Goal: Transaction & Acquisition: Purchase product/service

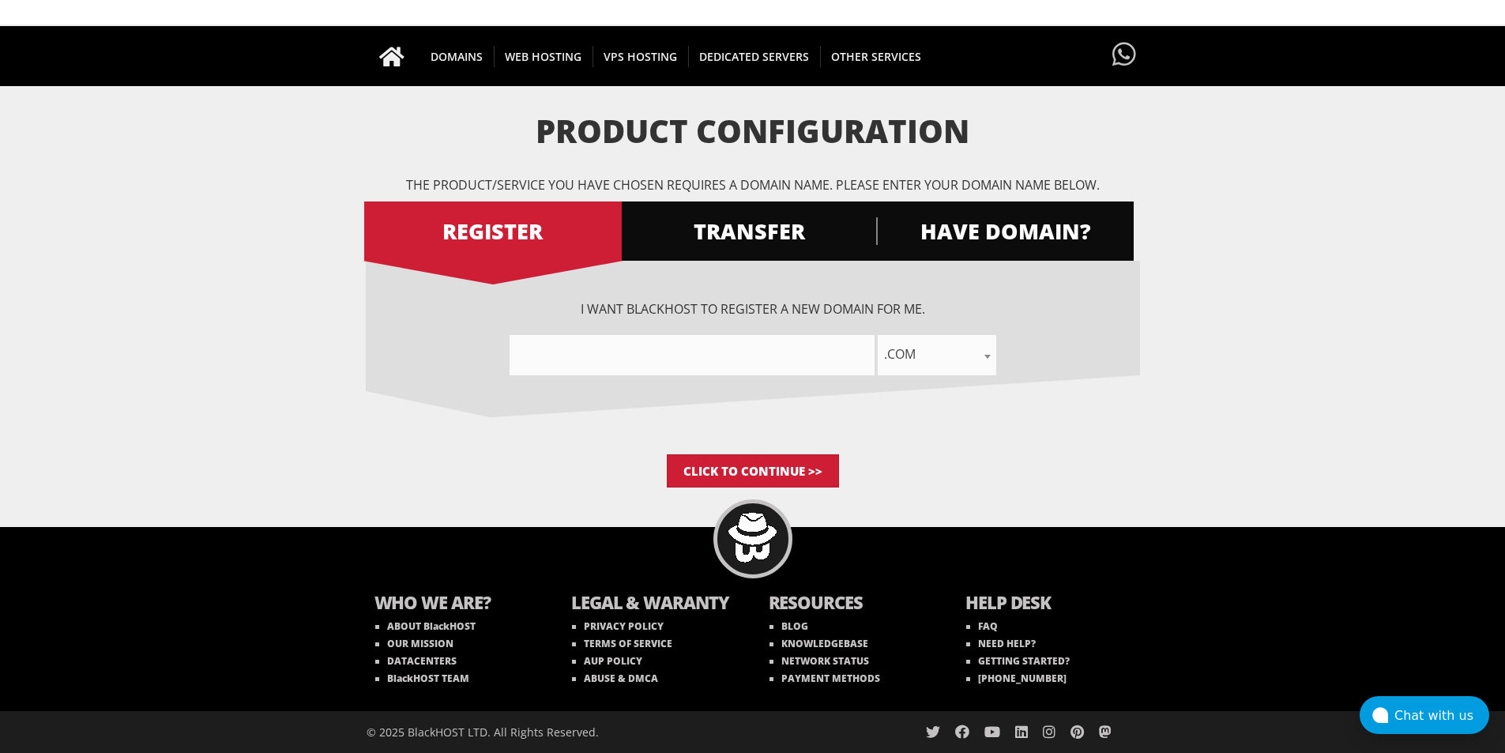
click at [818, 346] on input"] "text" at bounding box center [692, 355] width 365 height 40
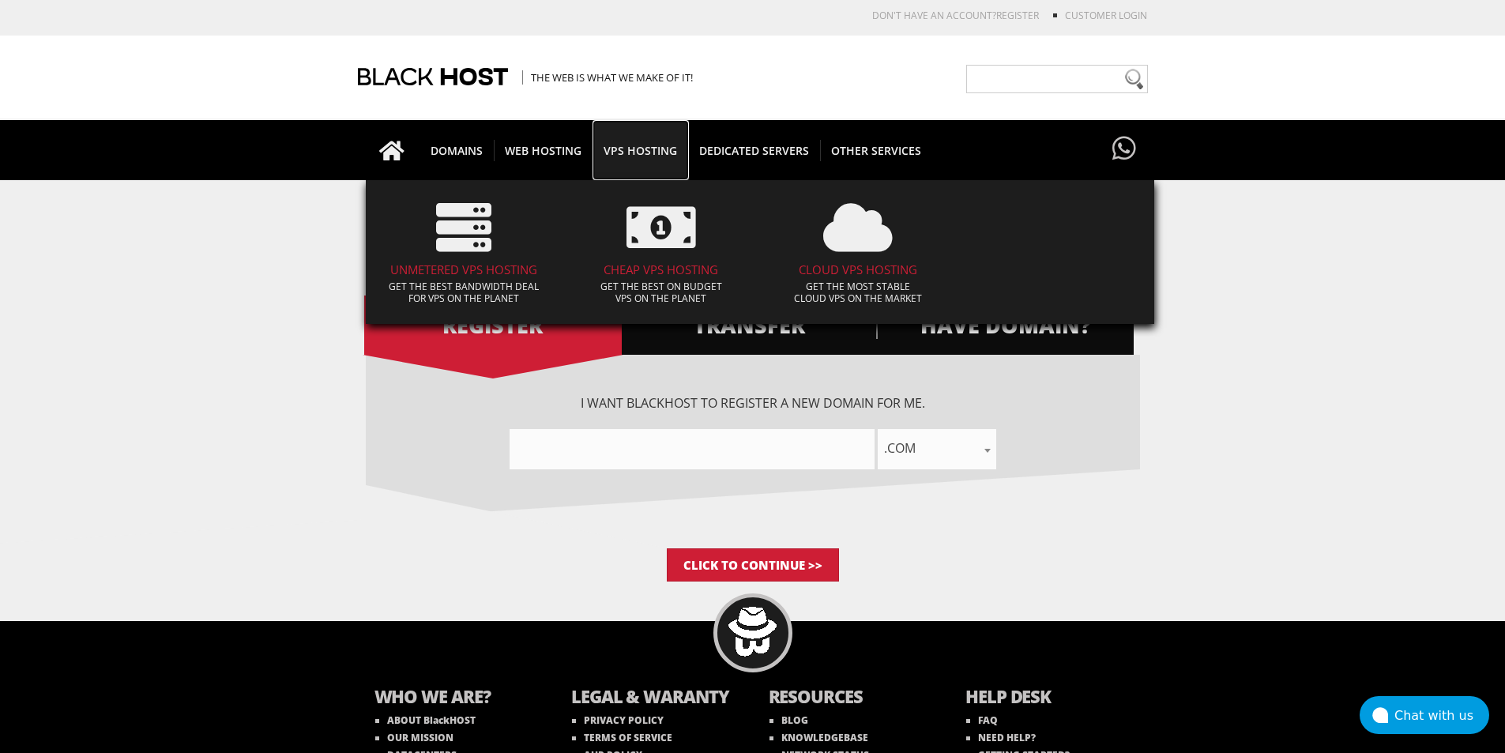
click at [657, 152] on span "VPS HOSTING" at bounding box center [641, 150] width 96 height 21
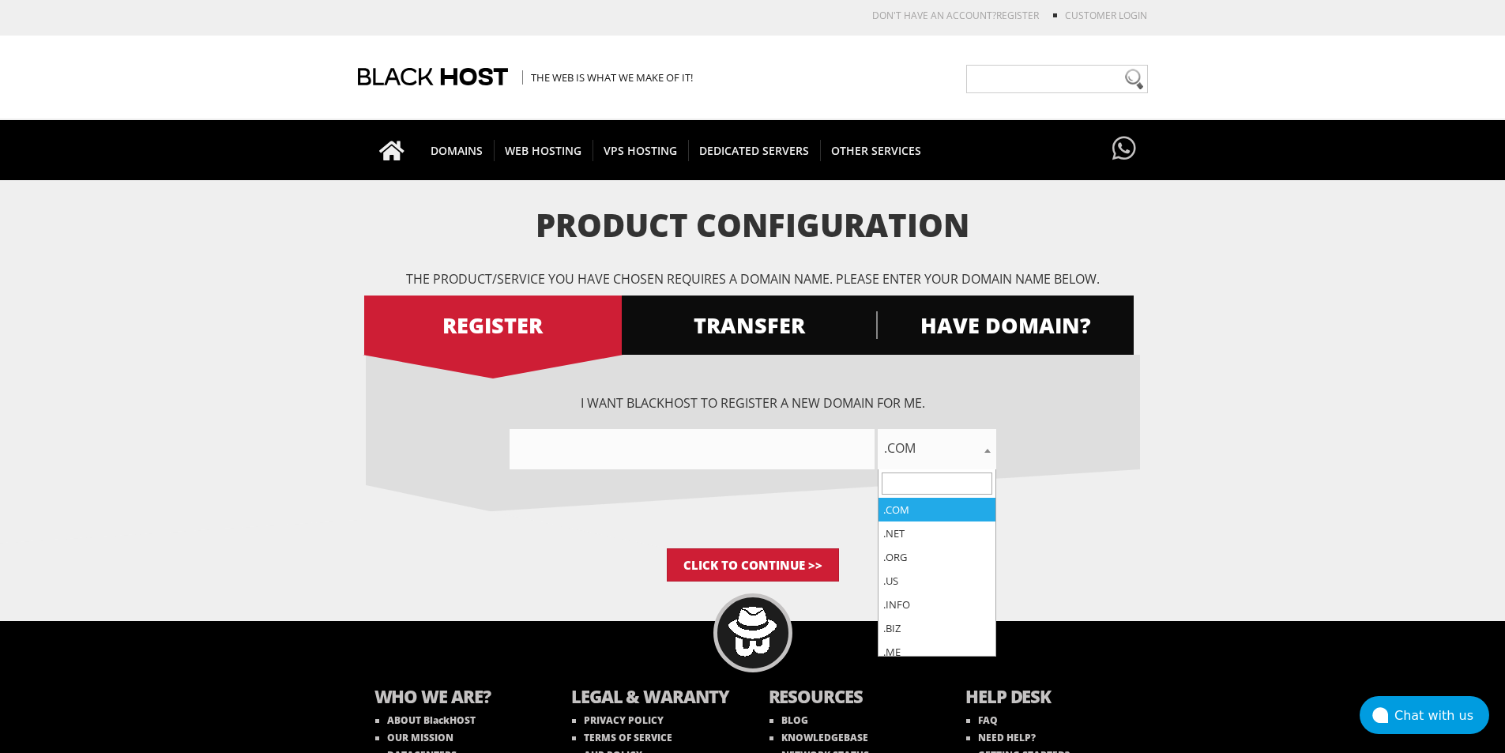
click at [932, 461] on span ".com" at bounding box center [937, 449] width 119 height 40
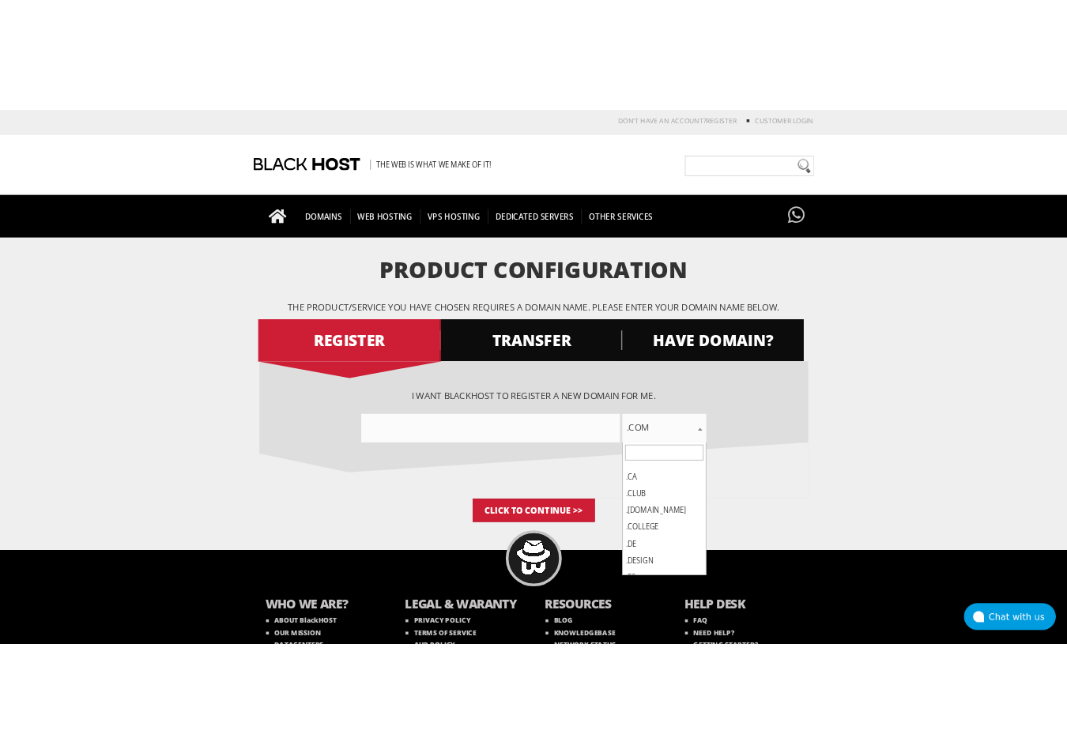
scroll to position [316, 0]
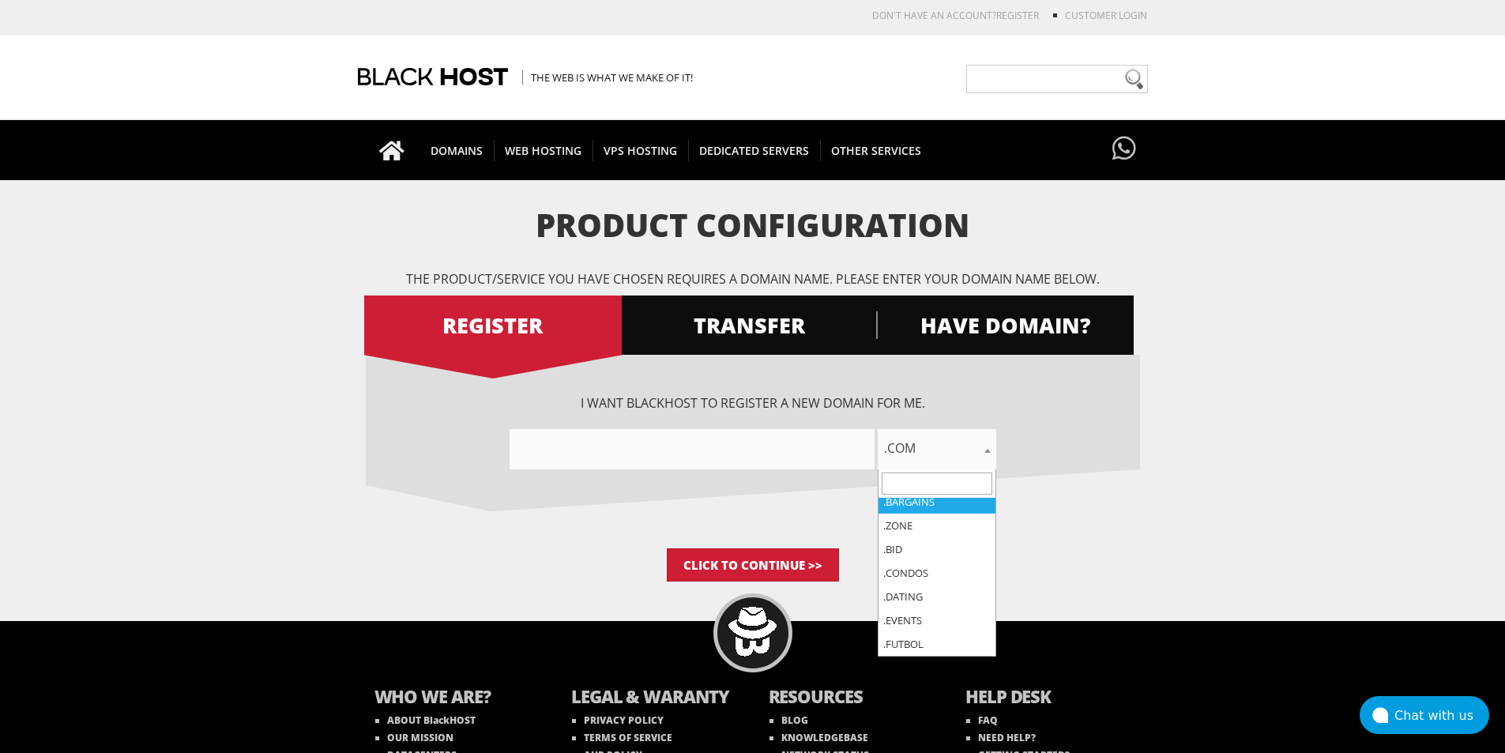
click at [1136, 467] on div ".com .net .org .us .info .biz .me .co .io .email .capital .build .agency .barga…" at bounding box center [753, 449] width 774 height 40
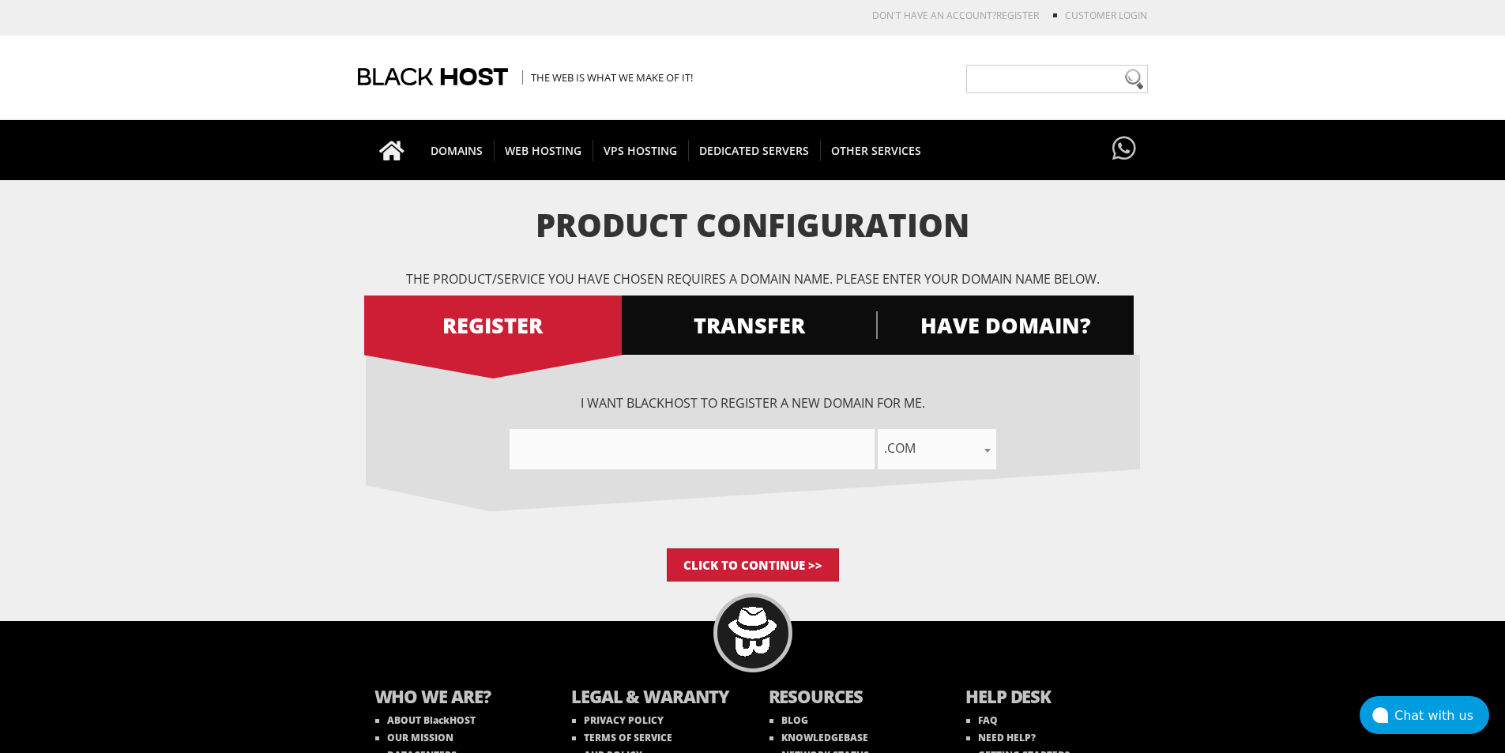
click at [754, 290] on div "Product Configuration The product/service you have chosen requires a domain nam…" at bounding box center [753, 395] width 774 height 374
click at [776, 325] on span "TRANSFER" at bounding box center [749, 325] width 258 height 28
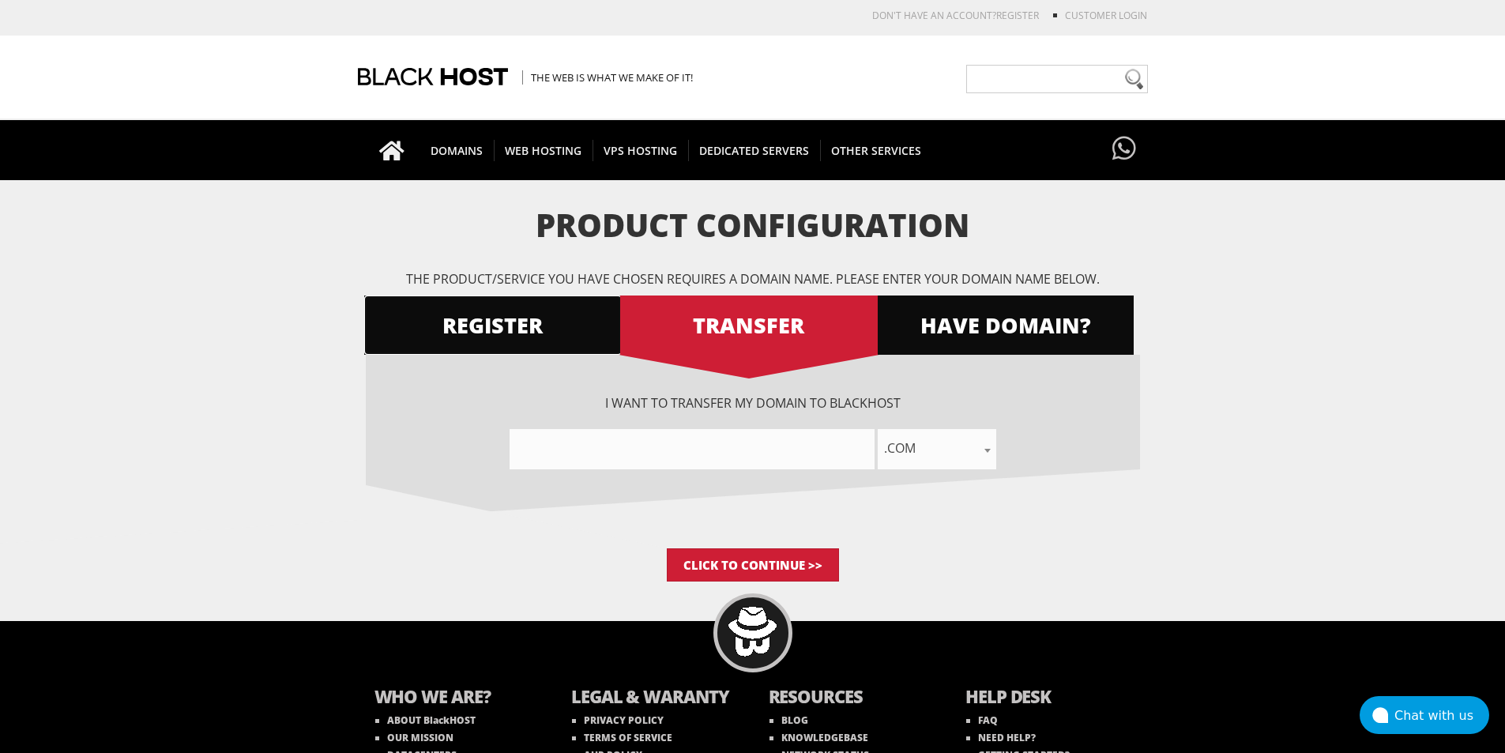
click at [531, 337] on span "REGISTER" at bounding box center [493, 325] width 258 height 28
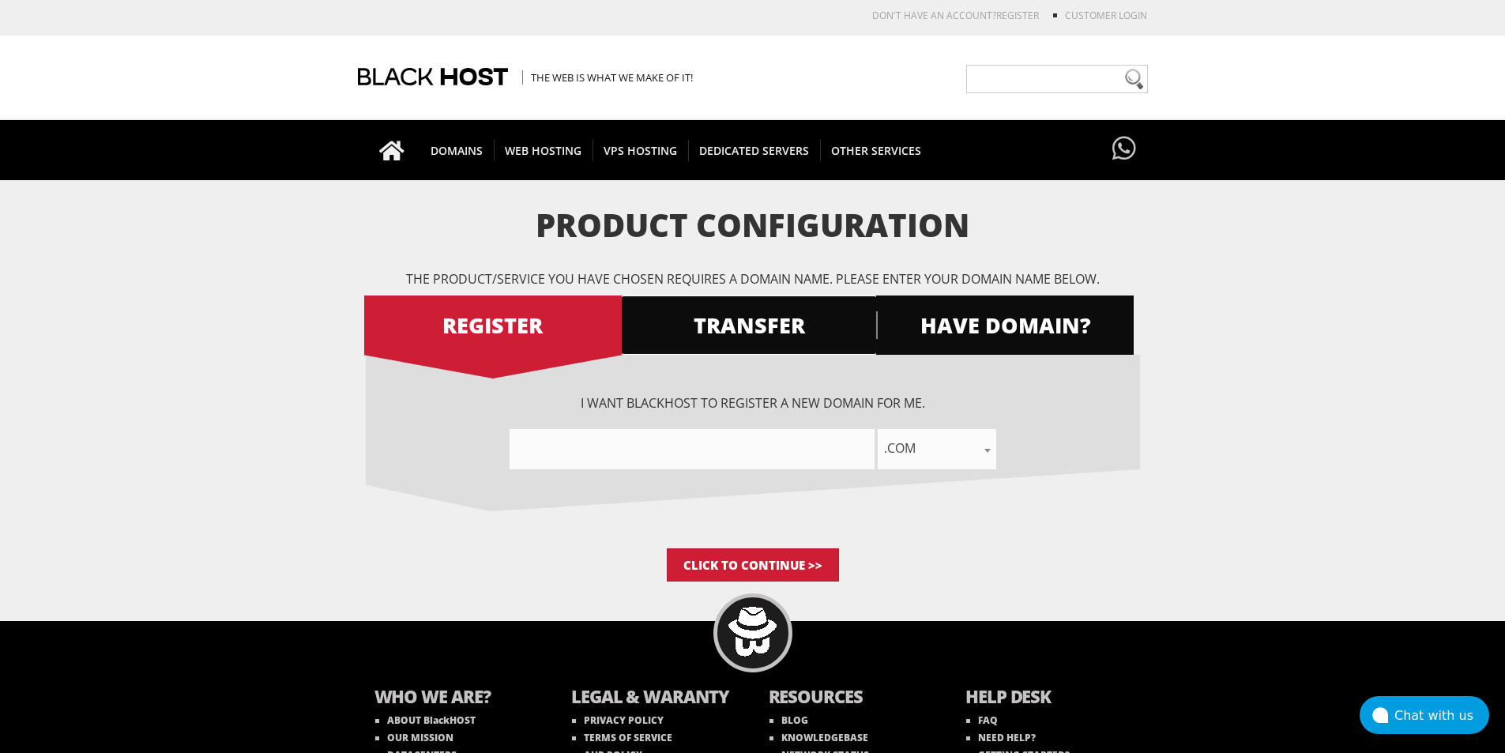
click at [733, 339] on span "TRANSFER" at bounding box center [749, 325] width 258 height 28
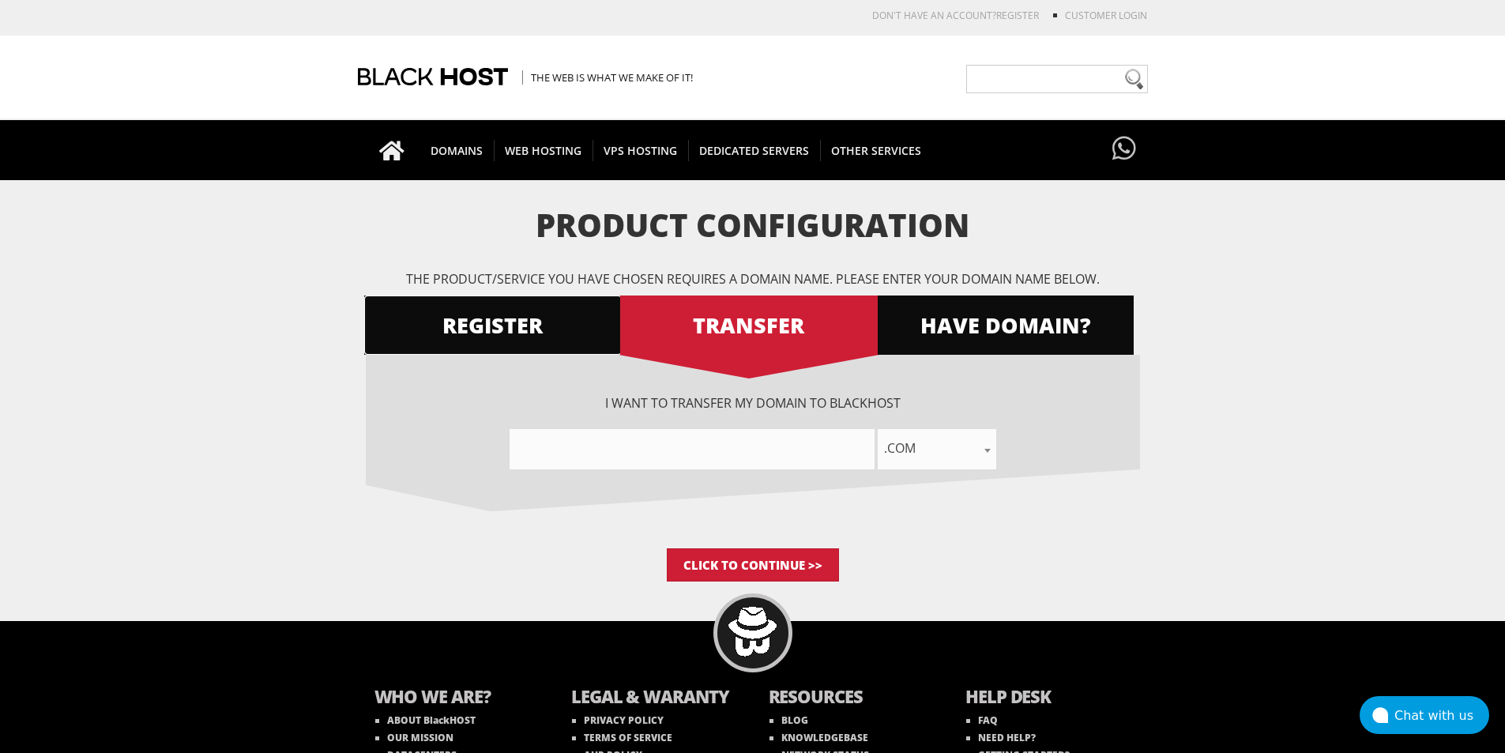
click at [514, 324] on span "REGISTER" at bounding box center [493, 325] width 258 height 28
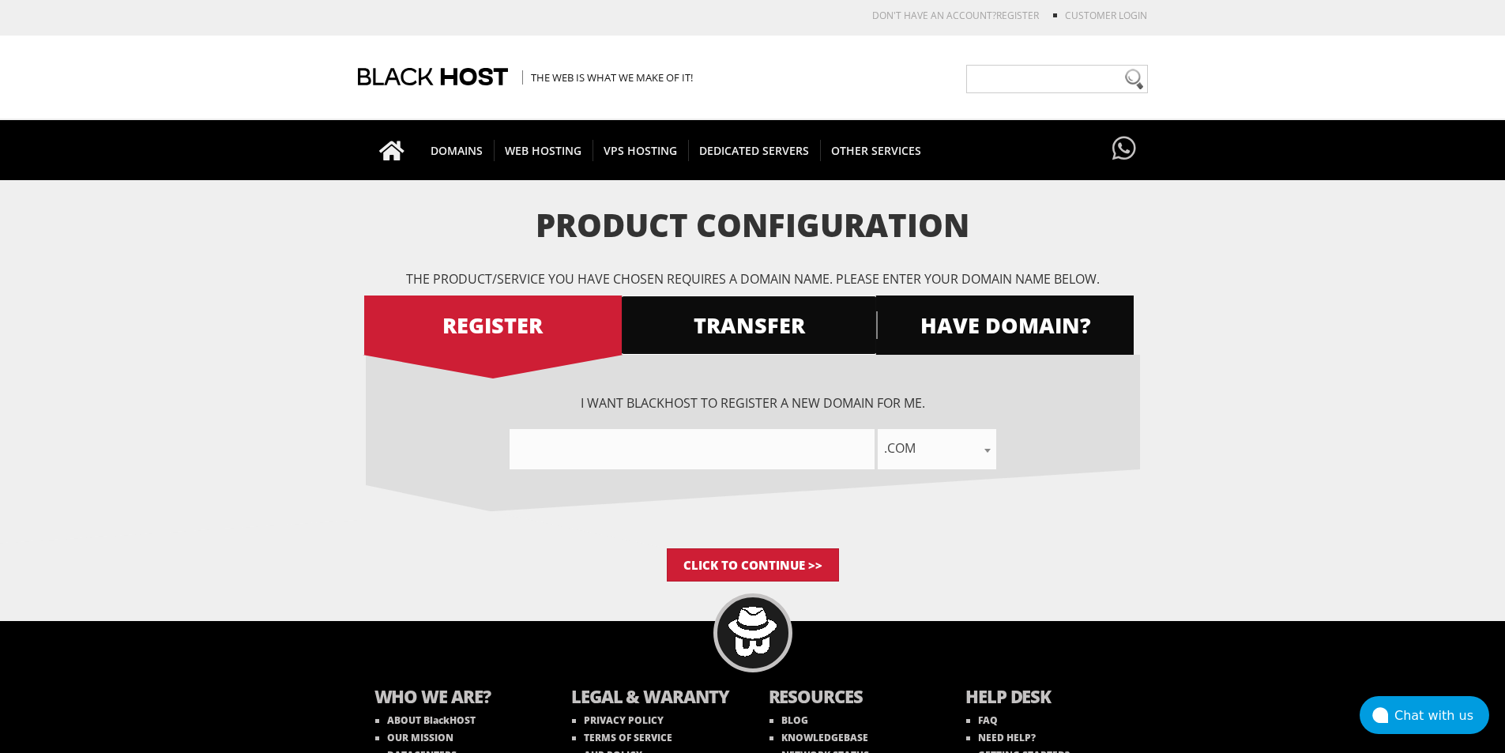
click at [733, 335] on span "TRANSFER" at bounding box center [749, 325] width 258 height 28
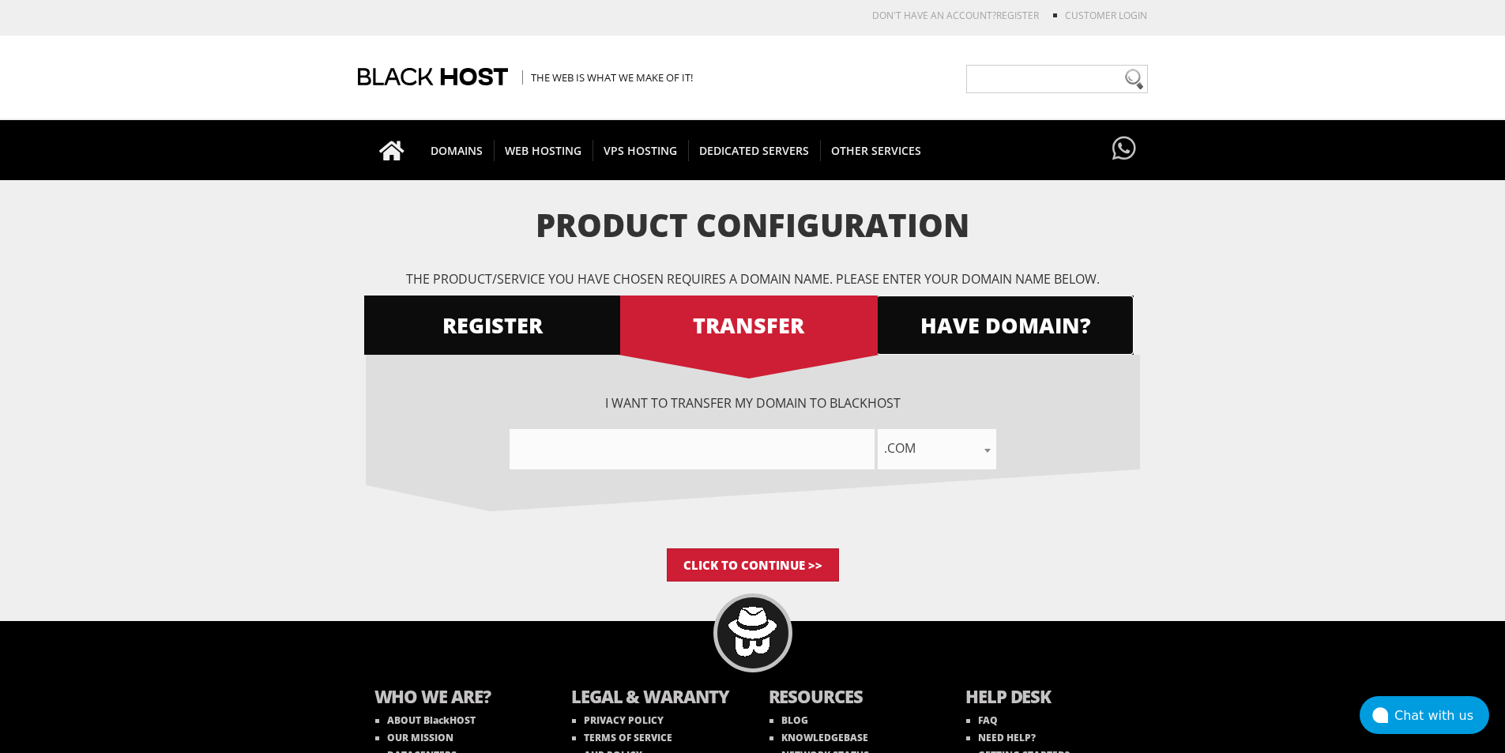
click at [1010, 337] on span "HAVE DOMAIN?" at bounding box center [1005, 325] width 258 height 28
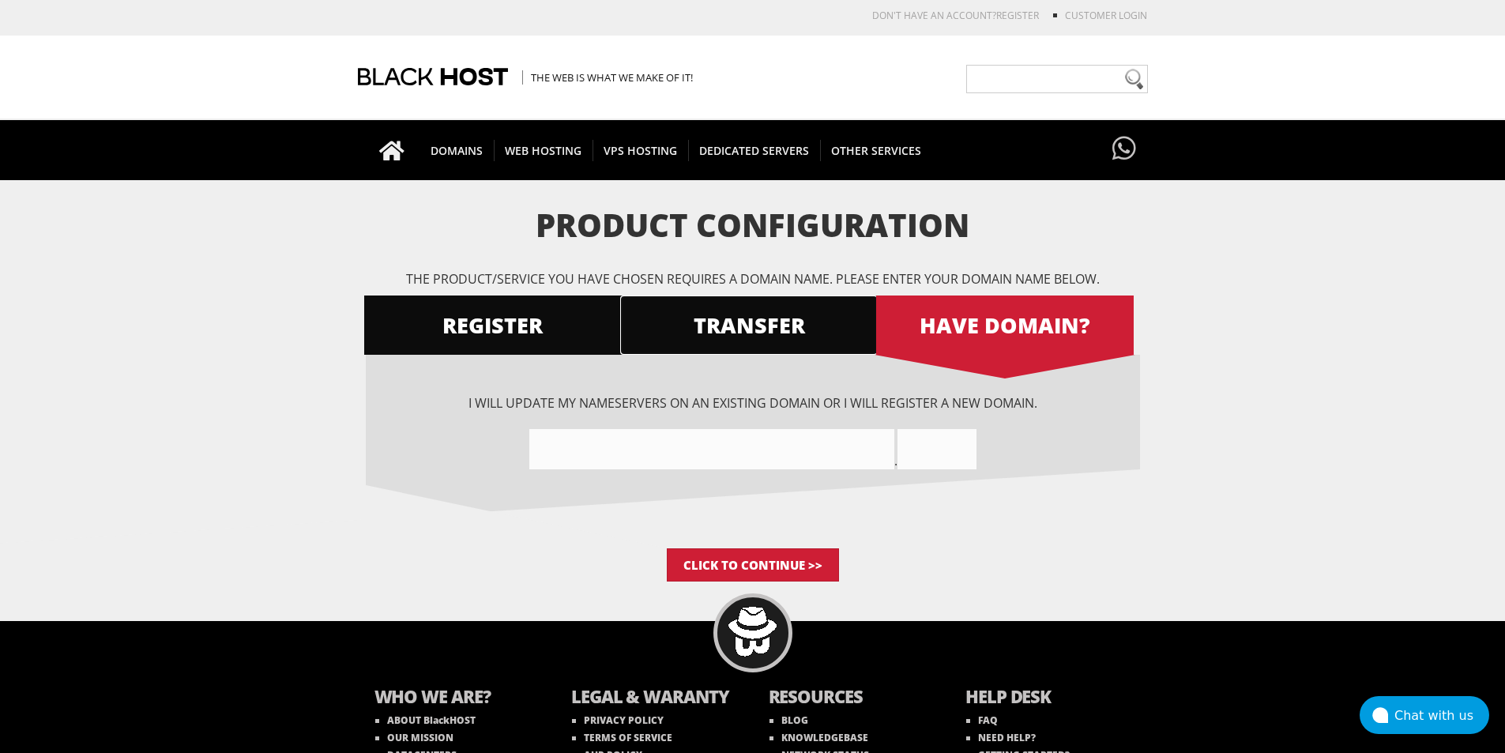
drag, startPoint x: 810, startPoint y: 333, endPoint x: 777, endPoint y: 331, distance: 33.3
click at [808, 333] on span "TRANSFER" at bounding box center [749, 325] width 258 height 28
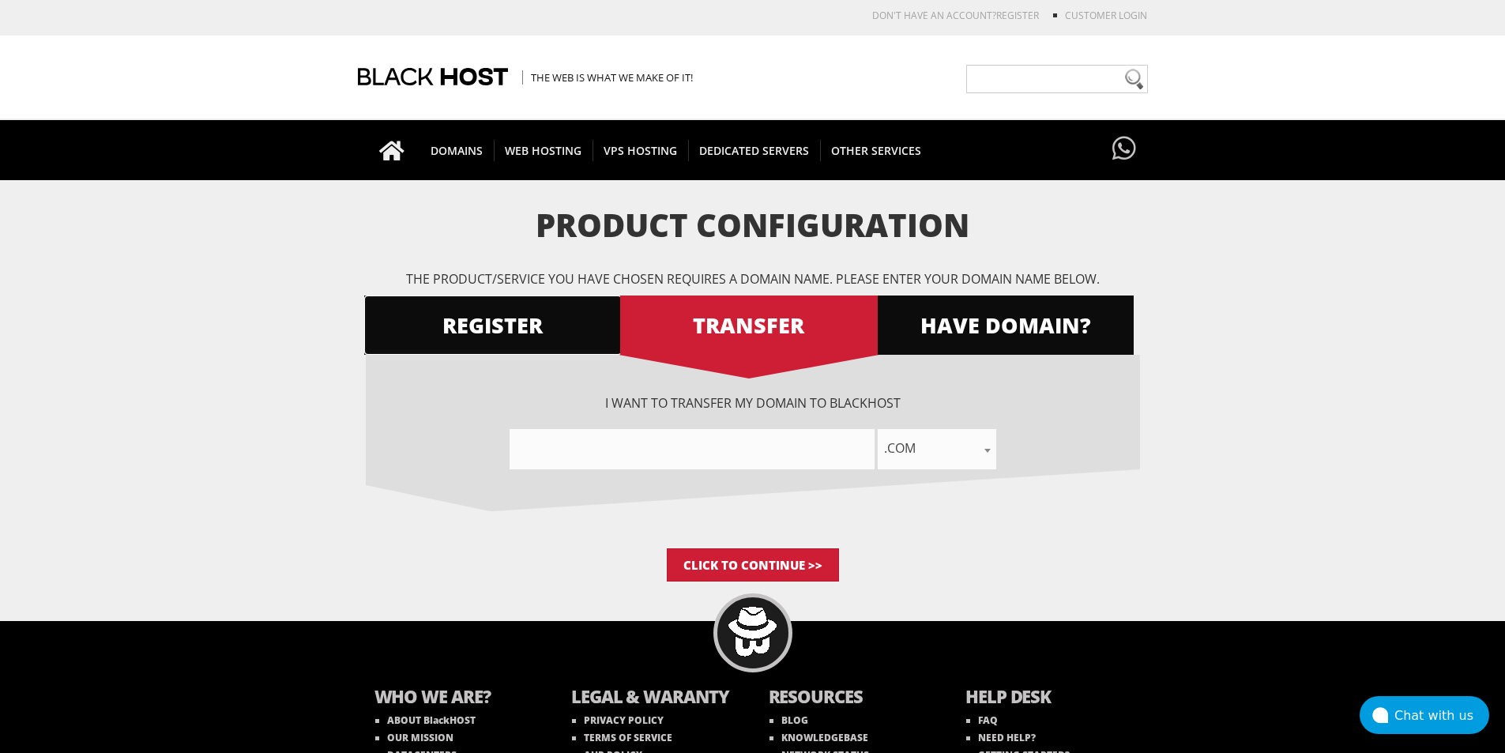
click at [492, 303] on link "REGISTER" at bounding box center [493, 324] width 258 height 59
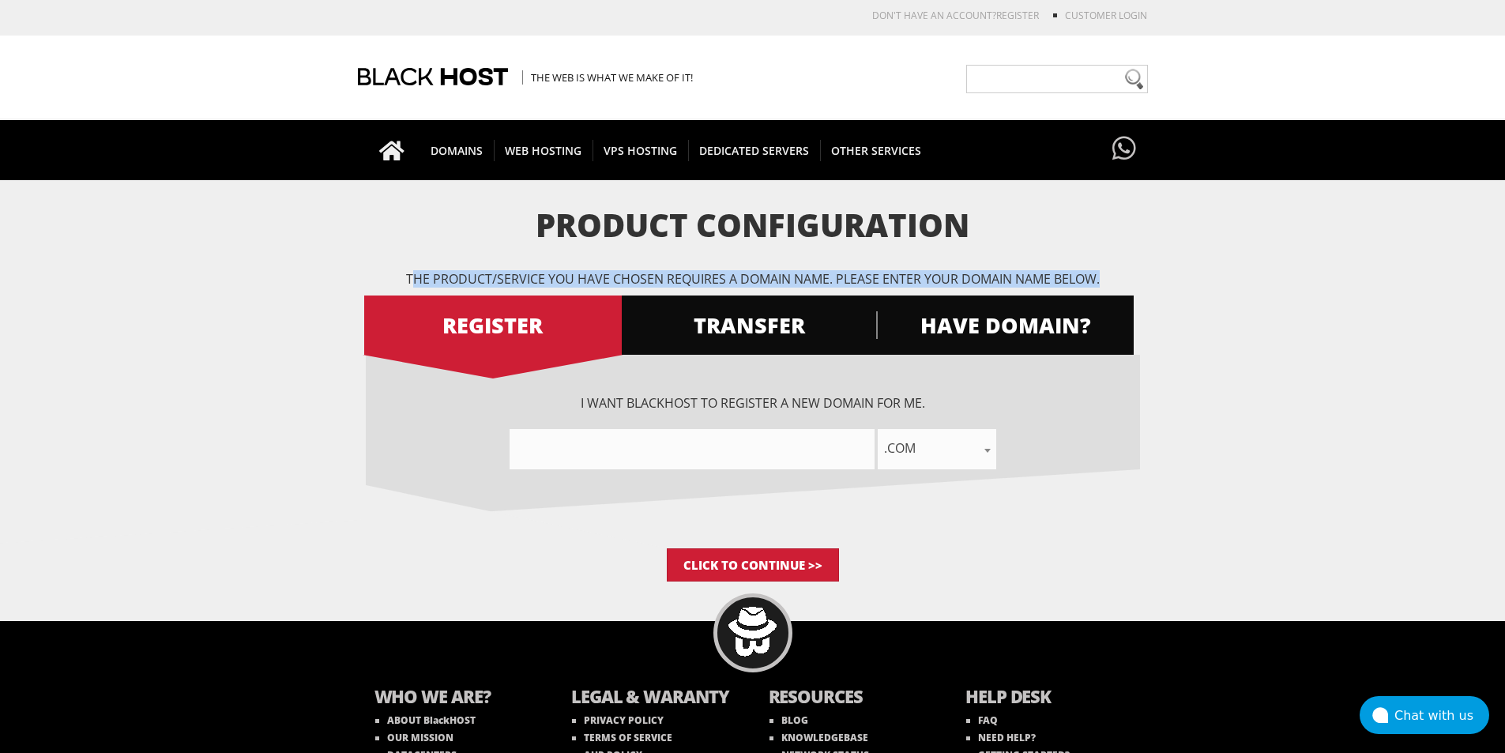
drag, startPoint x: 411, startPoint y: 280, endPoint x: 1119, endPoint y: 282, distance: 708.7
click at [1120, 282] on p "The product/service you have chosen requires a domain name. Please enter your d…" at bounding box center [753, 278] width 774 height 17
click at [615, 271] on p "The product/service you have chosen requires a domain name. Please enter your d…" at bounding box center [753, 278] width 774 height 17
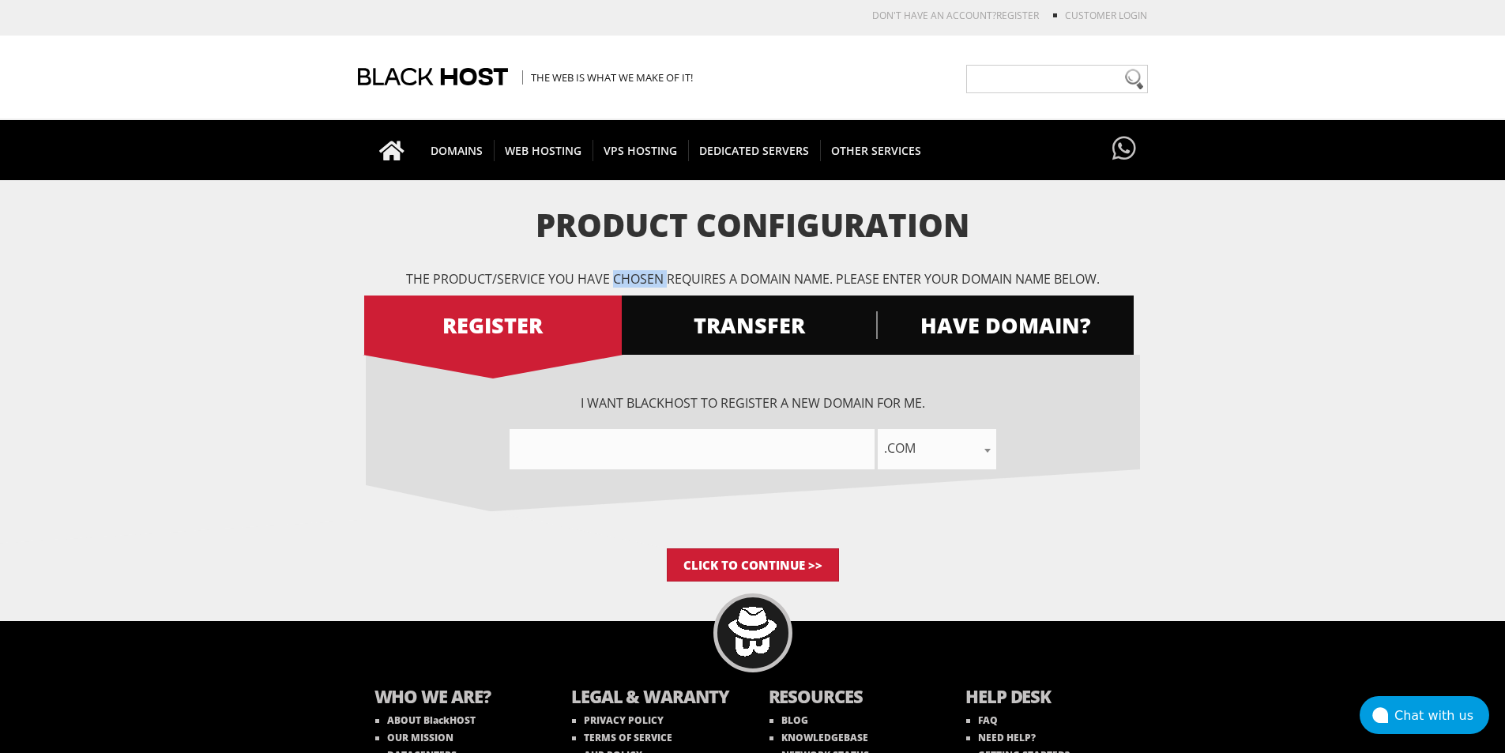
click at [615, 271] on p "The product/service you have chosen requires a domain name. Please enter your d…" at bounding box center [753, 278] width 774 height 17
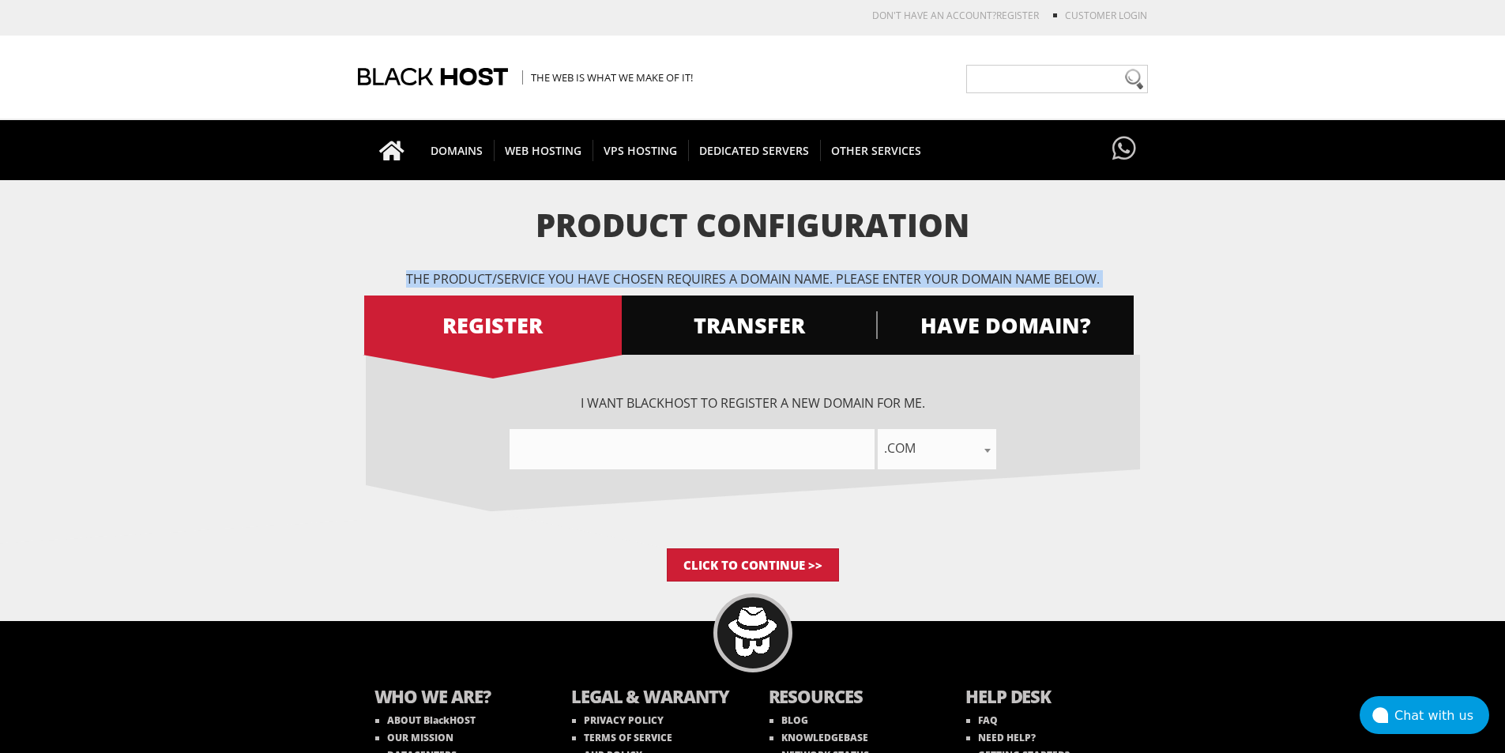
copy div "The product/service you have chosen requires a domain name. Please enter your d…"
click at [627, 440] on input"] "text" at bounding box center [692, 449] width 365 height 40
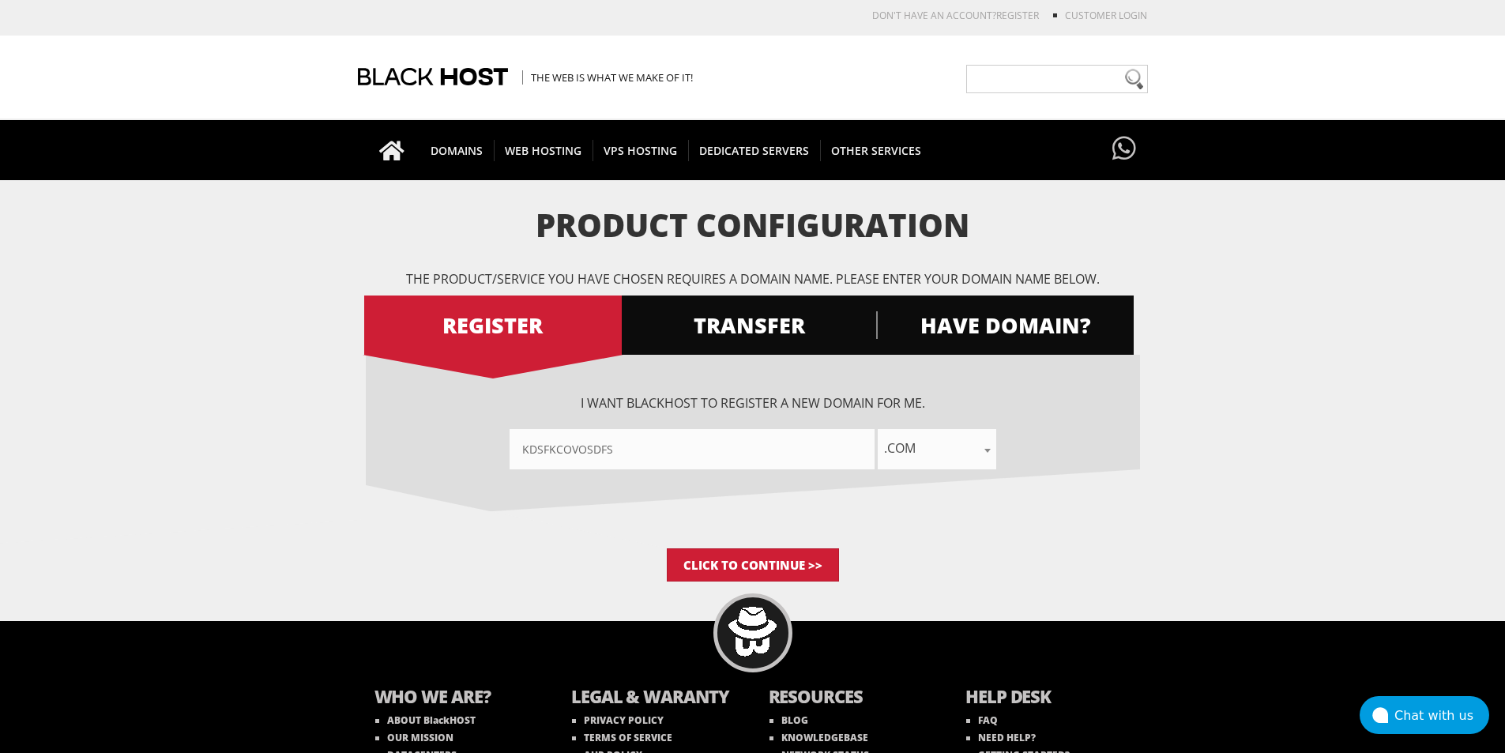
type input"] "kdsfkcovosdfsd"
type input"] "sd,"
type input"] "sdpofkpsdf"
type input"] "donload"
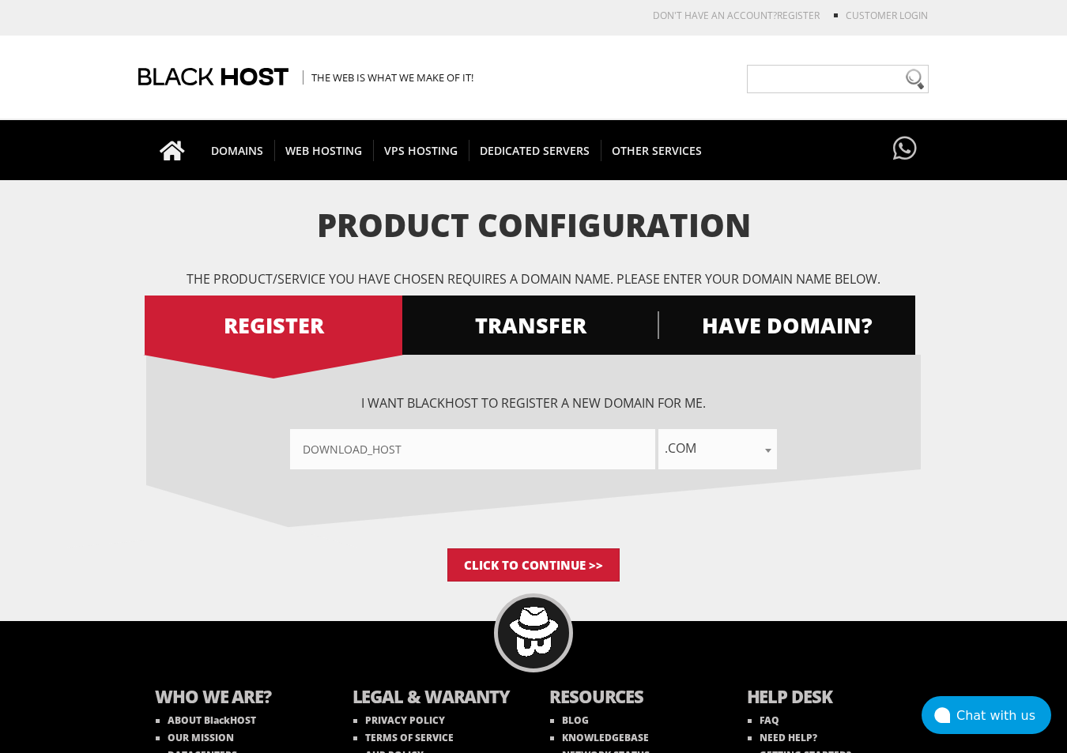
click at [627, 440] on input"] "download_host" at bounding box center [472, 449] width 365 height 40
click at [373, 450] on input"] "download_host-test" at bounding box center [472, 449] width 365 height 40
type input"] "download-host-test"
click at [598, 552] on input "Click to Continue >>" at bounding box center [533, 564] width 172 height 33
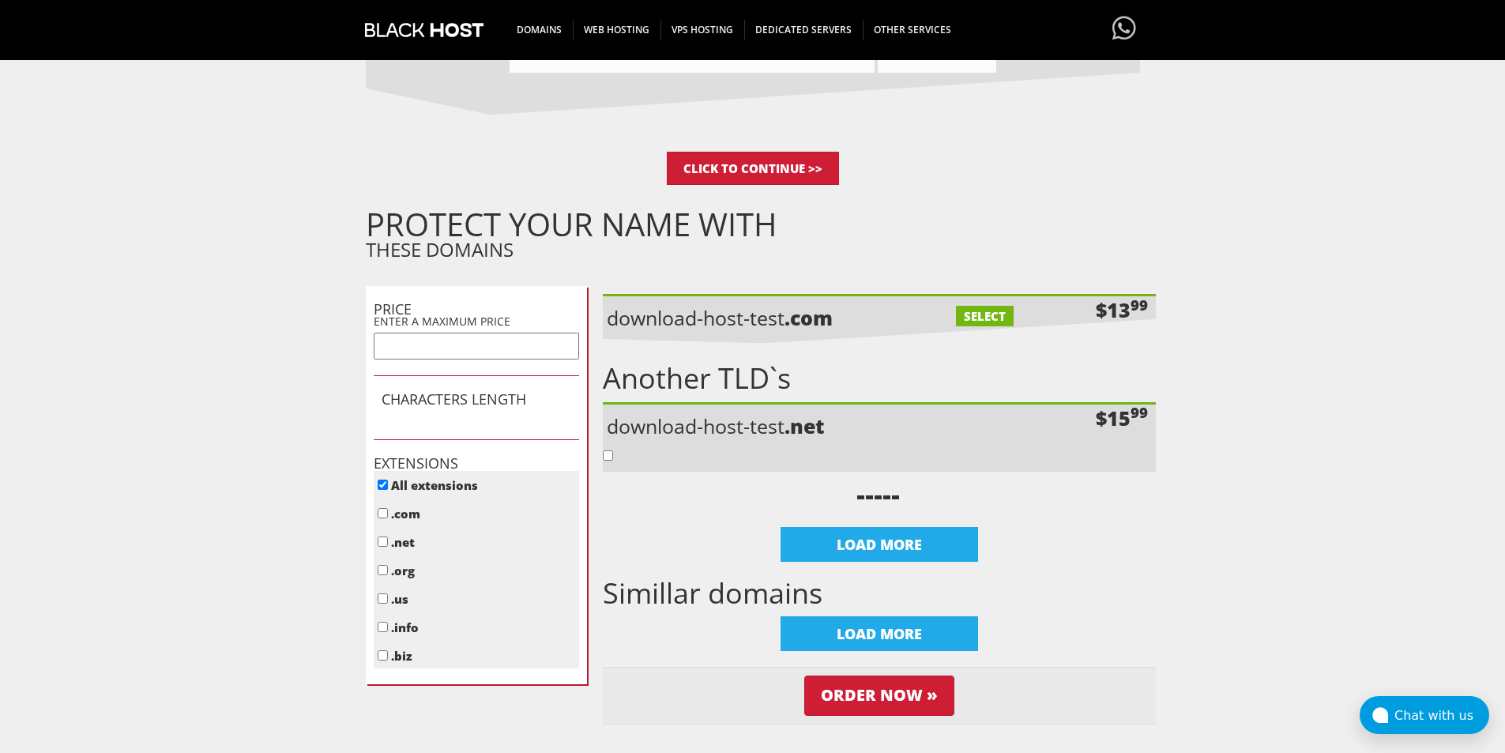
scroll to position [158, 0]
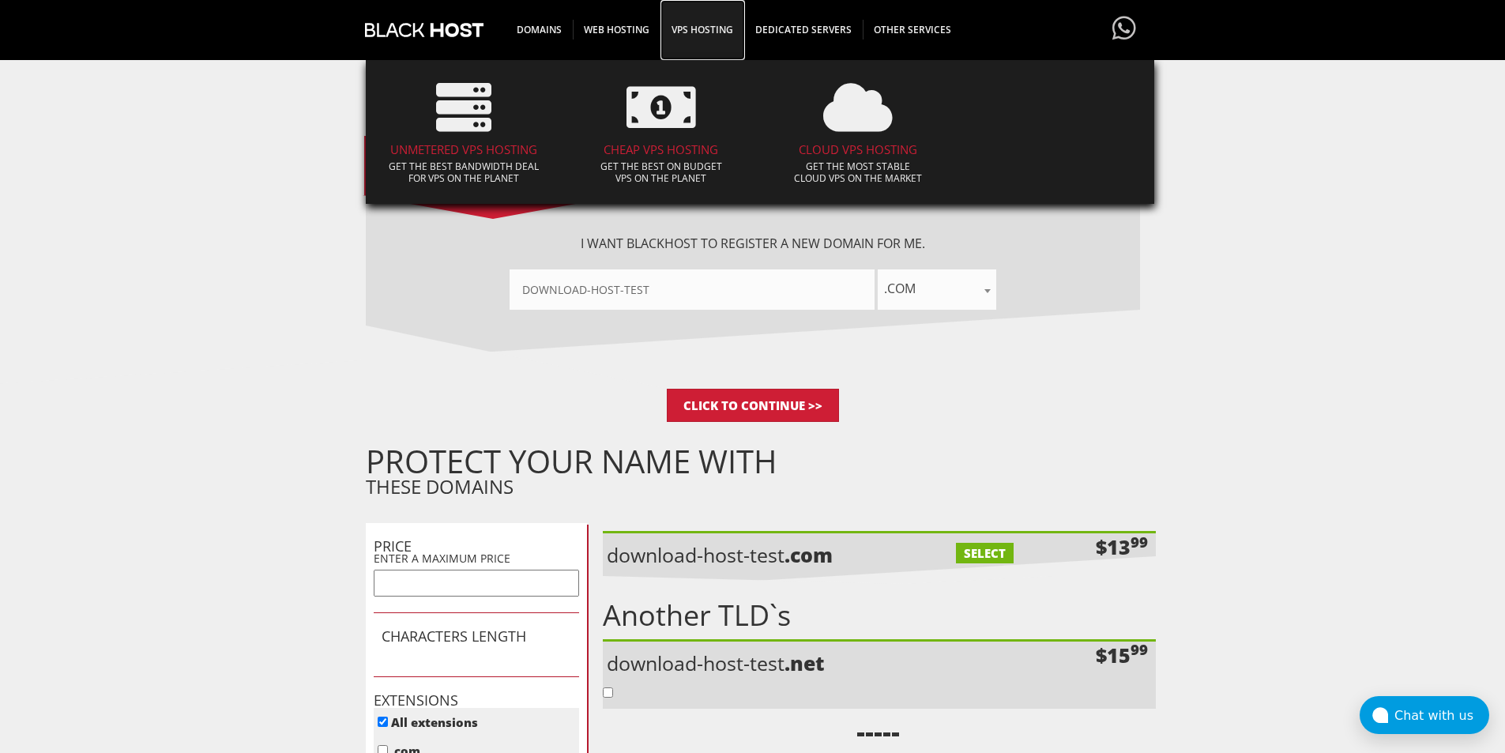
click at [736, 29] on span "VPS HOSTING" at bounding box center [702, 30] width 84 height 20
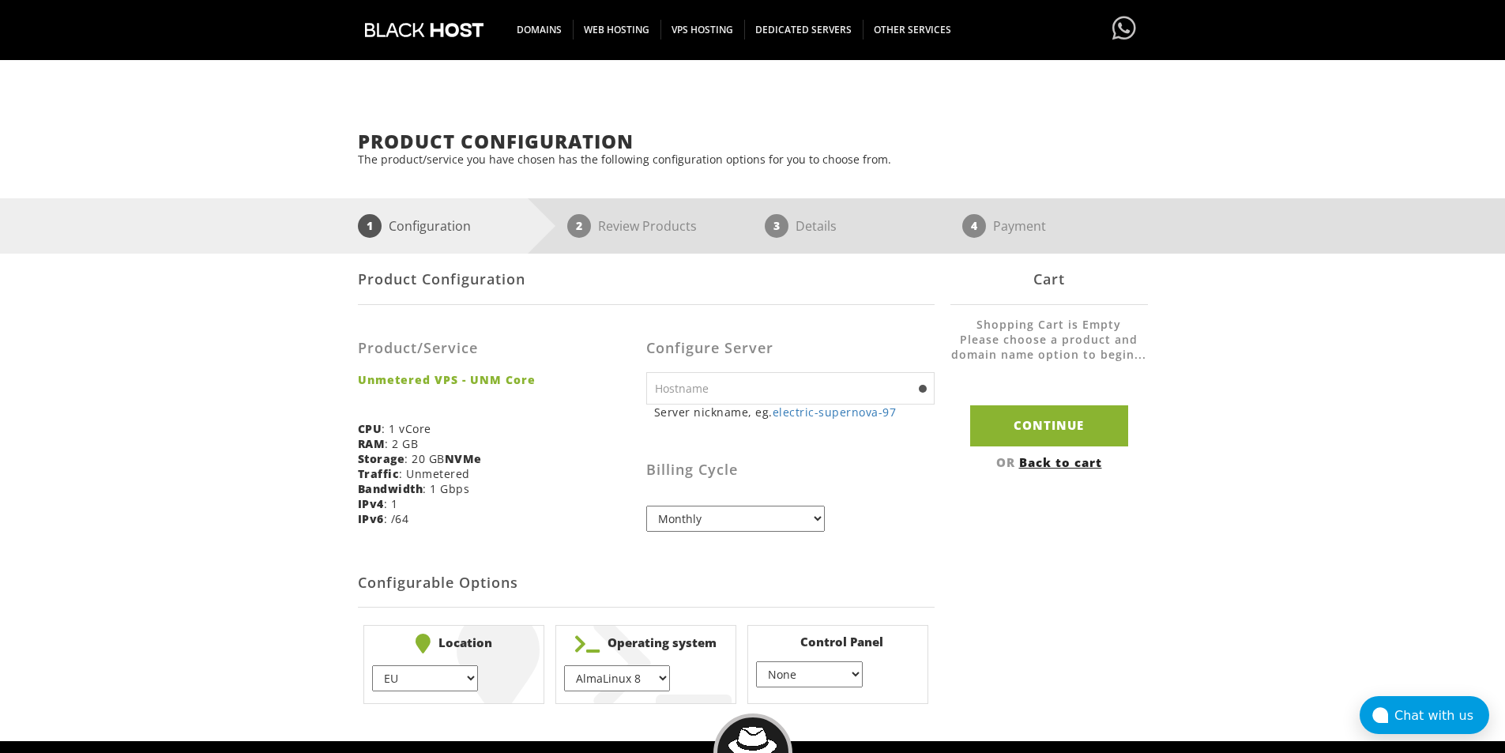
scroll to position [237, 0]
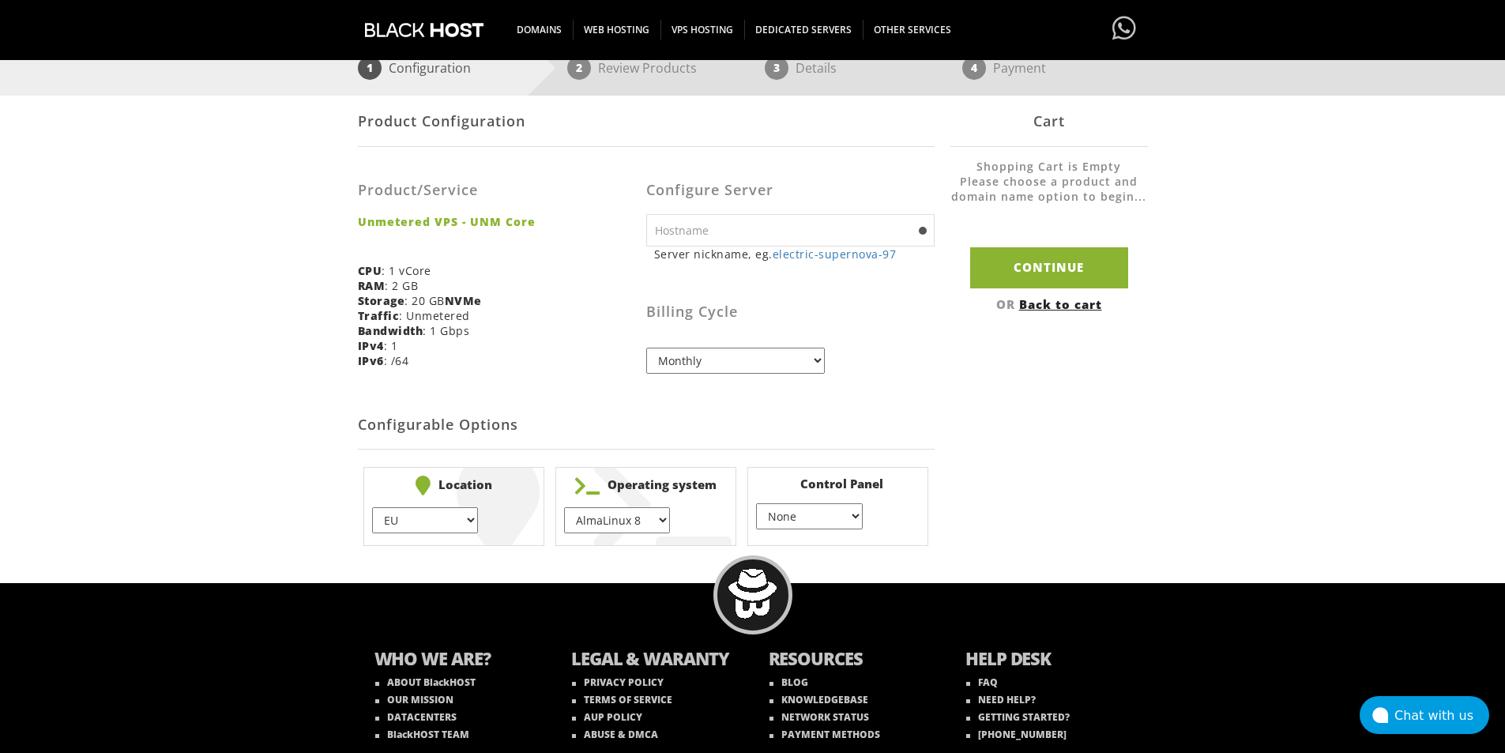
click at [471, 517] on select "EU } USA } London } Amsterdam } Vienna } Chicago }" at bounding box center [425, 520] width 106 height 26
select select "1226"
click at [372, 507] on select "EU } USA } London } Amsterdam } Vienna } Chicago }" at bounding box center [425, 520] width 106 height 26
click at [660, 522] on select "AlmaLinux 8 } AlmaLinux 9 } AlmaLinux 10 } Rocky Linux 8 } Rocky Linux 9 } Cent…" at bounding box center [617, 520] width 106 height 26
click at [847, 518] on select "None } Virtualmin } Cpanel } DirectAdmin }" at bounding box center [809, 516] width 106 height 26
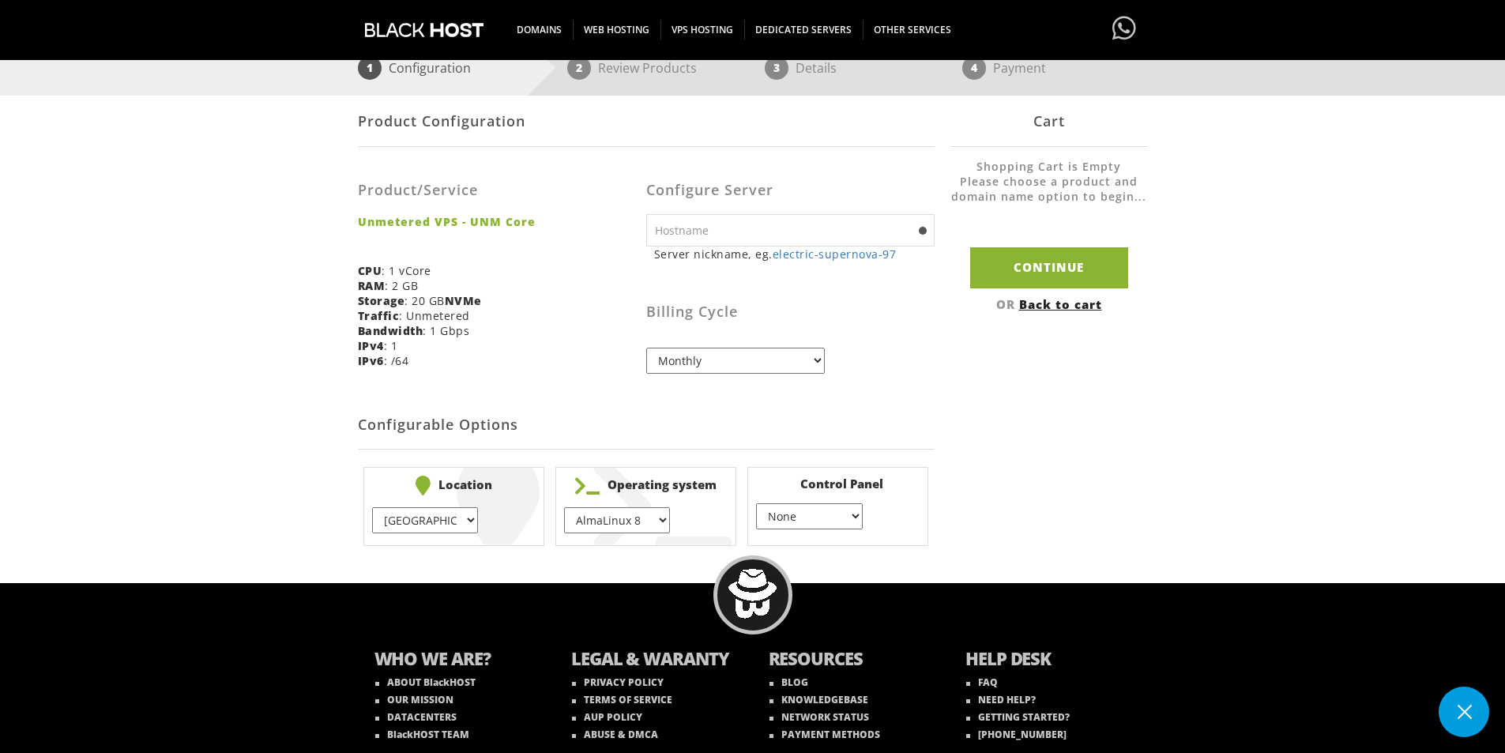
click at [846, 519] on select "None } Virtualmin } Cpanel } DirectAdmin }" at bounding box center [809, 516] width 106 height 26
click at [653, 510] on select "AlmaLinux 8 } AlmaLinux 9 } AlmaLinux 10 } Rocky Linux 8 } Rocky Linux 9 } Cent…" at bounding box center [617, 520] width 106 height 26
click at [742, 214] on input "text" at bounding box center [790, 230] width 288 height 32
click at [816, 255] on link "electric-supernova-97" at bounding box center [835, 253] width 124 height 15
type input "electric-supernova-97"
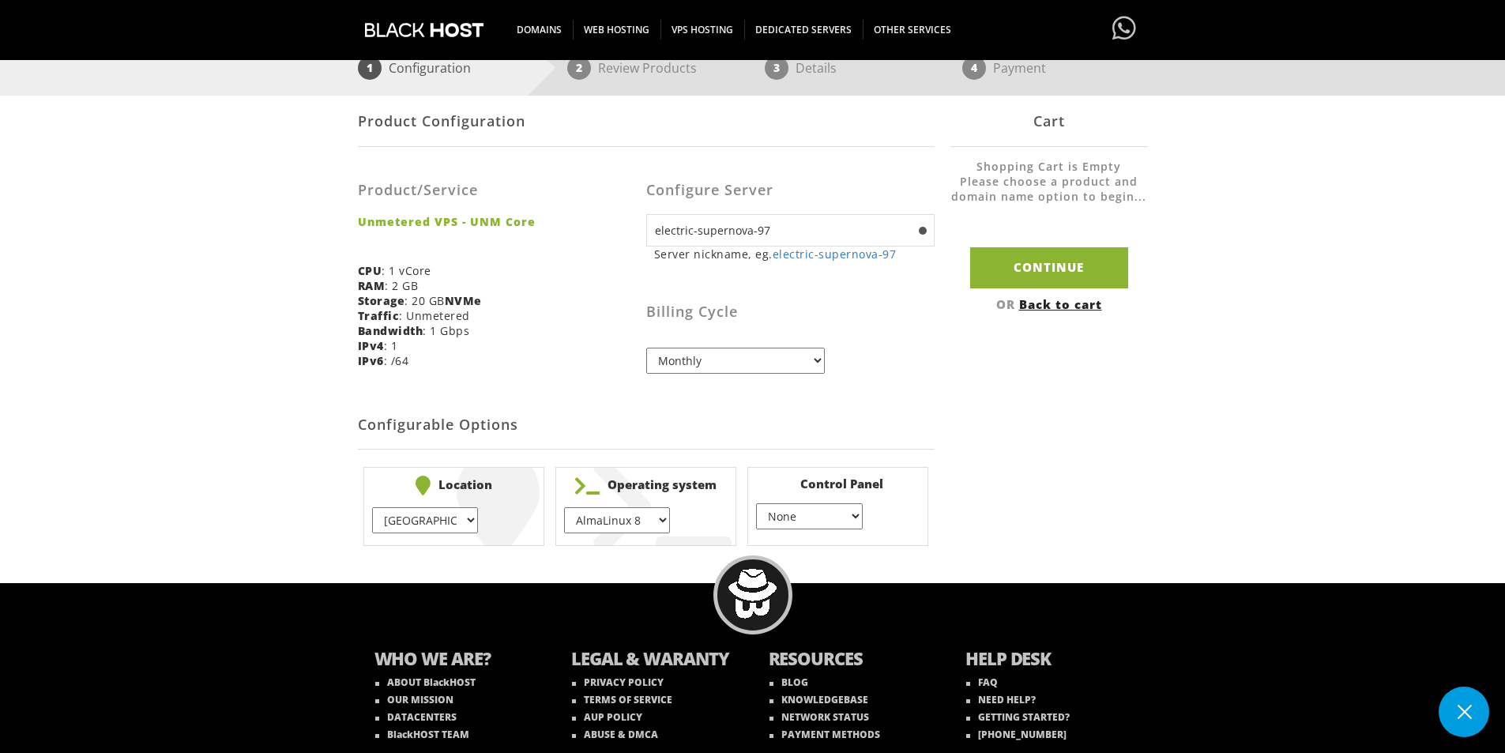
click at [866, 334] on div "Billing Cycle Monthly Quarterly (Save: ~5%) Semi-Annually (Save: ~10%) Annually…" at bounding box center [790, 323] width 288 height 100
click at [752, 357] on select "Monthly Quarterly (Save: ~5%) Semi-Annually (Save: ~10%) Annually (Save: ~15%) …" at bounding box center [735, 361] width 179 height 26
click at [751, 357] on select "Monthly Quarterly (Save: ~5%) Semi-Annually (Save: ~10%) Annually (Save: ~15%) …" at bounding box center [735, 361] width 179 height 26
click at [658, 517] on select "AlmaLinux 8 } AlmaLinux 9 } AlmaLinux 10 } Rocky Linux 8 } Rocky Linux 9 } Cent…" at bounding box center [617, 520] width 106 height 26
click at [805, 504] on select "None } Virtualmin } Cpanel } DirectAdmin }" at bounding box center [809, 516] width 106 height 26
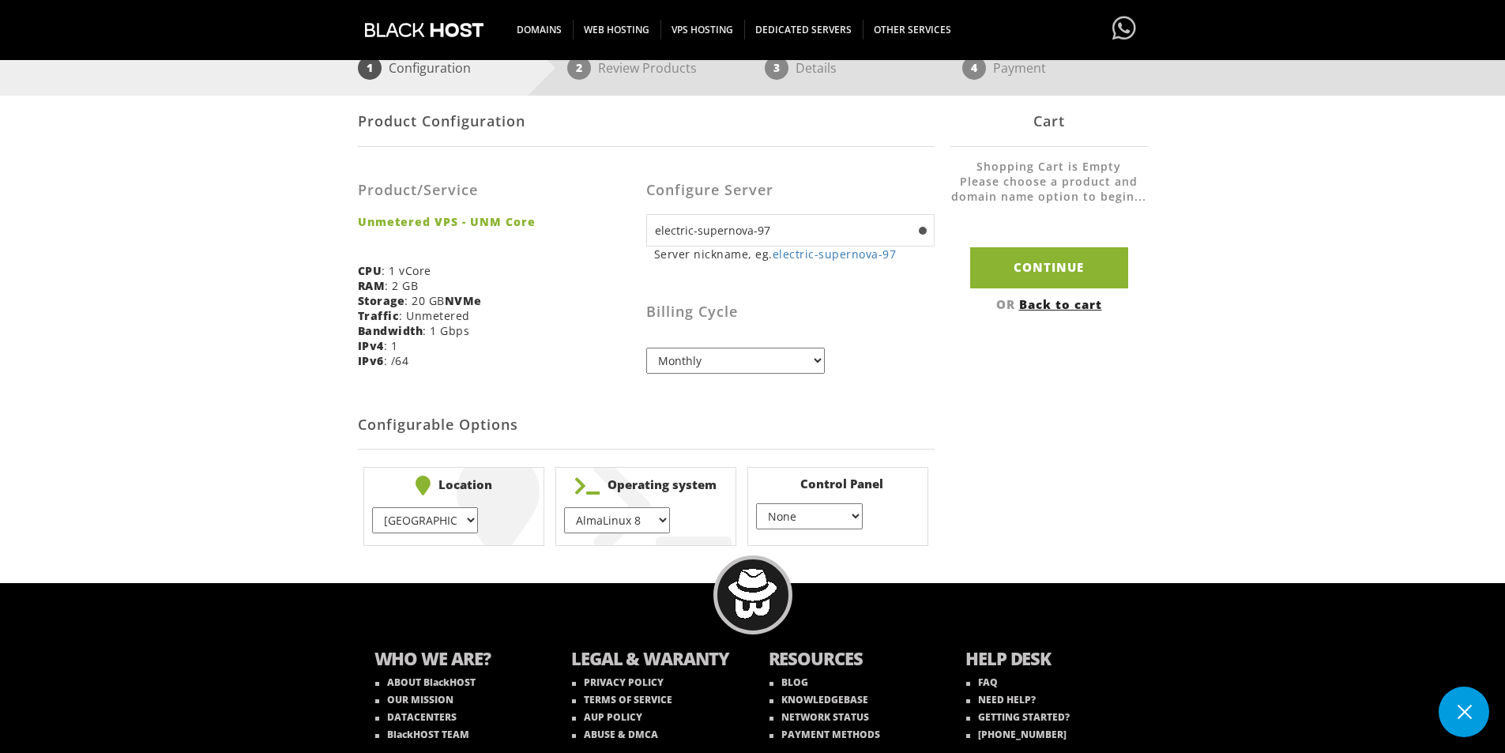
click at [994, 487] on div "Product Configuration Product/Service Unmetered VPS - UNM Core CPU : 1 vCore RA…" at bounding box center [753, 324] width 790 height 456
click at [510, 408] on h2 "Configurable Options" at bounding box center [646, 425] width 577 height 48
click at [457, 517] on select "EU } USA } London } Amsterdam } Vienna } Chicago }" at bounding box center [425, 520] width 106 height 26
select select "1181"
click at [372, 507] on select "EU } USA } London } Amsterdam } Vienna } Chicago }" at bounding box center [425, 520] width 106 height 26
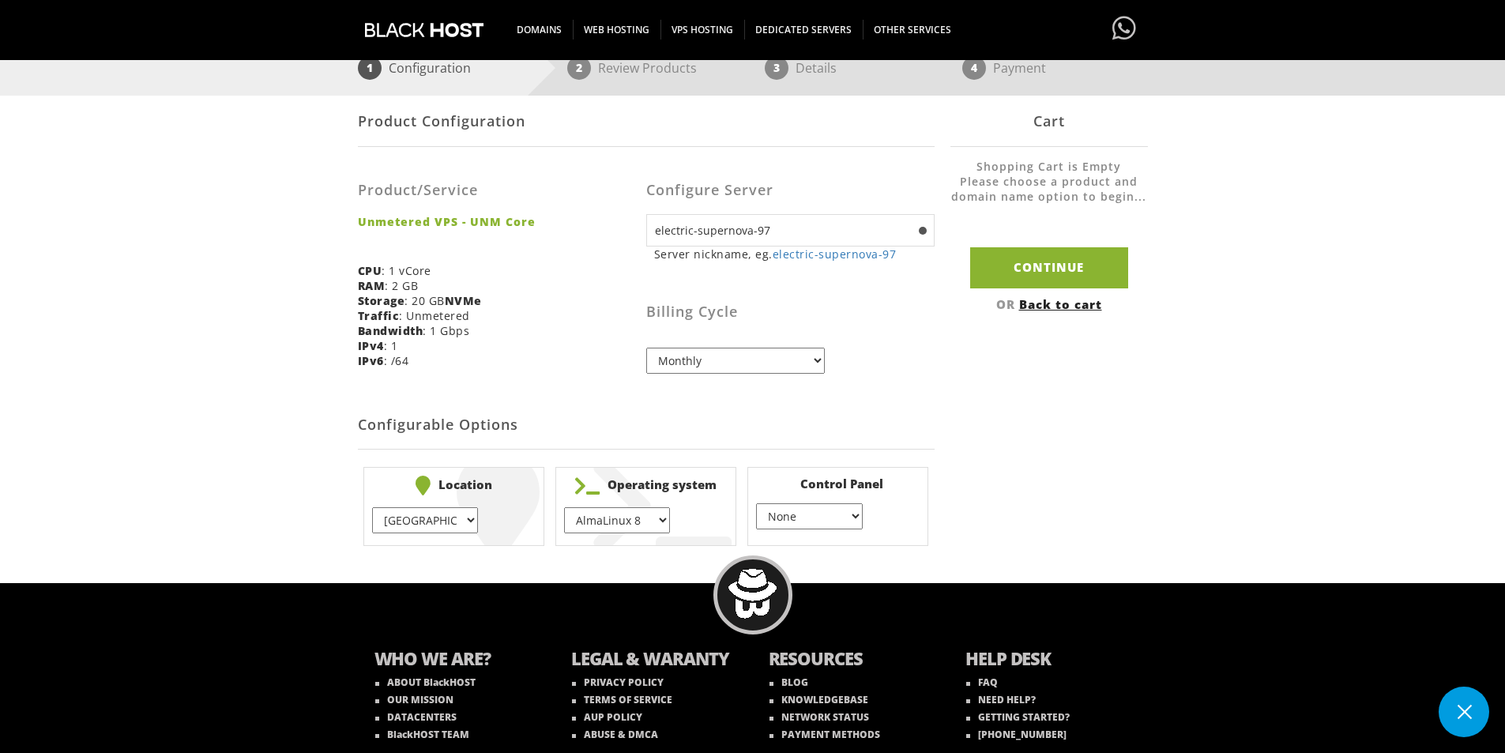
drag, startPoint x: 672, startPoint y: 518, endPoint x: 656, endPoint y: 519, distance: 16.6
click at [672, 518] on li "Operating system AlmaLinux 8 } AlmaLinux 9 } AlmaLinux 10 } Rocky Linux 8 } Roc…" at bounding box center [645, 506] width 181 height 79
click at [653, 520] on select "AlmaLinux 8 } AlmaLinux 9 } AlmaLinux 10 } Rocky Linux 8 } Rocky Linux 9 } Cent…" at bounding box center [617, 520] width 106 height 26
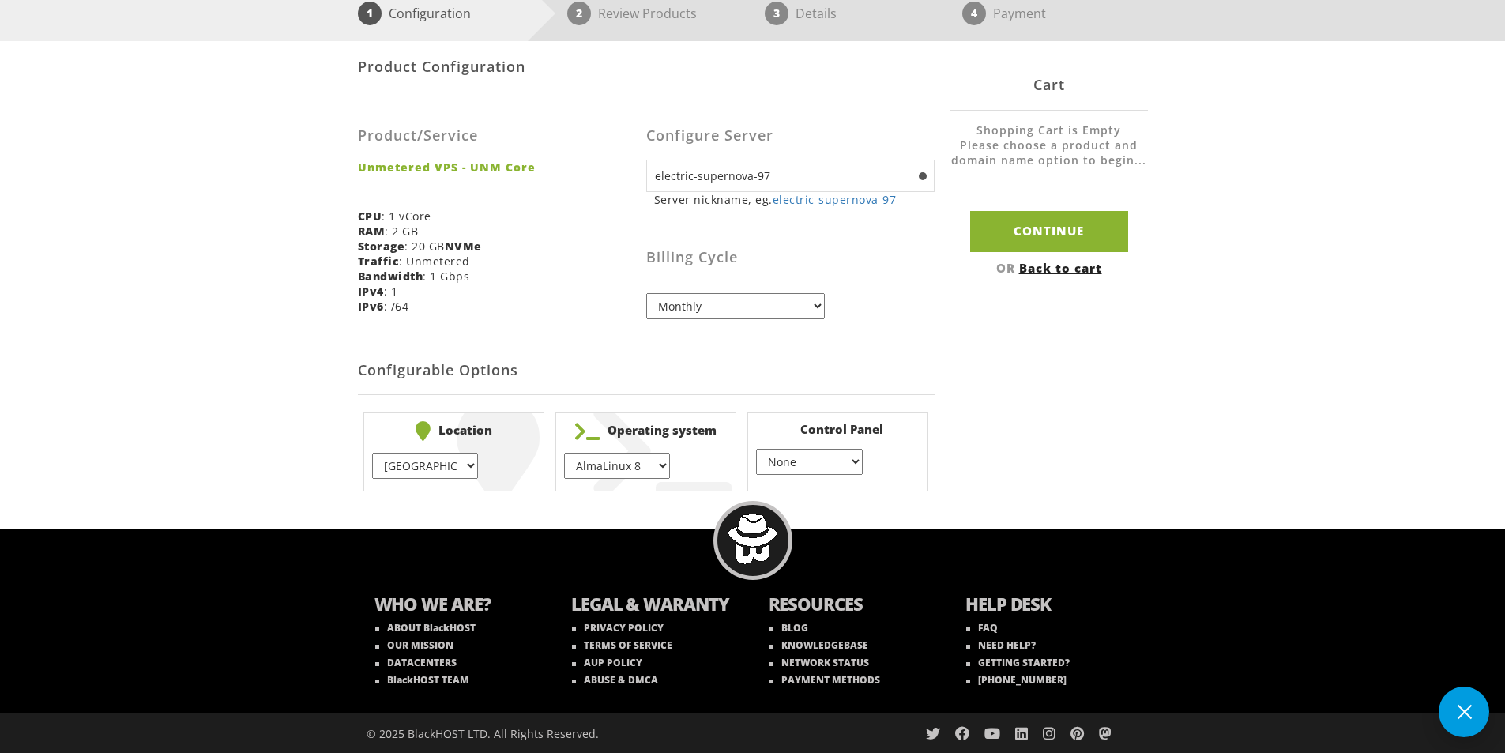
scroll to position [0, 0]
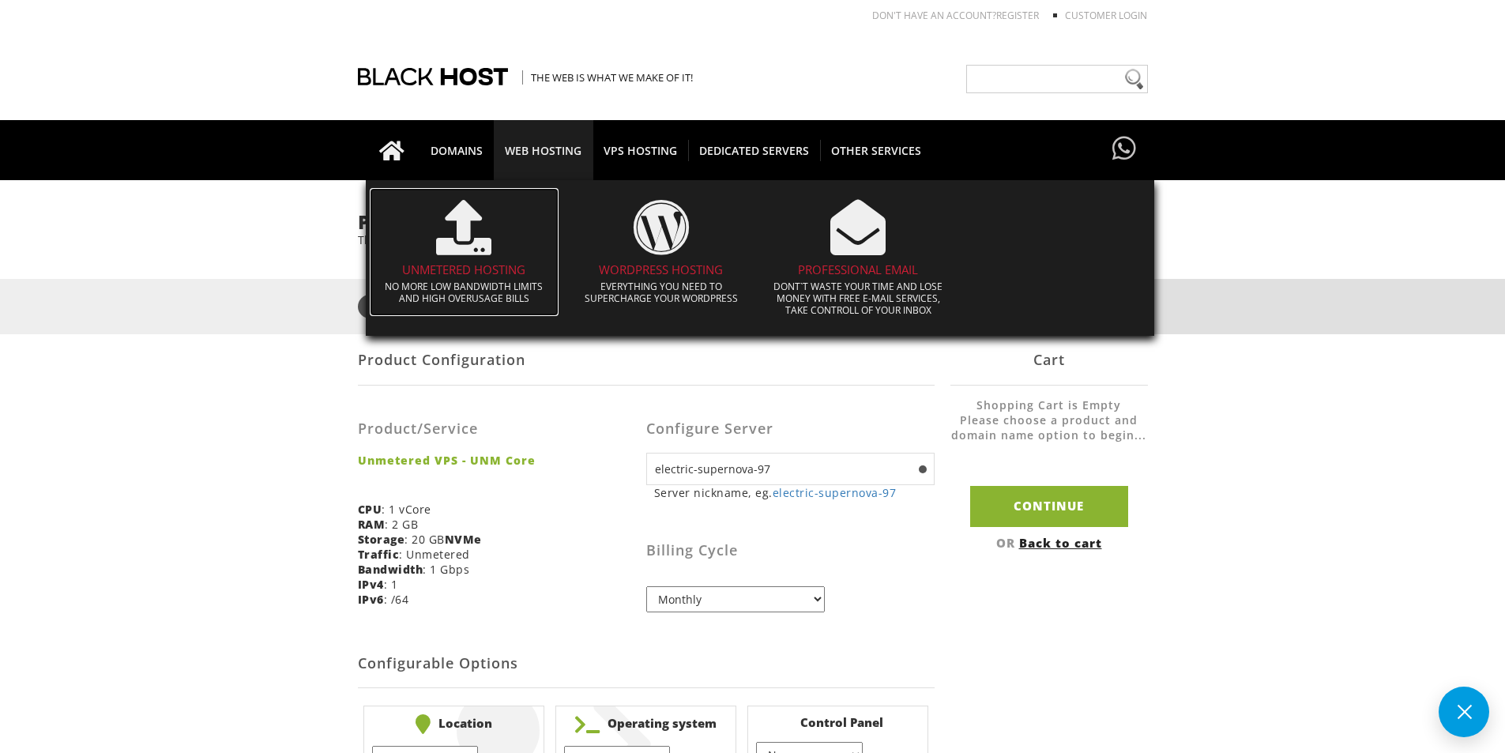
click at [468, 250] on icon at bounding box center [463, 227] width 55 height 55
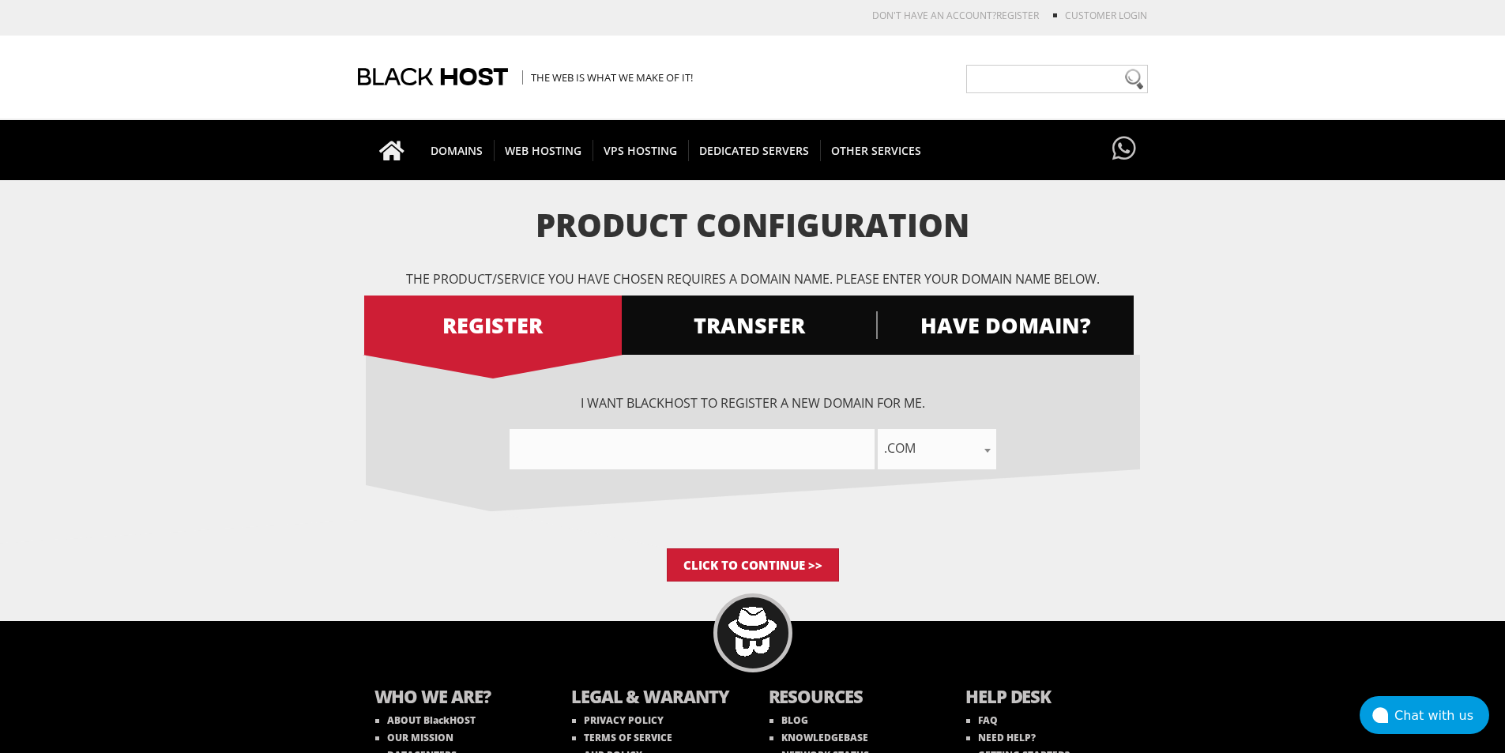
click at [646, 453] on input"] "text" at bounding box center [692, 449] width 365 height 40
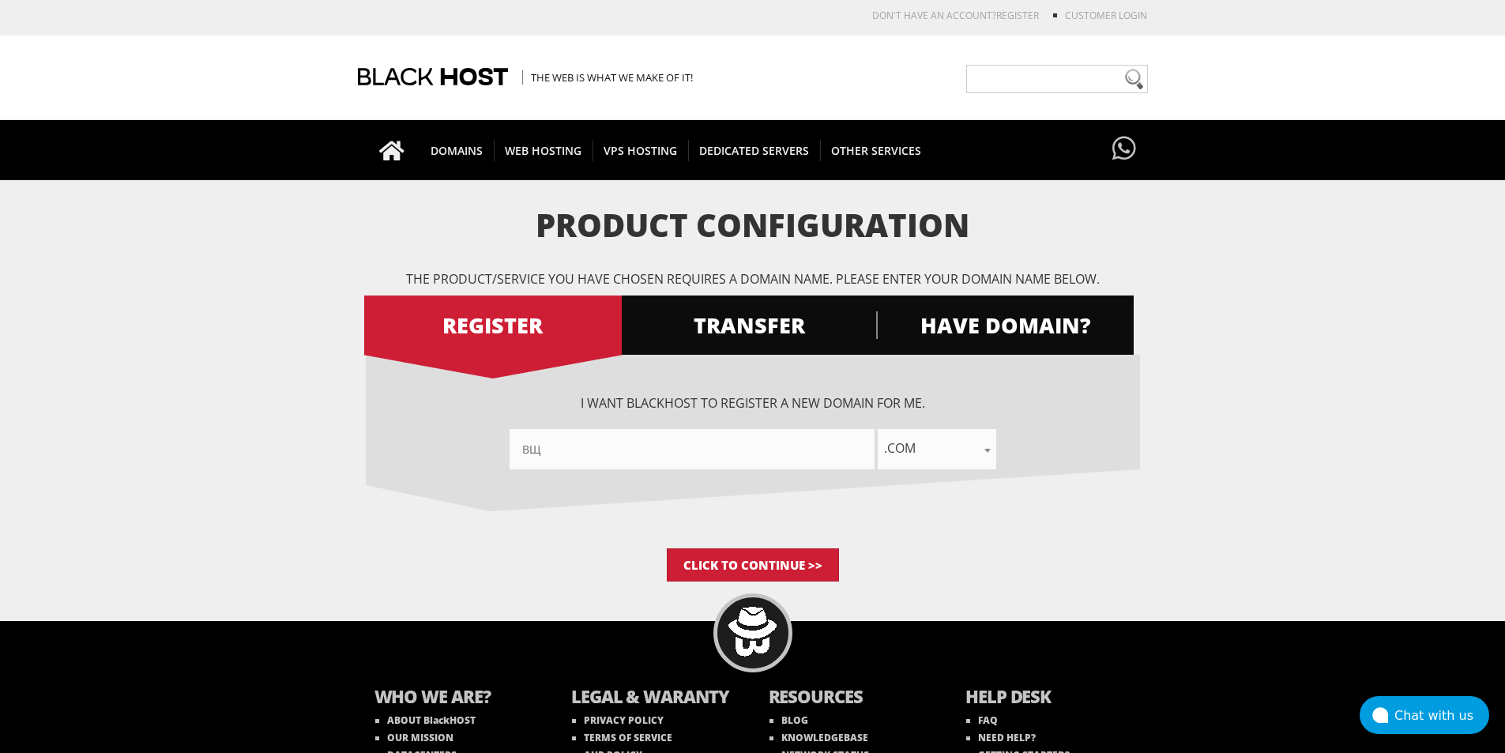
type input"] "в"
type input"] "В"
type input"] "D"
click at [638, 449] on input"] "text" at bounding box center [692, 449] width 365 height 40
type input"] "download-host-test"
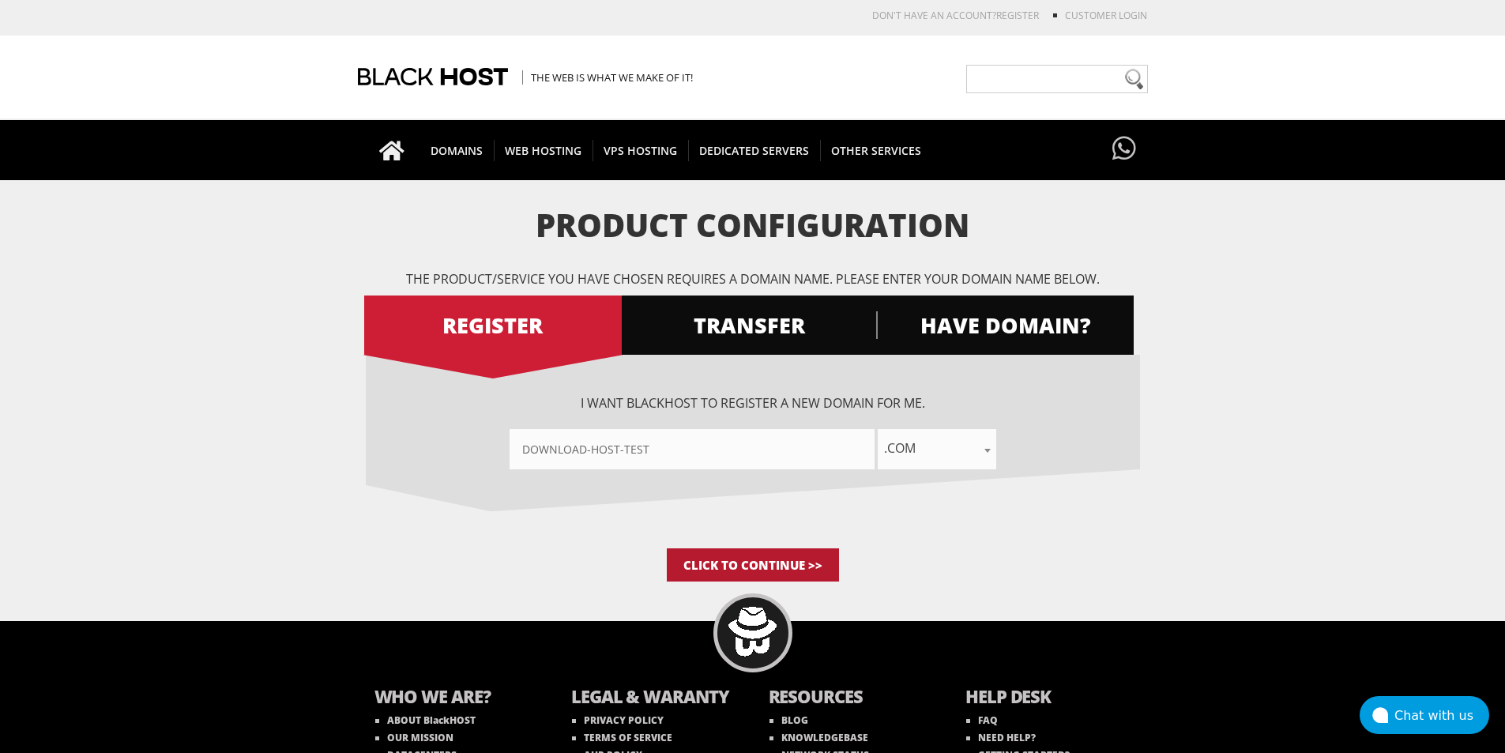
click at [769, 567] on input "Click to Continue >>" at bounding box center [753, 564] width 172 height 33
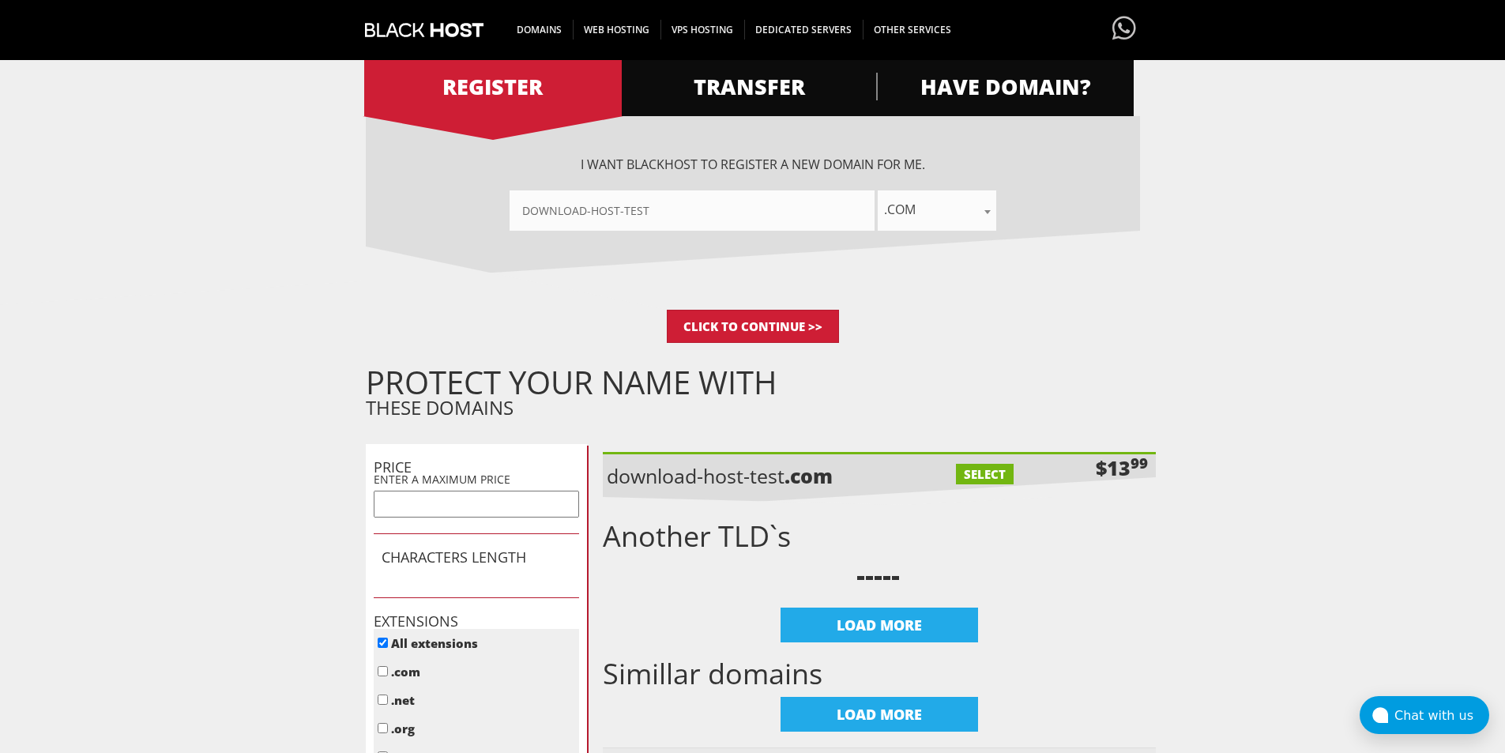
scroll to position [158, 0]
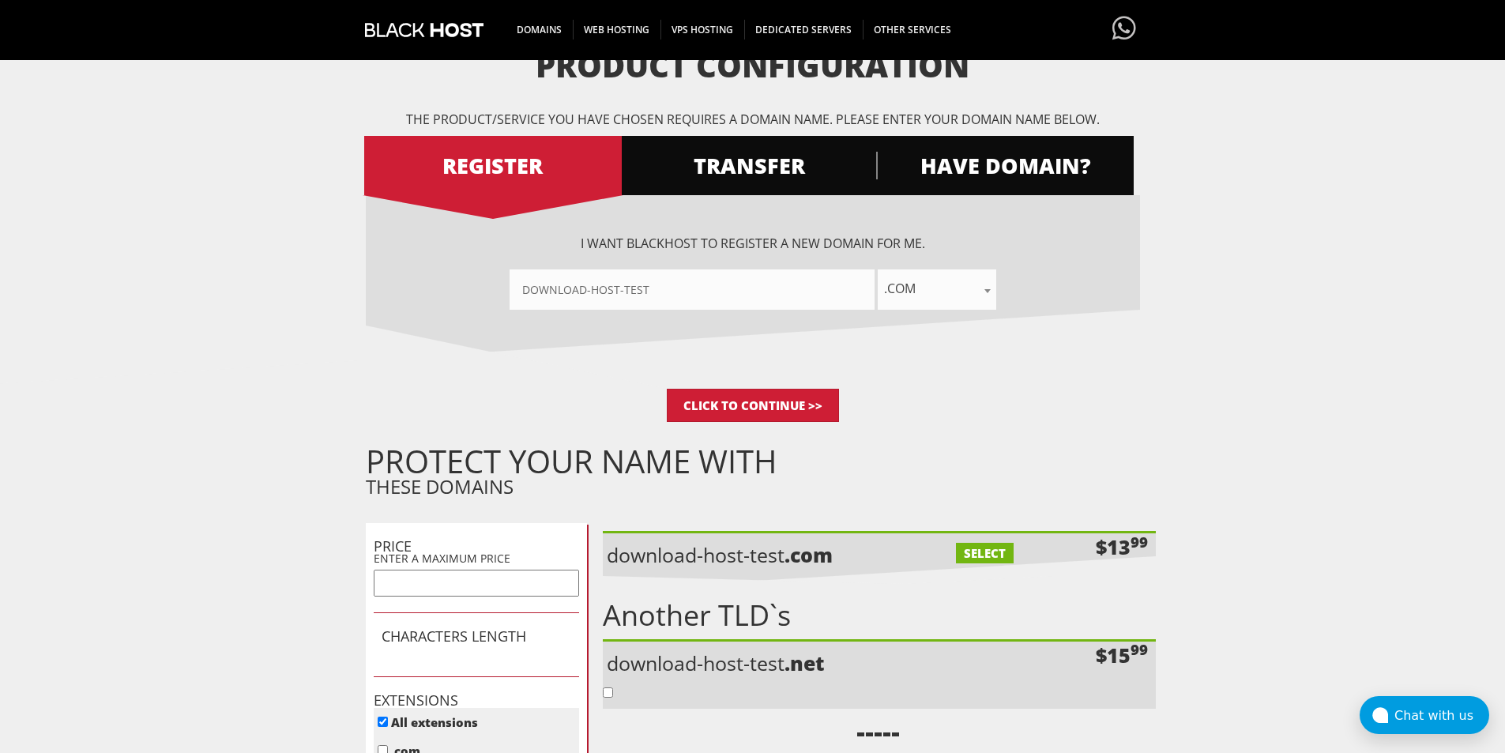
drag, startPoint x: 299, startPoint y: 283, endPoint x: 335, endPoint y: 275, distance: 36.4
click at [301, 283] on form "Product Configuration The product/service you have chosen requires a domain nam…" at bounding box center [752, 524] width 1505 height 953
click at [730, 165] on span "TRANSFER" at bounding box center [749, 166] width 258 height 28
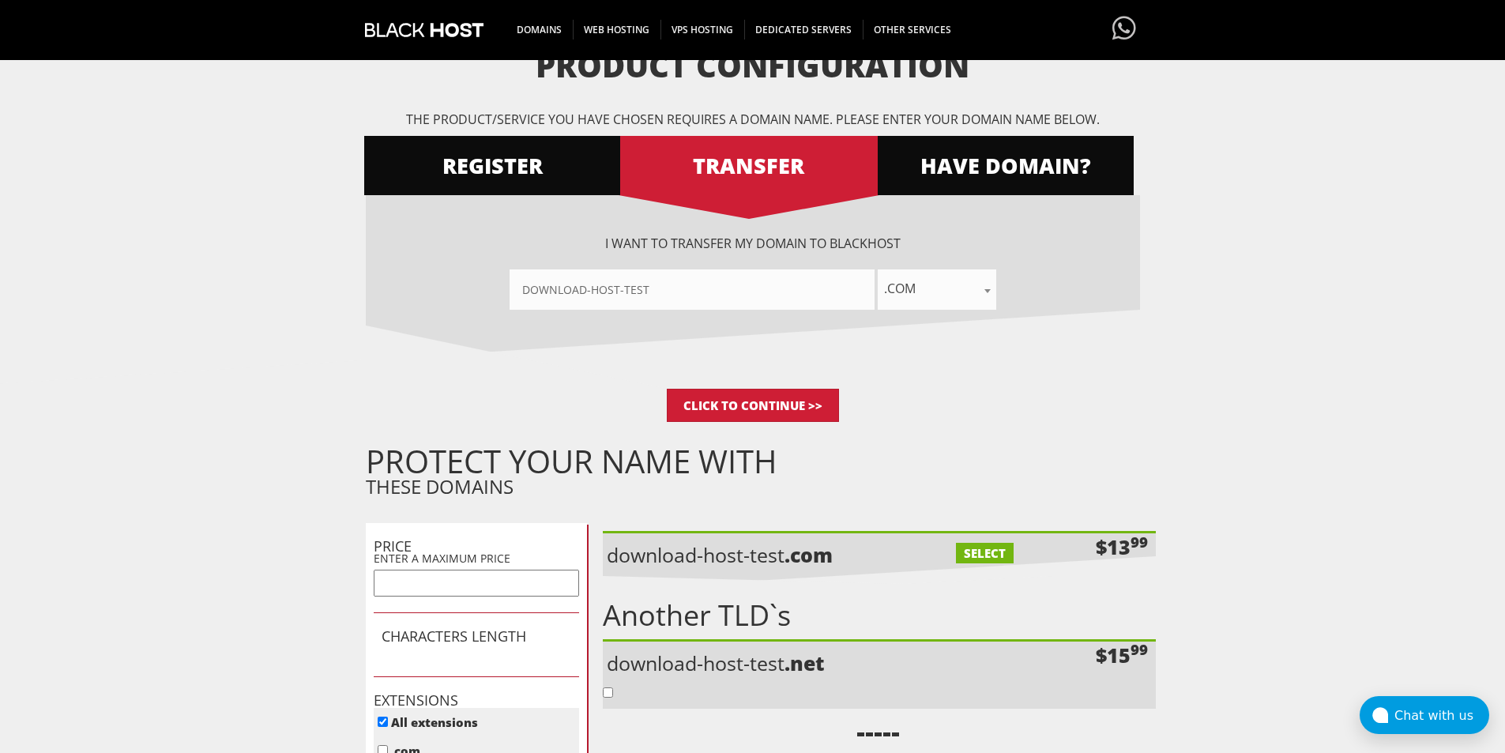
click at [691, 288] on input"] "download-host-test" at bounding box center [692, 289] width 365 height 40
drag, startPoint x: 540, startPoint y: 432, endPoint x: 570, endPoint y: 352, distance: 85.3
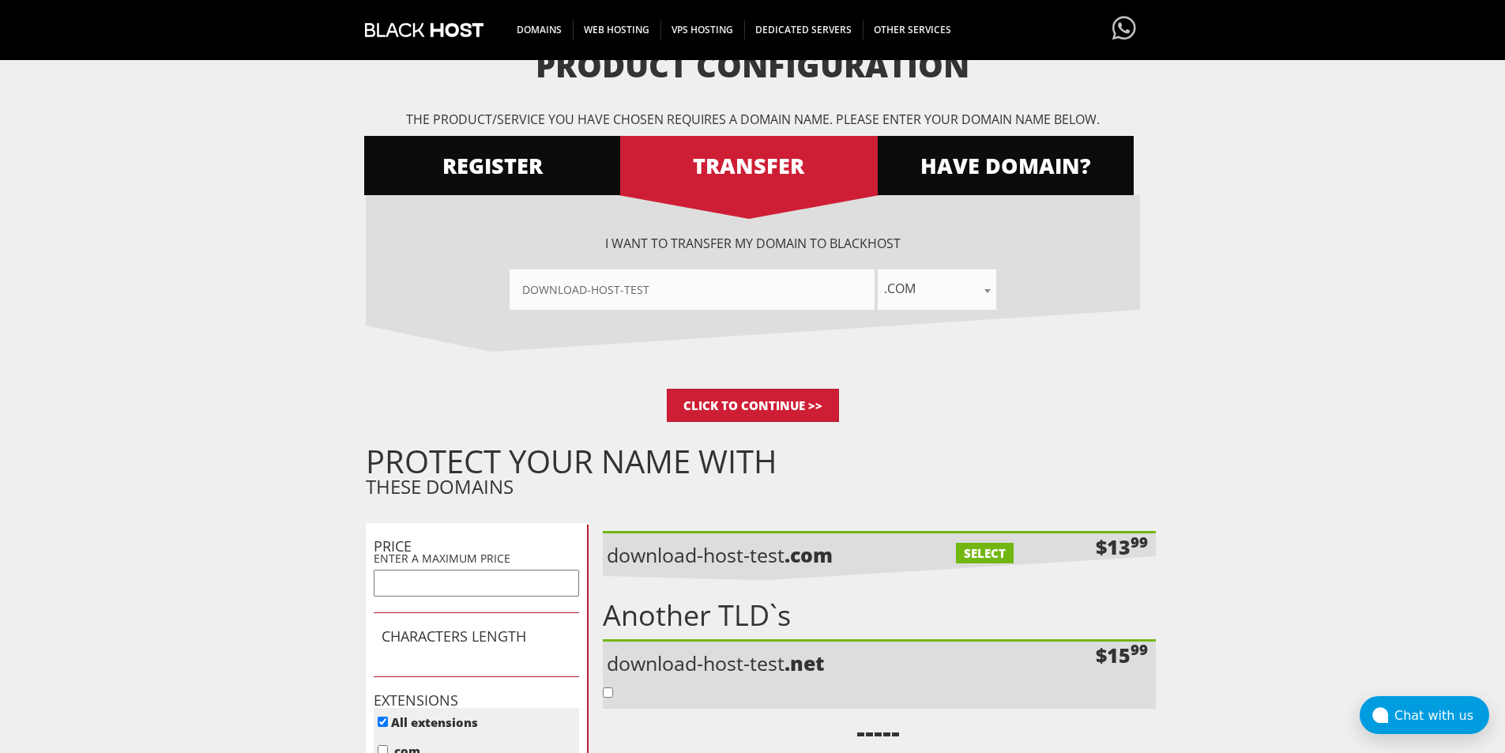
click at [539, 431] on div "Product Configuration The product/service you have chosen requires a domain nam…" at bounding box center [753, 524] width 774 height 953
click at [753, 410] on input "Click to Continue >>" at bounding box center [753, 405] width 172 height 33
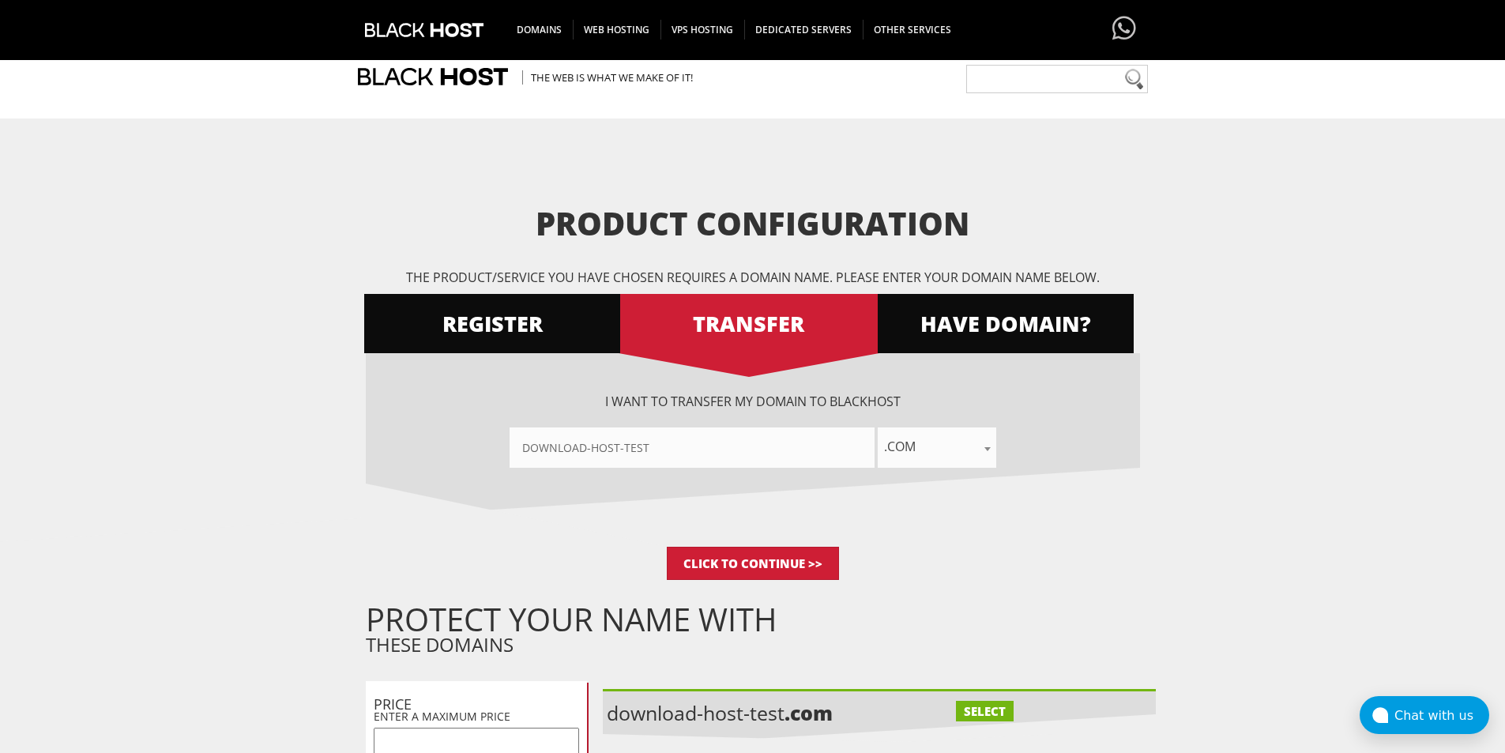
scroll to position [158, 0]
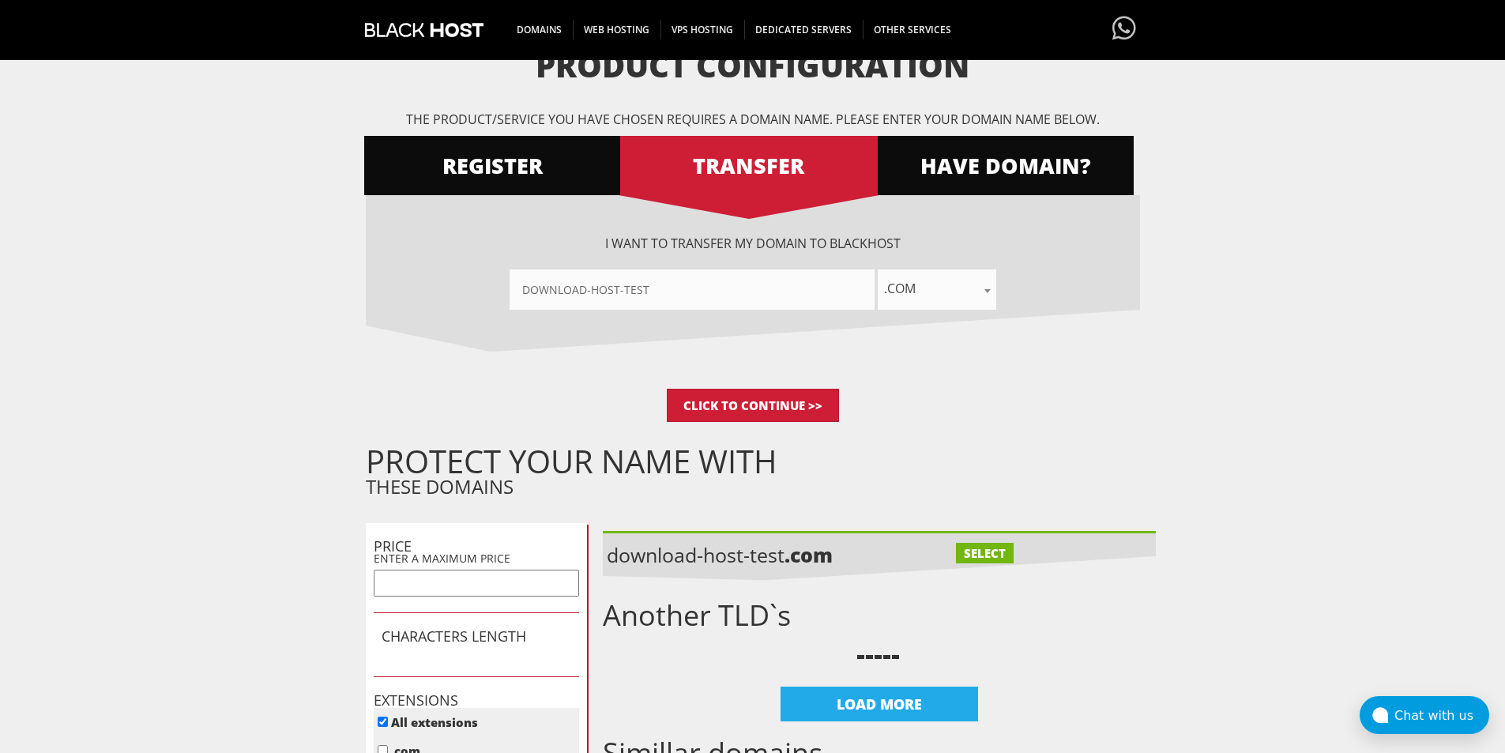
click at [979, 551] on label "SELECT" at bounding box center [985, 553] width 58 height 21
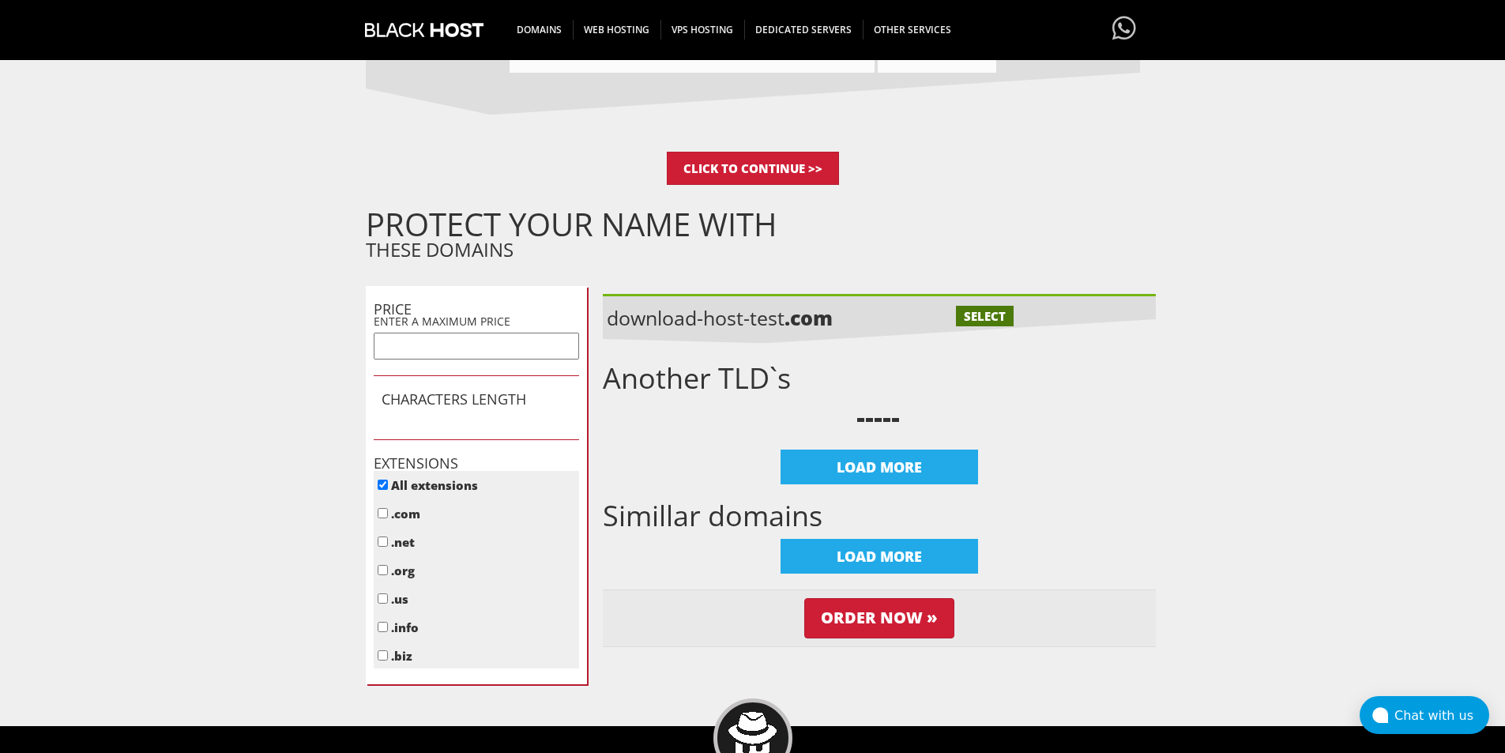
scroll to position [237, 0]
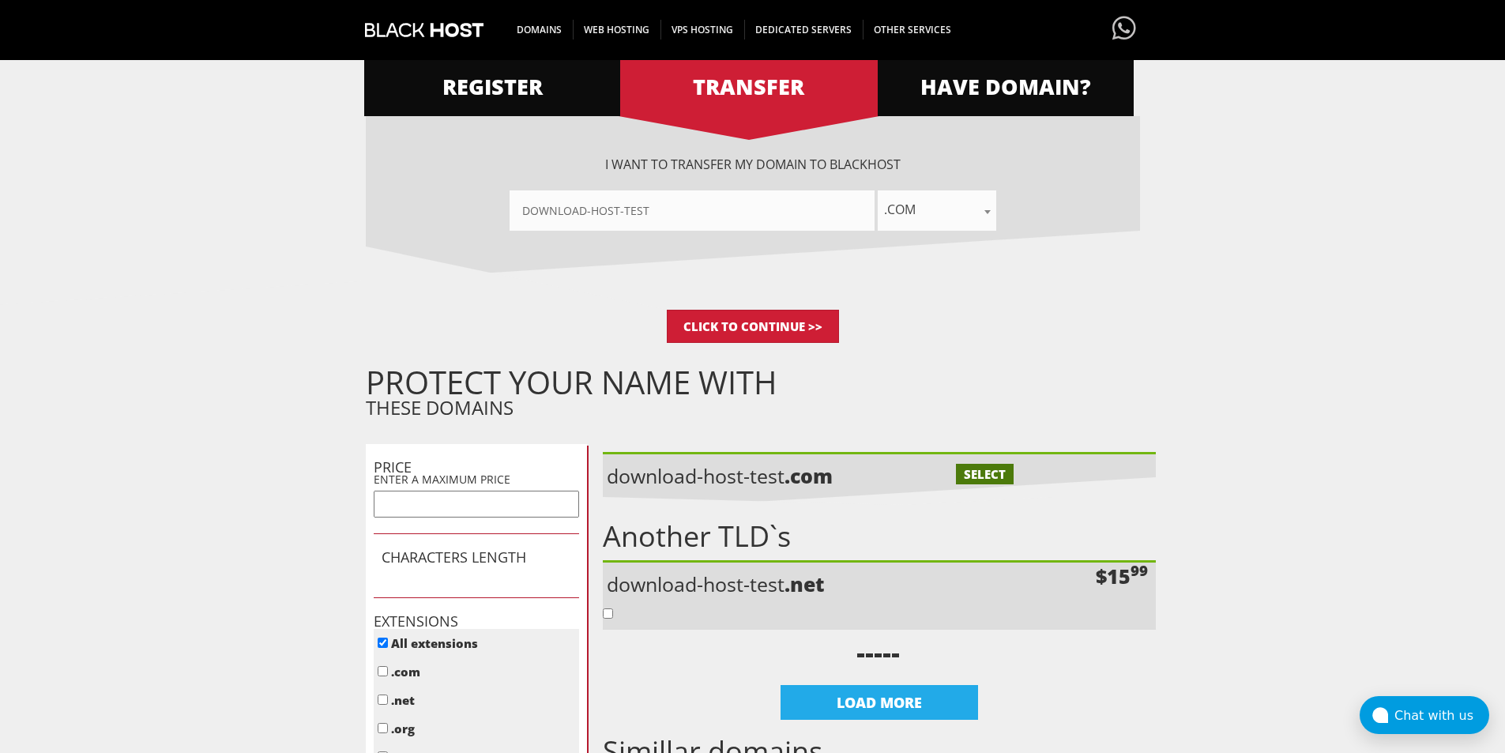
click at [85, 408] on form "Product Configuration The product/service you have chosen requires a domain nam…" at bounding box center [752, 445] width 1505 height 953
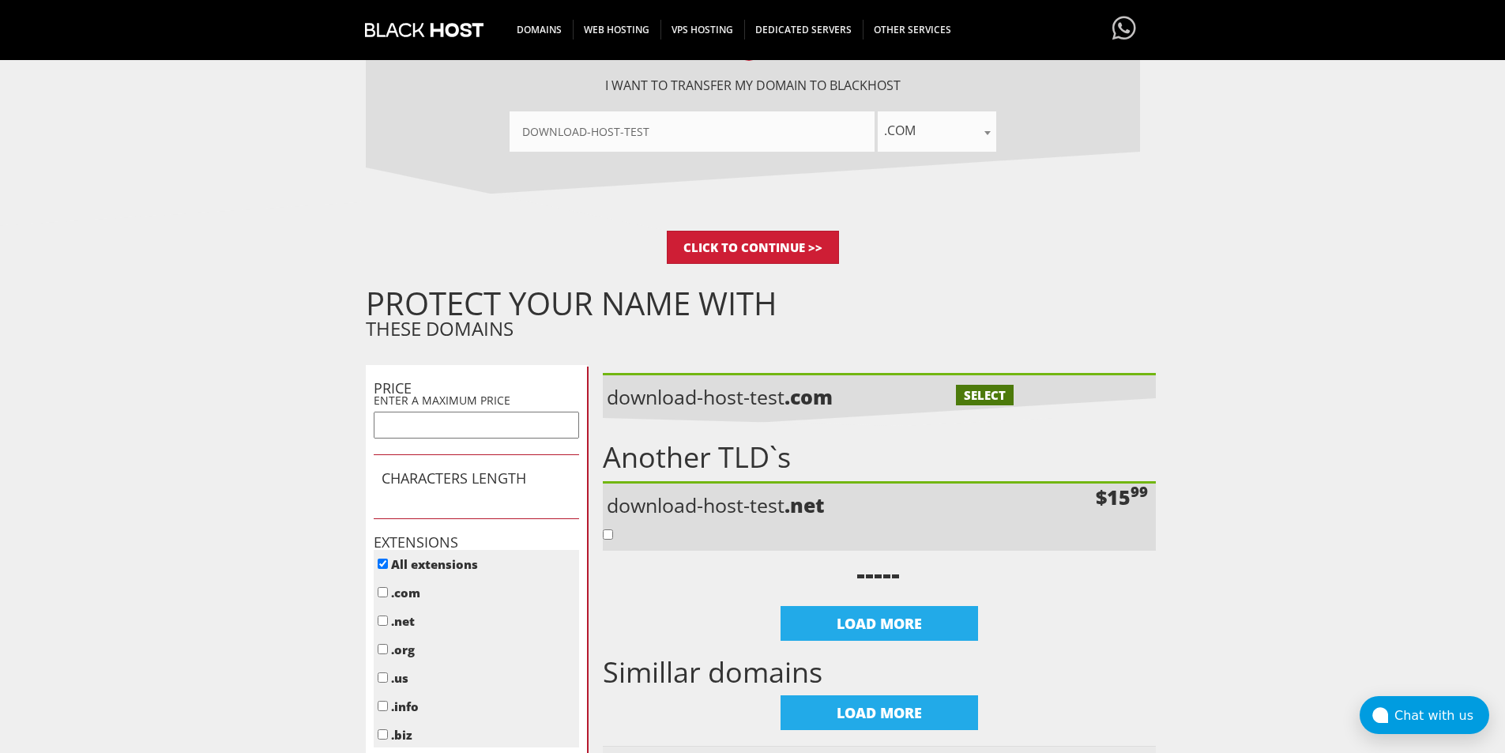
click at [991, 394] on label "SELECT" at bounding box center [985, 395] width 58 height 21
checkbox input "false"
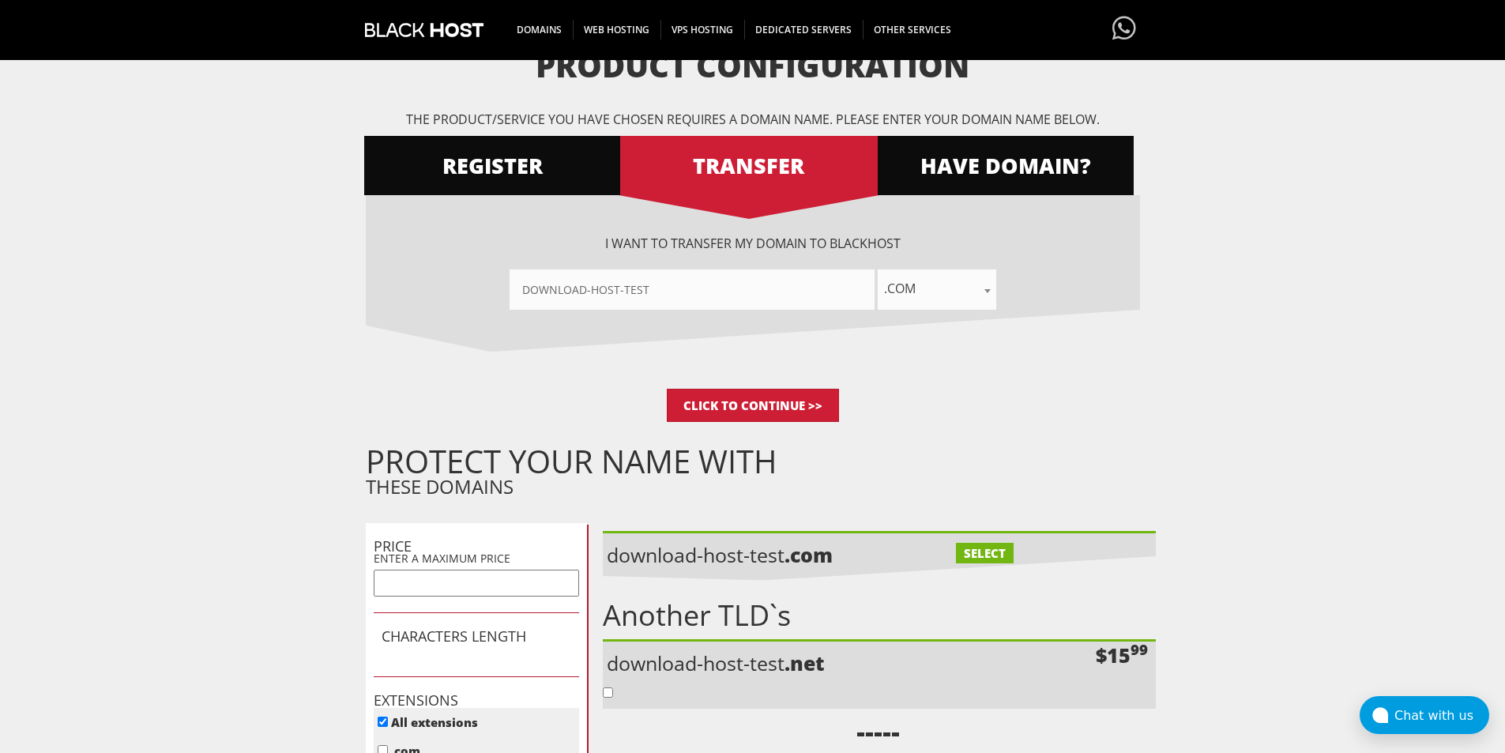
click at [1016, 134] on div "Product Configuration The product/service you have chosen requires a domain nam…" at bounding box center [753, 524] width 774 height 953
click at [1021, 164] on span "HAVE DOMAIN?" at bounding box center [1005, 166] width 258 height 28
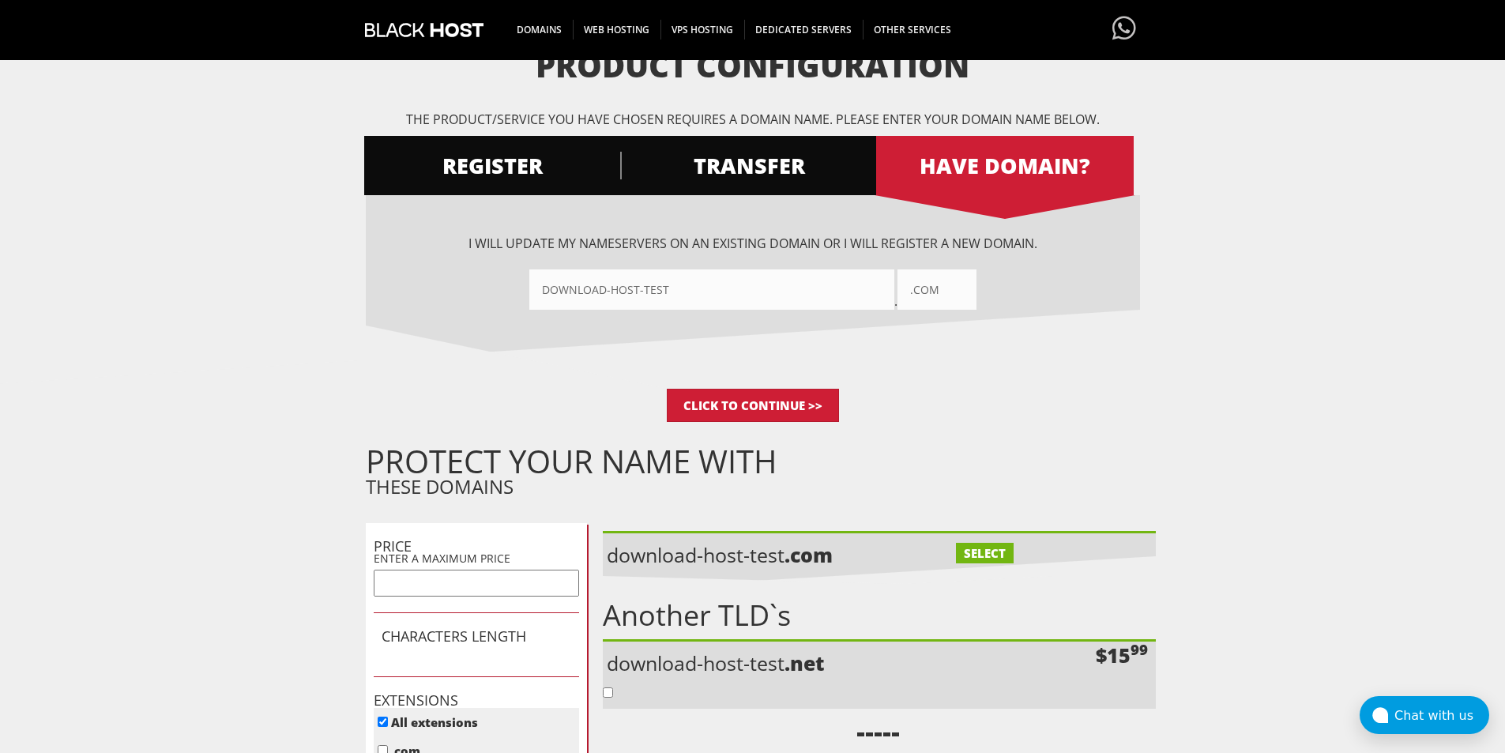
click at [800, 279] on input"] "download-host-test" at bounding box center [711, 289] width 365 height 40
click at [783, 403] on input "Click to Continue >>" at bounding box center [753, 405] width 172 height 33
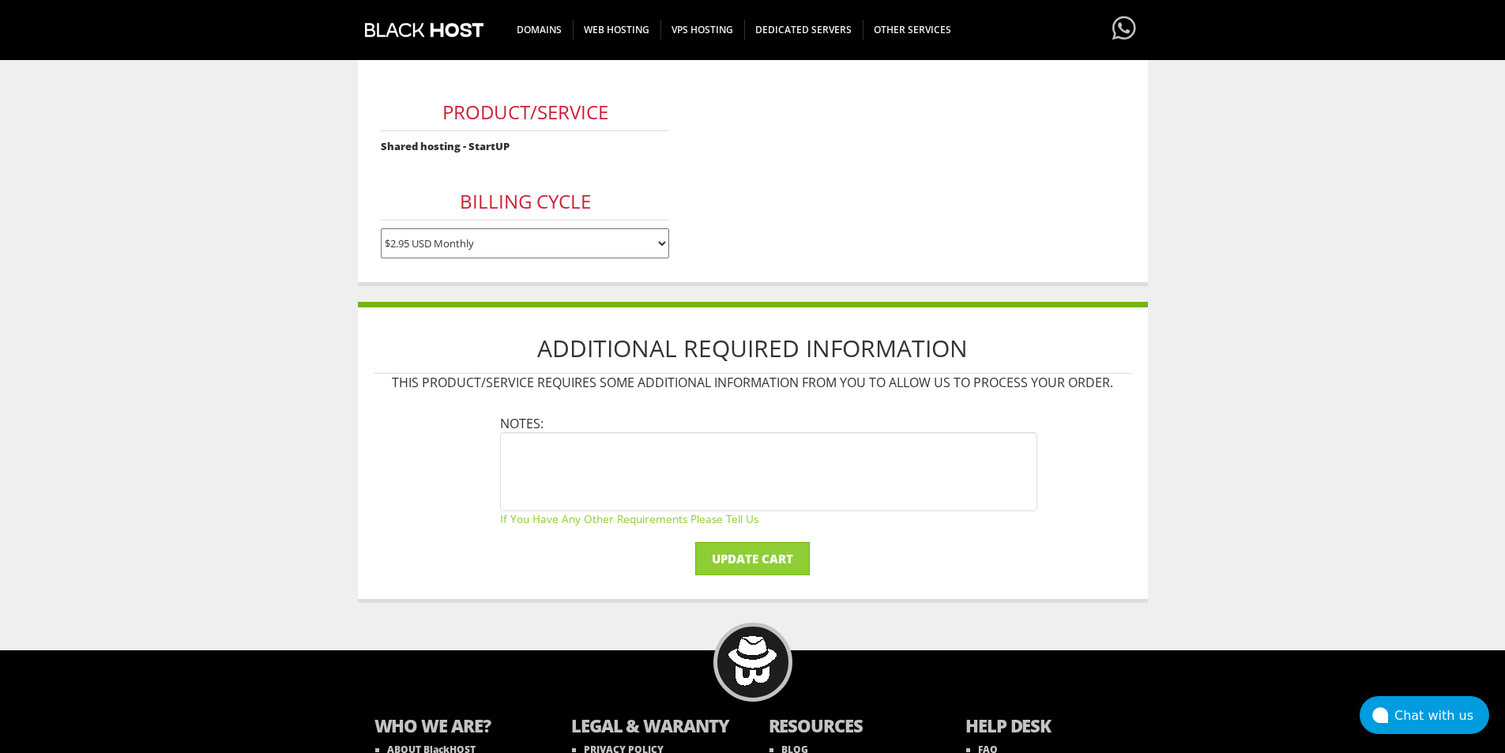
scroll to position [316, 0]
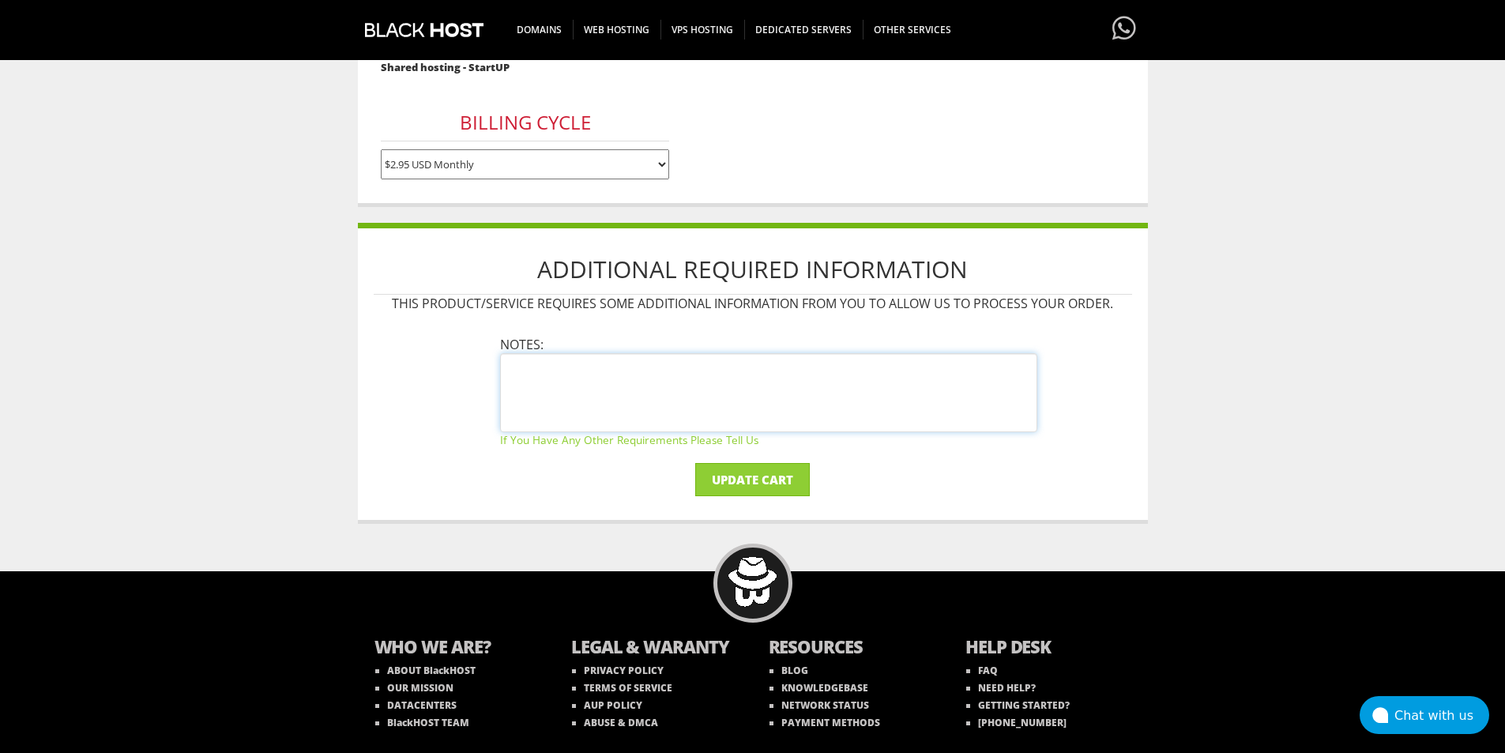
click at [925, 398] on textarea at bounding box center [768, 392] width 537 height 79
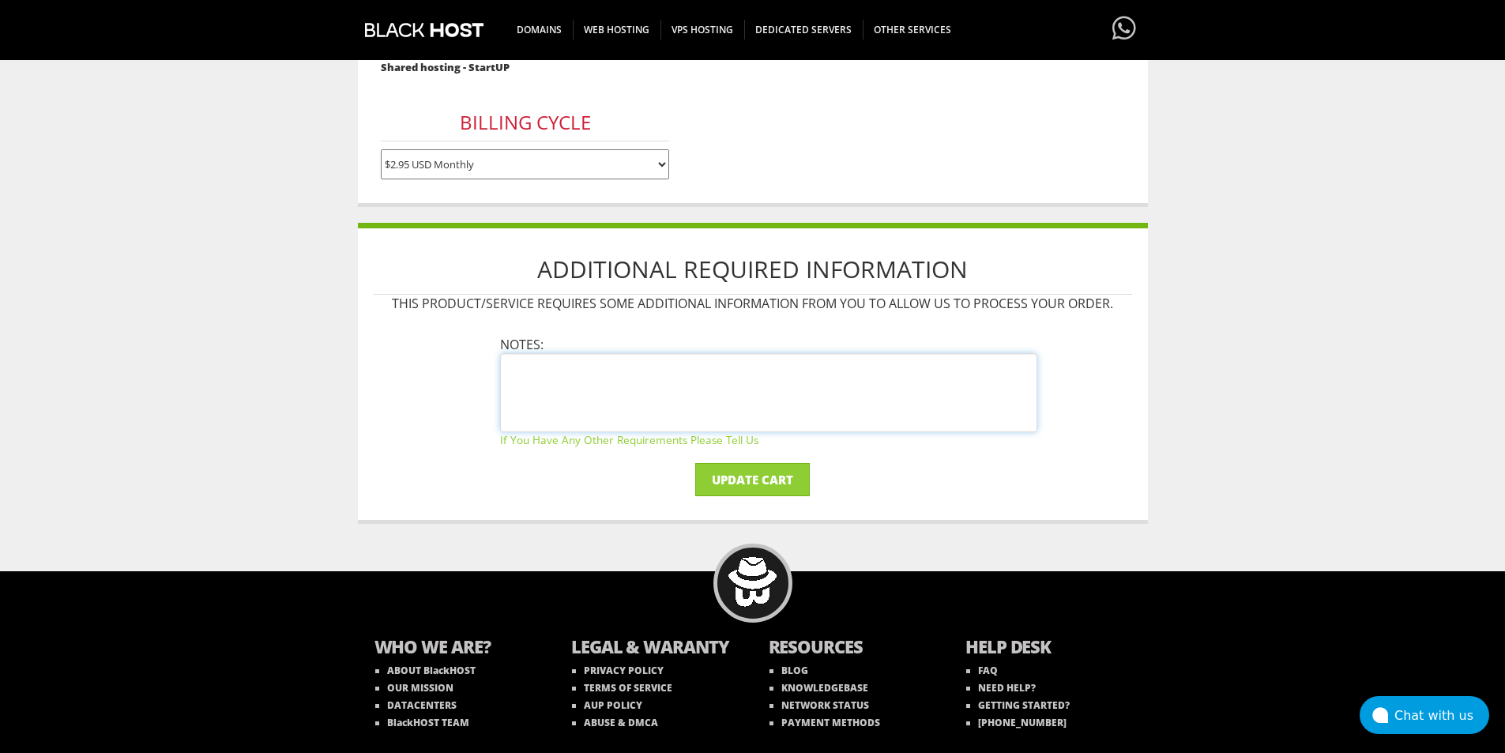
scroll to position [0, 0]
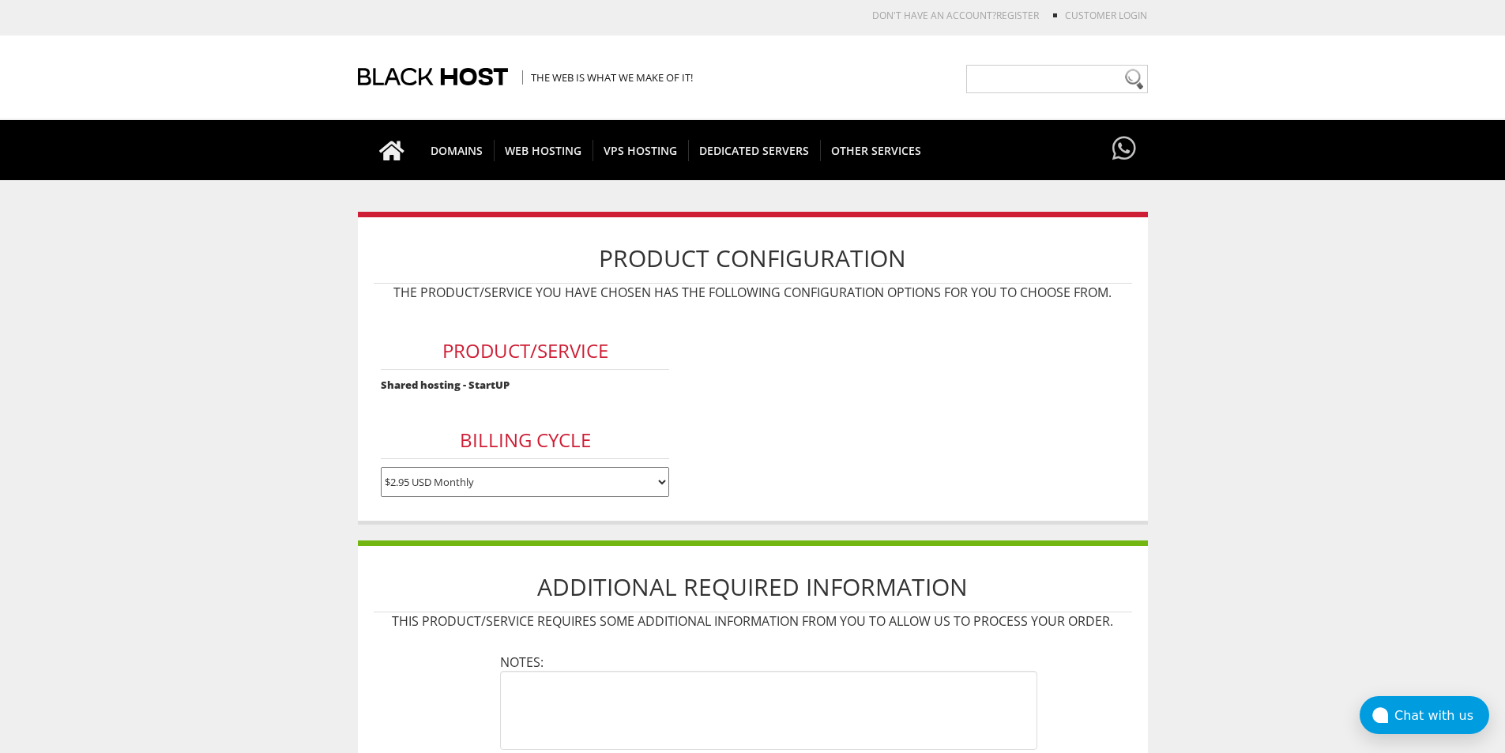
click at [480, 469] on select "$2.95 USD Monthly $29.95 USD Annually $59.90 USD Biennially" at bounding box center [525, 482] width 288 height 30
click at [502, 480] on select "$2.95 USD Monthly $29.95 USD Annually $59.90 USD Biennially" at bounding box center [525, 482] width 288 height 30
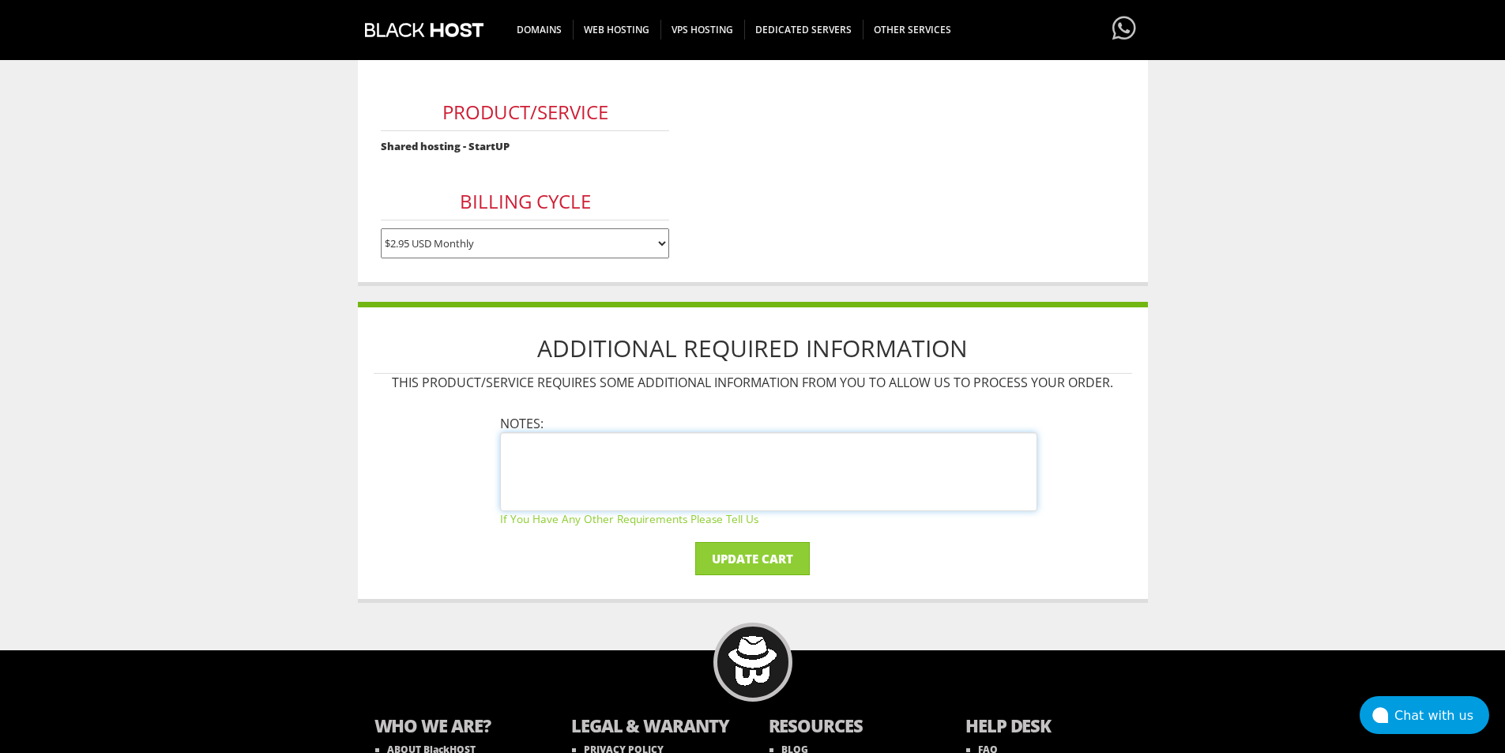
click at [726, 472] on textarea at bounding box center [768, 471] width 537 height 79
click at [284, 393] on body "CAD CHF EUR GBP JPY MKD RUB USD Don't have an account? REGISTER Customer Login …" at bounding box center [752, 323] width 1505 height 1105
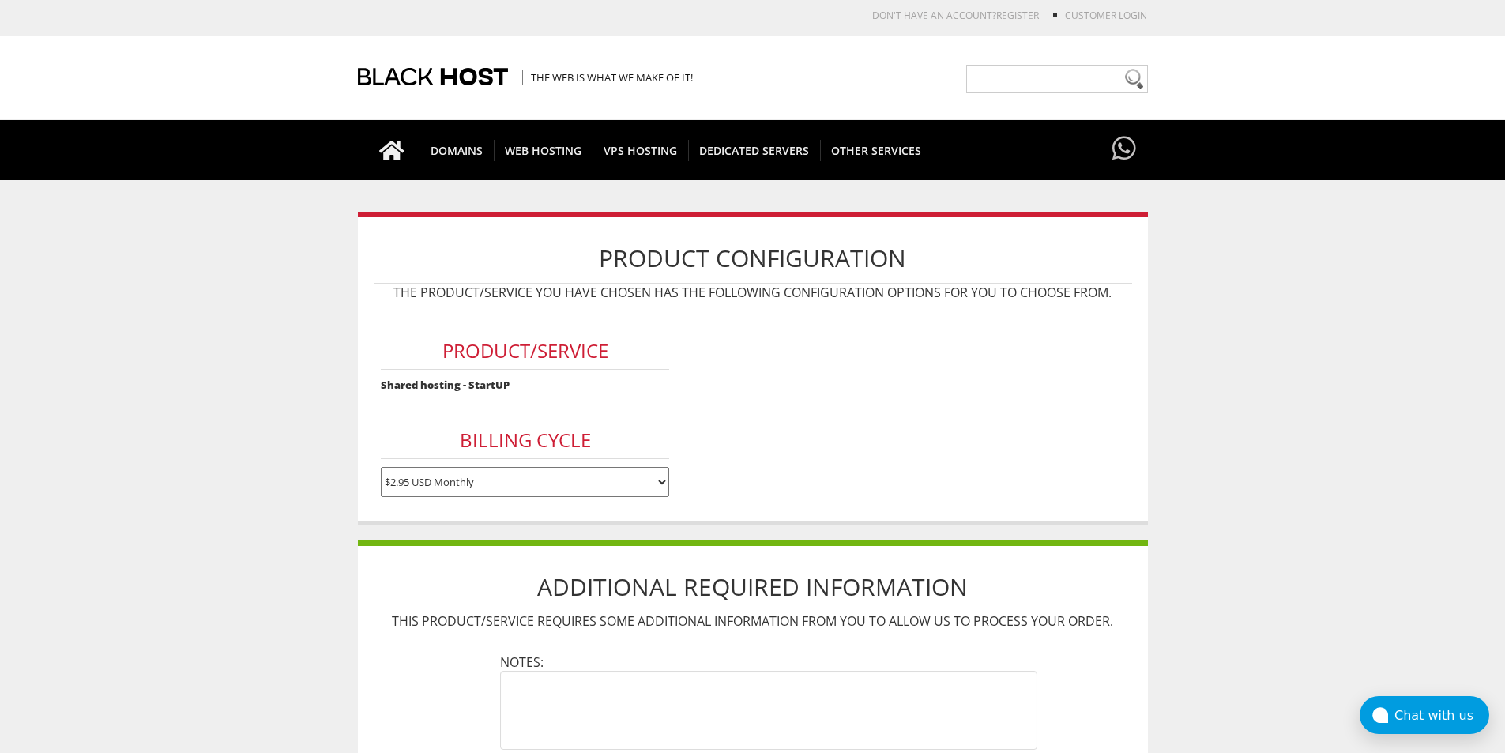
click at [405, 380] on strong "Shared hosting - StartUP" at bounding box center [445, 385] width 129 height 14
click at [488, 381] on strong "Shared hosting - StartUP" at bounding box center [445, 385] width 129 height 14
click at [506, 355] on h3 "Product/Service" at bounding box center [525, 351] width 288 height 37
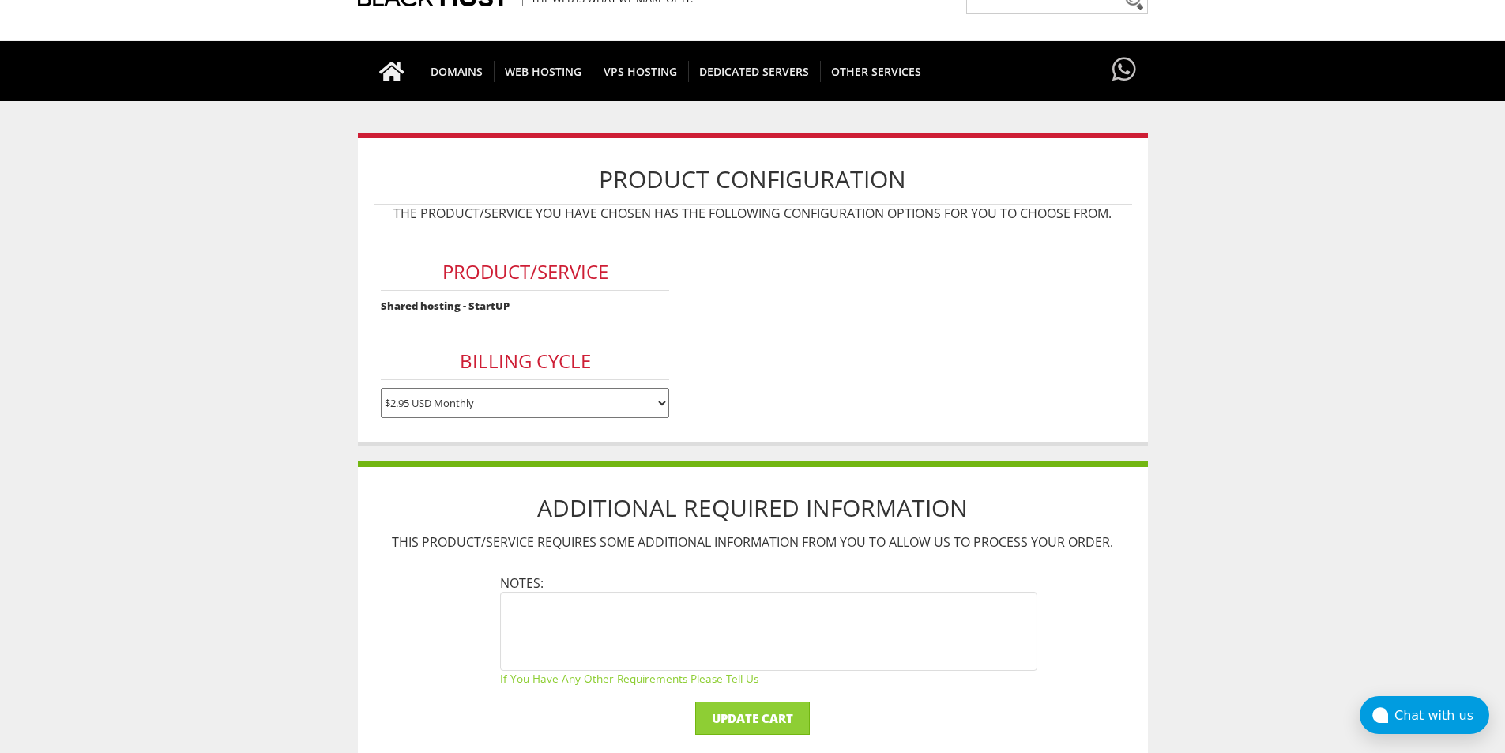
scroll to position [237, 0]
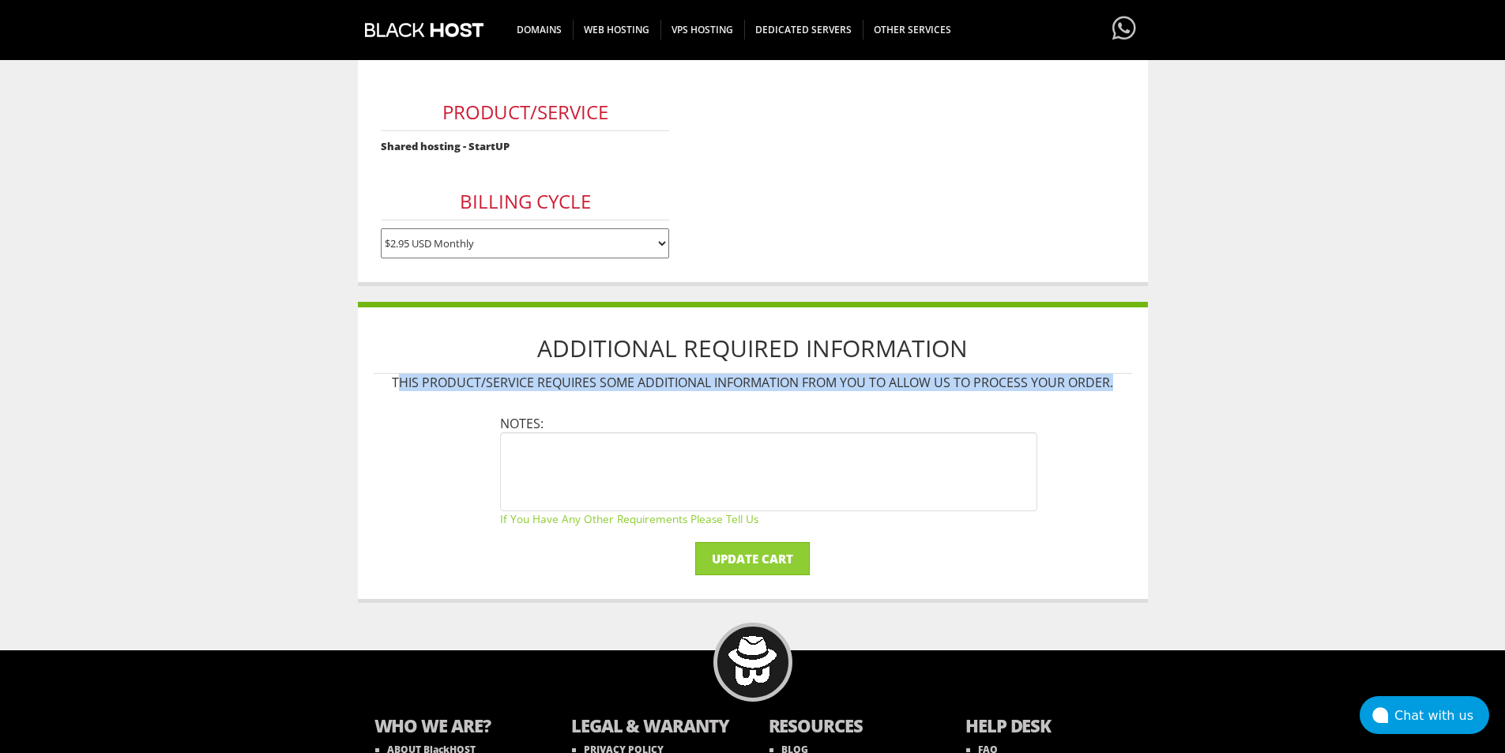
drag, startPoint x: 405, startPoint y: 380, endPoint x: 1068, endPoint y: 409, distance: 663.5
click at [1125, 378] on p "This product/service requires some additional information from you to allow us …" at bounding box center [753, 382] width 758 height 17
copy p "his product/service requires some additional information from you to allow us t…"
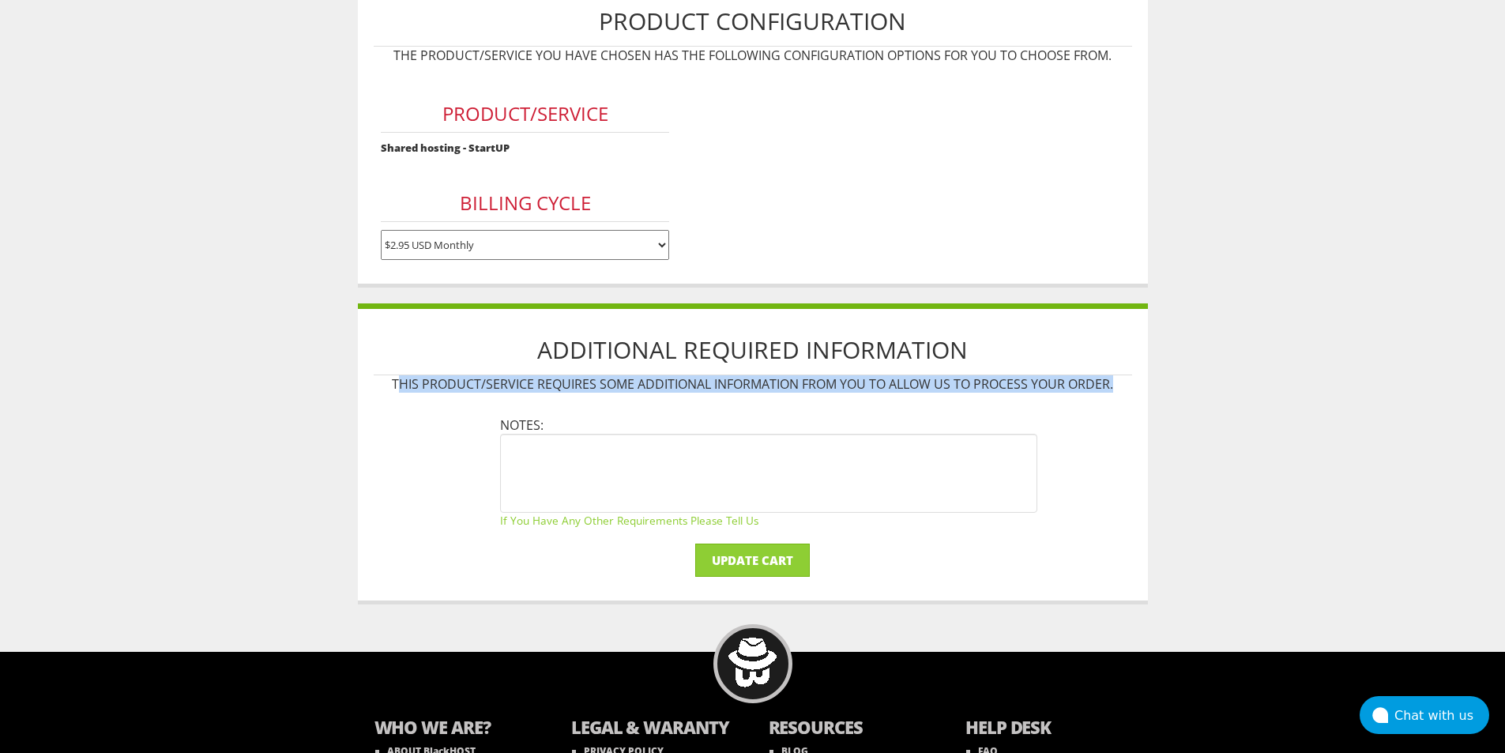
scroll to position [0, 0]
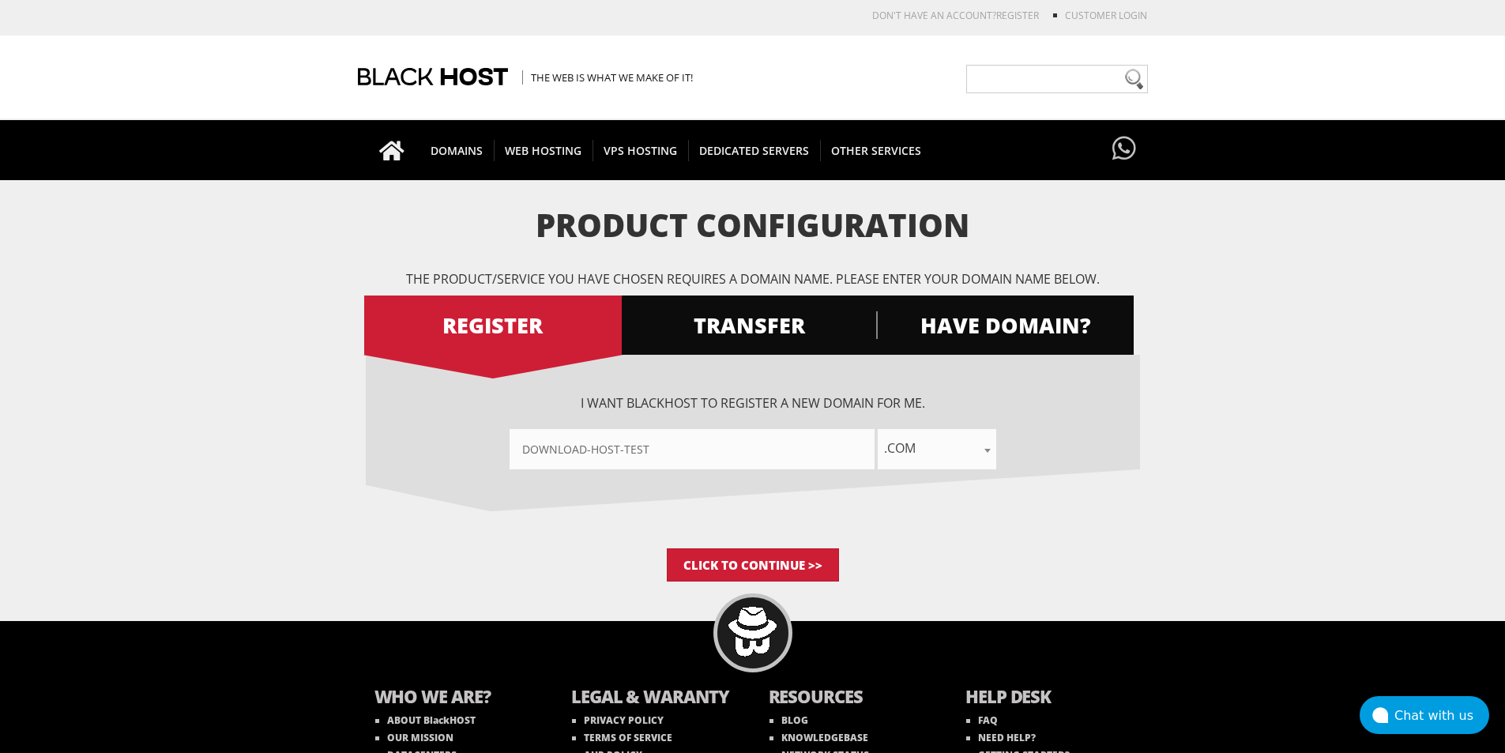
click at [739, 446] on input"] "download-host-test" at bounding box center [692, 449] width 365 height 40
click at [310, 369] on form "Product Configuration The product/service you have chosen requires a domain nam…" at bounding box center [752, 395] width 1505 height 374
drag, startPoint x: 282, startPoint y: 408, endPoint x: 777, endPoint y: 373, distance: 495.8
click at [283, 408] on form "Product Configuration The product/service you have chosen requires a domain nam…" at bounding box center [752, 395] width 1505 height 374
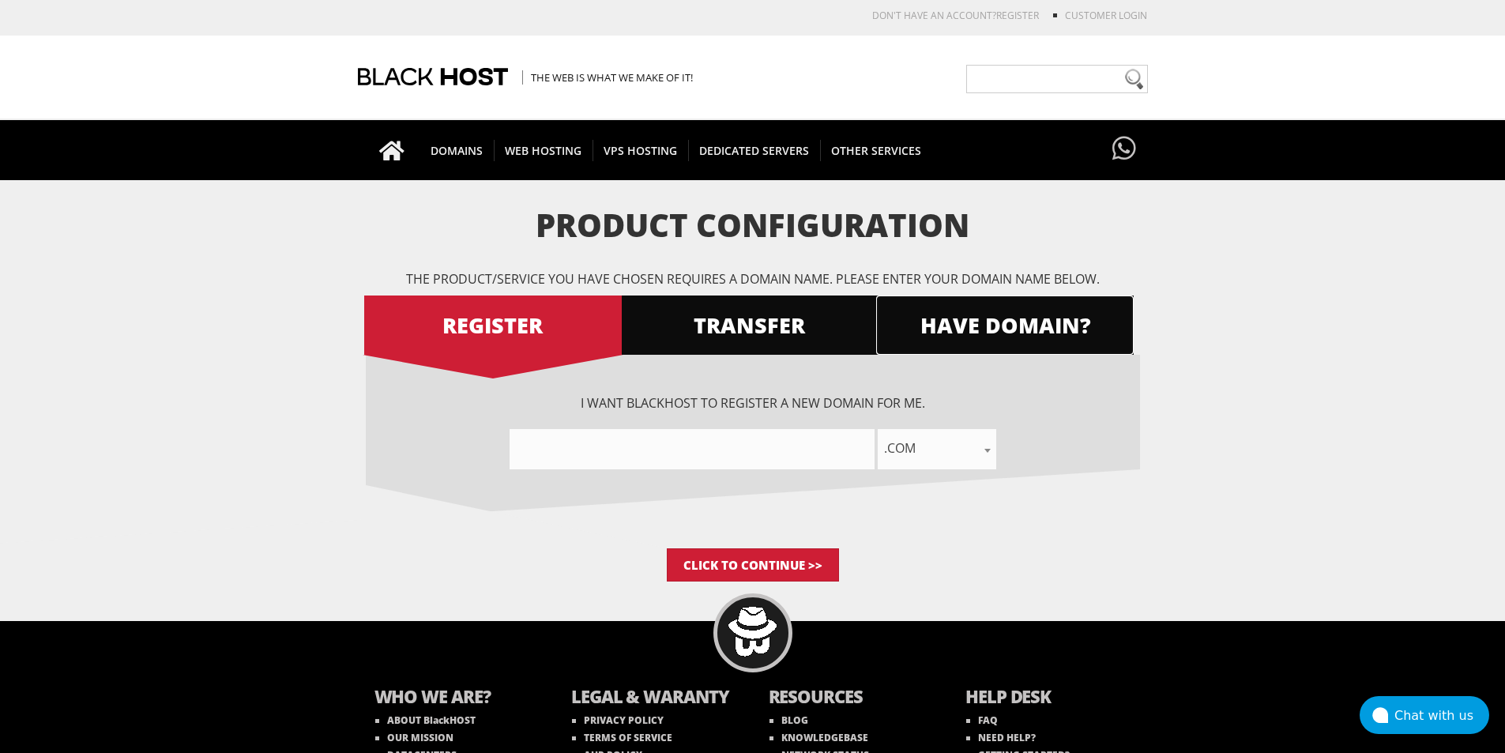
drag, startPoint x: 1038, startPoint y: 320, endPoint x: 1033, endPoint y: 330, distance: 11.3
click at [1039, 320] on span "HAVE DOMAIN?" at bounding box center [1005, 325] width 258 height 28
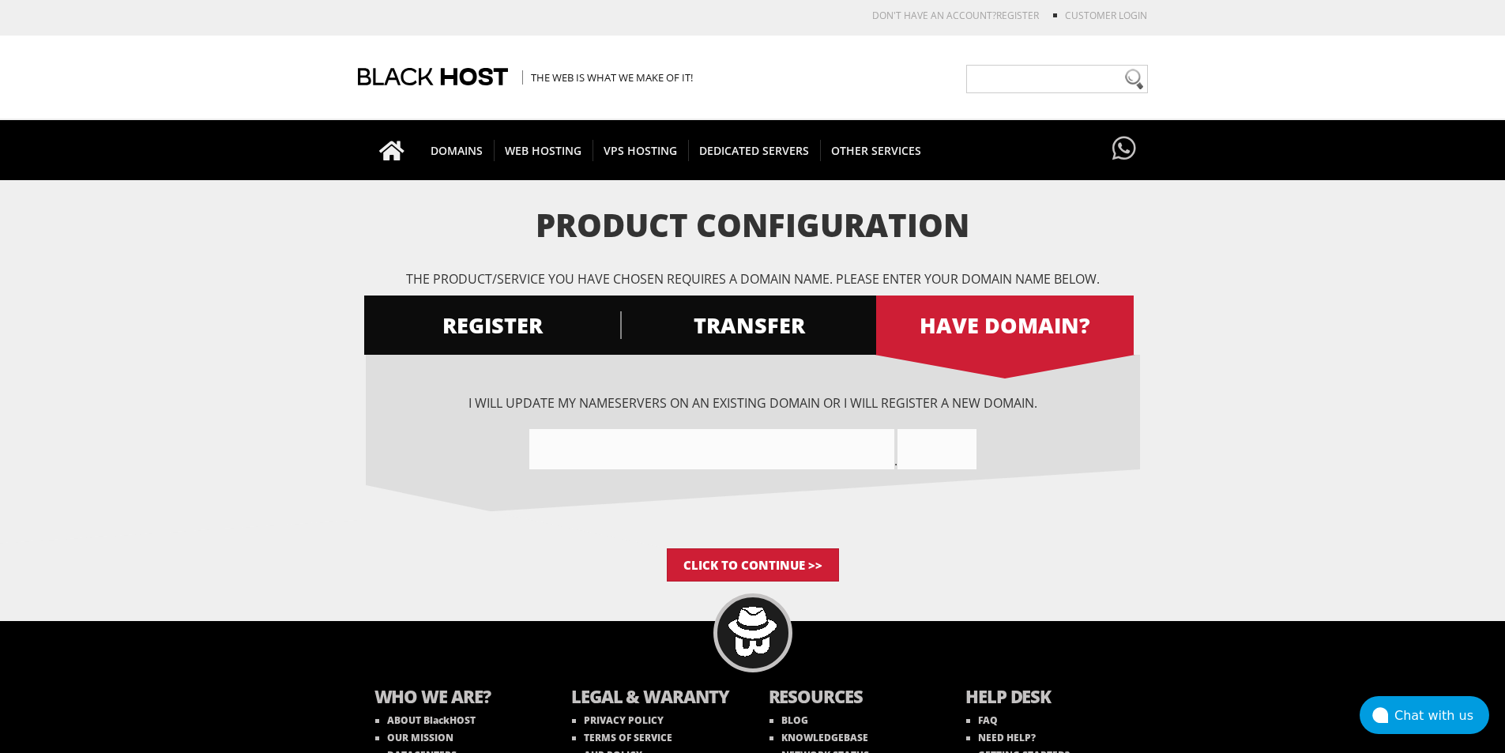
click at [742, 428] on div "I will update my nameservers on an existing domain Or I will register a new dom…" at bounding box center [753, 431] width 774 height 75
click at [751, 461] on input"] "text" at bounding box center [711, 449] width 365 height 40
click at [722, 449] on input"] "text" at bounding box center [711, 449] width 365 height 40
type input"] "cake-test"
click at [937, 435] on input "text" at bounding box center [936, 449] width 79 height 40
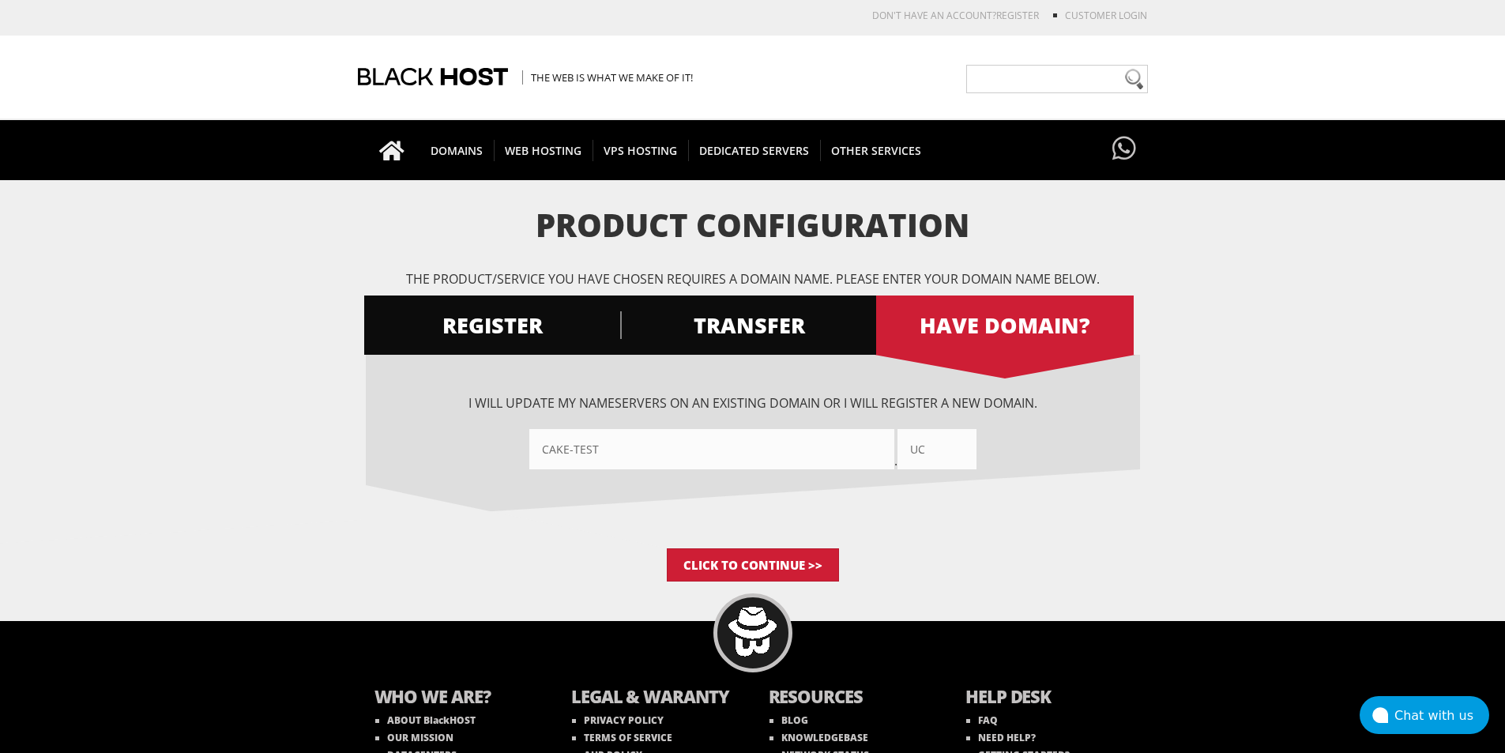
type input "u"
type input "icu"
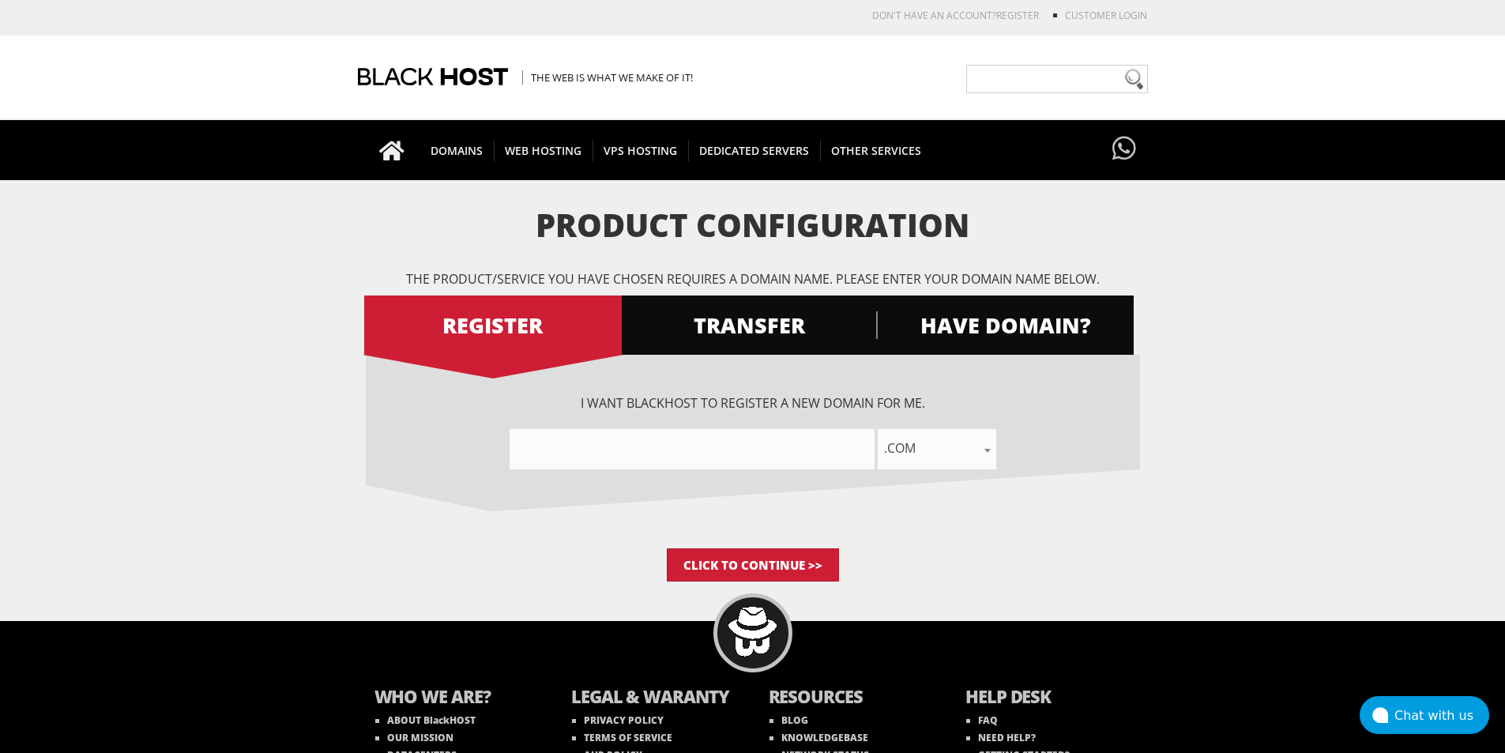
click at [712, 456] on input"] "text" at bounding box center [692, 449] width 365 height 40
click at [983, 325] on span "HAVE DOMAIN?" at bounding box center [1005, 325] width 258 height 28
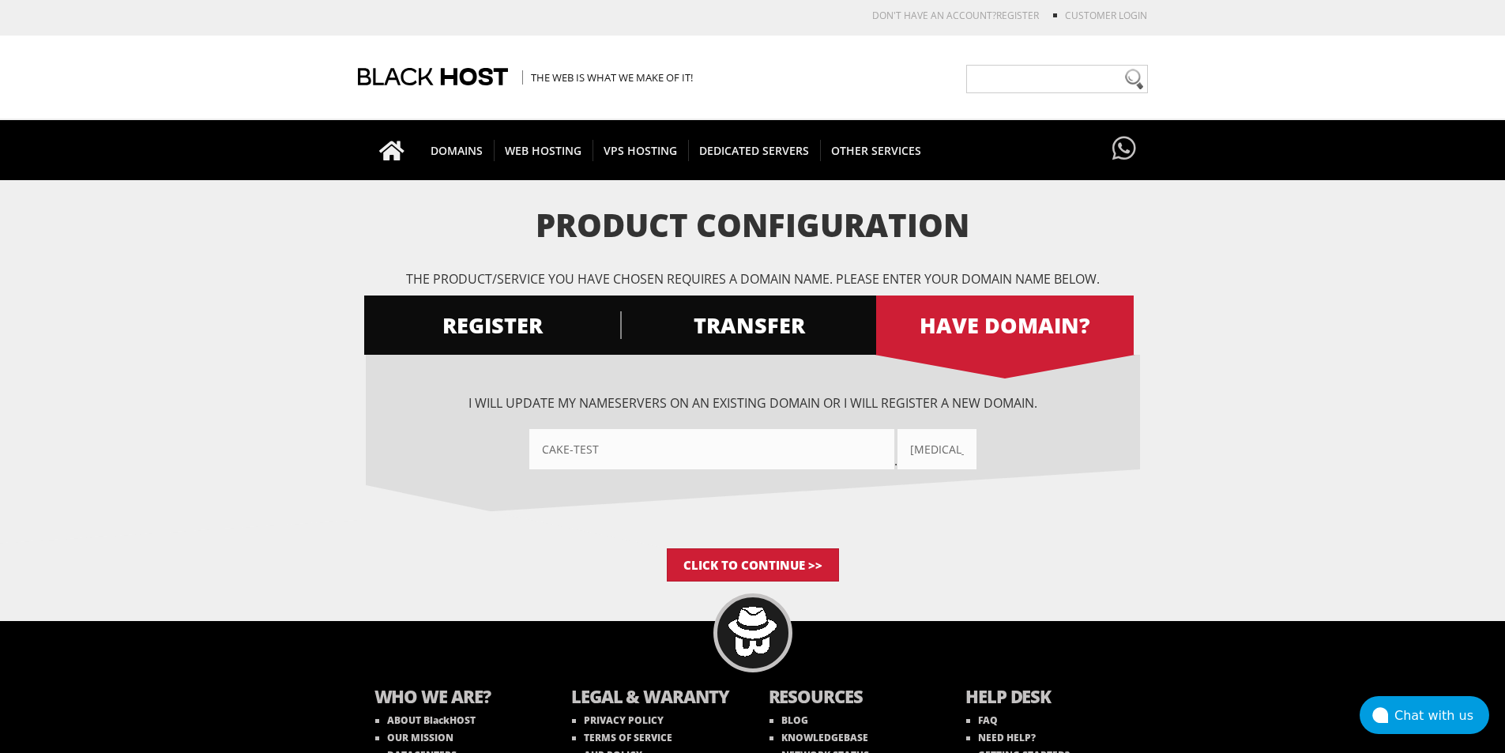
click at [751, 458] on input"] "cake-test" at bounding box center [711, 449] width 365 height 40
paste input"] ".icu"
drag, startPoint x: 709, startPoint y: 450, endPoint x: 593, endPoint y: 453, distance: 116.9
click at [593, 453] on input"] "cake-testicu" at bounding box center [711, 449] width 365 height 40
type input"] "cake-test"
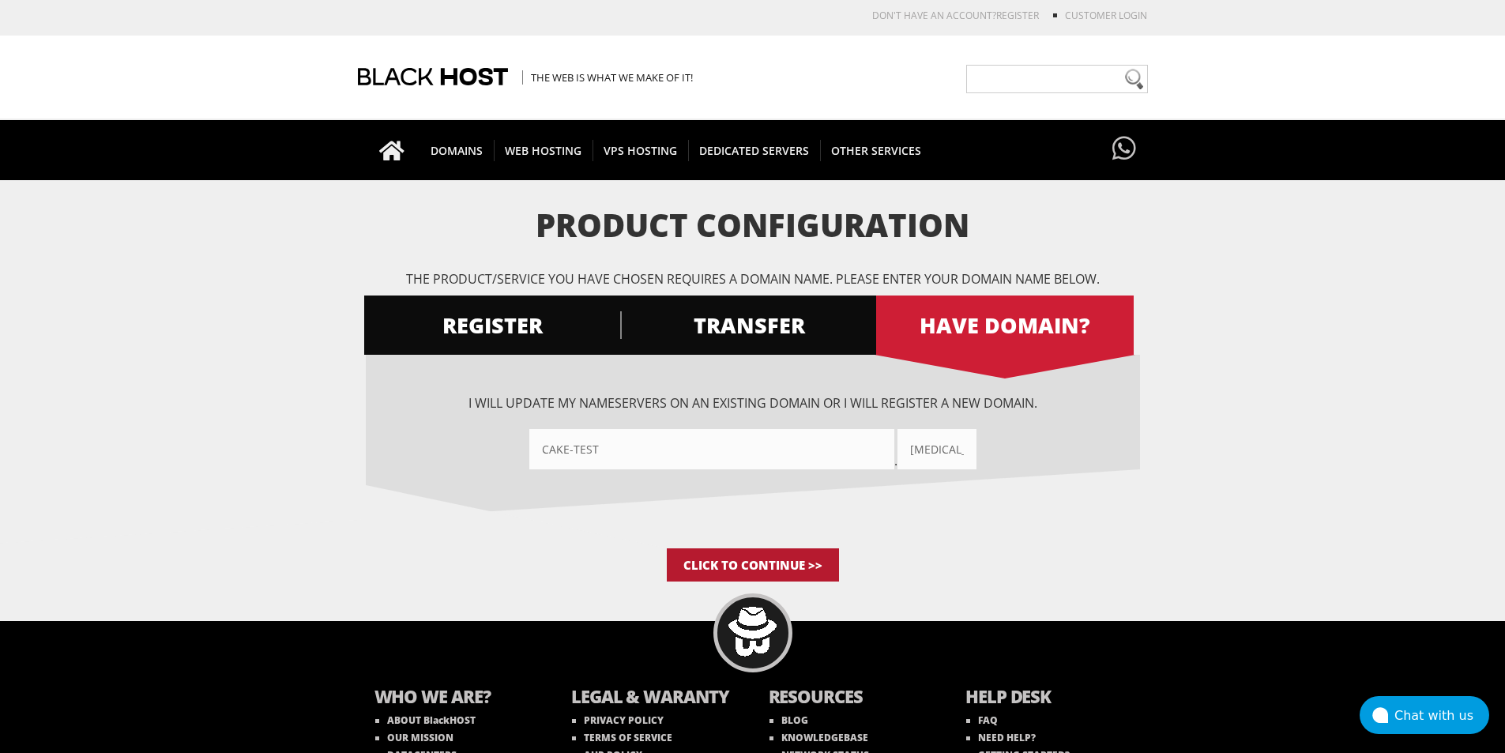
click at [773, 566] on input "Click to Continue >>" at bounding box center [753, 564] width 172 height 33
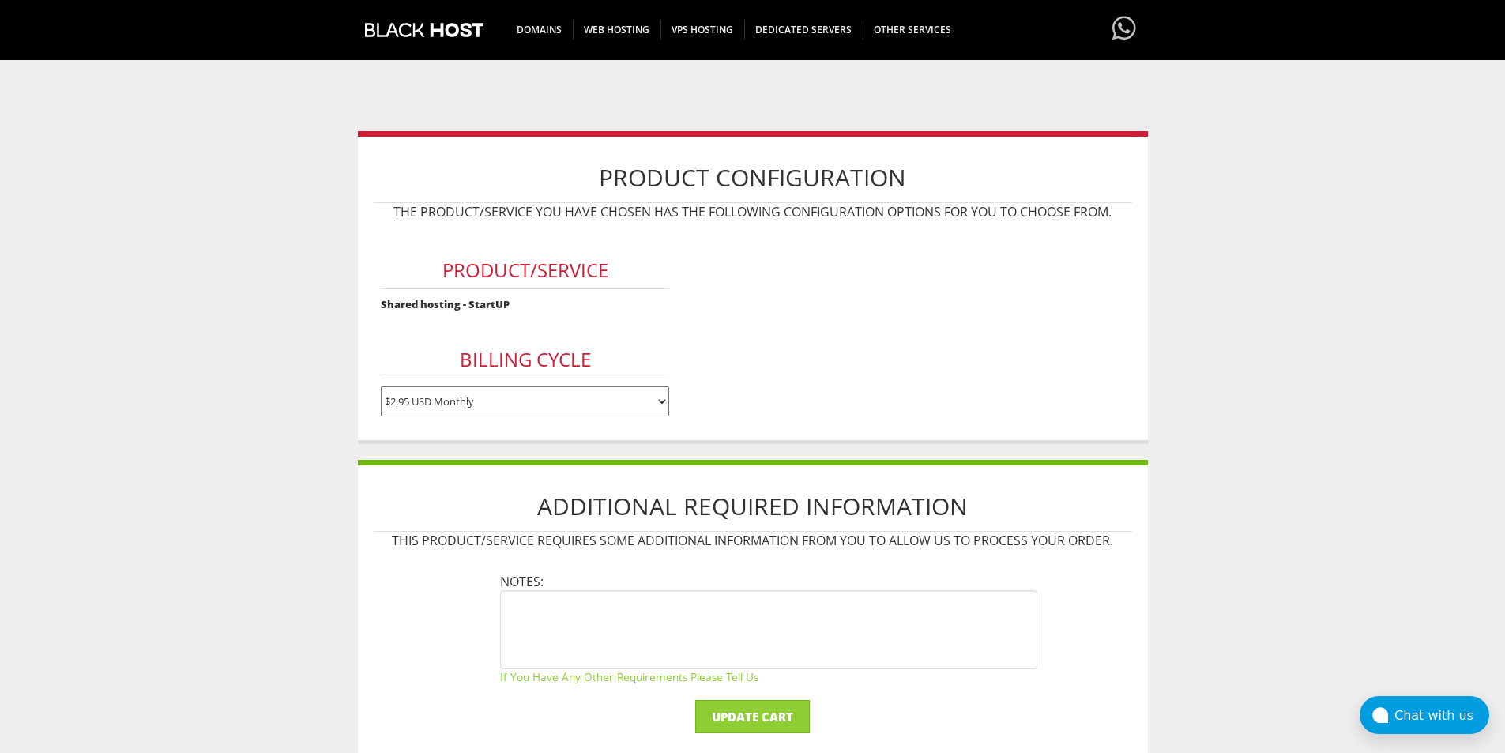
scroll to position [237, 0]
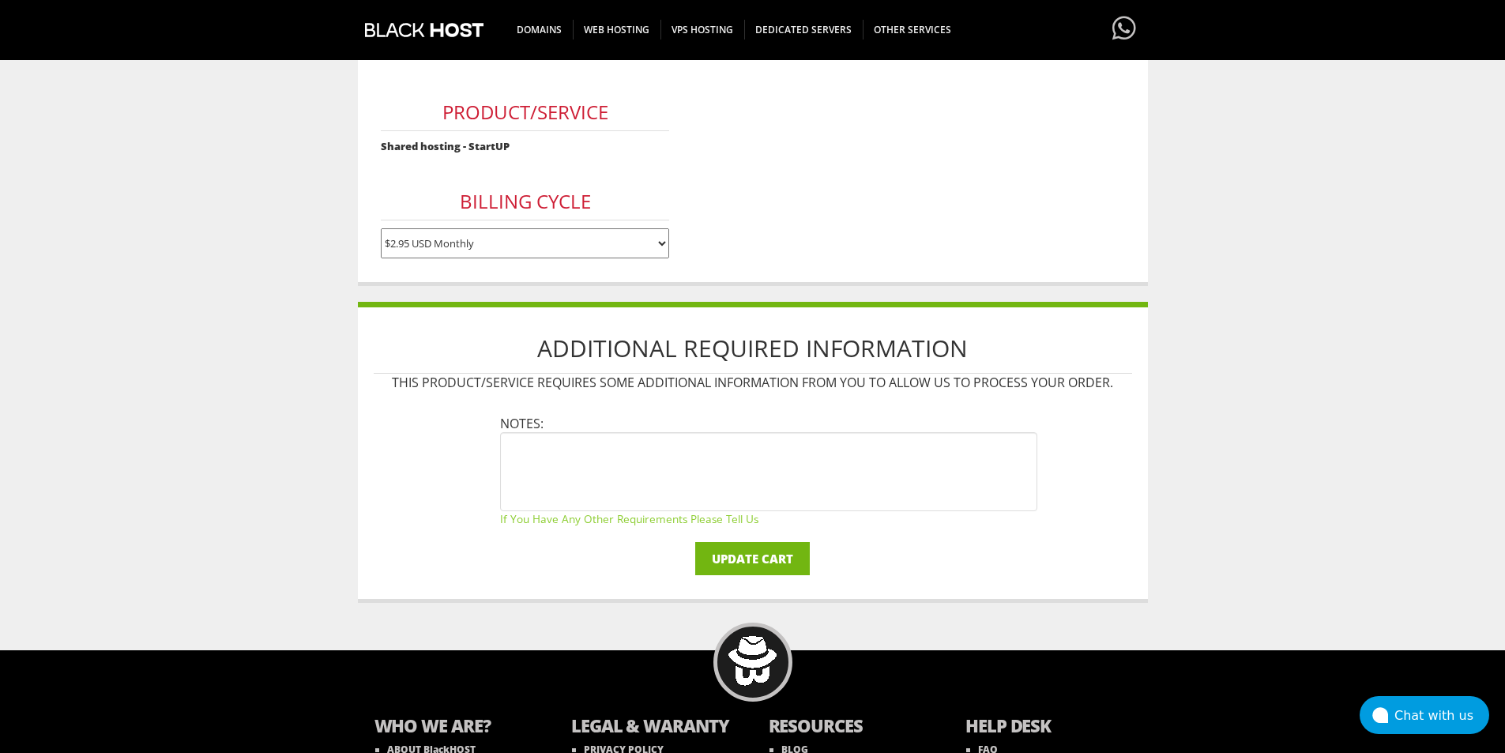
click at [781, 566] on input "Update Cart" at bounding box center [752, 558] width 115 height 33
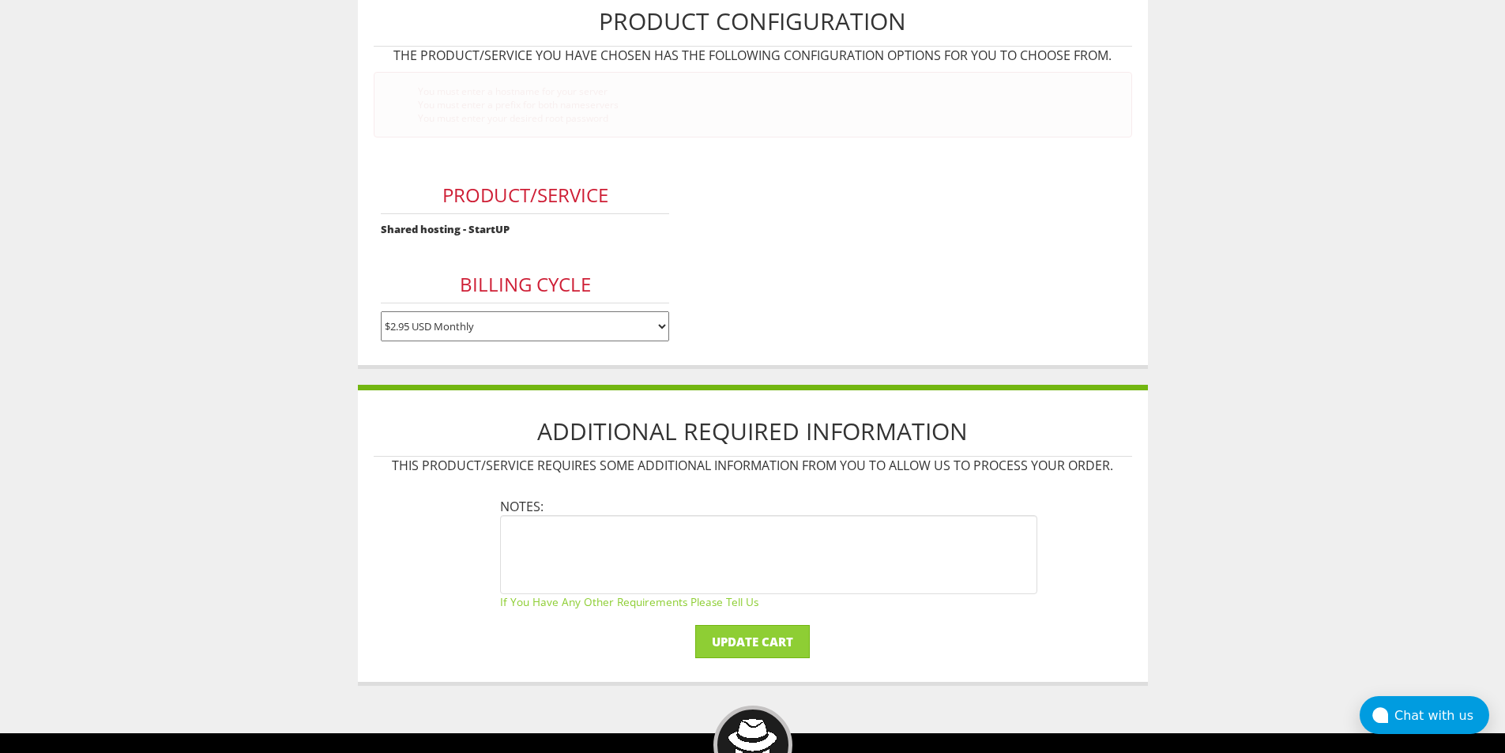
scroll to position [0, 0]
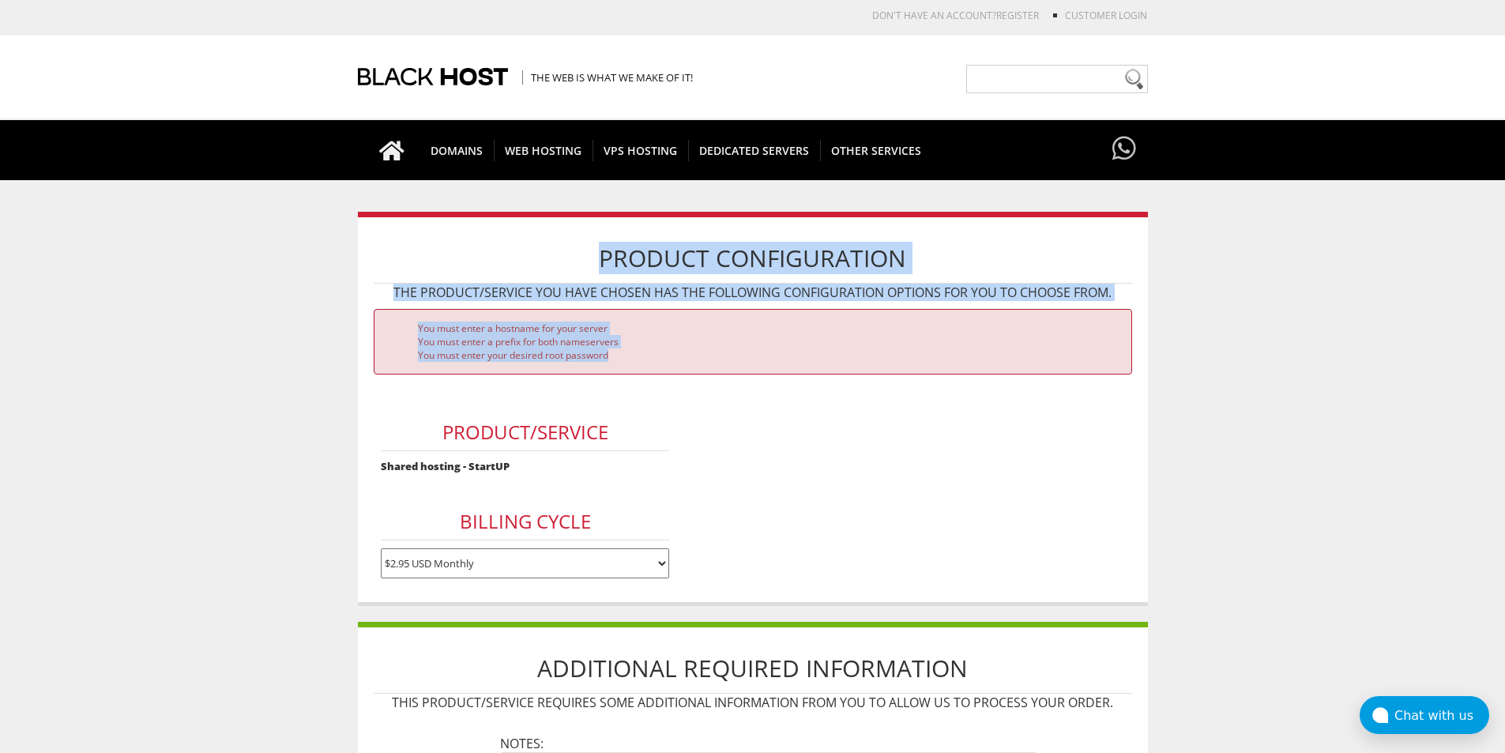
drag, startPoint x: 710, startPoint y: 350, endPoint x: 386, endPoint y: 281, distance: 331.1
click at [386, 281] on div "Product Configuration The product/service you have chosen has the following con…" at bounding box center [753, 409] width 790 height 394
copy div "Product Configuration The product/service you have chosen has the following con…"
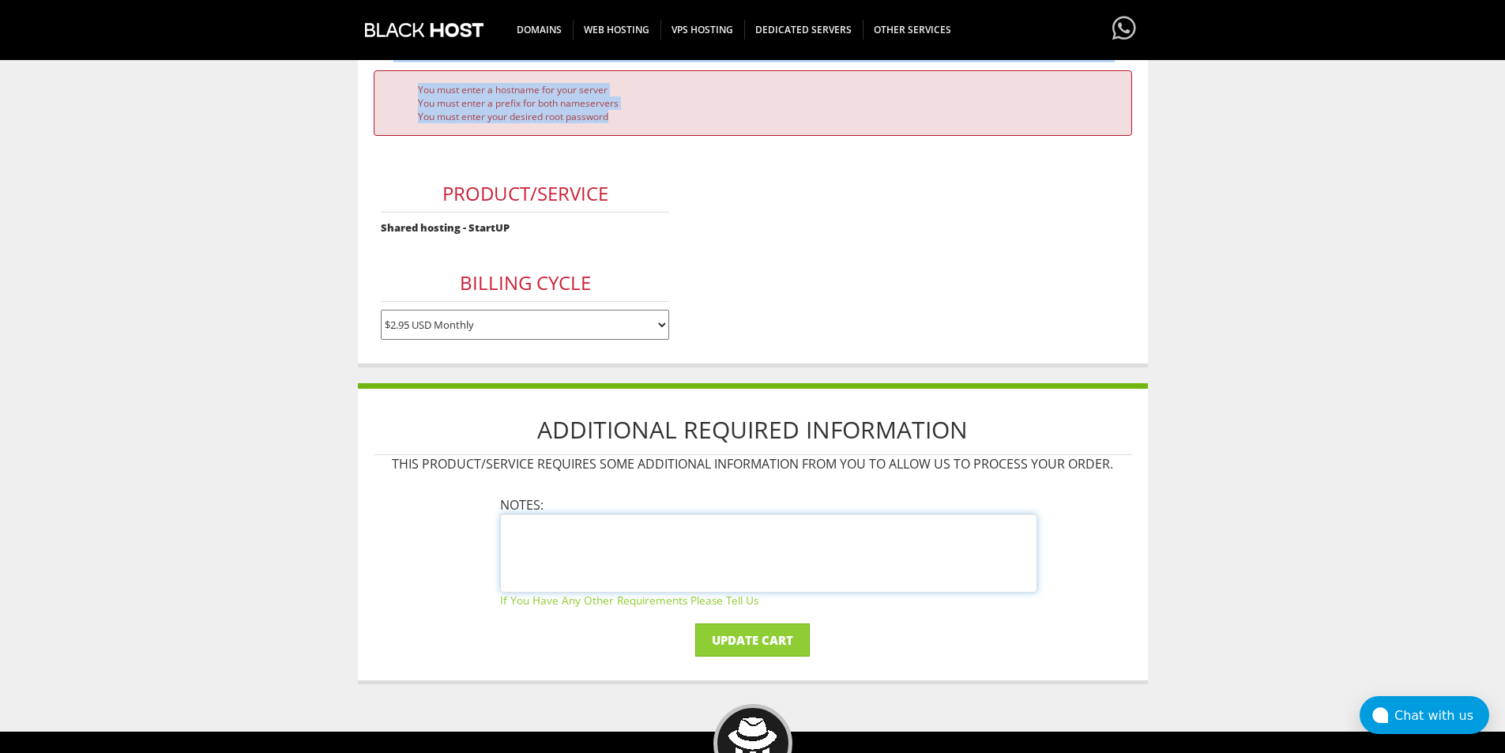
click at [675, 537] on textarea at bounding box center [768, 553] width 537 height 79
drag, startPoint x: 389, startPoint y: 468, endPoint x: 1110, endPoint y: 445, distance: 721.7
click at [1111, 445] on div "Additional Required Information This product/service requires some additional i…" at bounding box center [753, 533] width 790 height 301
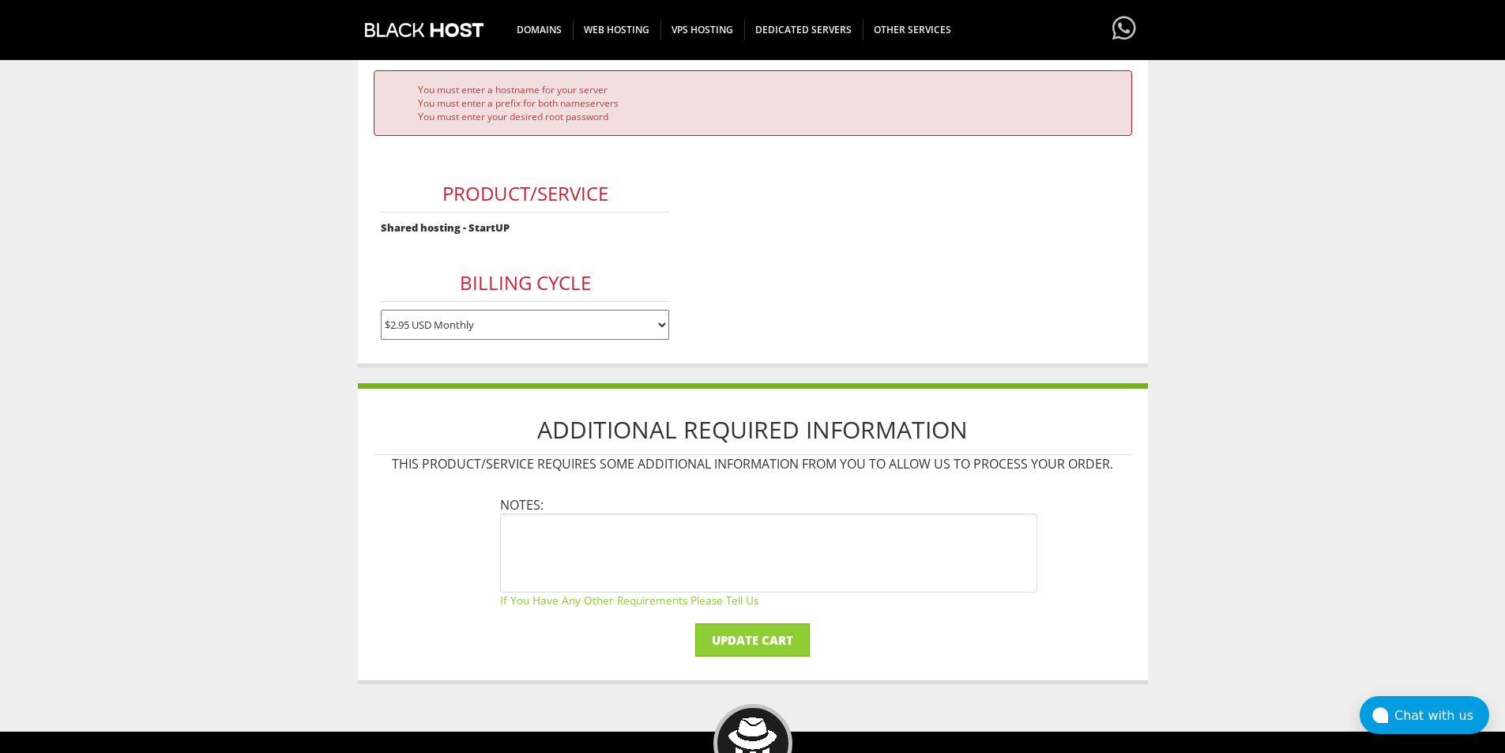
click at [1089, 463] on p "This product/service requires some additional information from you to allow us …" at bounding box center [753, 463] width 758 height 17
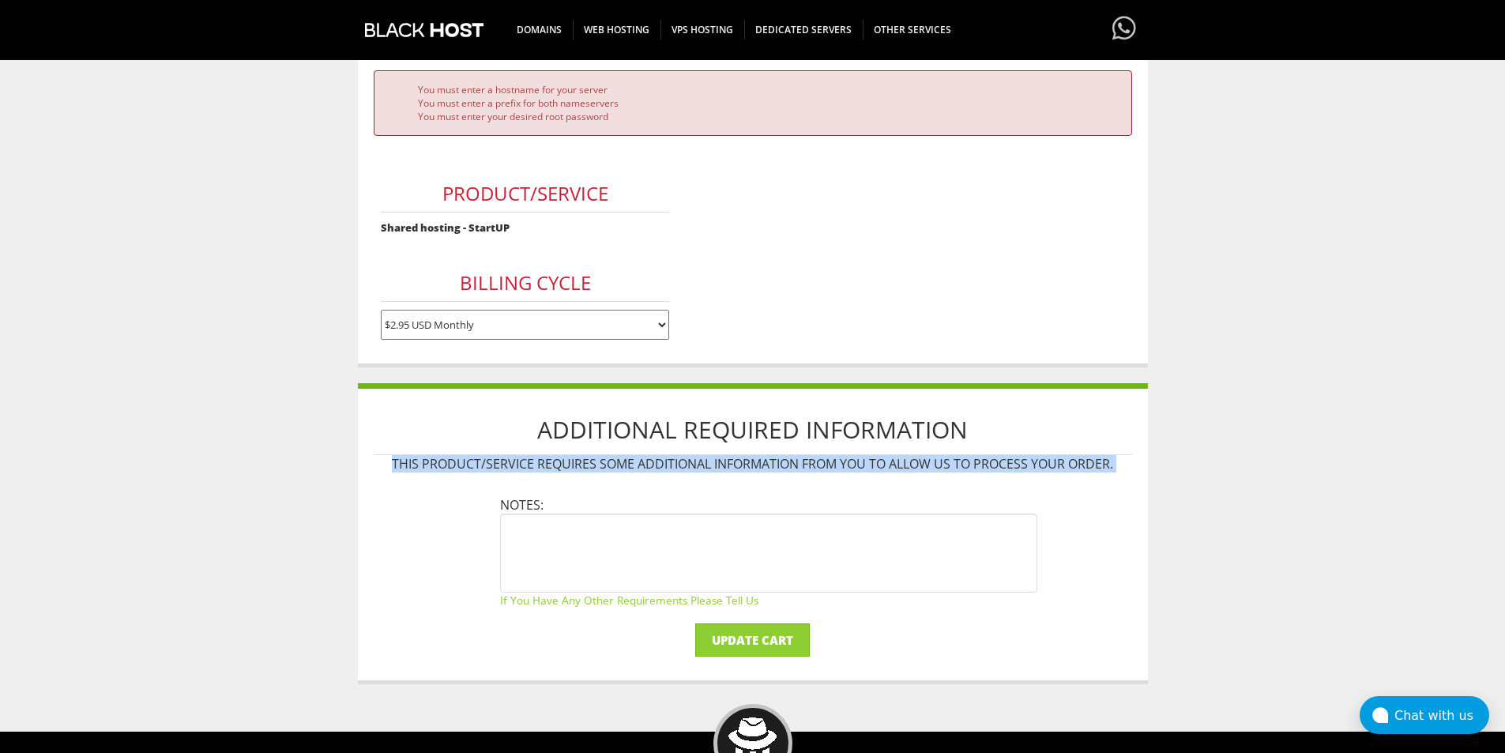
click at [1089, 463] on p "This product/service requires some additional information from you to allow us …" at bounding box center [753, 463] width 758 height 17
copy div "This product/service requires some additional information from you to allow us …"
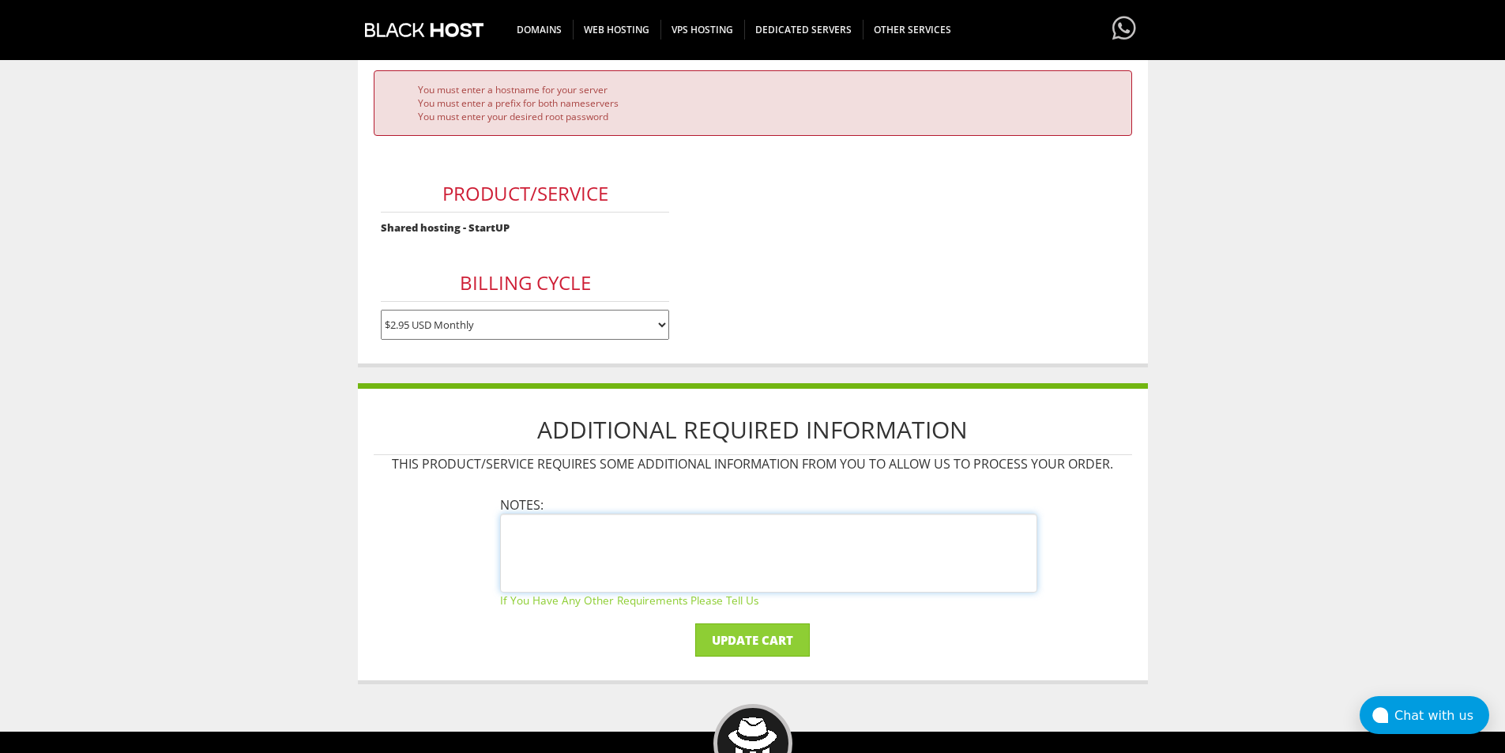
click at [781, 579] on textarea at bounding box center [768, 553] width 537 height 79
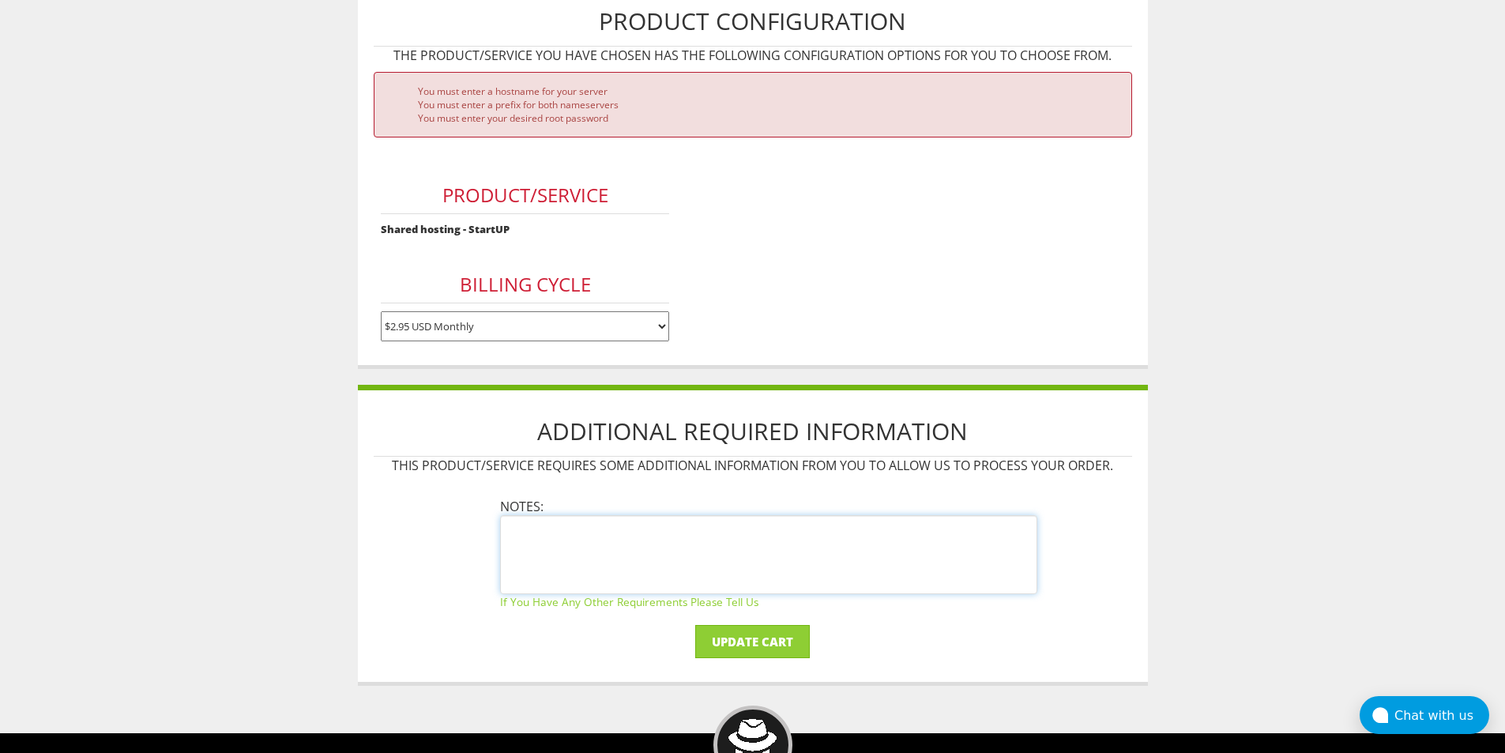
scroll to position [79, 0]
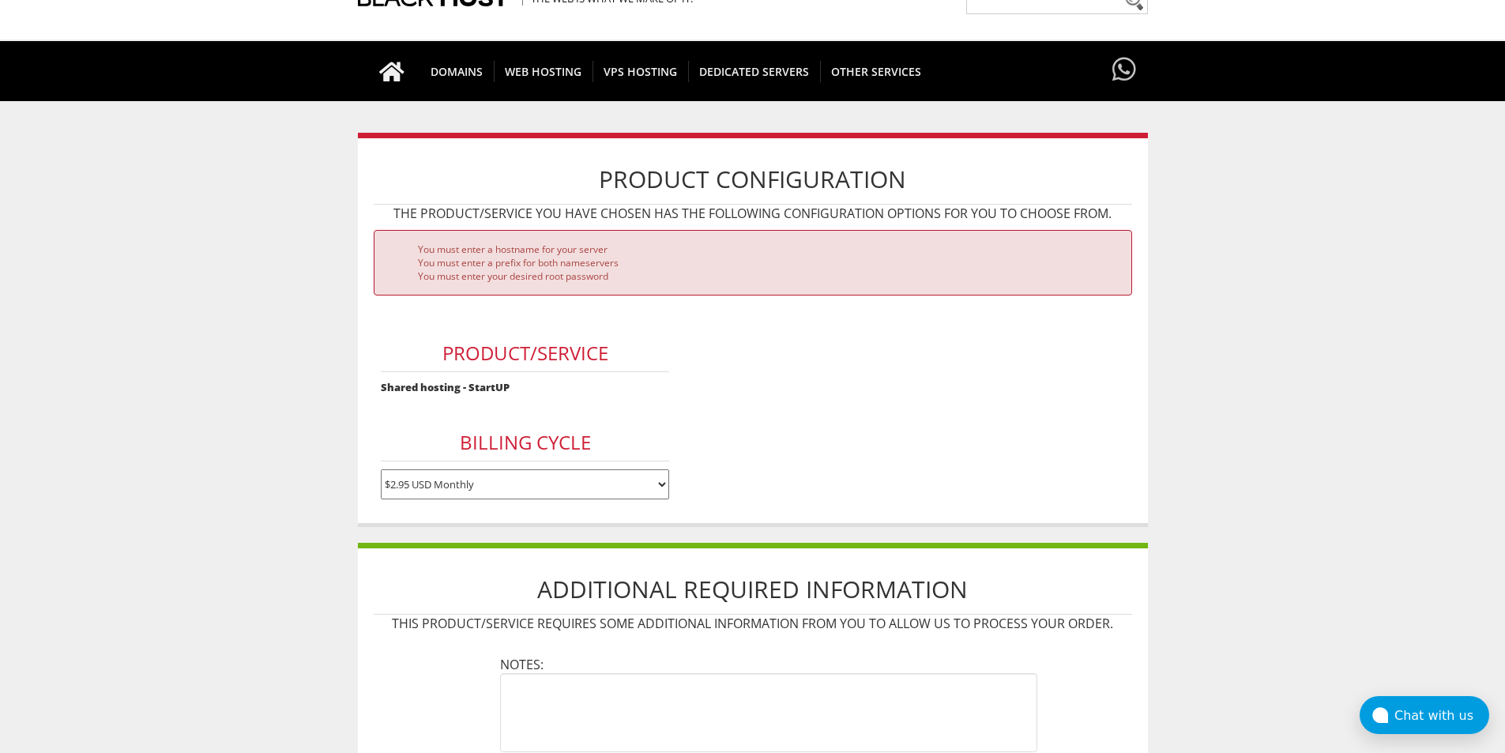
click at [532, 356] on h3 "Product/Service" at bounding box center [525, 353] width 288 height 37
click at [495, 471] on select "$2.95 USD Monthly $29.95 USD Annually $59.90 USD Biennially" at bounding box center [525, 484] width 288 height 30
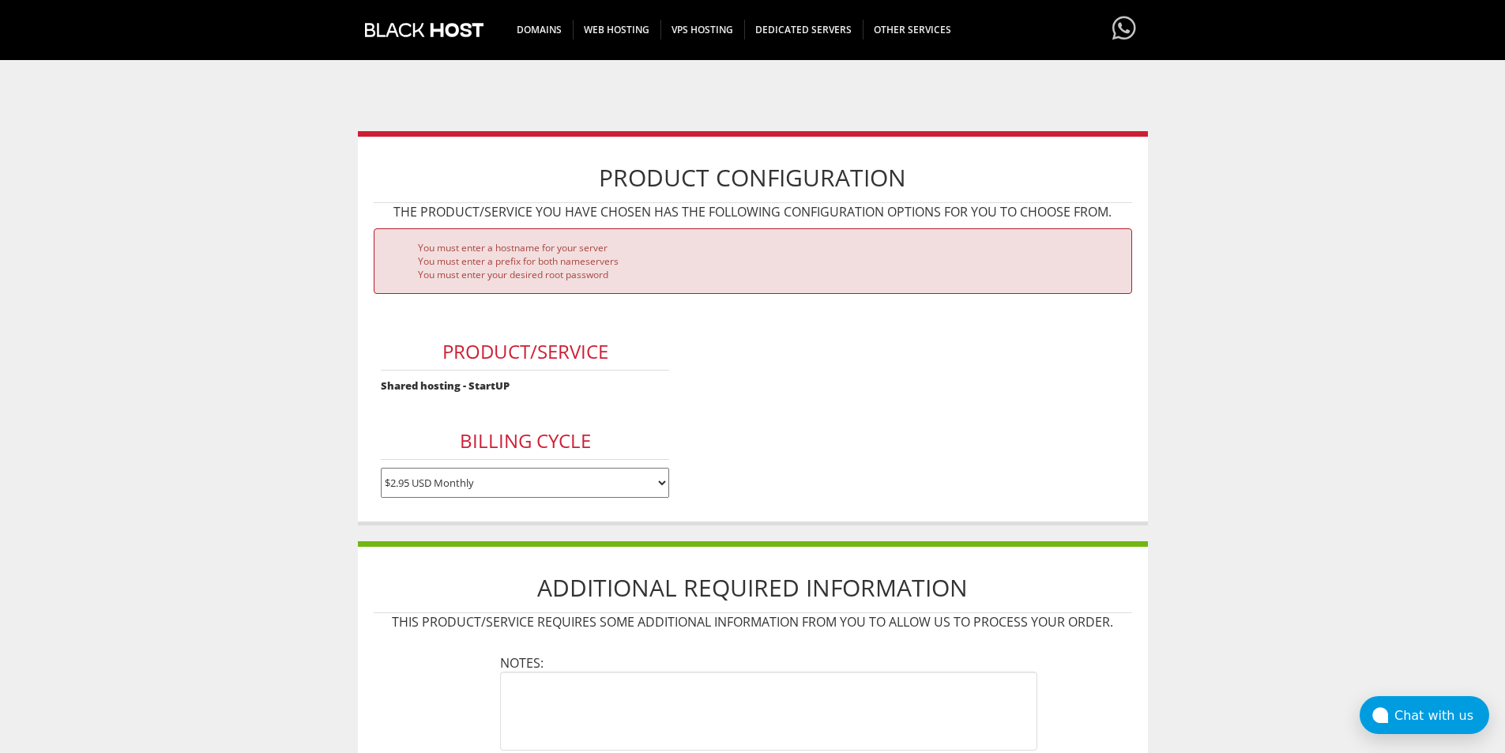
scroll to position [237, 0]
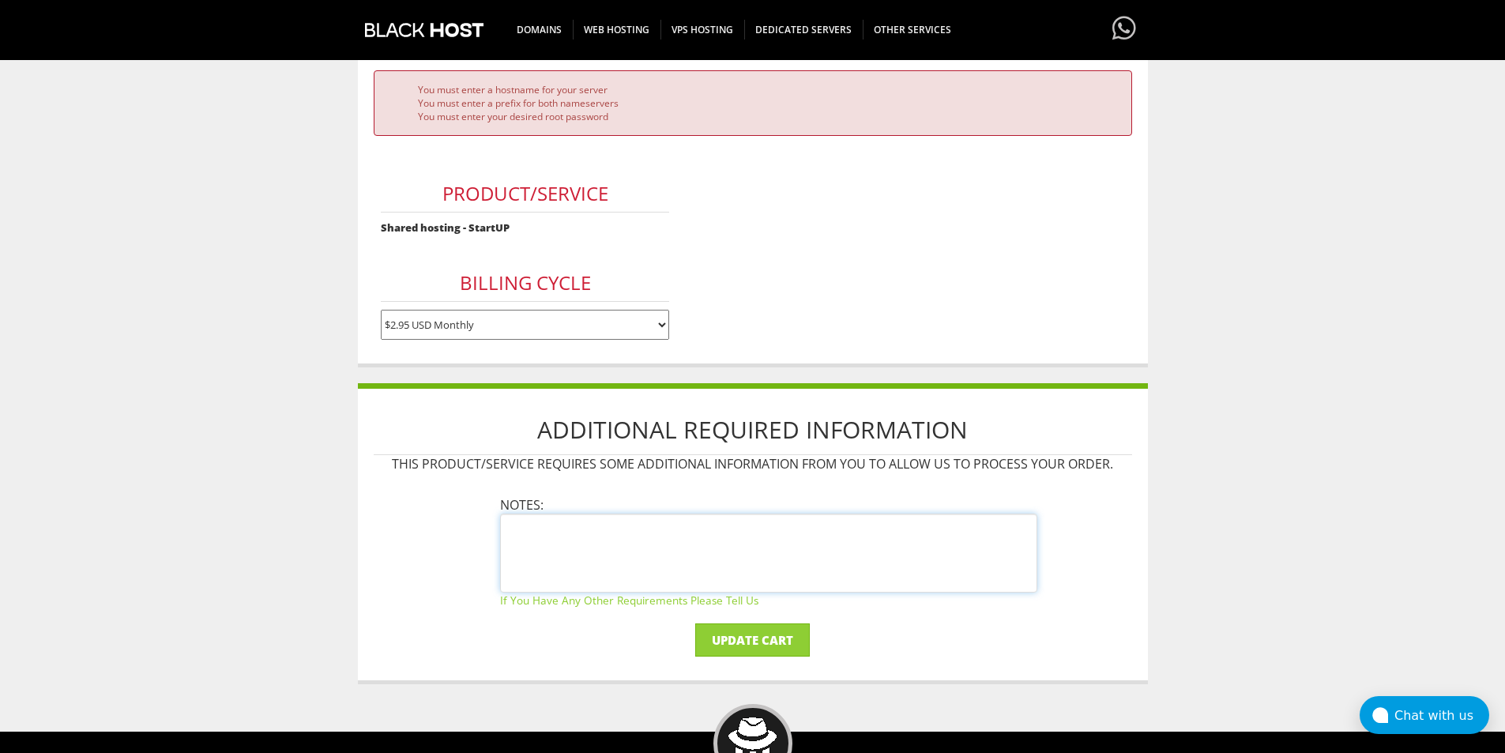
click at [699, 544] on textarea at bounding box center [768, 553] width 537 height 79
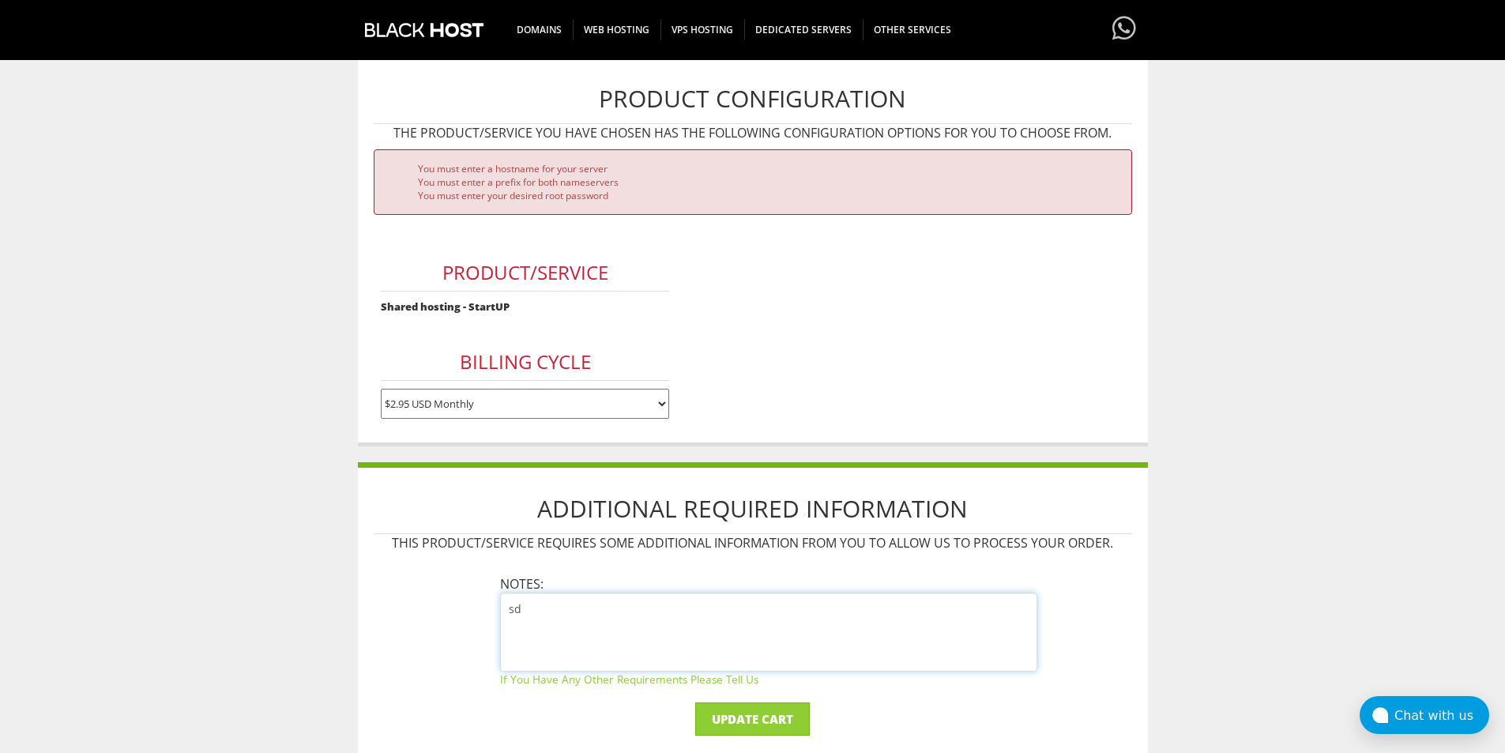
type textarea "s"
drag, startPoint x: 703, startPoint y: 611, endPoint x: 563, endPoint y: 608, distance: 139.9
click at [562, 609] on textarea "password [SECURITY_DATA]" at bounding box center [768, 632] width 537 height 79
click at [785, 613] on textarea "password ALsdsdifojm12390vmlkxc" at bounding box center [768, 632] width 537 height 79
drag, startPoint x: 626, startPoint y: 198, endPoint x: 423, endPoint y: 193, distance: 203.9
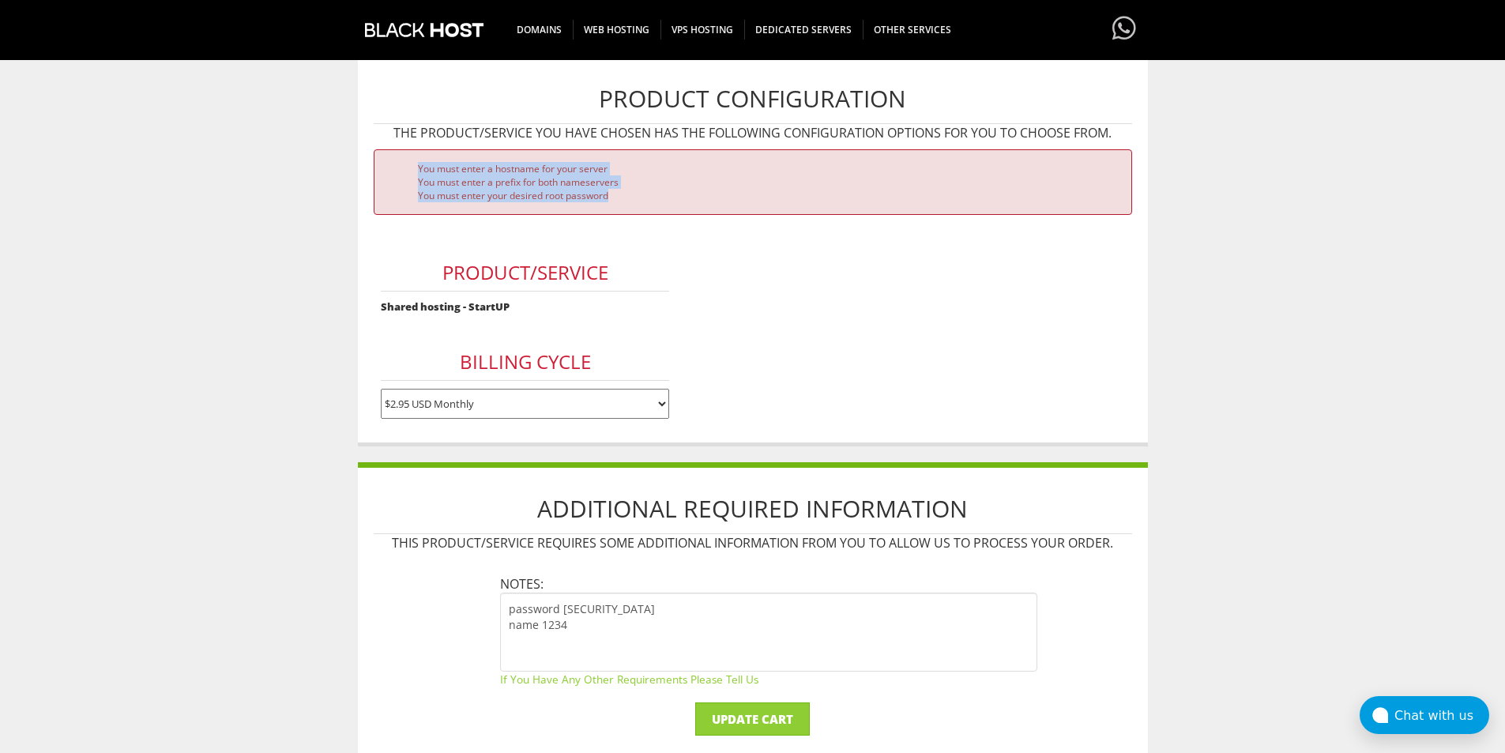
click at [408, 163] on ul "You must enter a hostname for your server You must enter a prefix for both name…" at bounding box center [752, 182] width 733 height 40
copy ul "You must enter a hostname for your server You must enter a prefix for both name…"
click at [649, 617] on textarea "password ALsdsdifojm12390vmlkxc name 1234" at bounding box center [768, 632] width 537 height 79
click at [507, 608] on textarea "password ALsdsdifojm12390vmlkxc name 1234" at bounding box center [768, 632] width 537 height 79
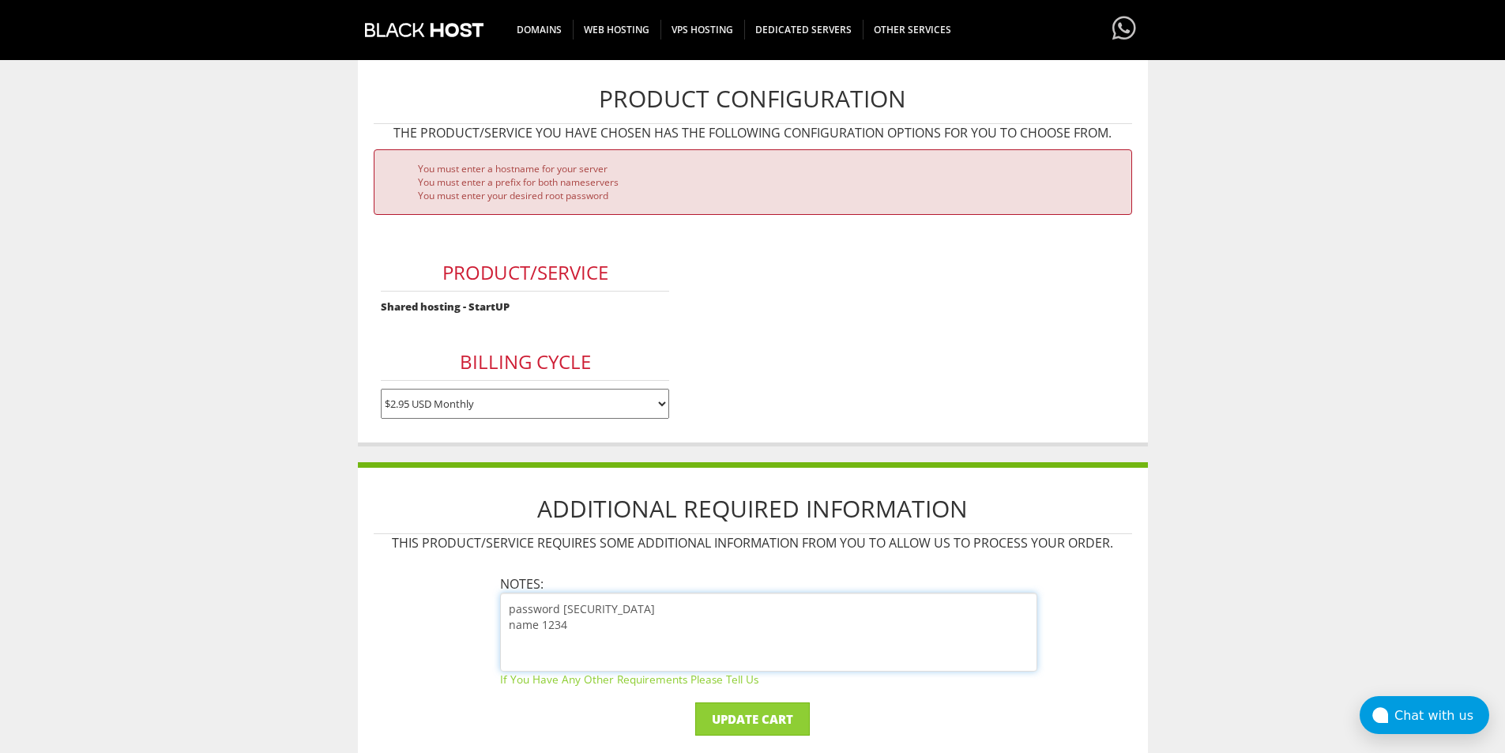
click at [560, 598] on textarea "password ALsdsdifojm12390vmlkxc name 1234" at bounding box center [768, 632] width 537 height 79
paste textarea "dns1.regway.com"
paste textarea "dns2.regway.com"
paste textarea "dns3.regway.com"
paste textarea "dns4.regway.com"
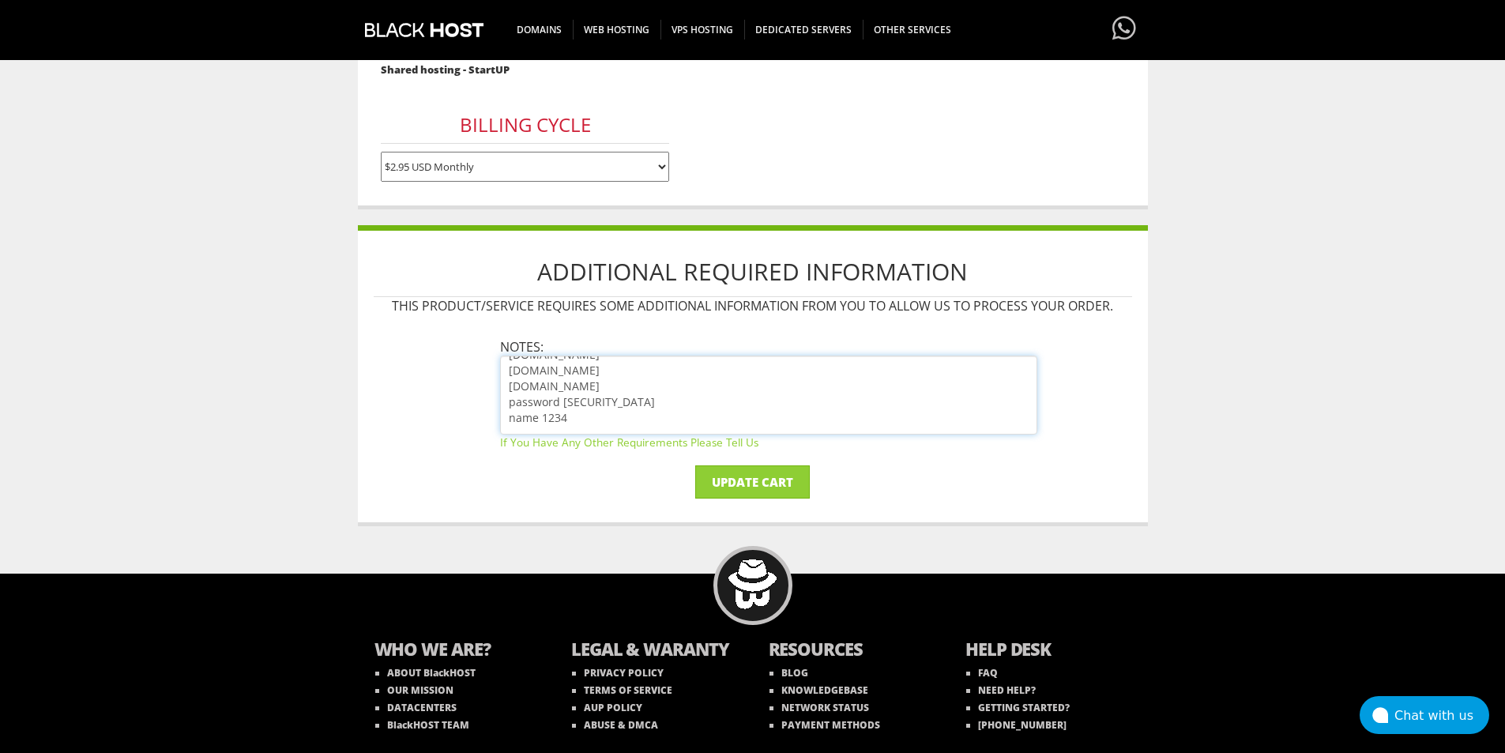
scroll to position [442, 0]
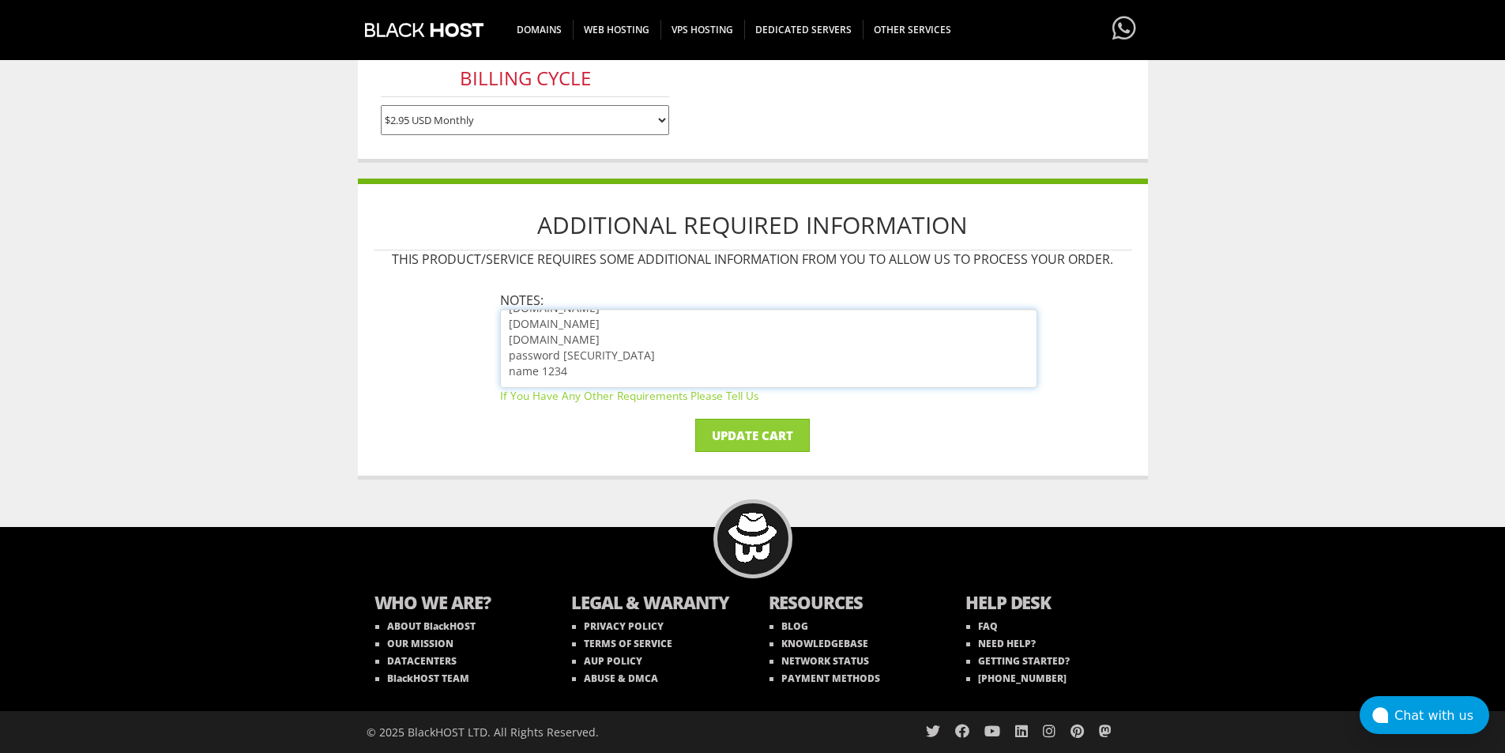
drag, startPoint x: 698, startPoint y: 340, endPoint x: 502, endPoint y: 344, distance: 196.7
click at [502, 344] on textarea "dns1.regway.com dns2.regway.com dns3.regway.com dns4.regway.com password ALsdsd…" at bounding box center [768, 348] width 537 height 79
click at [597, 357] on textarea "dns1.regway.com dns2.regway.com dns3.regway.com dns4.regway.com password ALsdsd…" at bounding box center [768, 348] width 537 height 79
paste textarea "password ALsdsdifojm12390vmlkxc"
drag, startPoint x: 527, startPoint y: 353, endPoint x: 496, endPoint y: 348, distance: 31.3
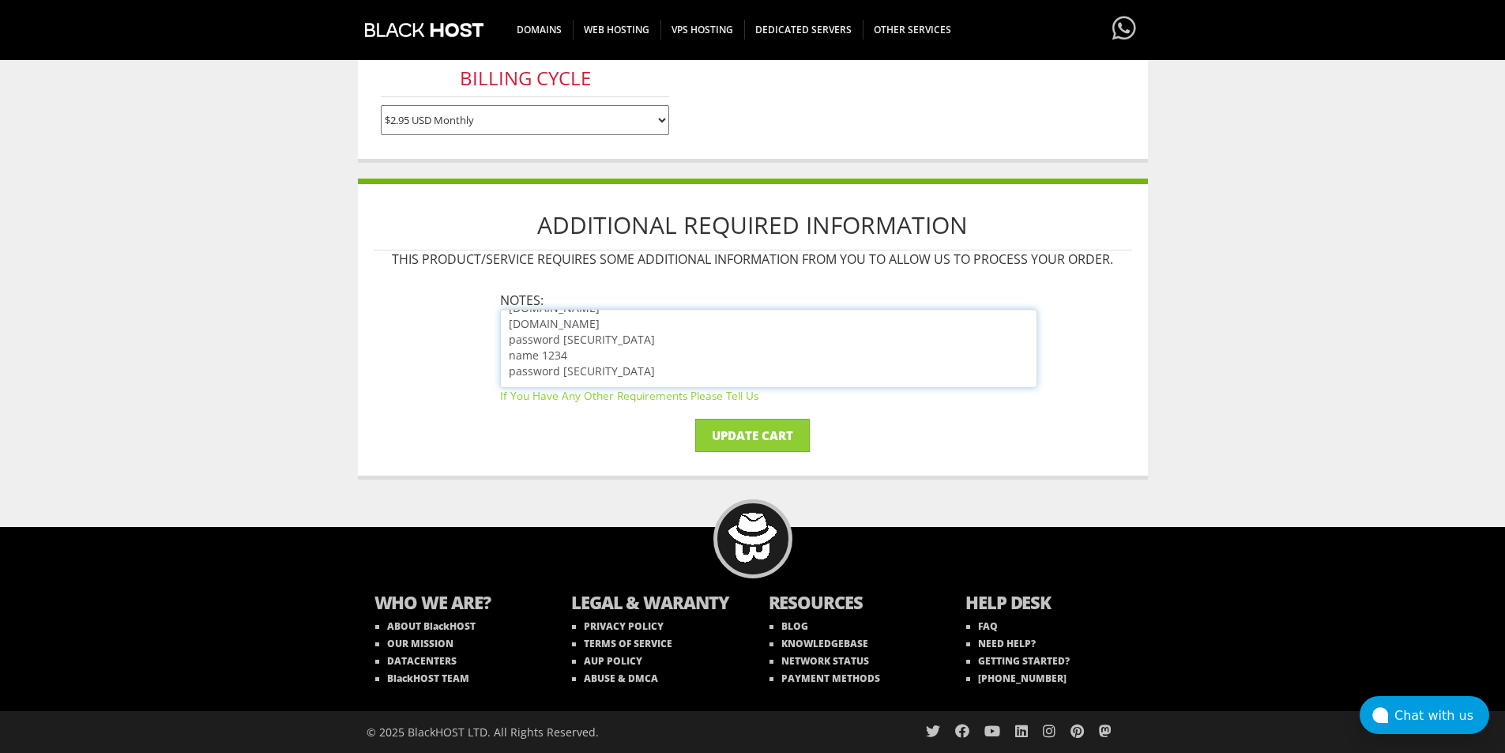
click at [496, 348] on ul "Notes: dns1.regway.com dns2.regway.com dns3.regway.com dns4.regway.com password…" at bounding box center [752, 347] width 569 height 111
drag, startPoint x: 561, startPoint y: 359, endPoint x: 495, endPoint y: 356, distance: 66.5
click at [495, 356] on ul "Notes: dns1.regway.com dns2.regway.com dns3.regway.com dns4.regway.com password…" at bounding box center [752, 347] width 569 height 111
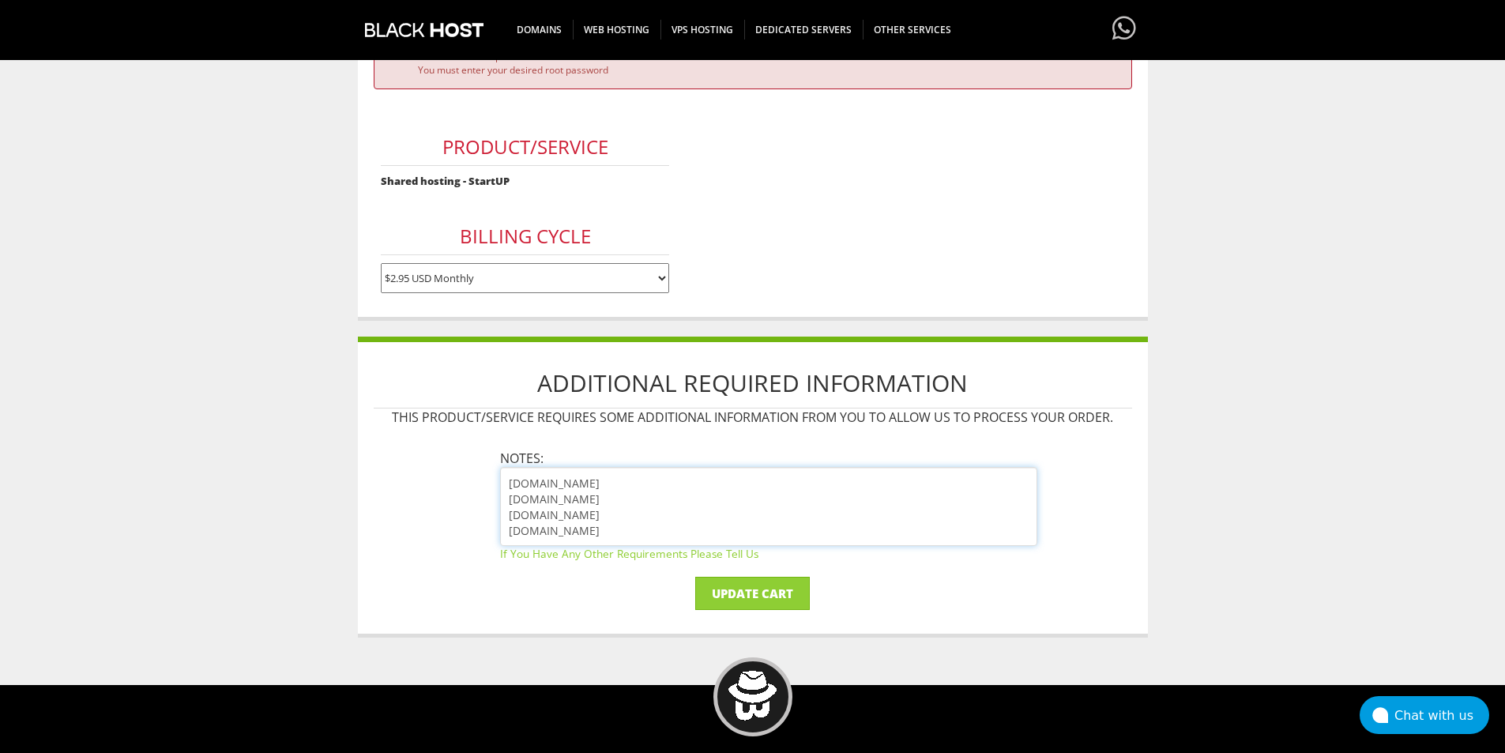
scroll to position [126, 0]
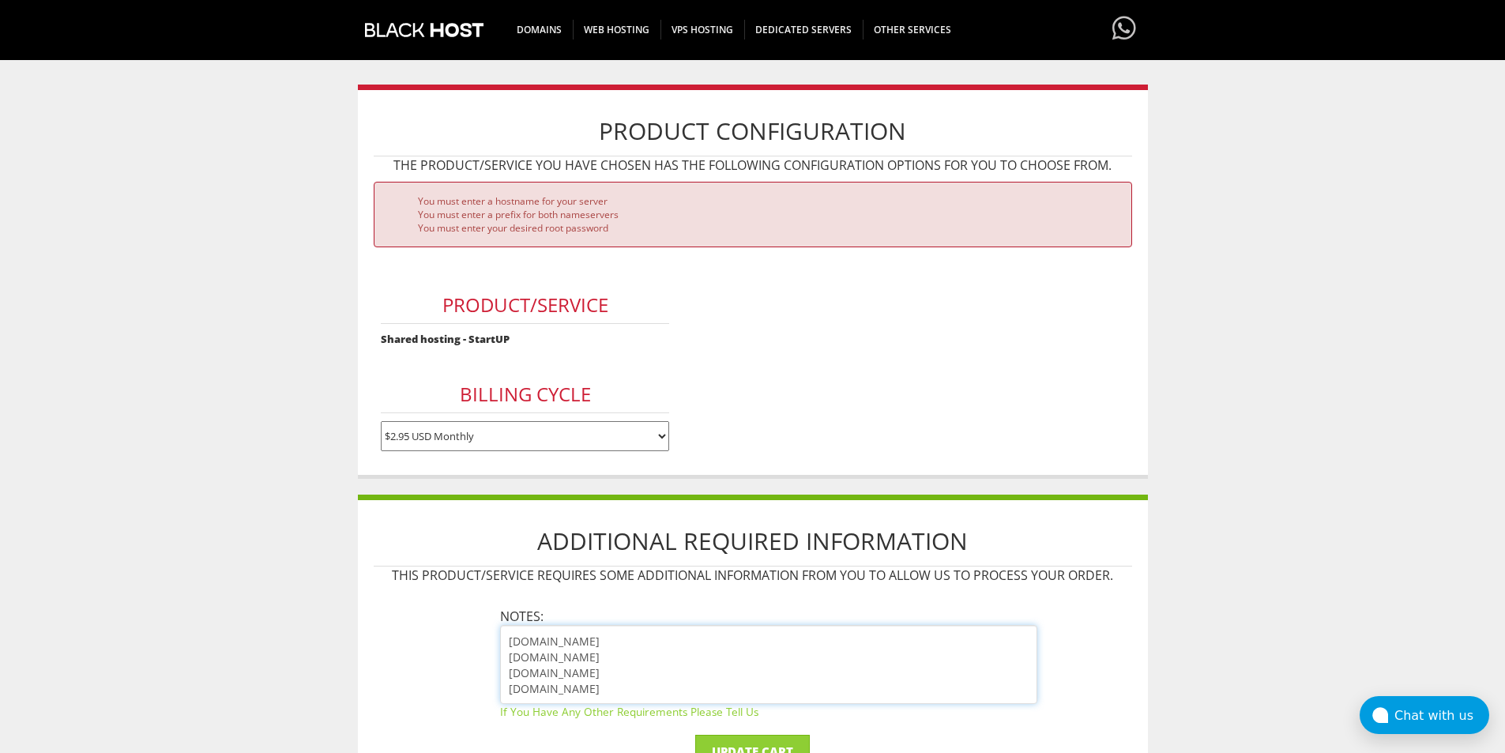
drag, startPoint x: 509, startPoint y: 639, endPoint x: 521, endPoint y: 632, distance: 14.5
click at [509, 640] on textarea "dns1.regway.com dns2.regway.com dns3.regway.com dns4.regway.com ALsdsdifojm1239…" at bounding box center [768, 664] width 537 height 79
click at [528, 637] on textarea "dns1.regway.com dns2.regway.com dns3.regway.com dns4.regway.com ALsdsdifojm1239…" at bounding box center [768, 664] width 537 height 79
paste textarea "server.chatgpt.com"
drag, startPoint x: 579, startPoint y: 641, endPoint x: 545, endPoint y: 640, distance: 34.0
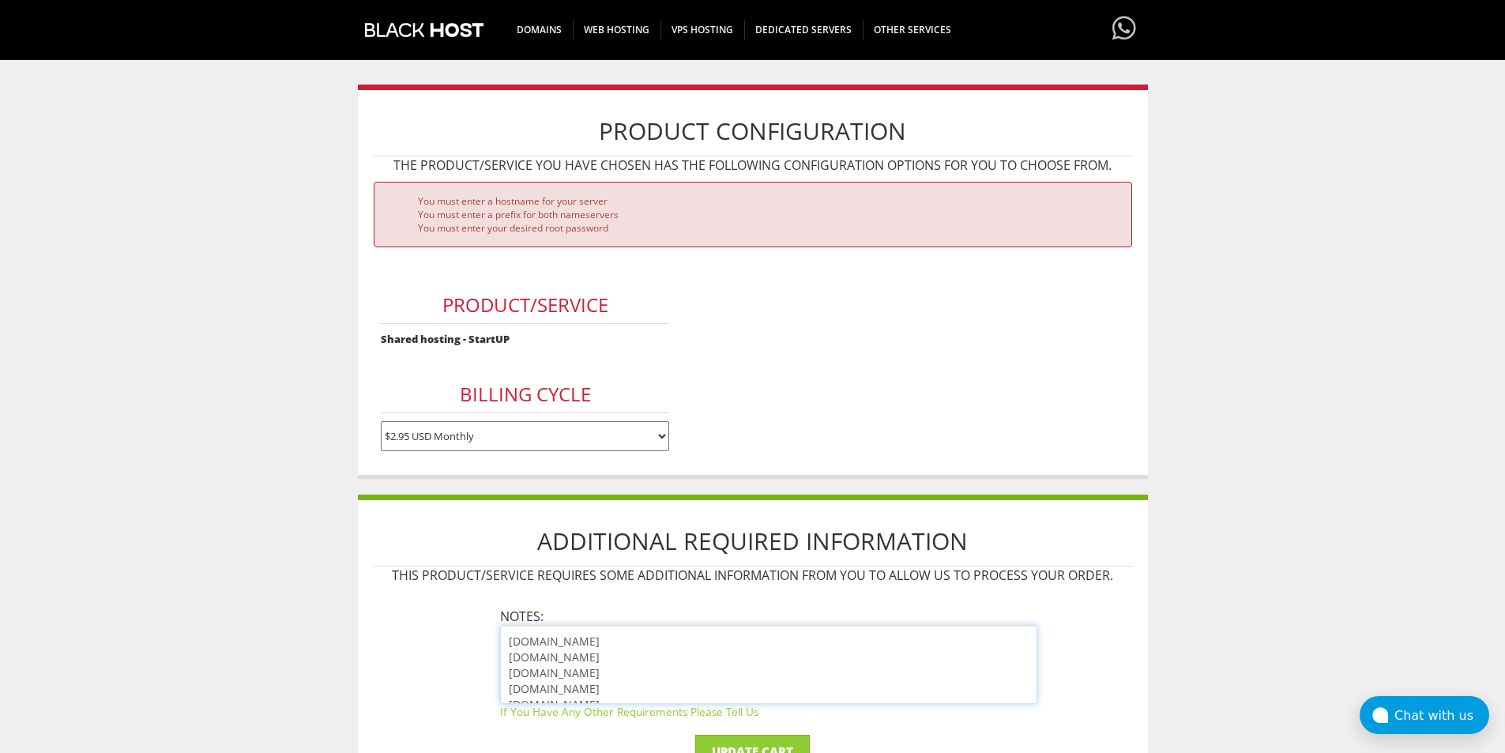
click at [545, 640] on textarea "server.chatgpt.com dns1.regway.com dns2.regway.com dns3.regway.com dns4.regway.…" at bounding box center [768, 664] width 537 height 79
click at [509, 658] on textarea "server.cake-test.icu dns1.regway.com dns2.regway.com dns3.regway.com dns4.regwa…" at bounding box center [768, 664] width 537 height 79
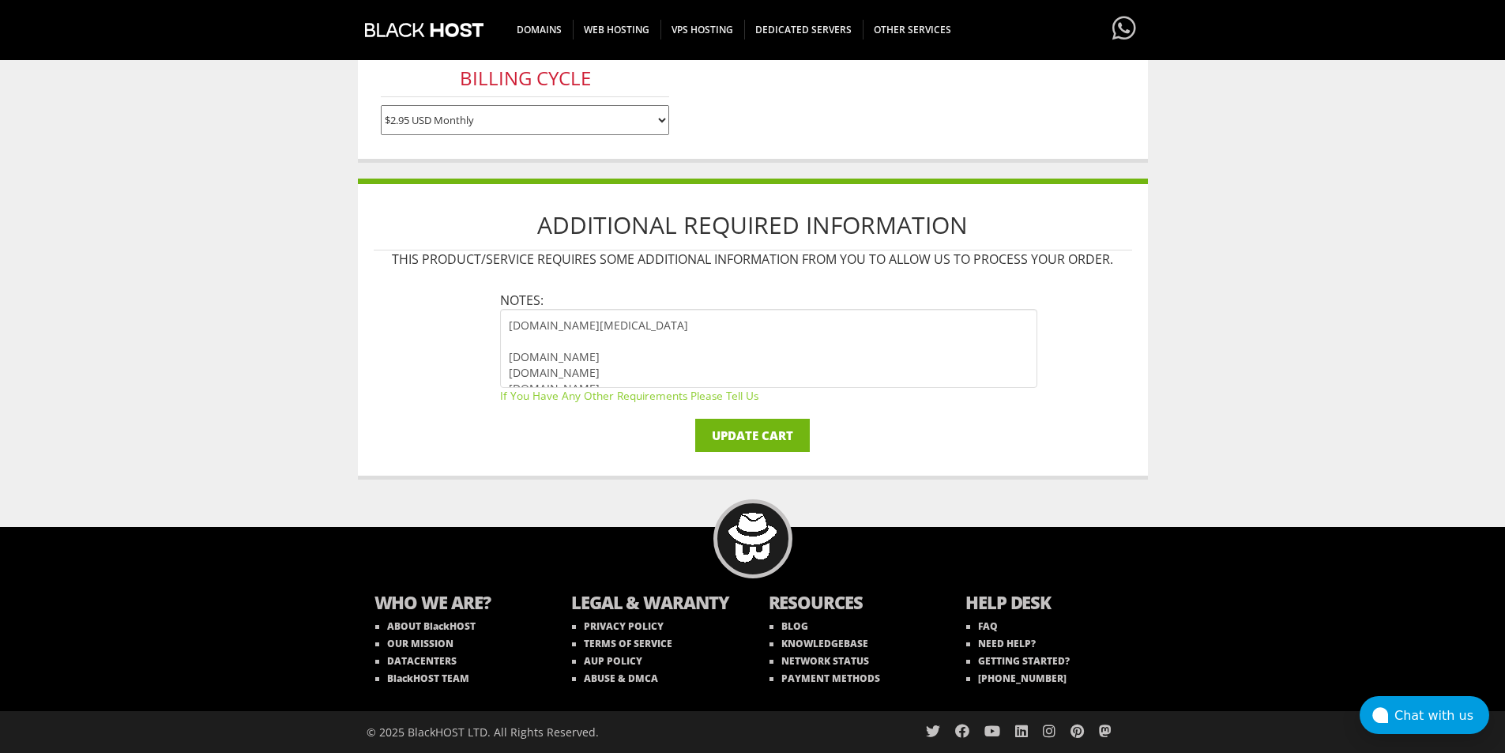
click at [751, 436] on input "Update Cart" at bounding box center [752, 435] width 115 height 33
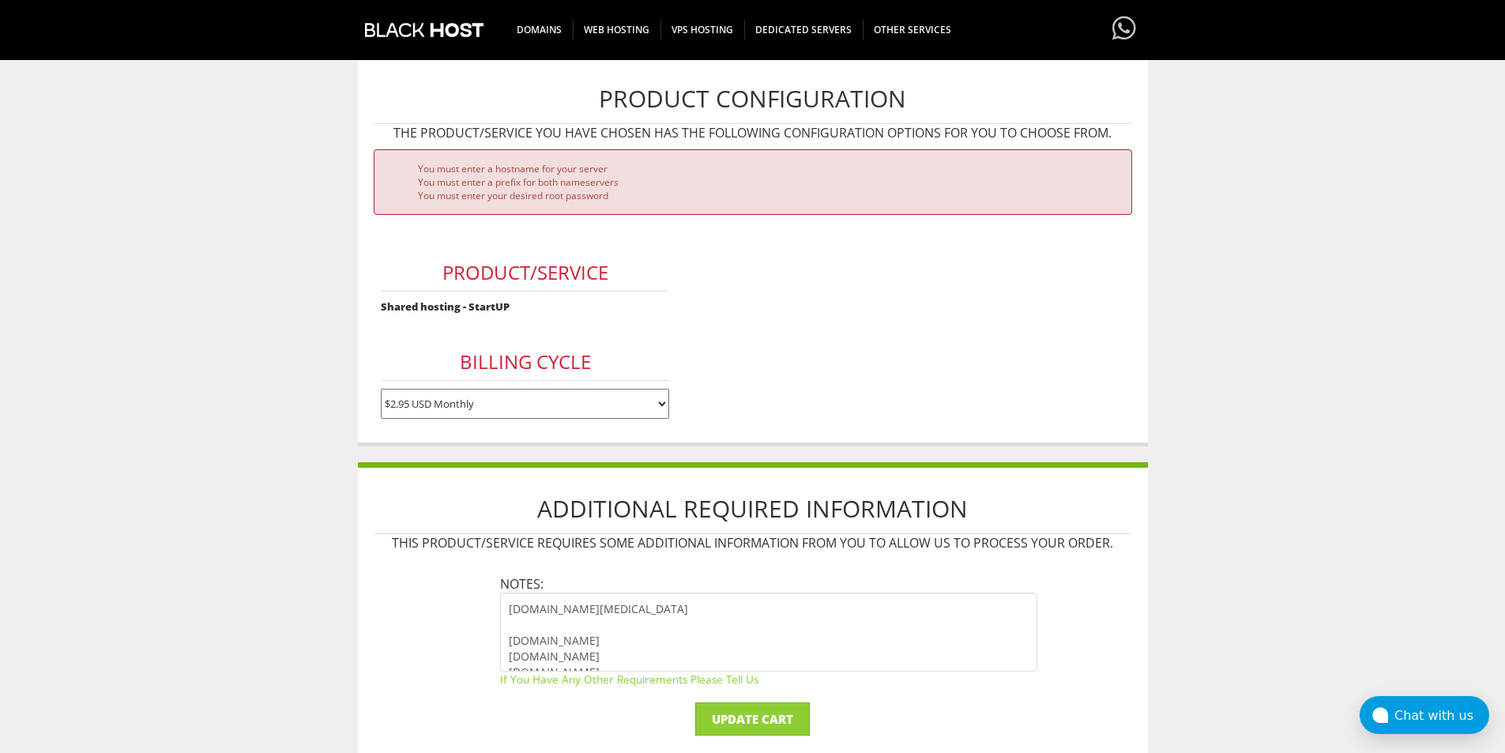
scroll to position [237, 0]
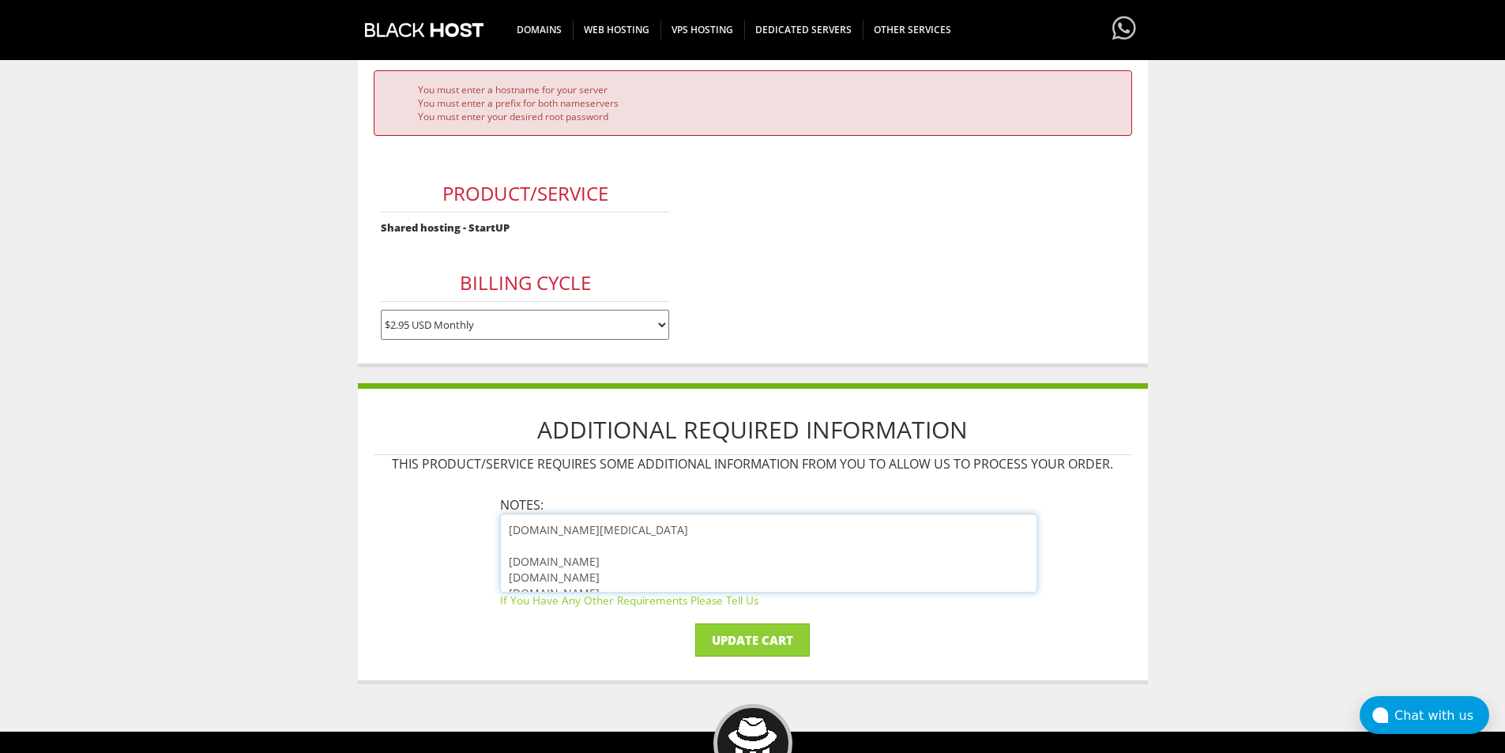
click at [731, 572] on textarea "server.cake-test.icu dns1.regway.com dns2.regway.com dns3.regway.com dns4.regwa…" at bounding box center [768, 553] width 537 height 79
click at [574, 113] on li "You must enter your desired root password" at bounding box center [769, 116] width 702 height 13
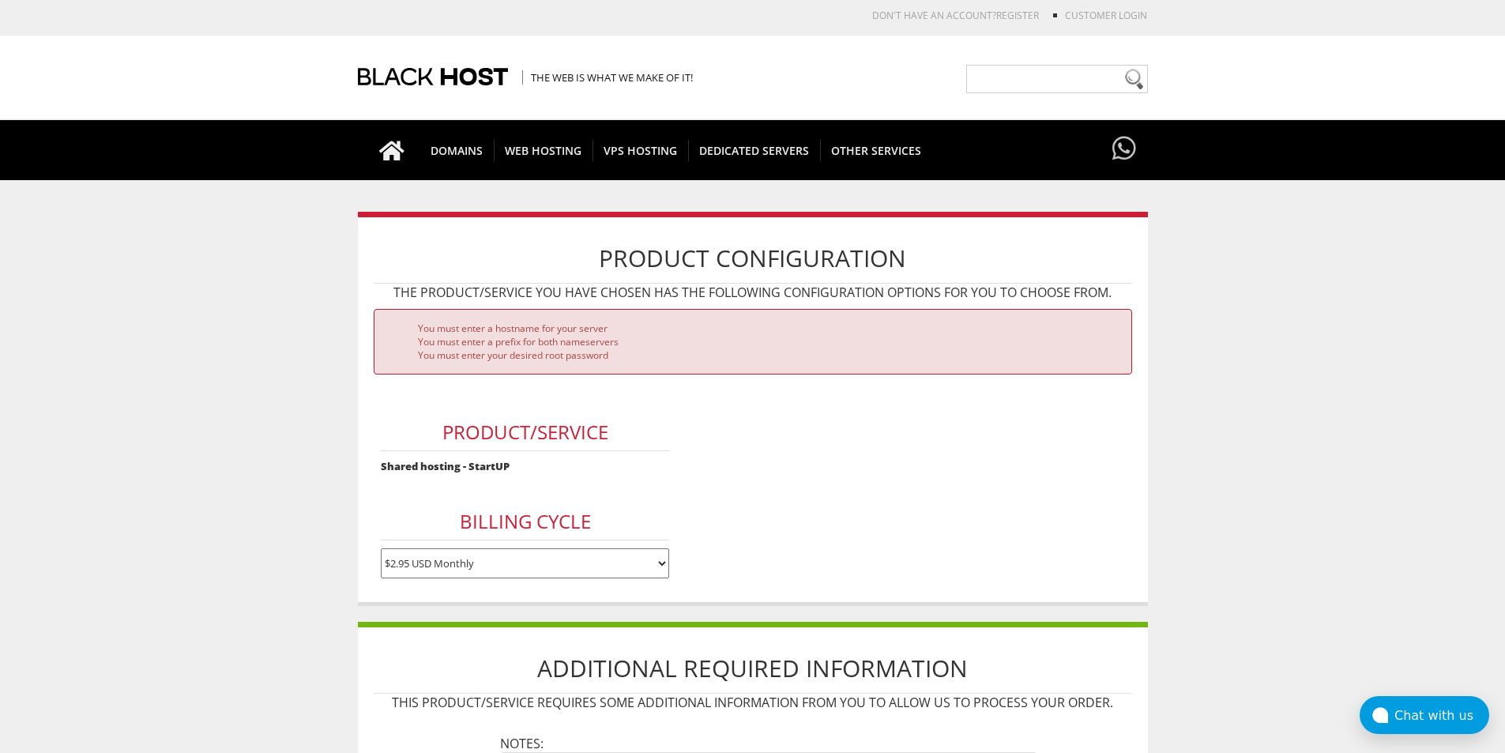
click at [753, 247] on h1 "Product Configuration" at bounding box center [753, 258] width 758 height 51
click at [501, 455] on div "Product/Service Shared hosting - StartUP Billing Cycle $2.95 USD Monthly $29.95…" at bounding box center [525, 488] width 303 height 196
click at [491, 465] on strong "Shared hosting - StartUP" at bounding box center [445, 466] width 129 height 14
click at [525, 432] on h3 "Product/Service" at bounding box center [525, 432] width 288 height 37
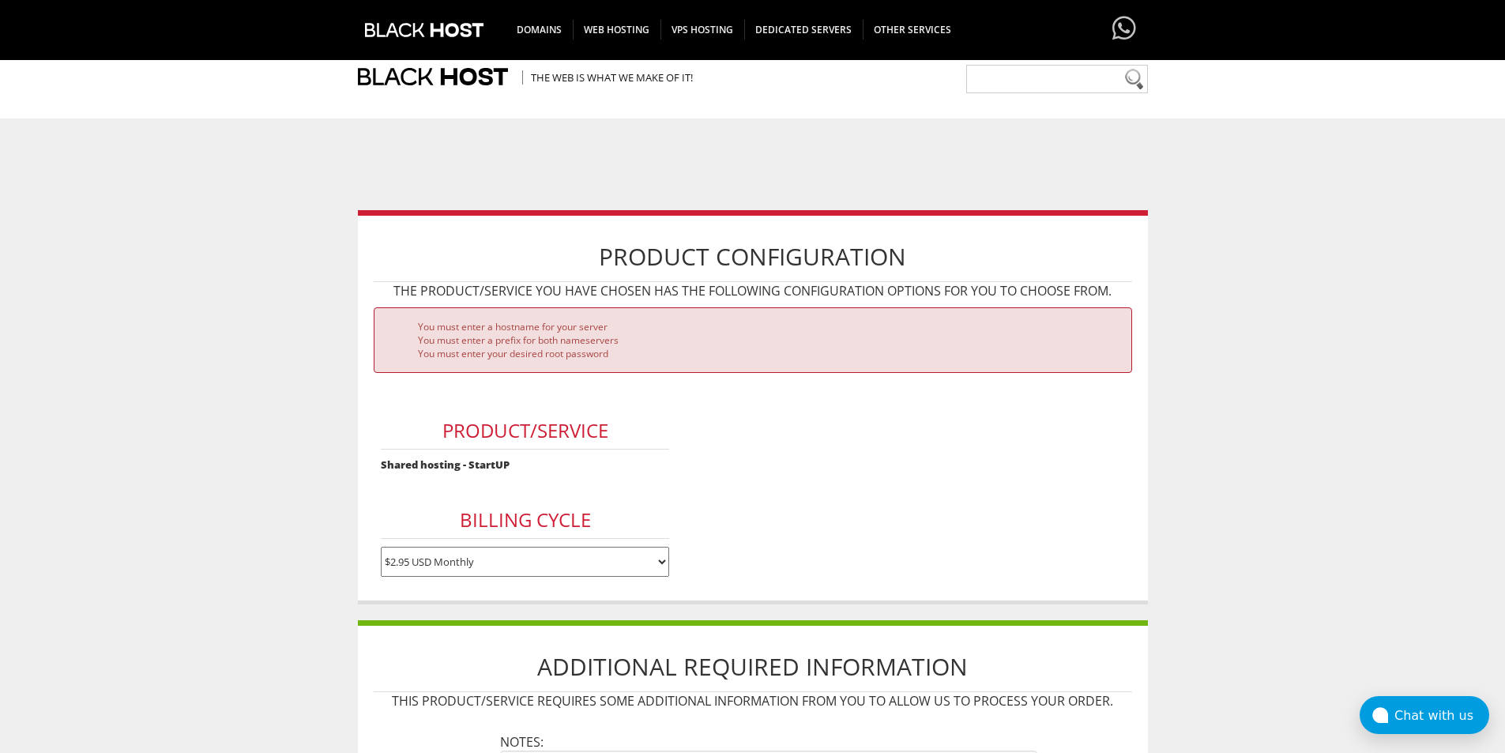
scroll to position [316, 0]
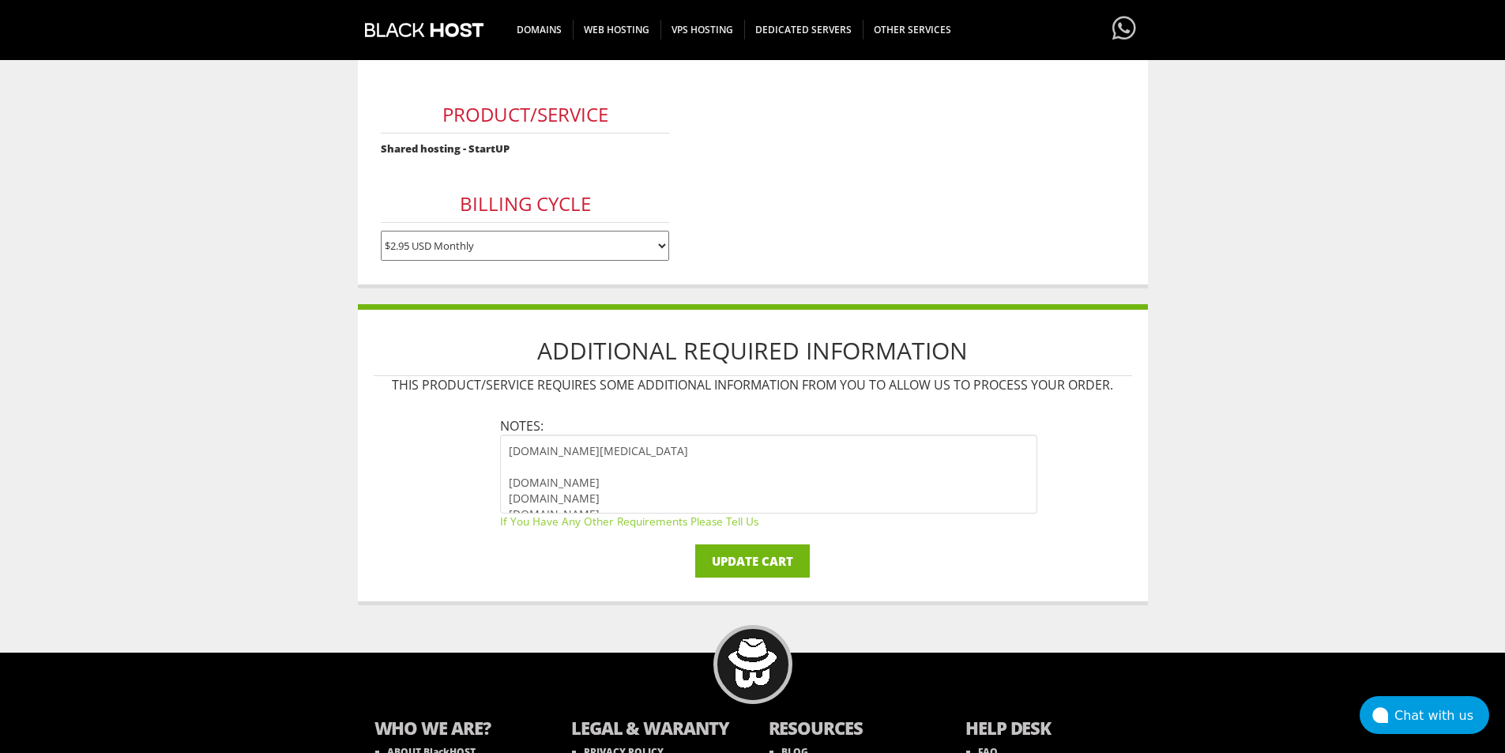
click at [770, 562] on input "Update Cart" at bounding box center [752, 560] width 115 height 33
click at [470, 146] on strong "Shared hosting - StartUP" at bounding box center [445, 148] width 129 height 14
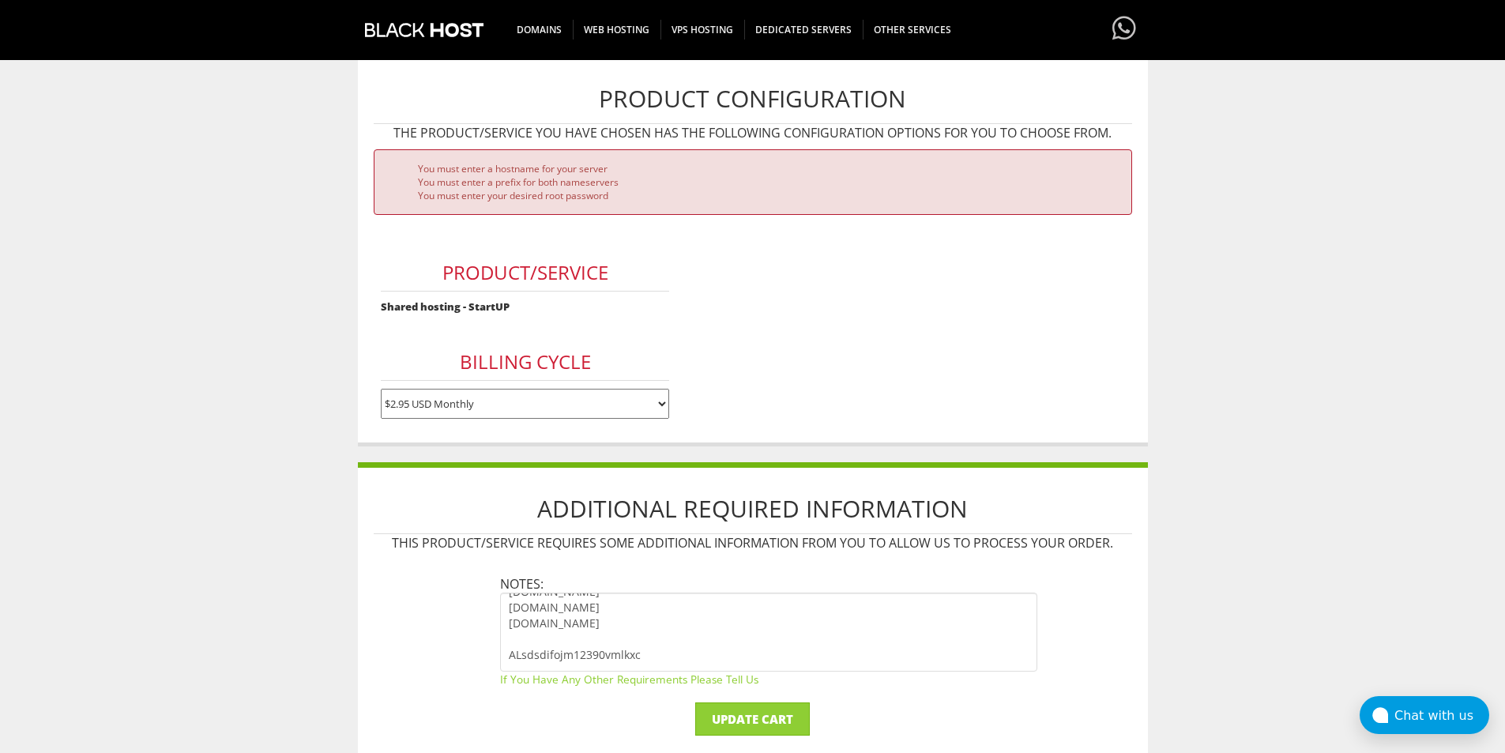
scroll to position [0, 0]
click at [518, 198] on li "You must enter your desired root password" at bounding box center [769, 195] width 702 height 13
click at [523, 186] on li "You must enter a prefix for both nameservers" at bounding box center [769, 181] width 702 height 13
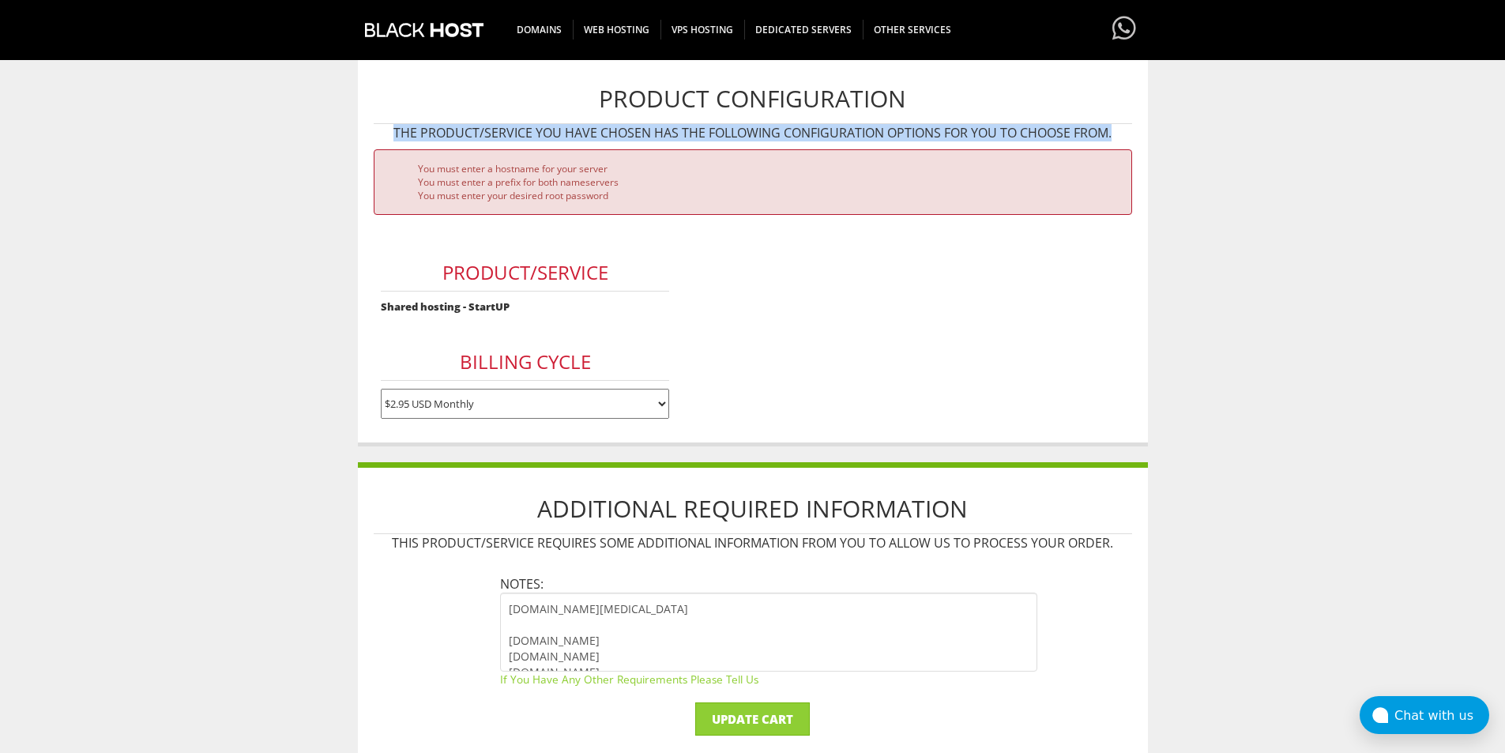
drag, startPoint x: 450, startPoint y: 133, endPoint x: 1115, endPoint y: 137, distance: 664.4
click at [1115, 137] on p "The product/service you have chosen has the following configuration options for…" at bounding box center [753, 132] width 758 height 17
copy p "The product/service you have chosen has the following configuration options for…"
click at [532, 413] on select "$2.95 USD Monthly $29.95 USD Annually $59.90 USD Biennially" at bounding box center [525, 404] width 288 height 30
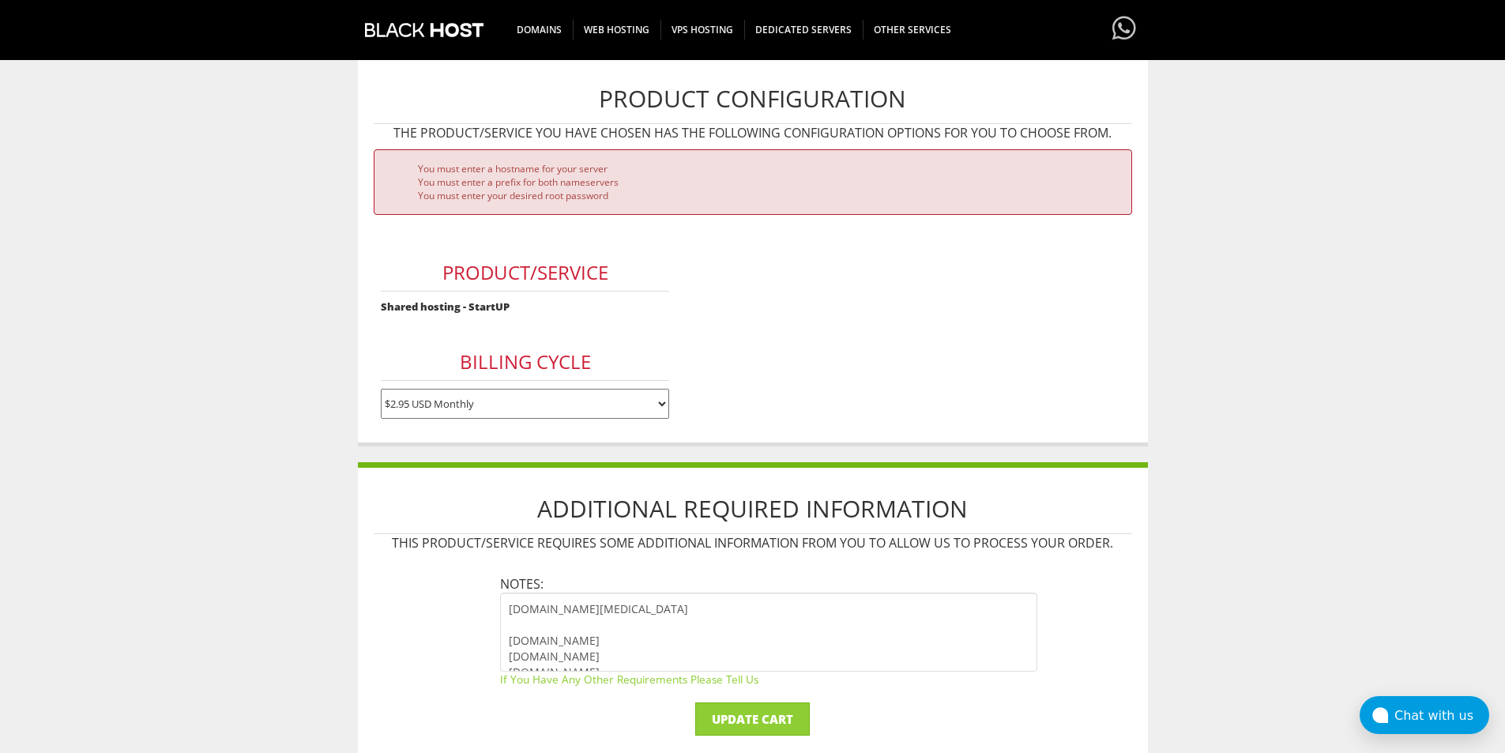
click at [479, 305] on strong "Shared hosting - StartUP" at bounding box center [445, 306] width 129 height 14
click at [539, 206] on div "You must enter a hostname for your server You must enter a prefix for both name…" at bounding box center [753, 182] width 758 height 66
click at [584, 183] on li "You must enter a prefix for both nameservers" at bounding box center [769, 181] width 702 height 13
click at [510, 641] on textarea "server.cake-test.icu dns1.regway.com dns2.regway.com dns3.regway.com dns4.regwa…" at bounding box center [768, 632] width 537 height 79
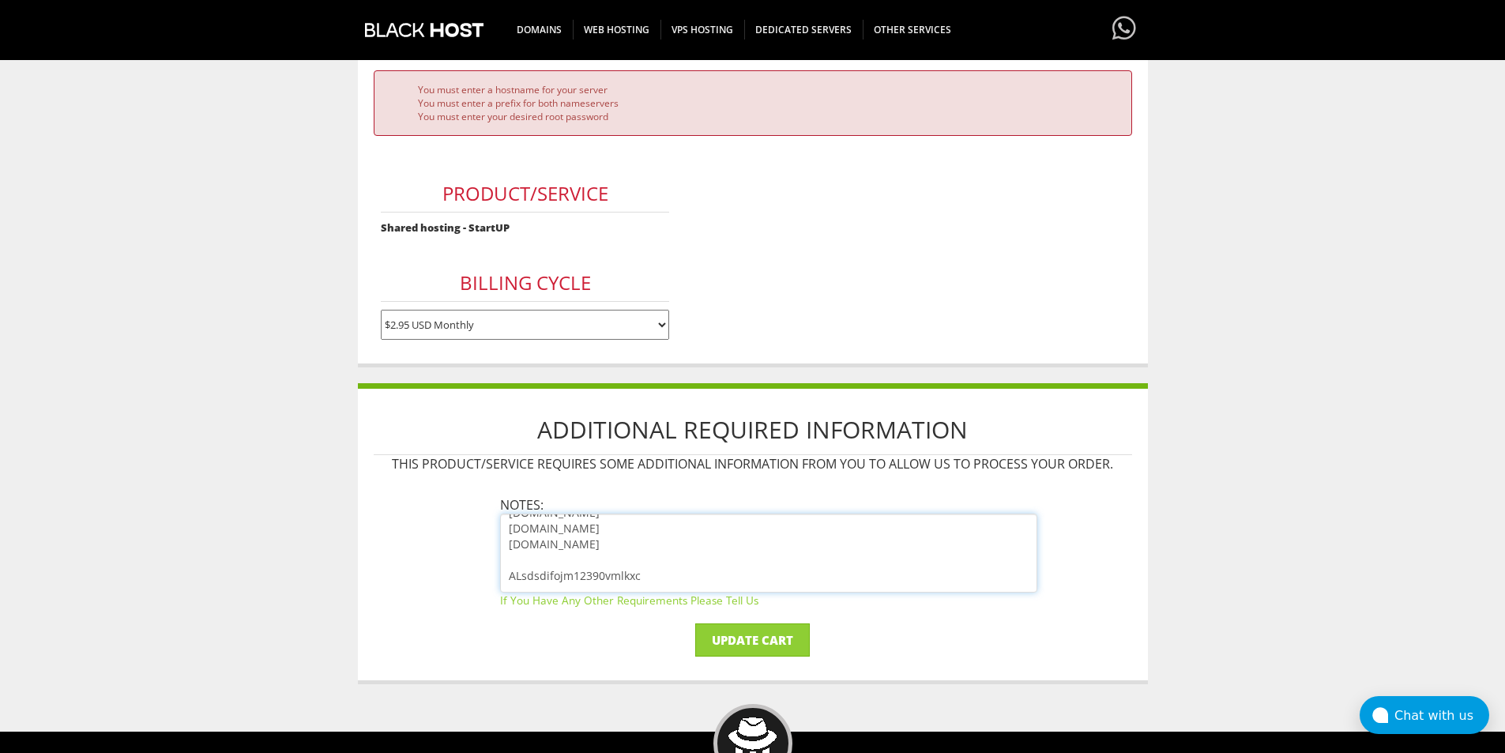
drag, startPoint x: 510, startPoint y: 563, endPoint x: 537, endPoint y: 564, distance: 26.9
click at [510, 562] on textarea "server.cake-test.icu dns1.regway.com dns2.regway.com dns3.regway.com dns4.regwa…" at bounding box center [768, 553] width 537 height 79
type textarea "server.cake-test.icu dns1.regway.com dns2.regway.com dns3.regway.com dns4.regwa…"
click at [769, 650] on input "Update Cart" at bounding box center [752, 639] width 115 height 33
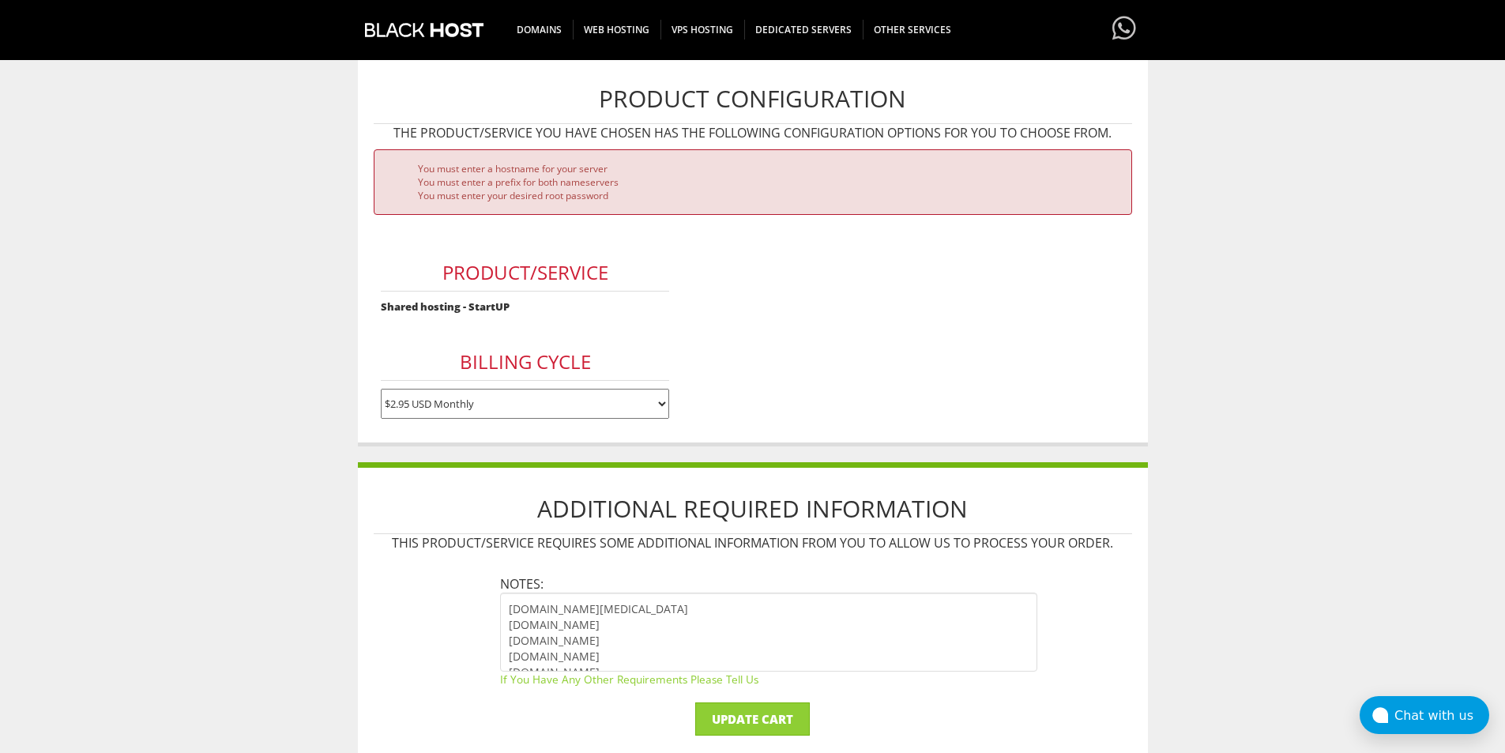
scroll to position [237, 0]
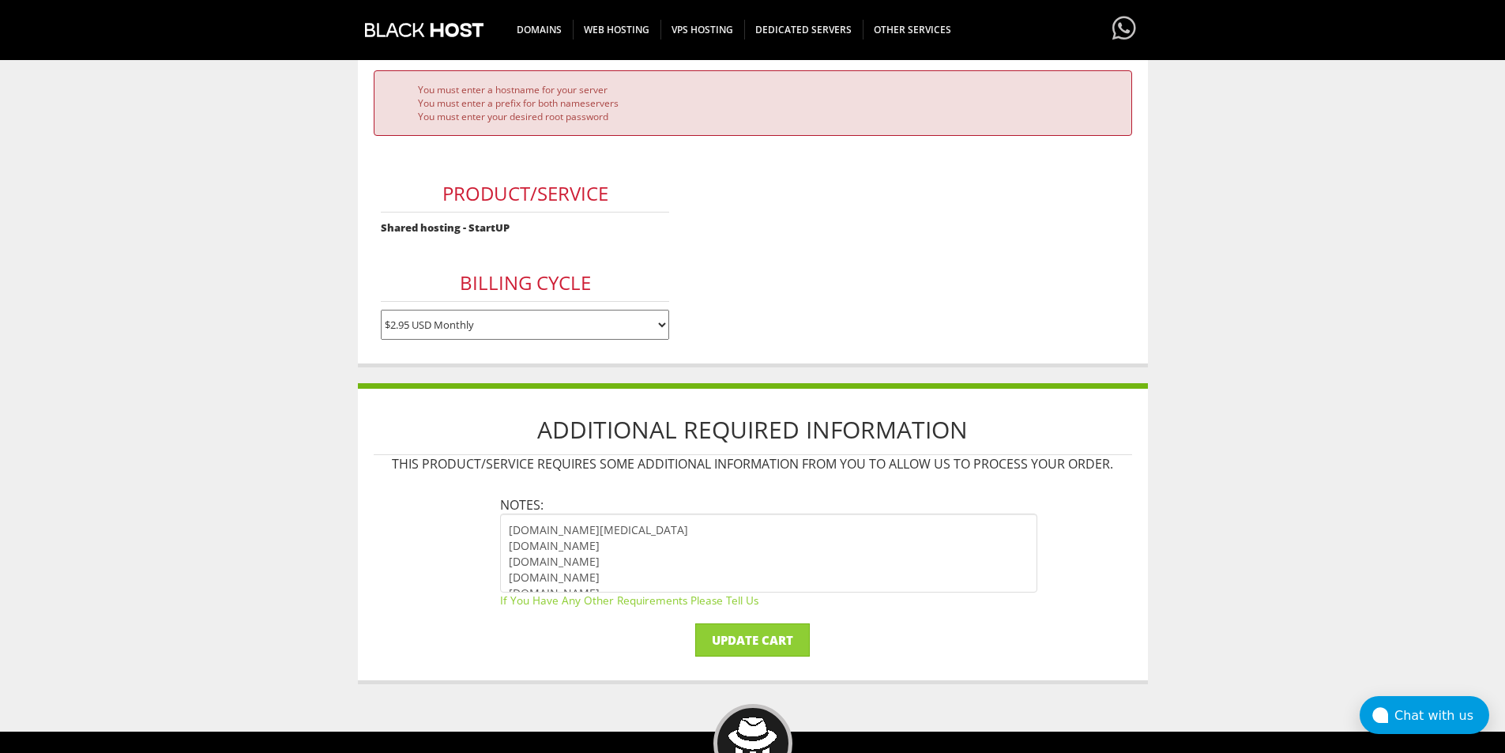
click at [591, 248] on div "Product/Service Shared hosting - StartUP Billing Cycle $2.95 USD Monthly $29.95…" at bounding box center [525, 250] width 303 height 196
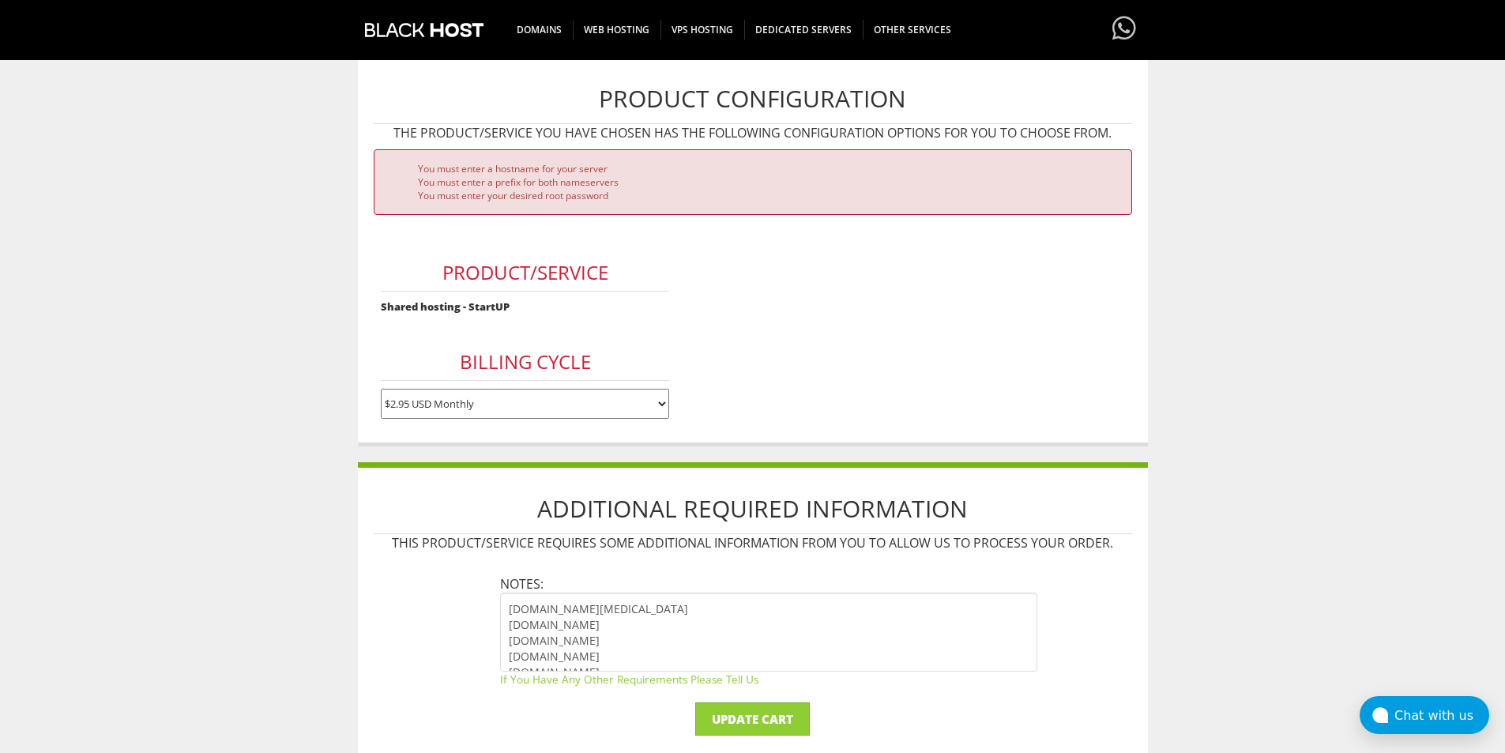
scroll to position [79, 0]
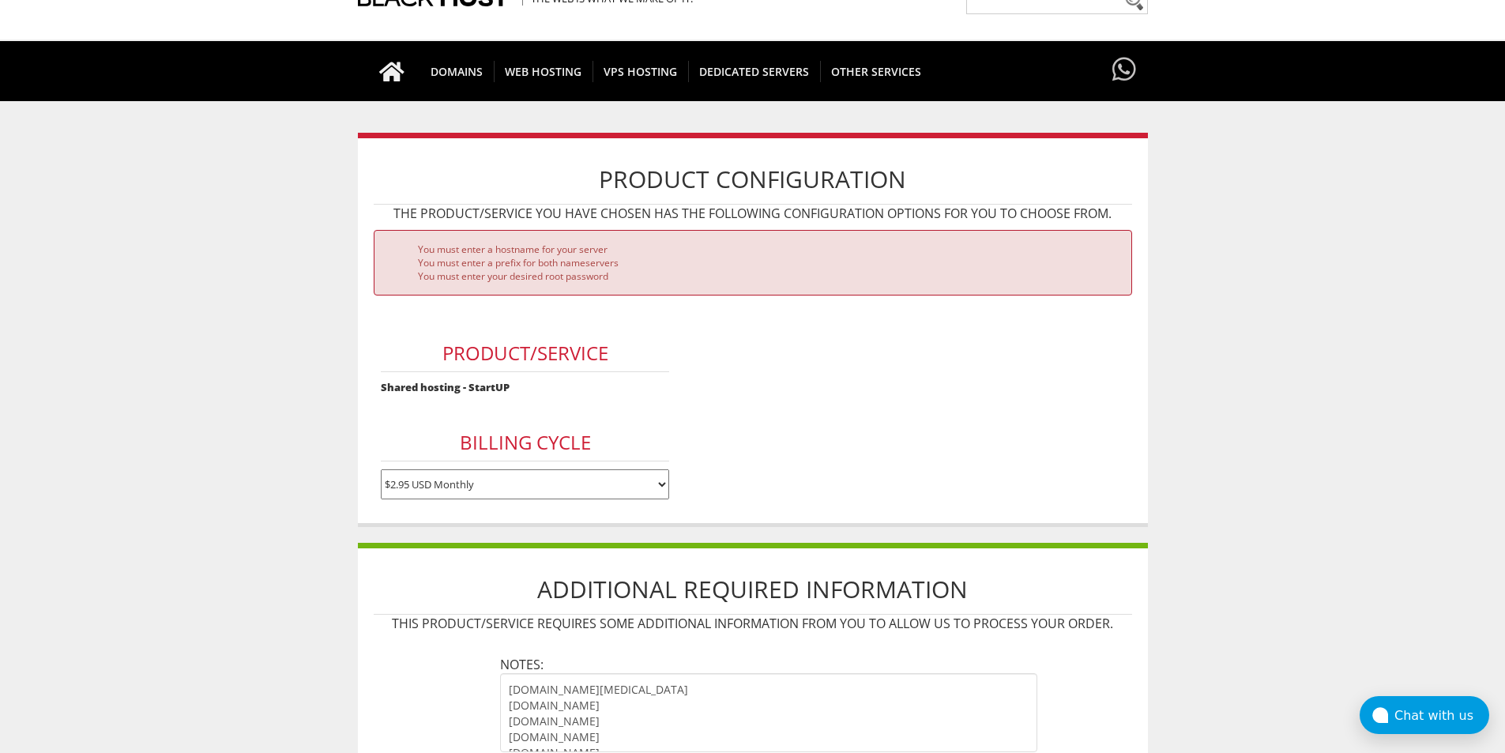
click at [450, 625] on p "This product/service requires some additional information from you to allow us …" at bounding box center [753, 623] width 758 height 17
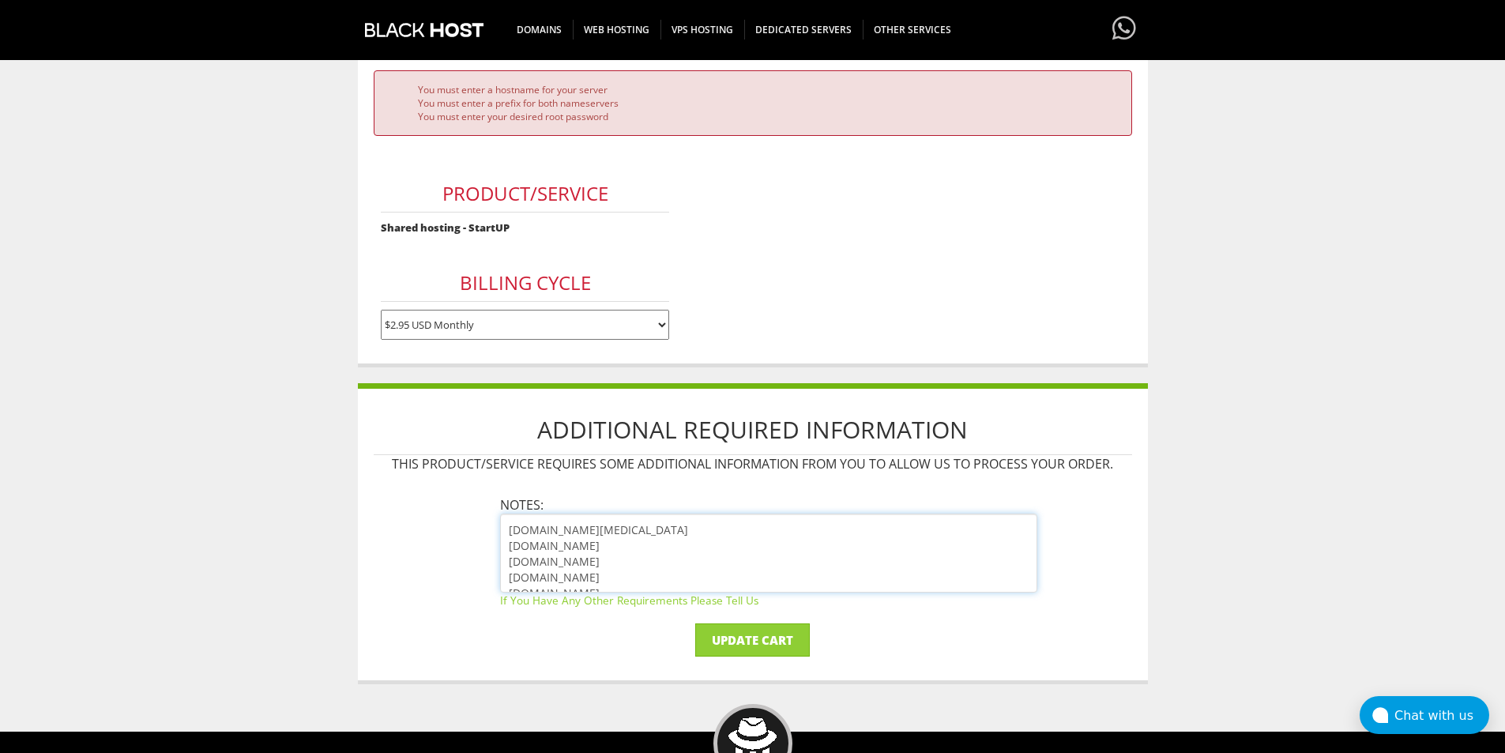
click at [683, 566] on textarea "server.cake-test.icu dns1.regway.com dns2.regway.com dns3.regway.com dns4.regwa…" at bounding box center [768, 553] width 537 height 79
click at [591, 477] on div "Additional Required Information This product/service requires some additional i…" at bounding box center [753, 533] width 790 height 301
click at [476, 480] on div "Additional Required Information This product/service requires some additional i…" at bounding box center [753, 533] width 790 height 301
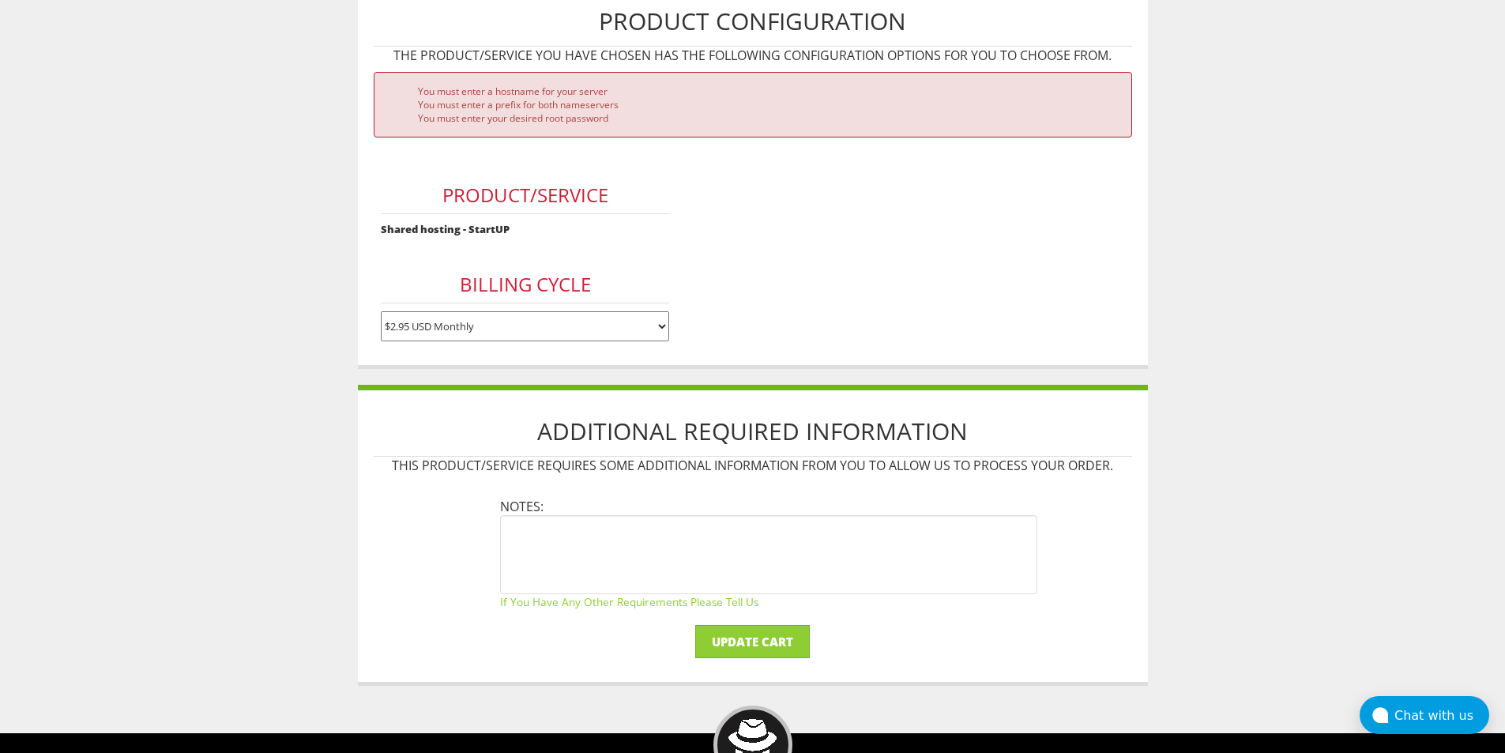
scroll to position [0, 0]
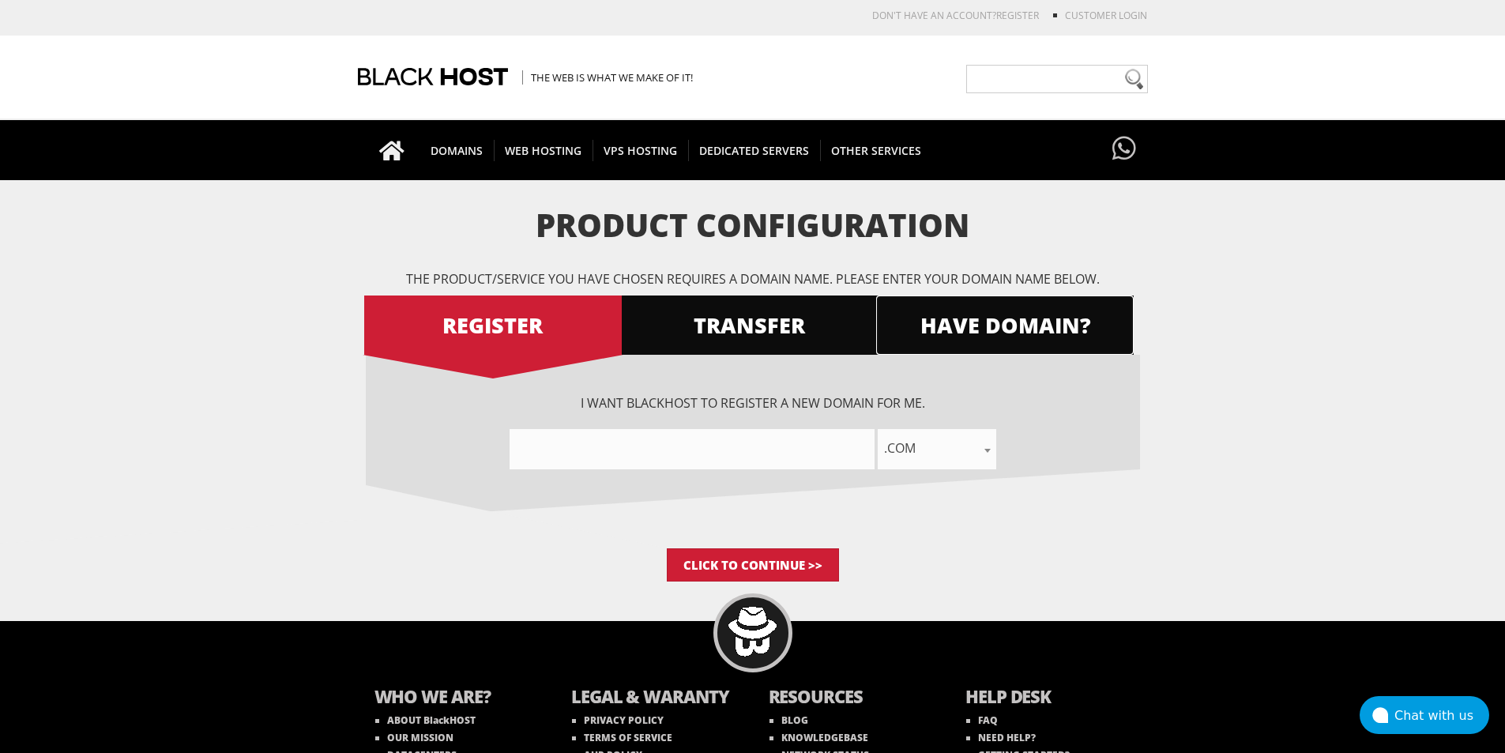
click at [1064, 333] on span "HAVE DOMAIN?" at bounding box center [1005, 325] width 258 height 28
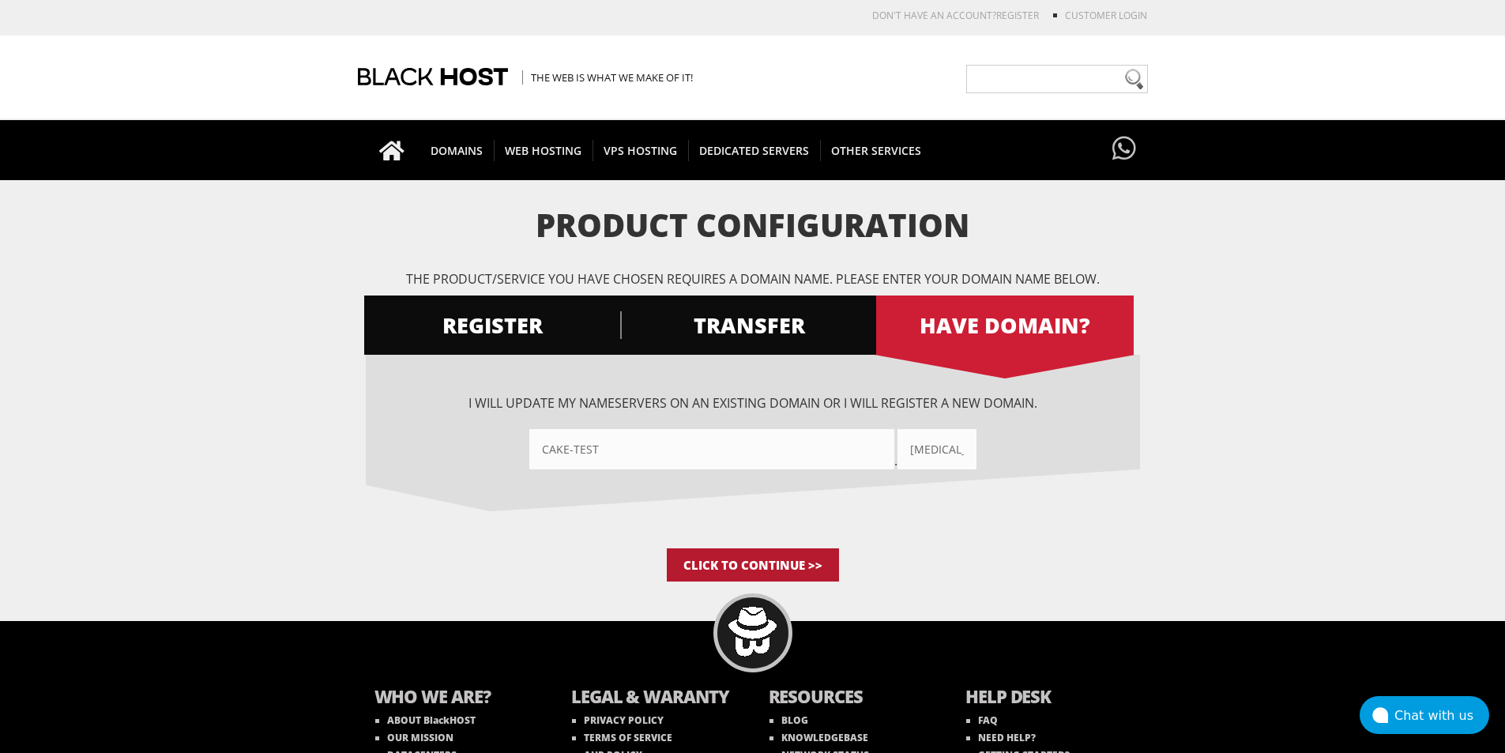
click at [803, 559] on input "Click to Continue >>" at bounding box center [753, 564] width 172 height 33
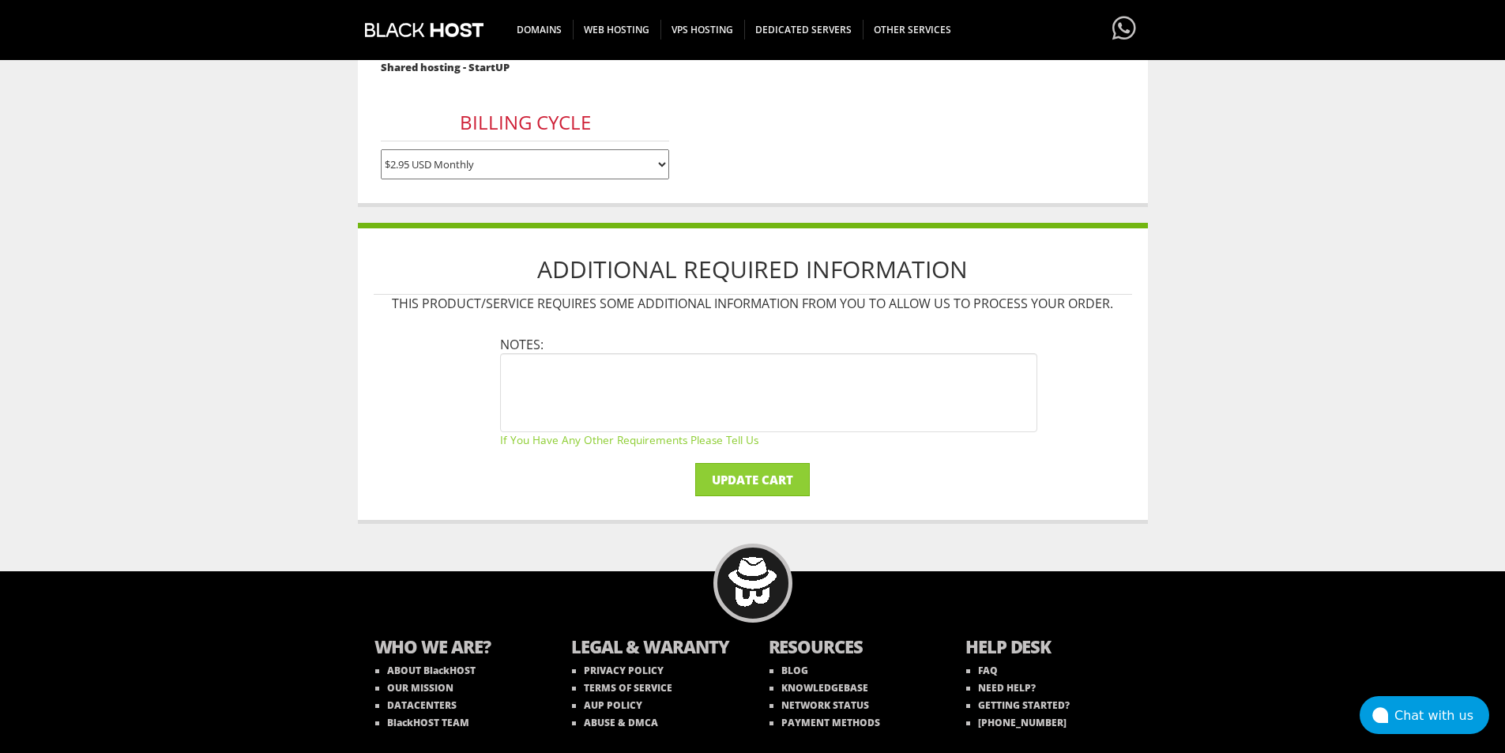
scroll to position [360, 0]
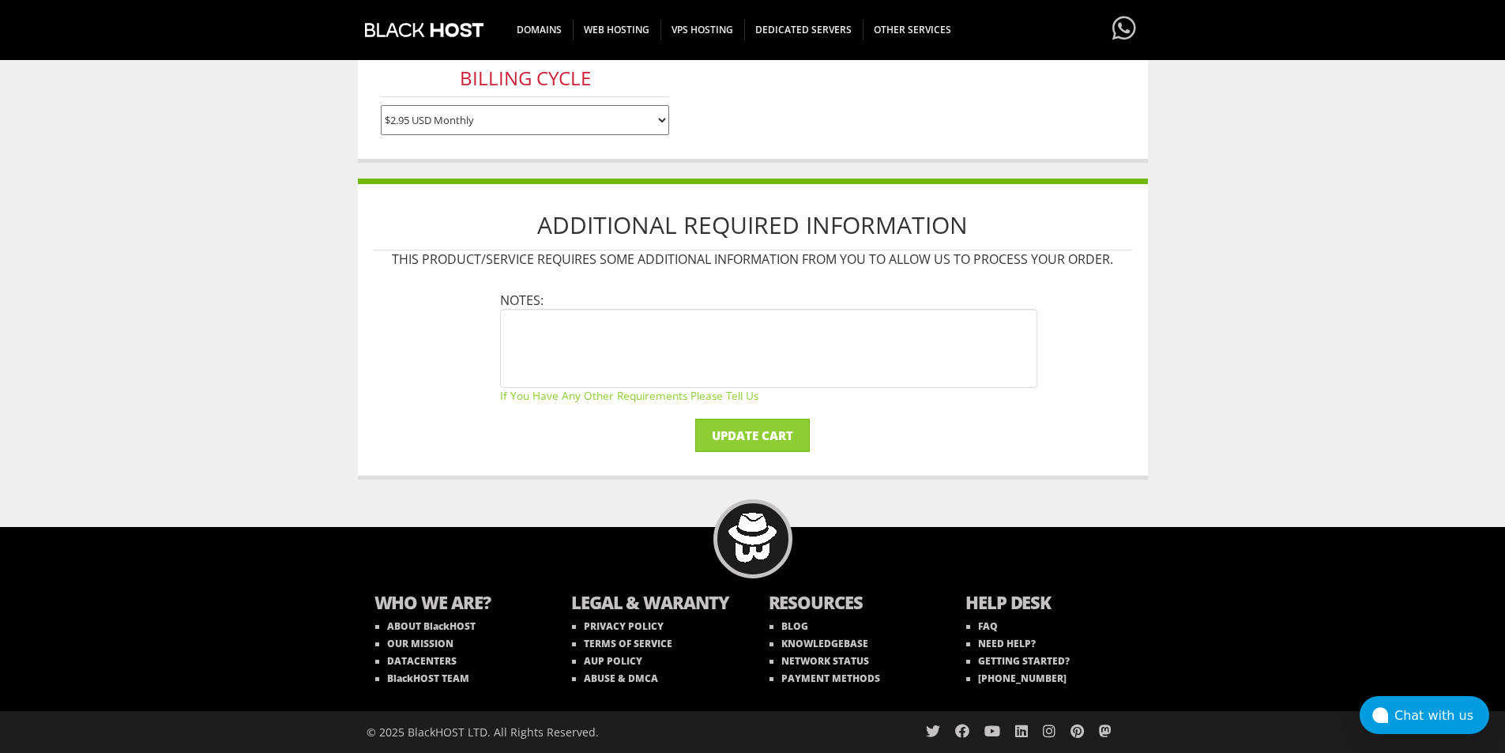
click at [342, 359] on body "CAD CHF EUR GBP JPY MKD RUB USD Don't have an account? REGISTER Customer Login …" at bounding box center [752, 200] width 1505 height 1105
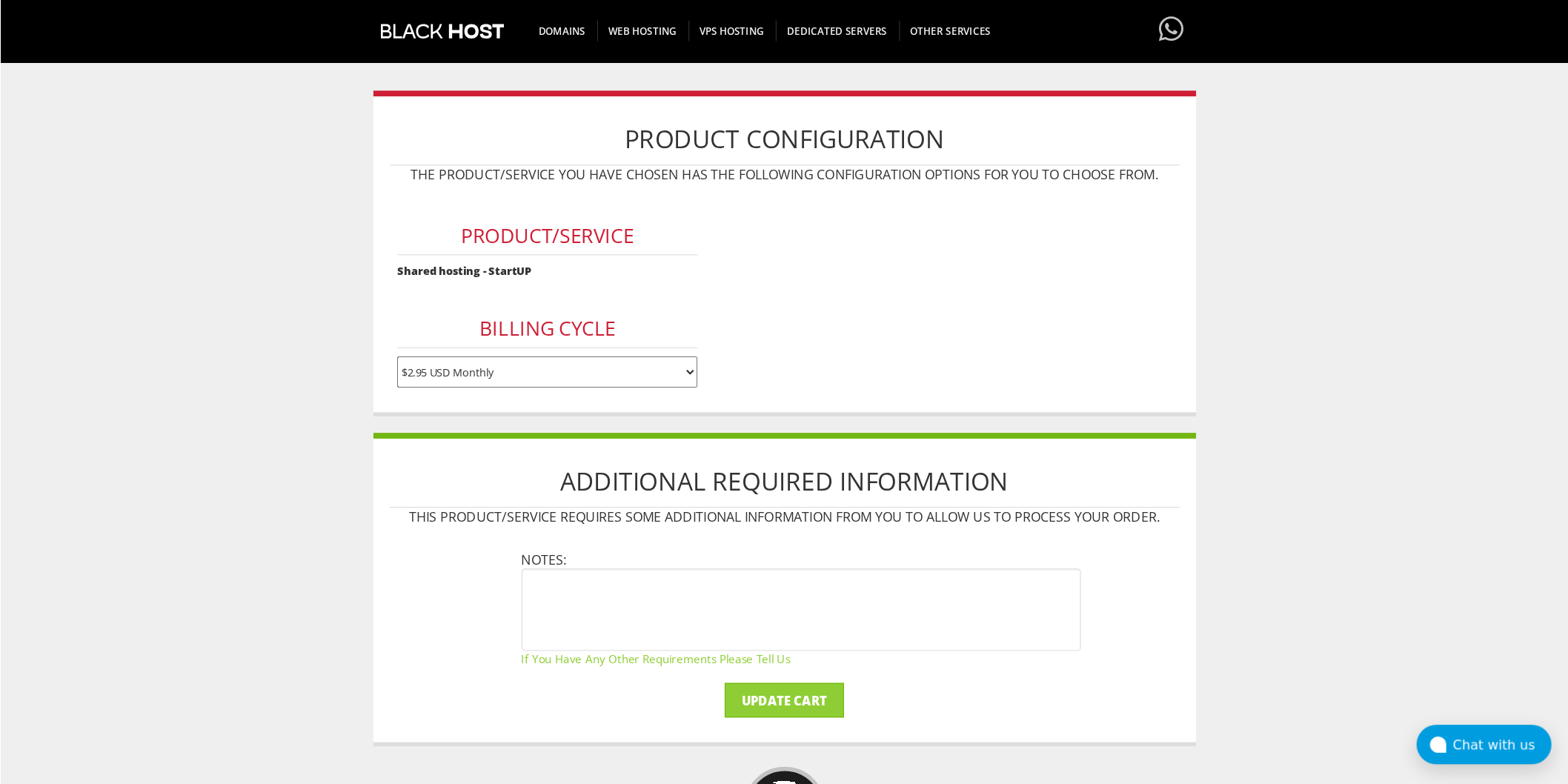
scroll to position [114, 0]
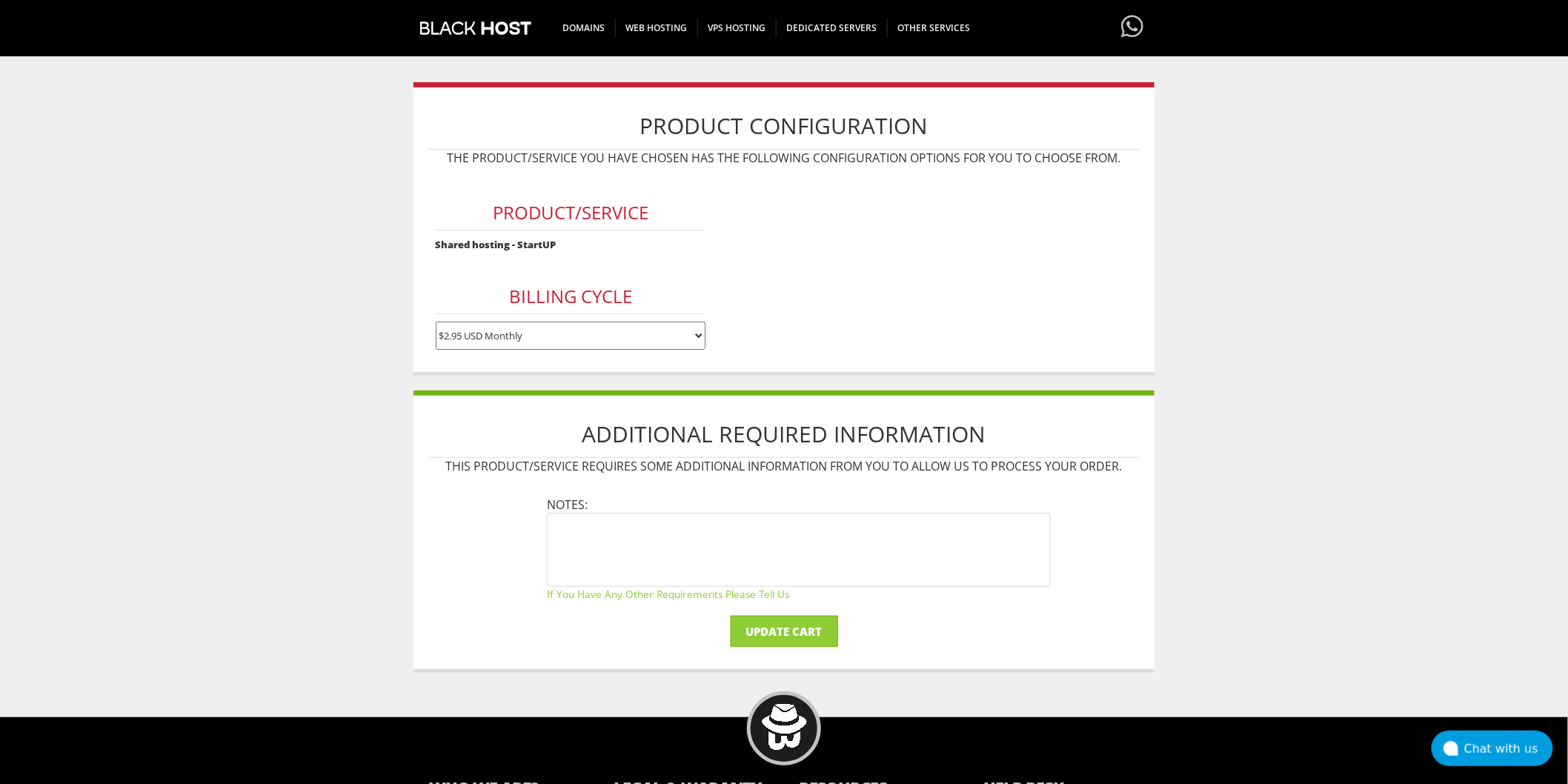
click at [458, 234] on div "Product/Service Shared hosting - StartUP Billing Cycle $2.95 USD Monthly $29.95…" at bounding box center [570, 265] width 284 height 184
click at [561, 160] on p "The product/service you have chosen has the following configuration options for…" at bounding box center [784, 158] width 711 height 16
click at [699, 159] on p "The product/service you have chosen has the following configuration options for…" at bounding box center [784, 158] width 711 height 16
click at [655, 249] on div "Product/Service Shared hosting - StartUP Billing Cycle $2.95 USD Monthly $29.95…" at bounding box center [570, 265] width 284 height 184
click at [692, 500] on li "Notes: If you have any other requirements please tell us" at bounding box center [798, 548] width 504 height 104
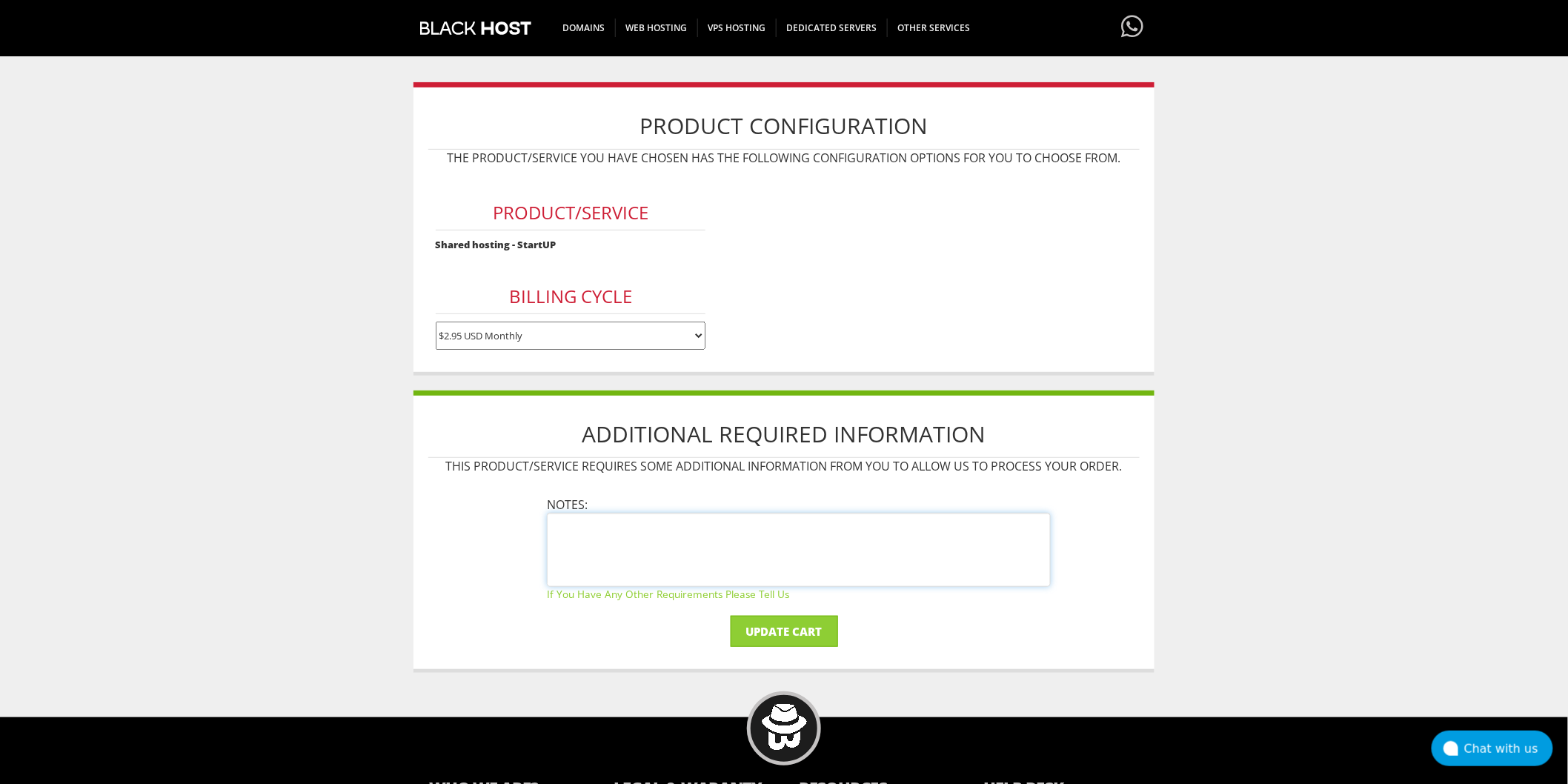
click at [691, 531] on textarea at bounding box center [798, 550] width 504 height 74
click at [809, 630] on input "Update Cart" at bounding box center [784, 631] width 108 height 31
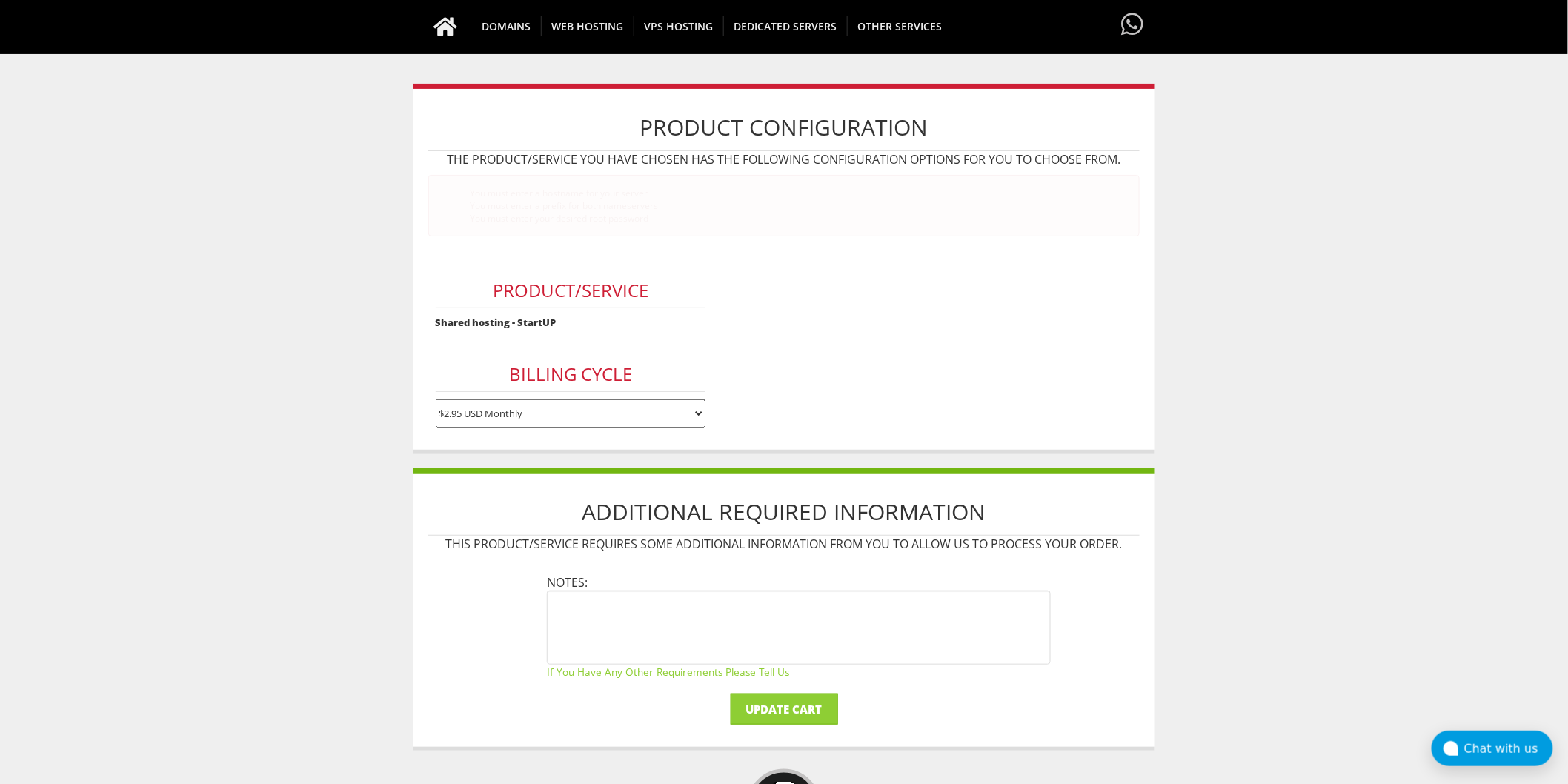
scroll to position [0, 0]
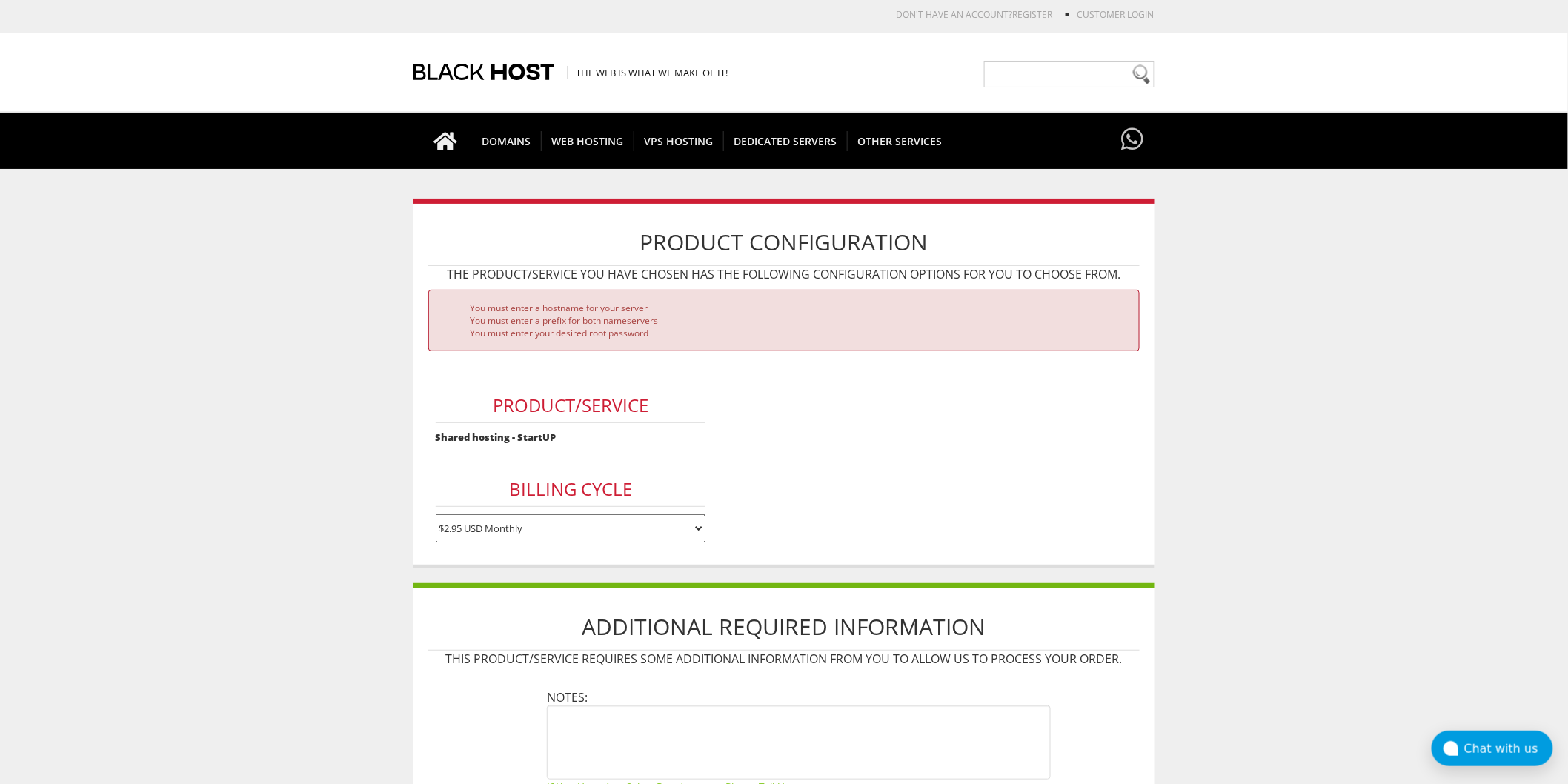
click at [620, 323] on li "You must enter a prefix for both nameservers" at bounding box center [799, 320] width 658 height 12
click at [554, 305] on li "You must enter a hostname for your server" at bounding box center [799, 308] width 658 height 12
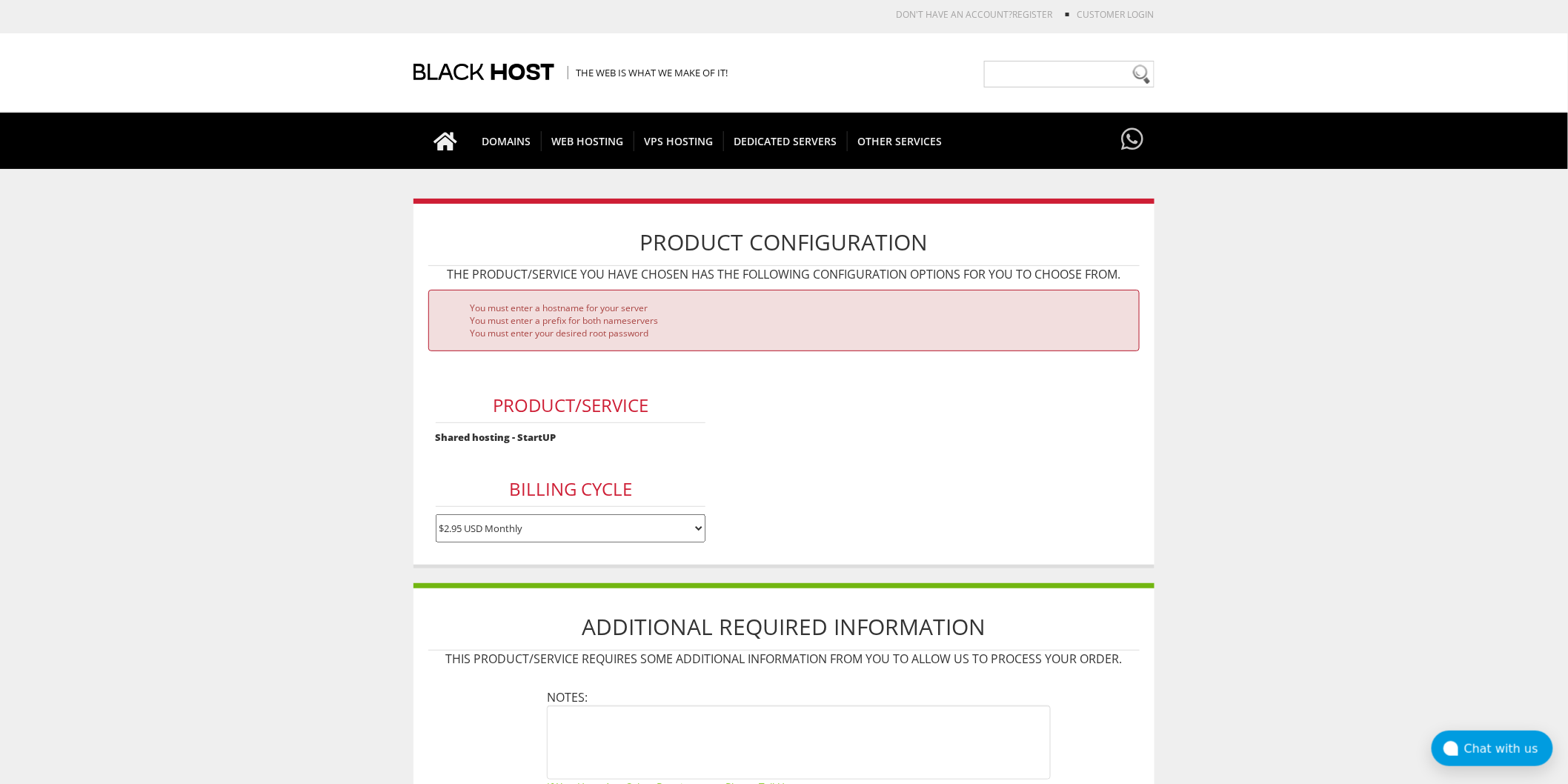
scroll to position [83, 0]
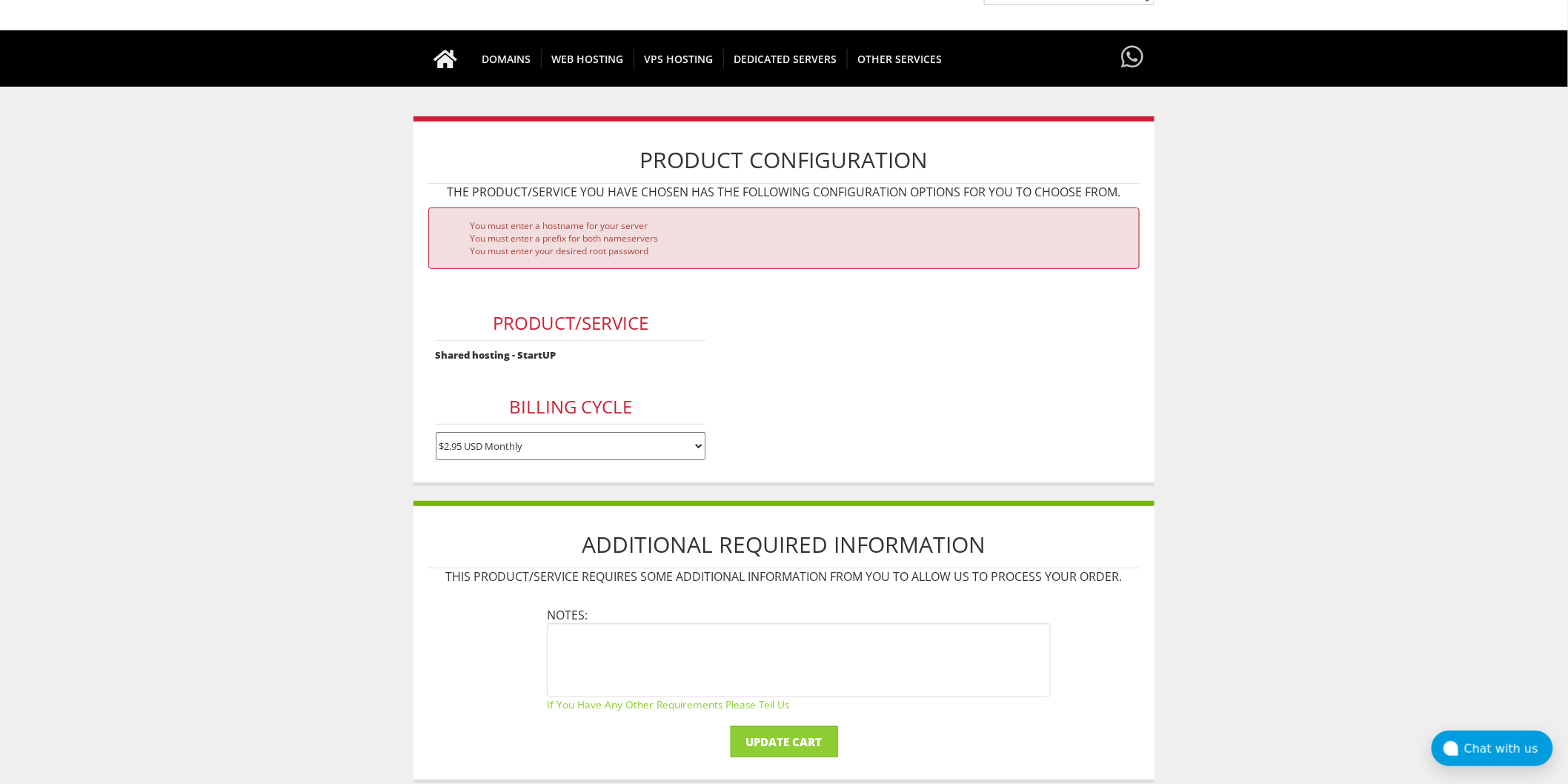
click at [760, 702] on small "If you have any other requirements please tell us" at bounding box center [798, 703] width 504 height 14
drag, startPoint x: 605, startPoint y: 701, endPoint x: 697, endPoint y: 704, distance: 92.0
click at [697, 704] on small "If you have any other requirements please tell us" at bounding box center [798, 703] width 504 height 14
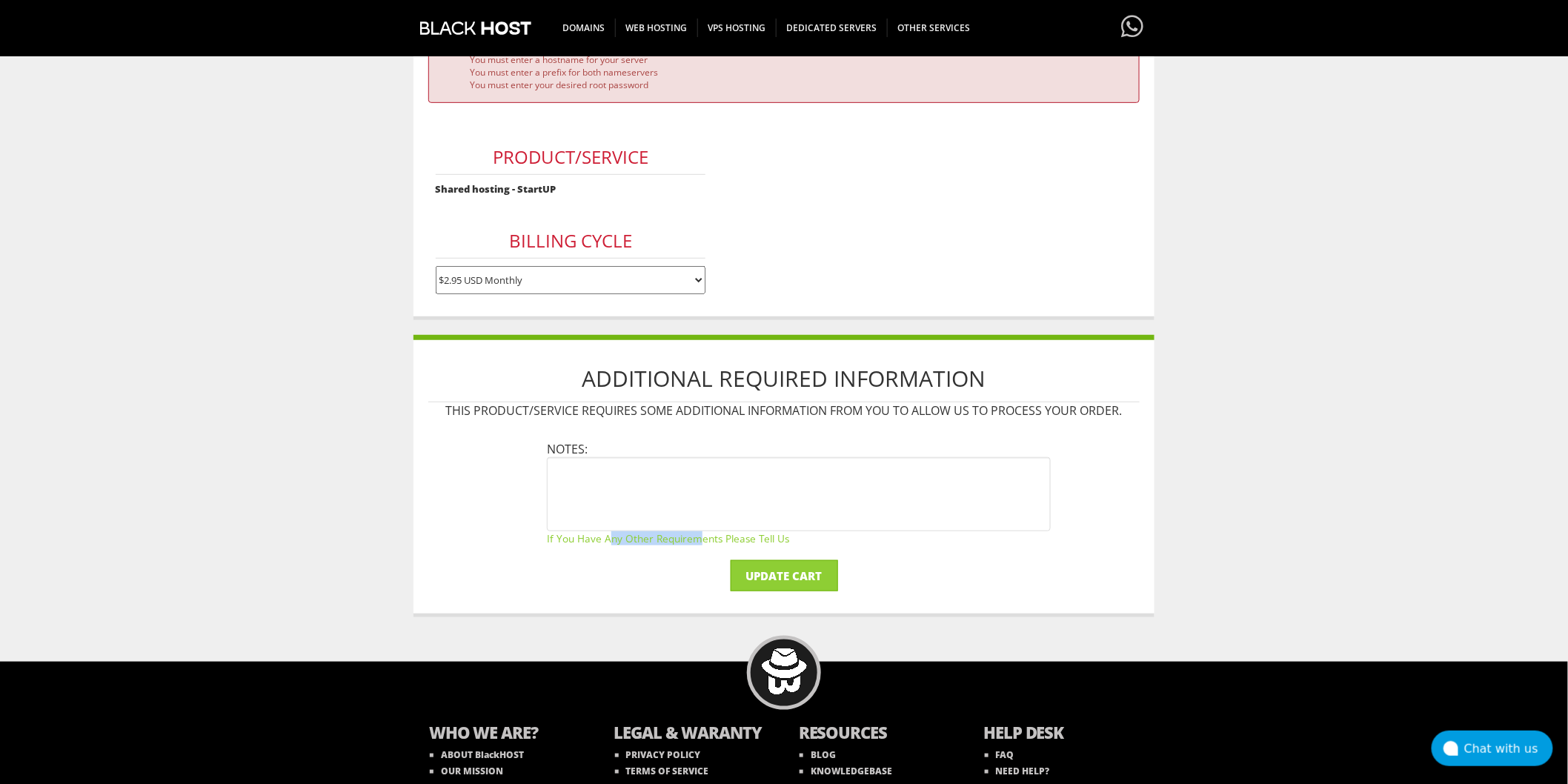
scroll to position [0, 0]
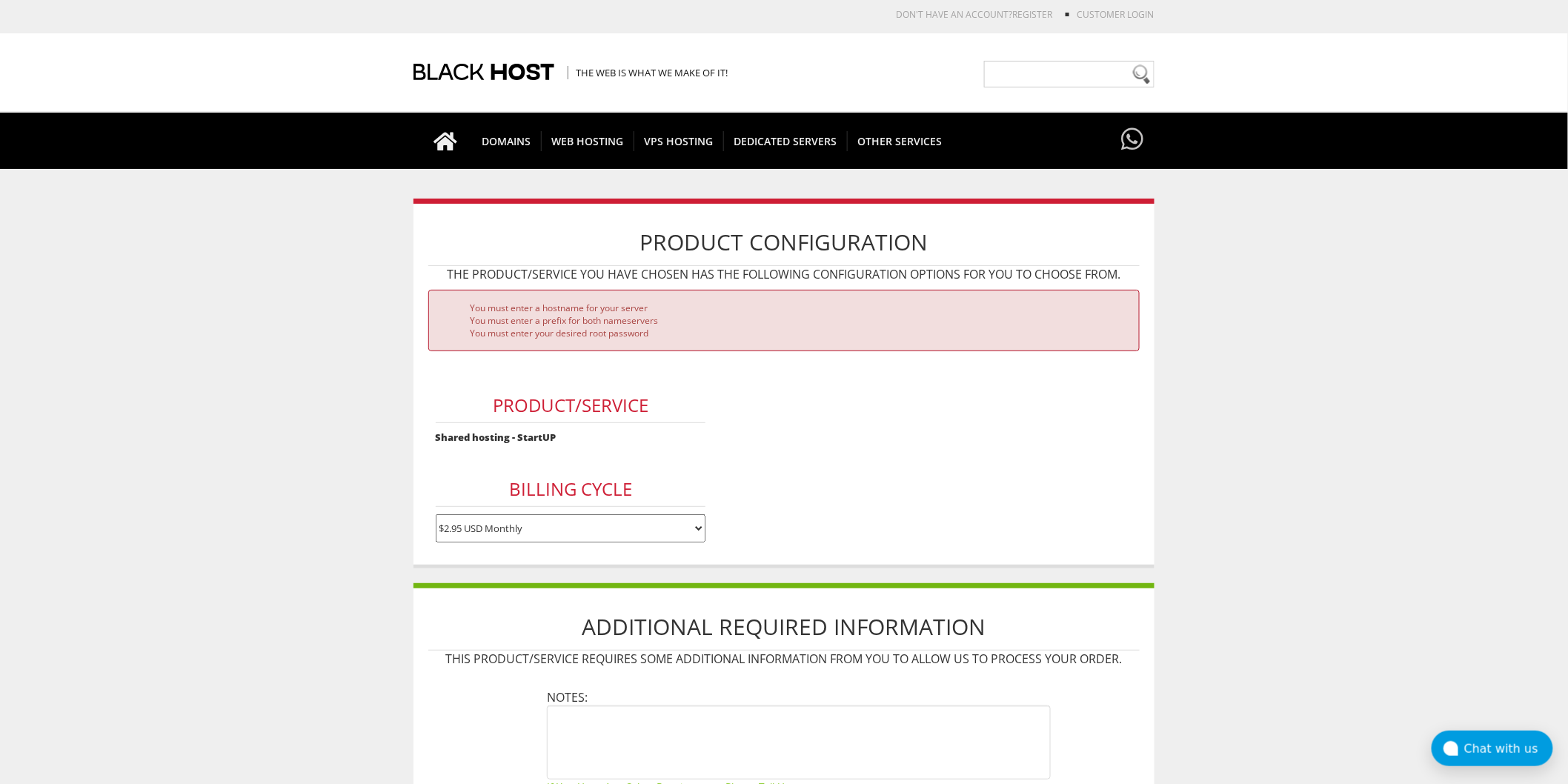
click at [1031, 293] on div "You must enter a hostname for your server You must enter a prefix for both name…" at bounding box center [784, 321] width 711 height 62
drag, startPoint x: 889, startPoint y: 373, endPoint x: 880, endPoint y: 380, distance: 11.4
click at [880, 380] on form "You must enter a hostname for your server You must enter a prefix for both name…" at bounding box center [784, 419] width 711 height 260
drag, startPoint x: 874, startPoint y: 381, endPoint x: 837, endPoint y: 366, distance: 39.9
click at [873, 382] on form "You must enter a hostname for your server You must enter a prefix for both name…" at bounding box center [784, 419] width 711 height 260
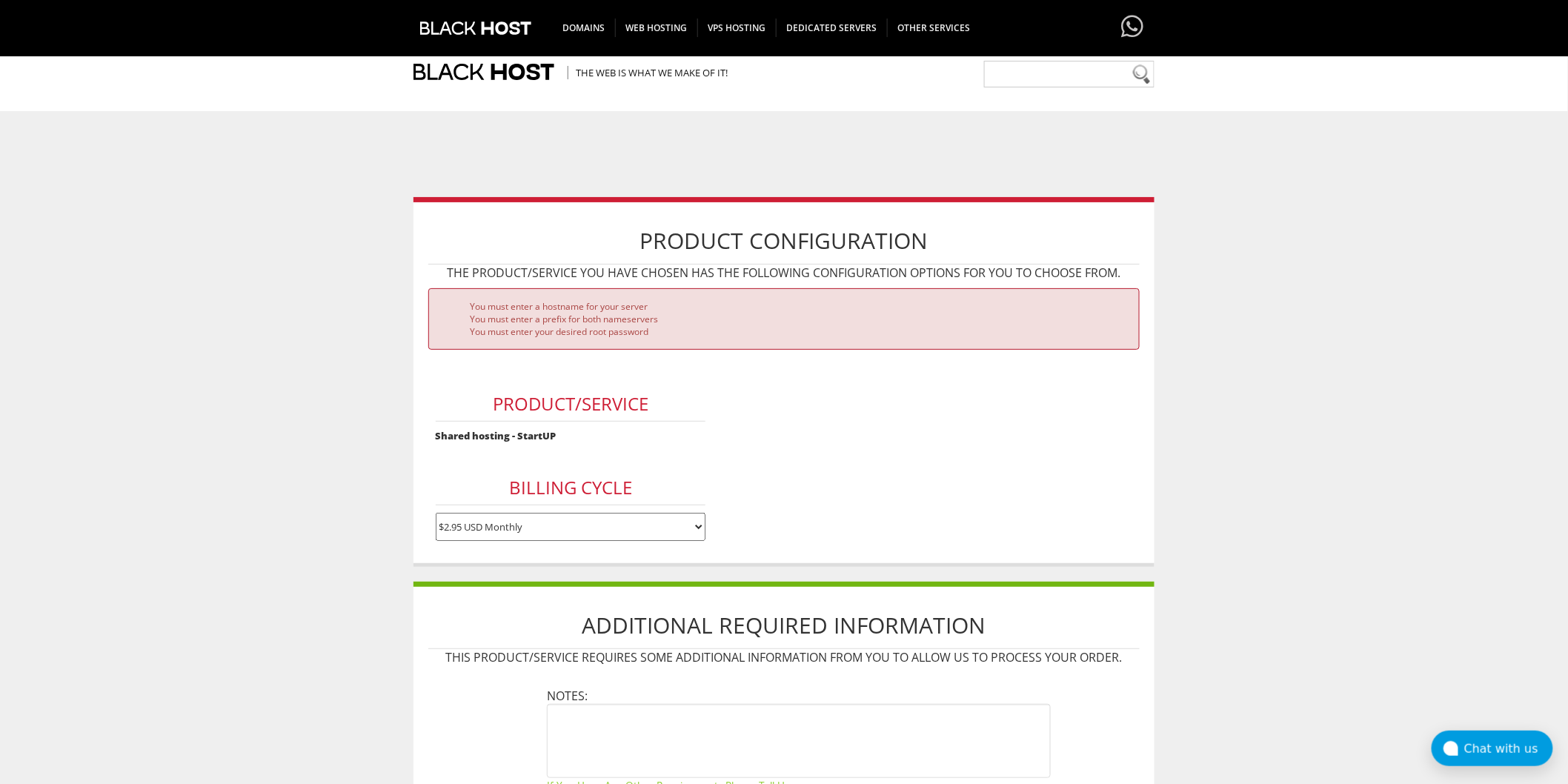
scroll to position [247, 0]
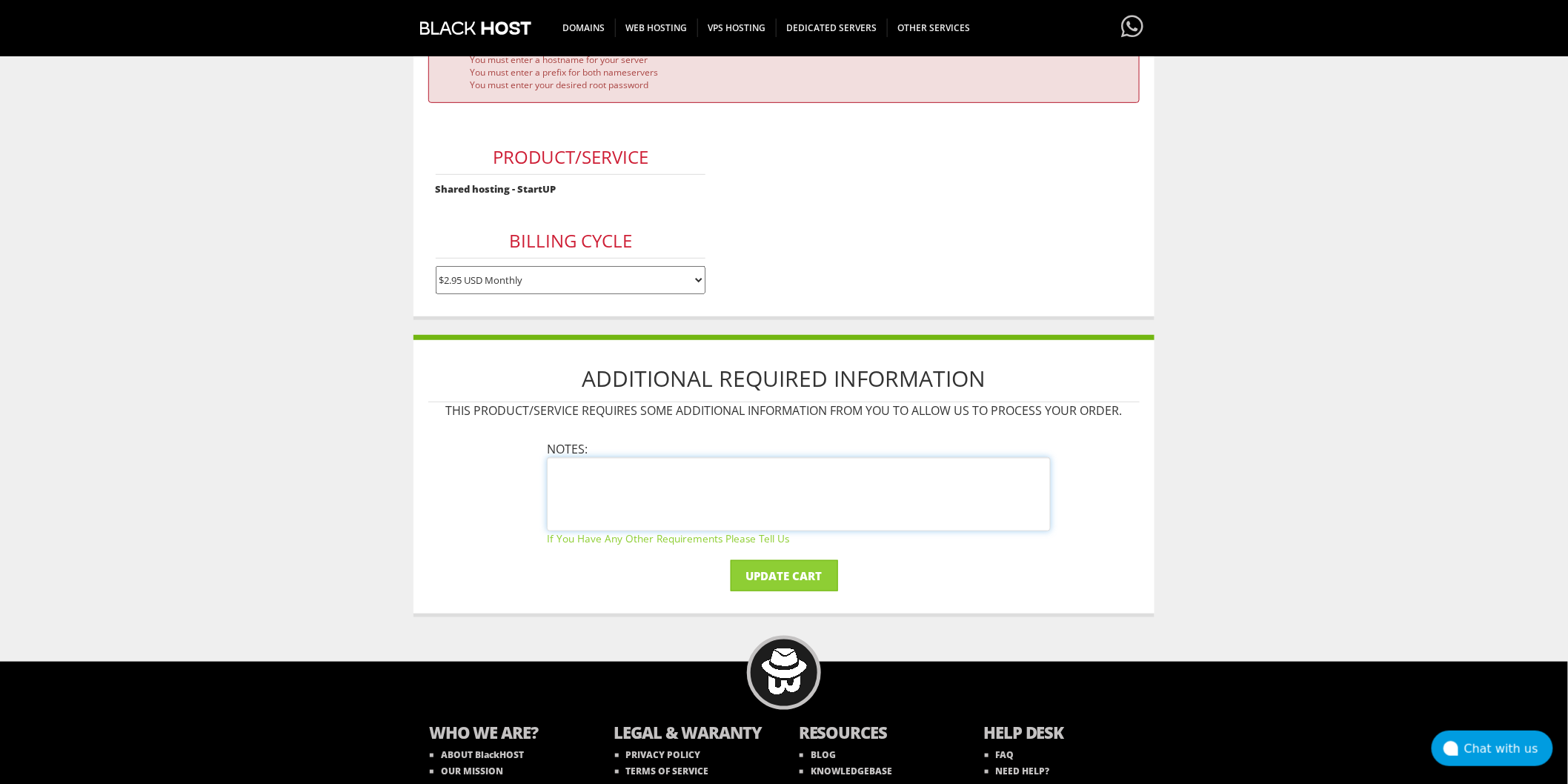
click at [683, 473] on textarea at bounding box center [798, 493] width 504 height 74
click at [801, 575] on input "Update Cart" at bounding box center [784, 575] width 108 height 31
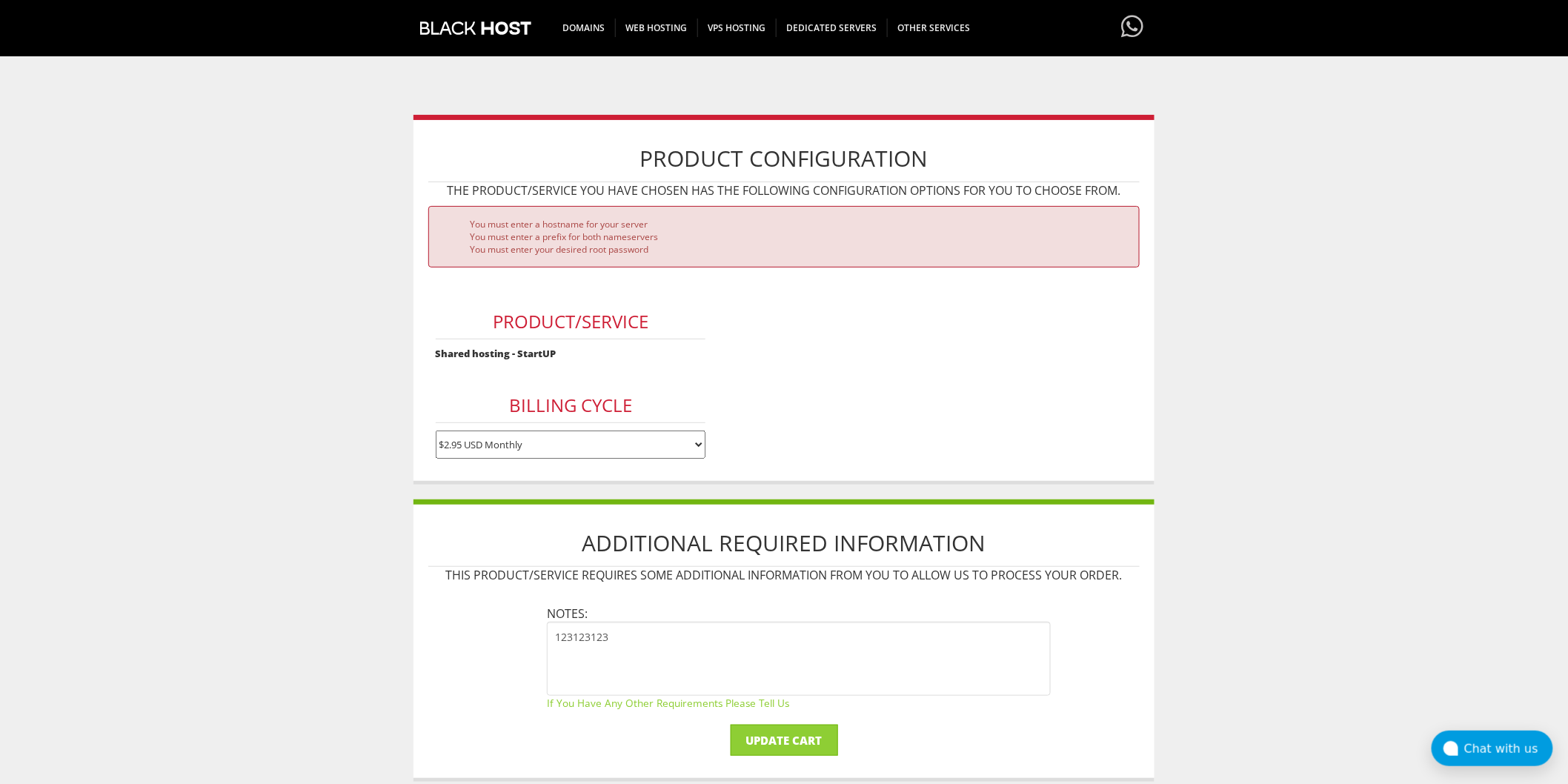
scroll to position [164, 0]
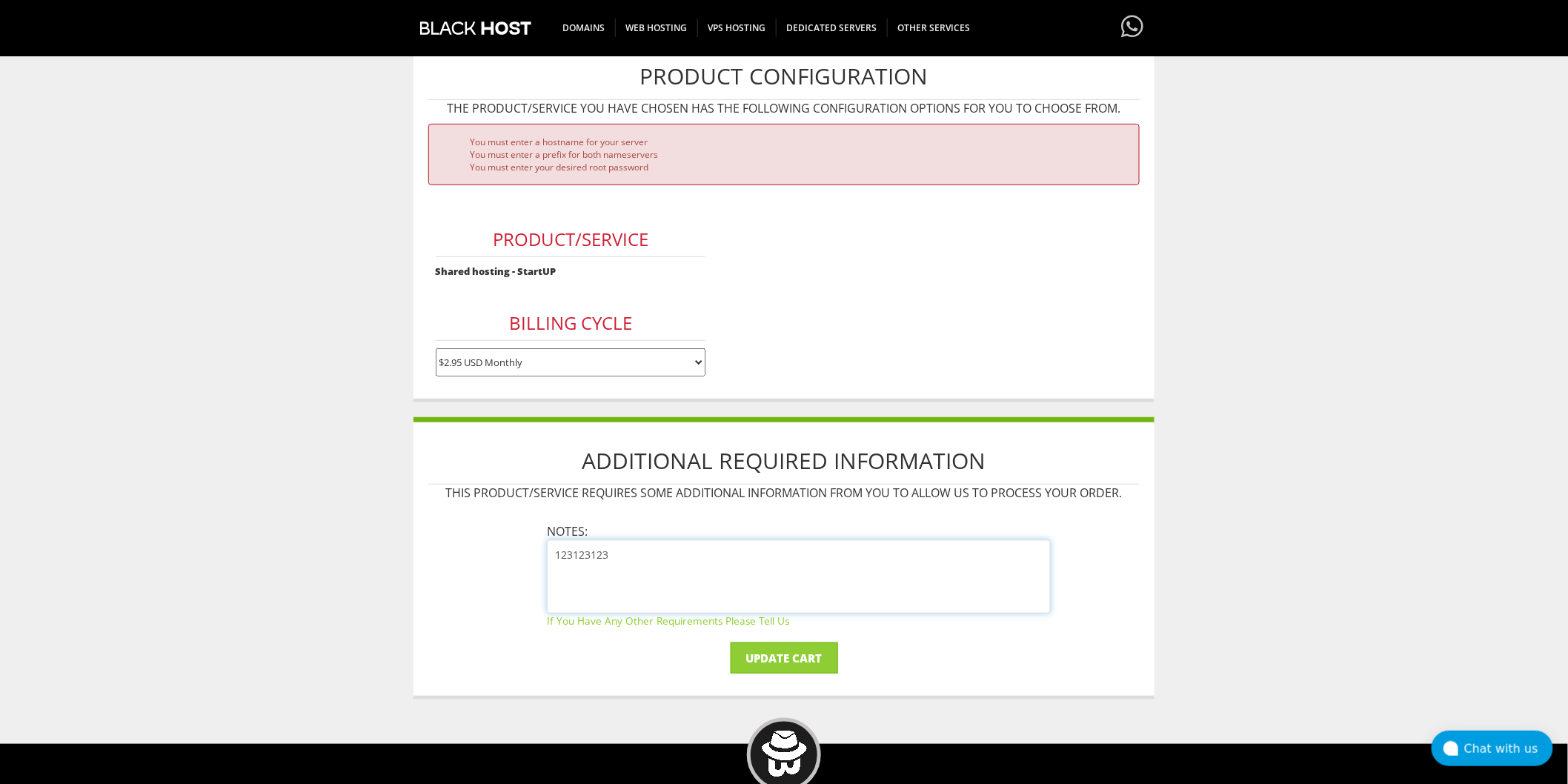
click at [744, 550] on textarea "123123123" at bounding box center [798, 576] width 504 height 74
type textarea "123123123 2131 23 123"
click at [731, 642] on input "Update Cart" at bounding box center [784, 657] width 108 height 31
click at [802, 647] on input "Update Cart" at bounding box center [784, 657] width 108 height 31
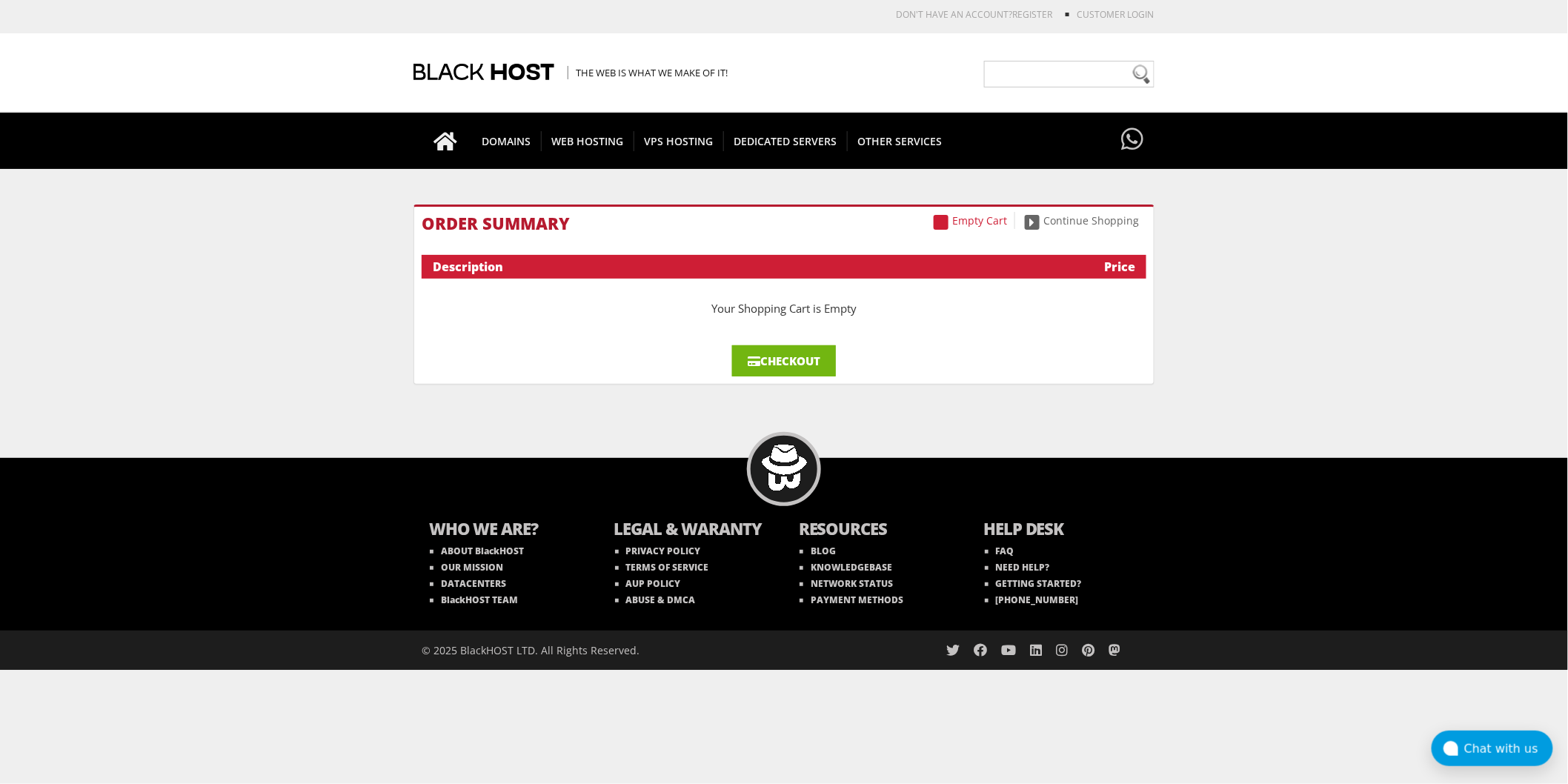
click at [802, 365] on link "Checkout" at bounding box center [784, 360] width 104 height 31
click at [789, 354] on link "Checkout" at bounding box center [784, 360] width 104 height 31
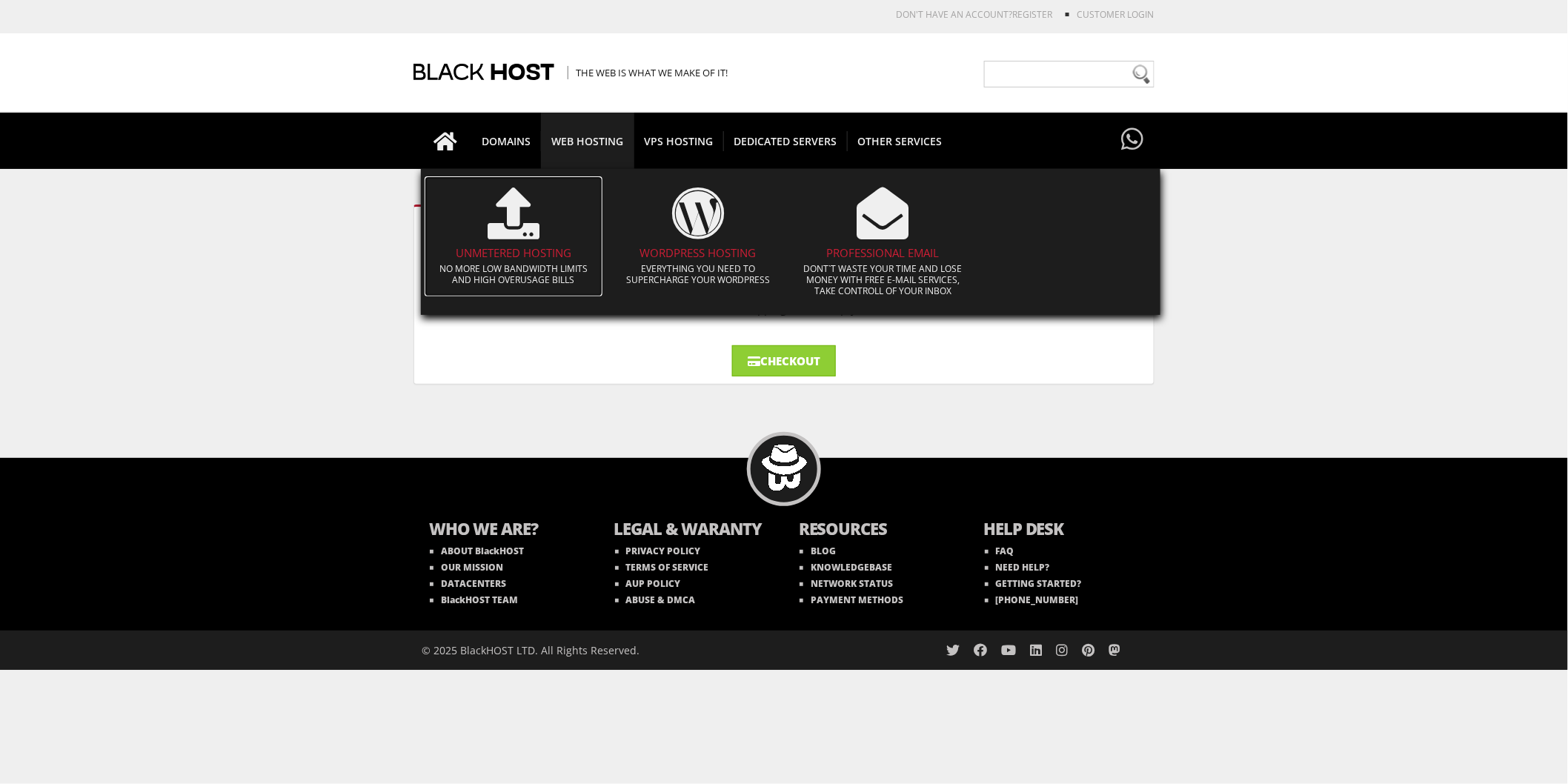
click at [531, 217] on icon at bounding box center [513, 213] width 52 height 52
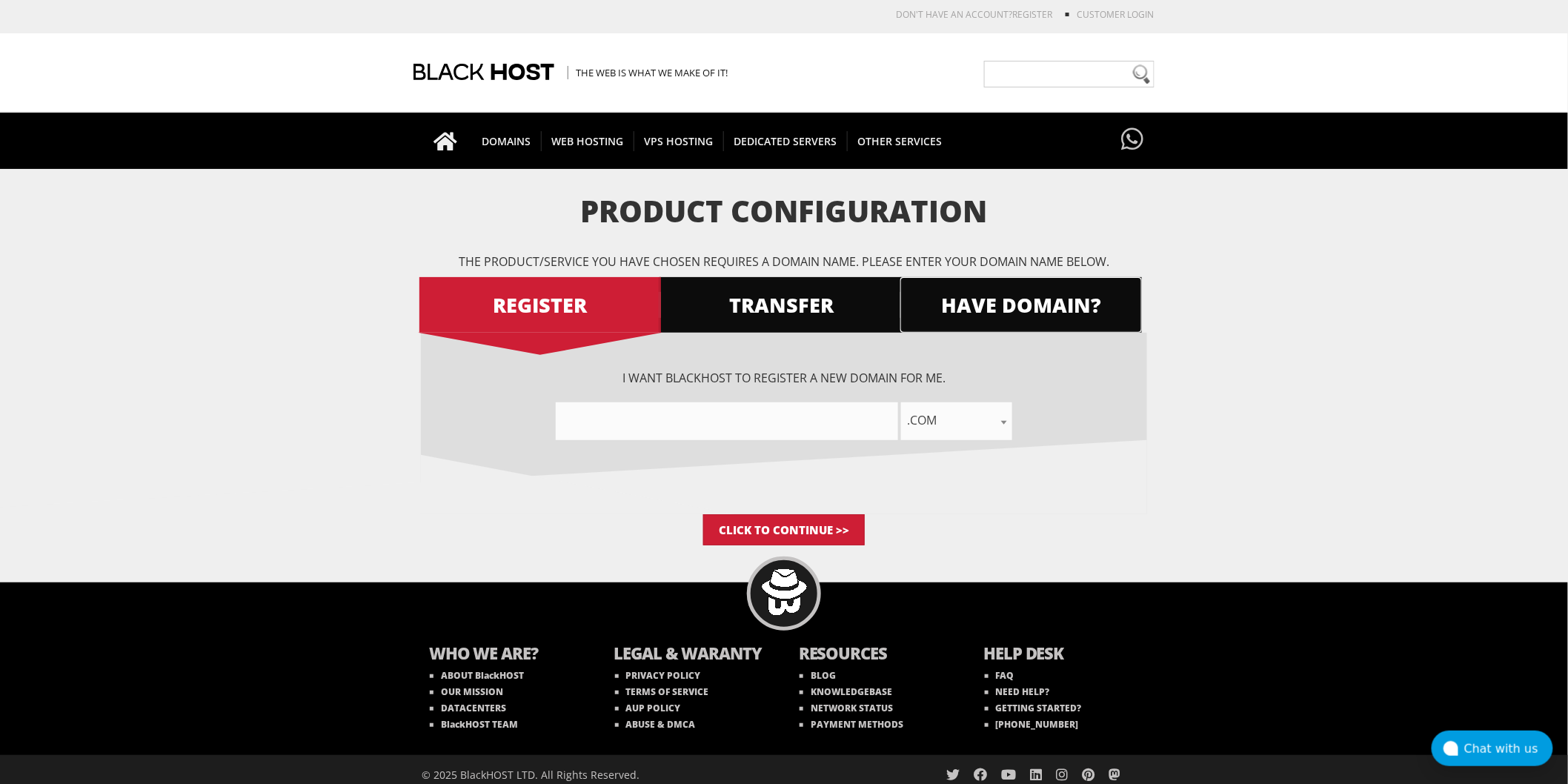
click at [975, 312] on span "HAVE DOMAIN?" at bounding box center [1021, 305] width 242 height 26
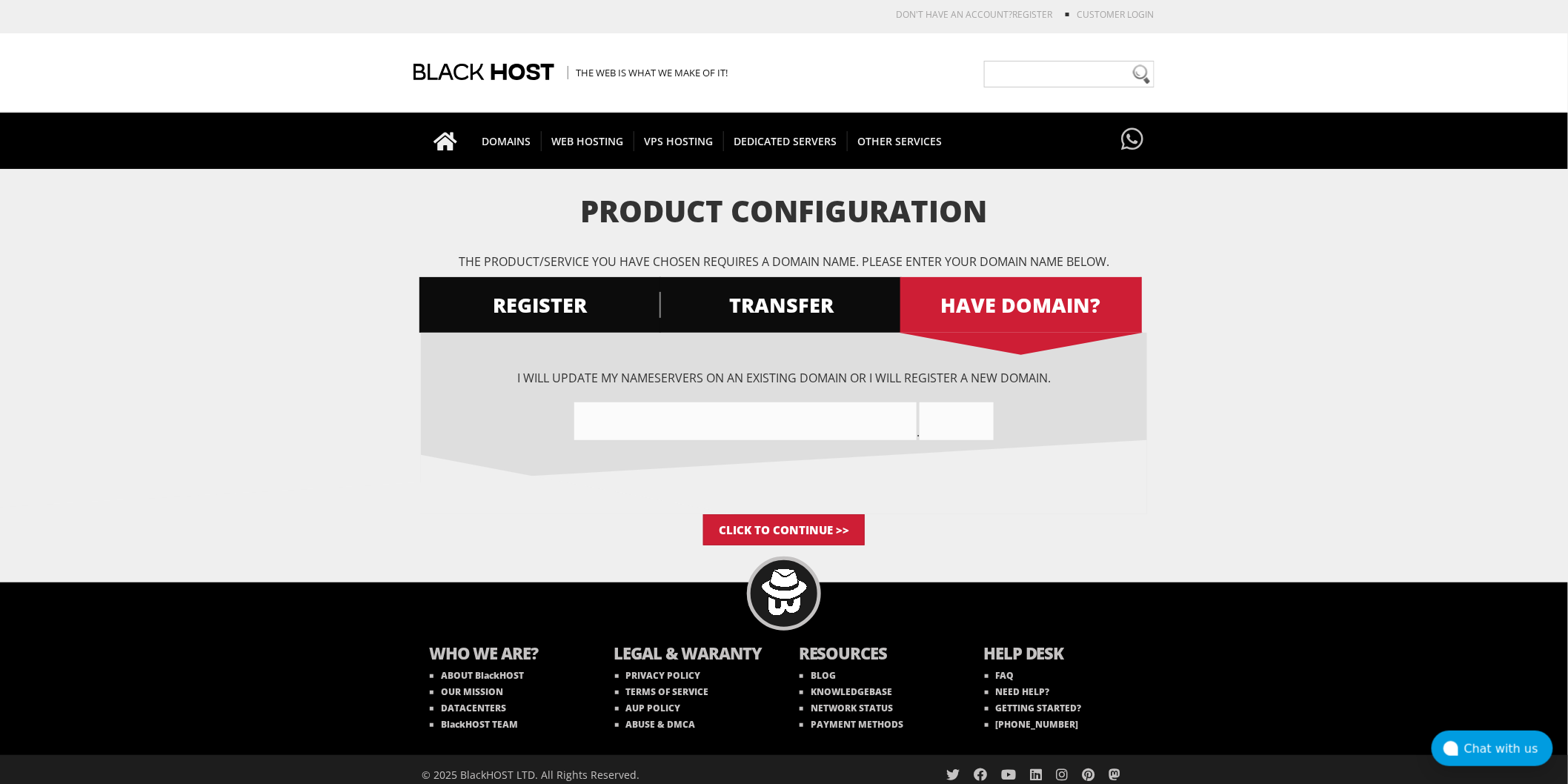
click at [791, 423] on input"] "text" at bounding box center [745, 421] width 342 height 38
type input"] "dkaspokdacom"
click at [944, 420] on input "text" at bounding box center [956, 421] width 74 height 38
type input "com"
click at [815, 529] on input "Click to Continue >>" at bounding box center [784, 529] width 161 height 31
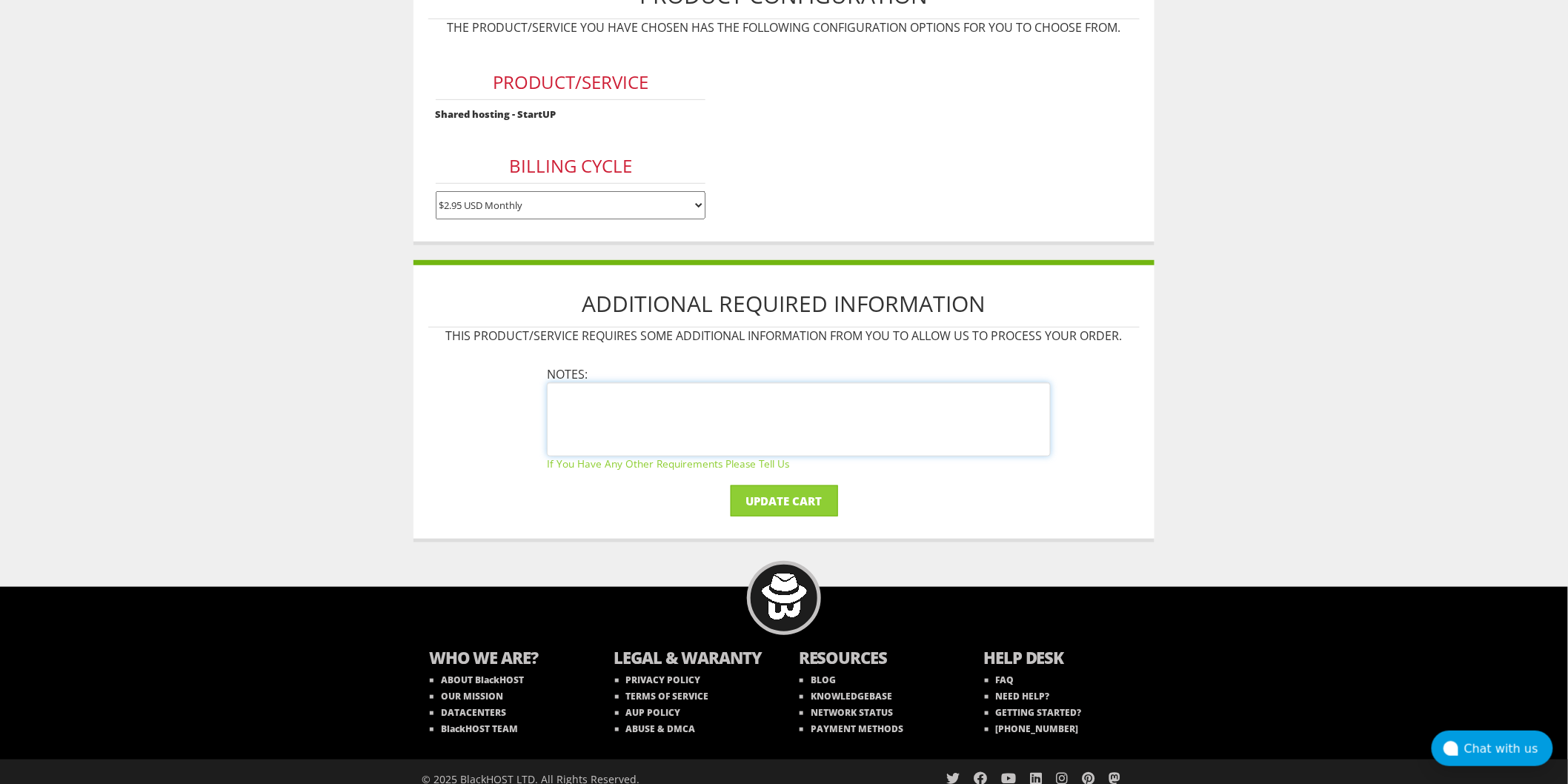
click at [756, 403] on textarea at bounding box center [798, 419] width 504 height 74
type textarea "123123"
click at [803, 501] on input "Update Cart" at bounding box center [784, 500] width 108 height 31
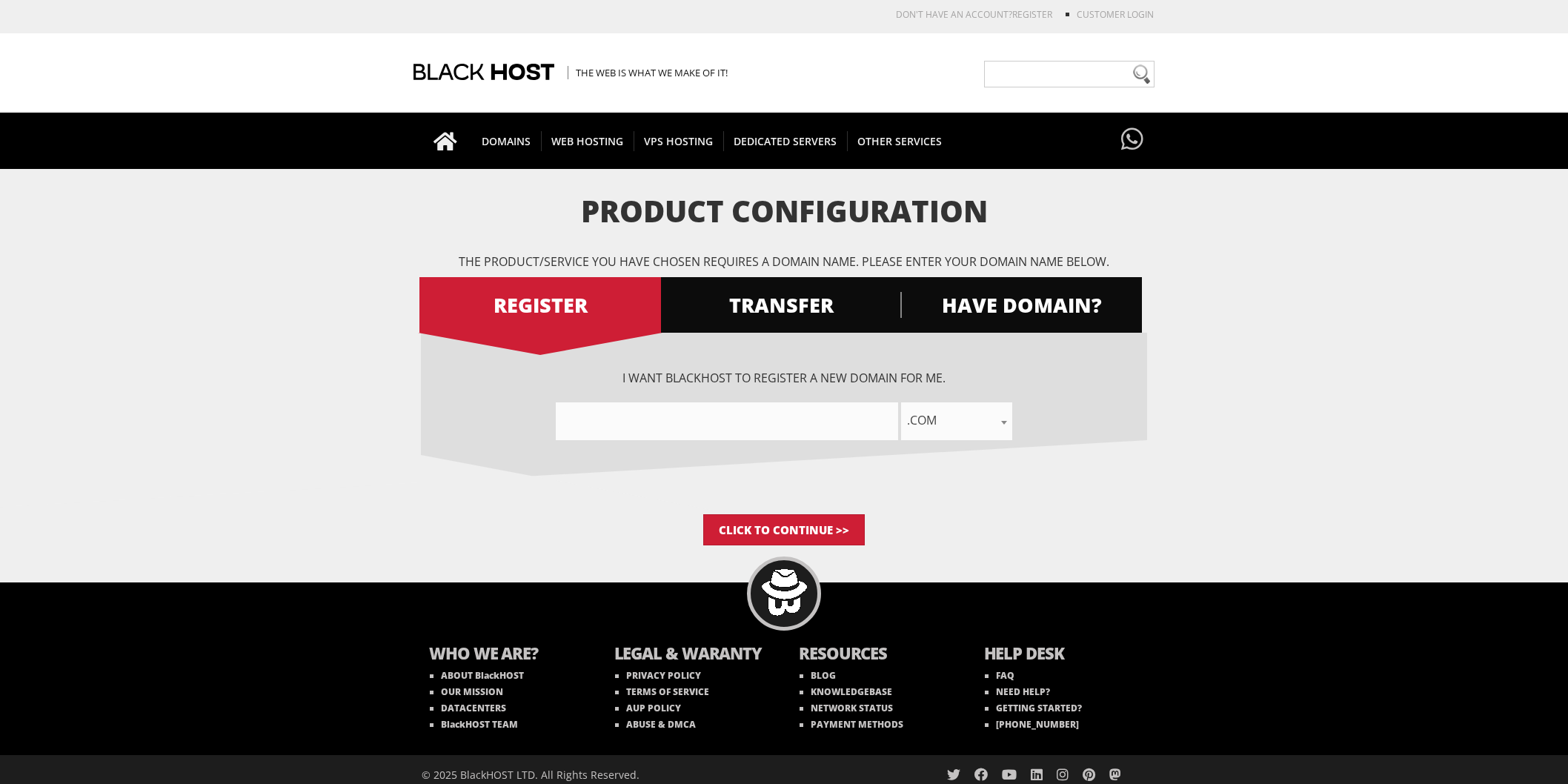
click at [955, 412] on span ".com" at bounding box center [957, 420] width 112 height 21
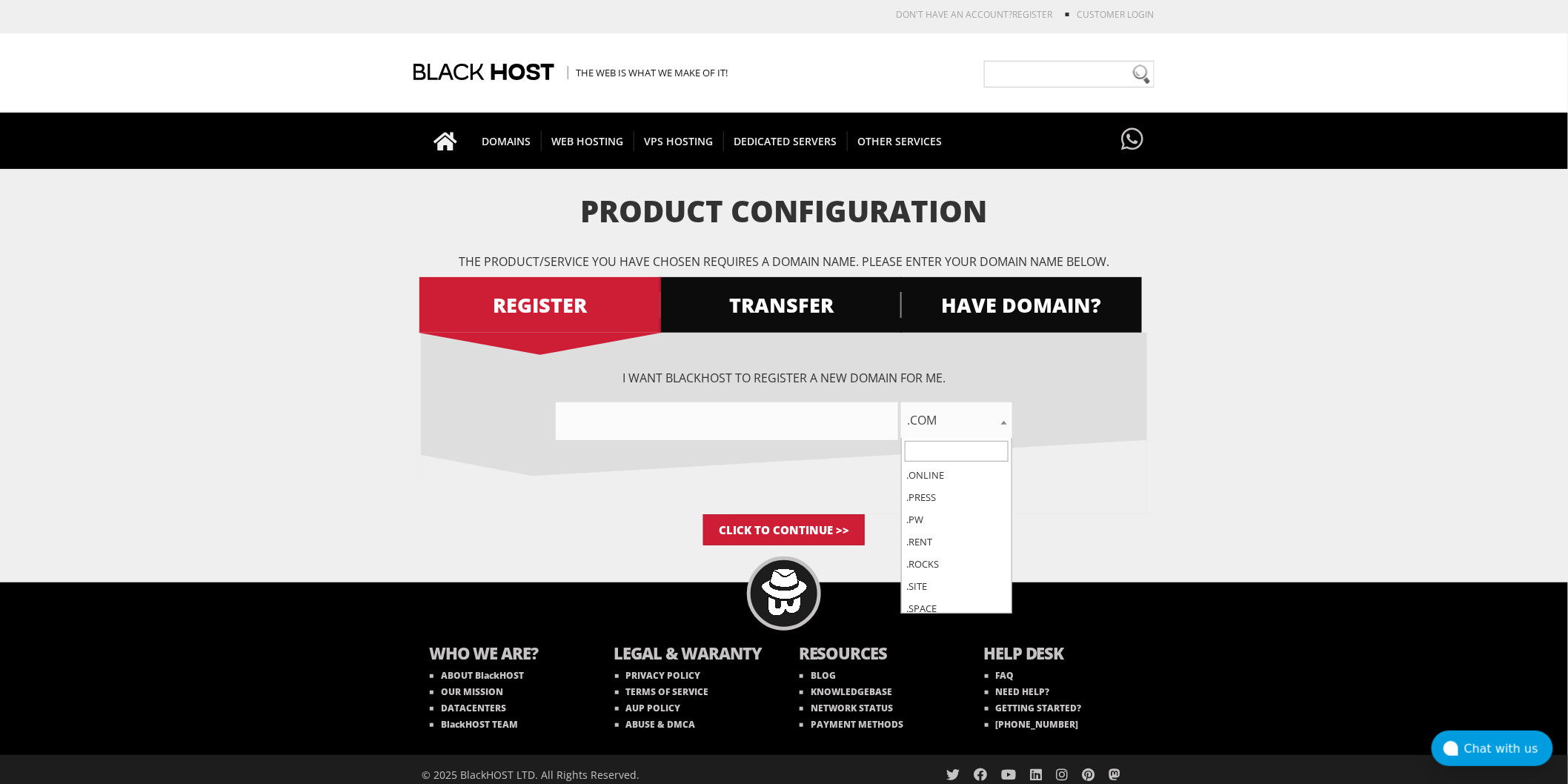
scroll to position [1234, 0]
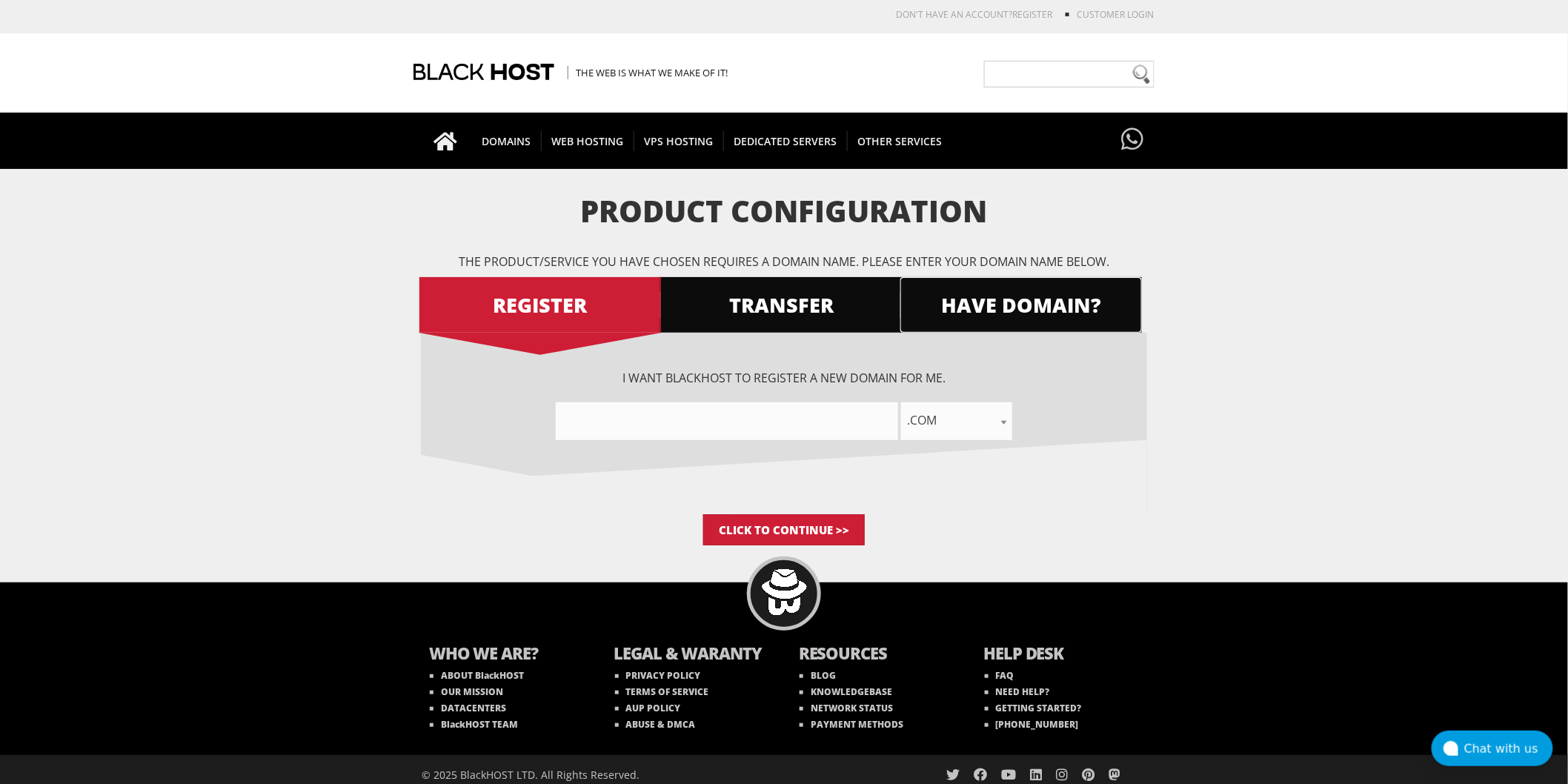
click at [1033, 290] on link "HAVE DOMAIN?" at bounding box center [1021, 304] width 242 height 55
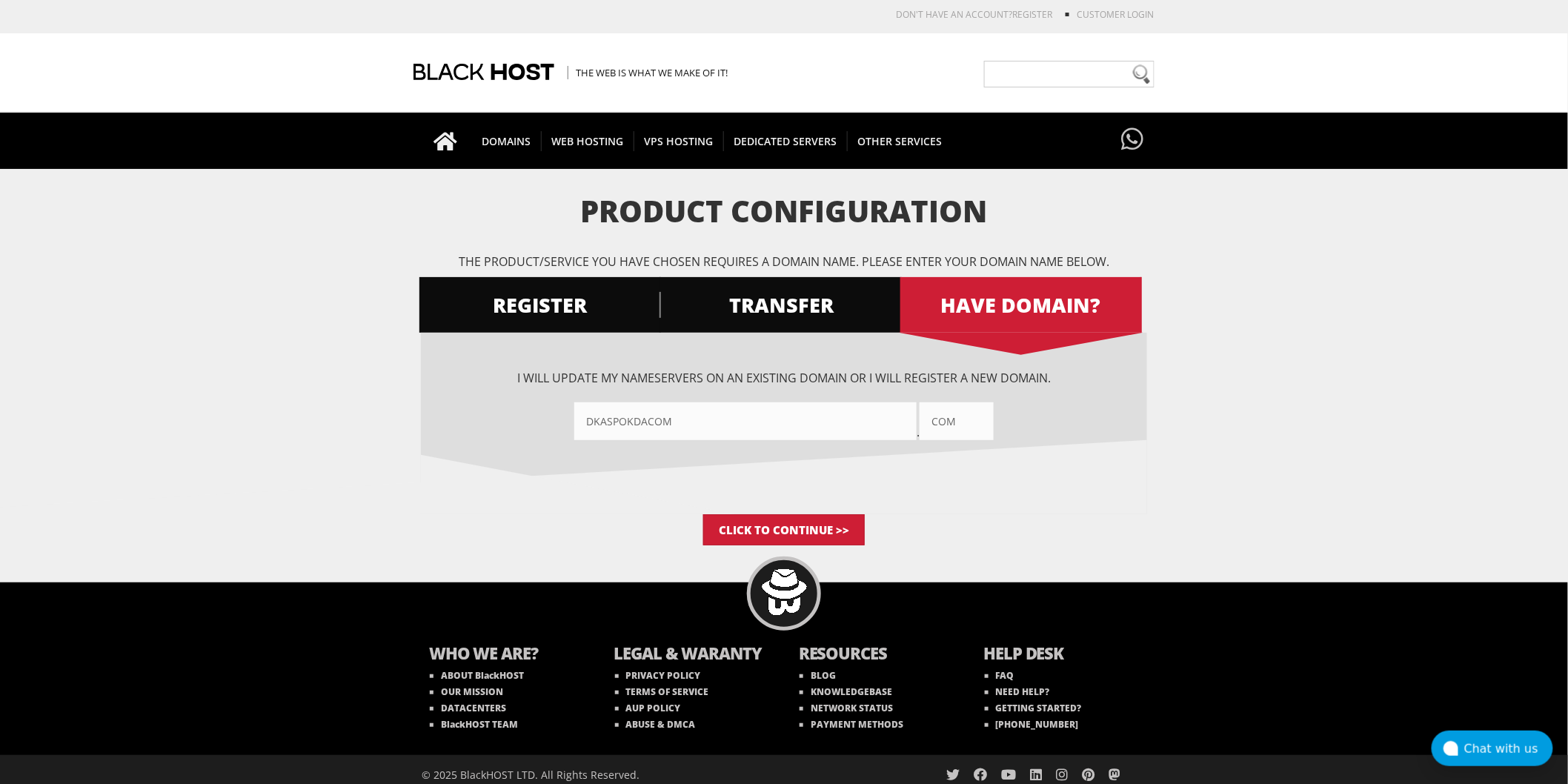
click at [961, 423] on input "com" at bounding box center [956, 421] width 74 height 38
type input "icu"
click at [801, 524] on input "Click to Continue >>" at bounding box center [784, 529] width 161 height 31
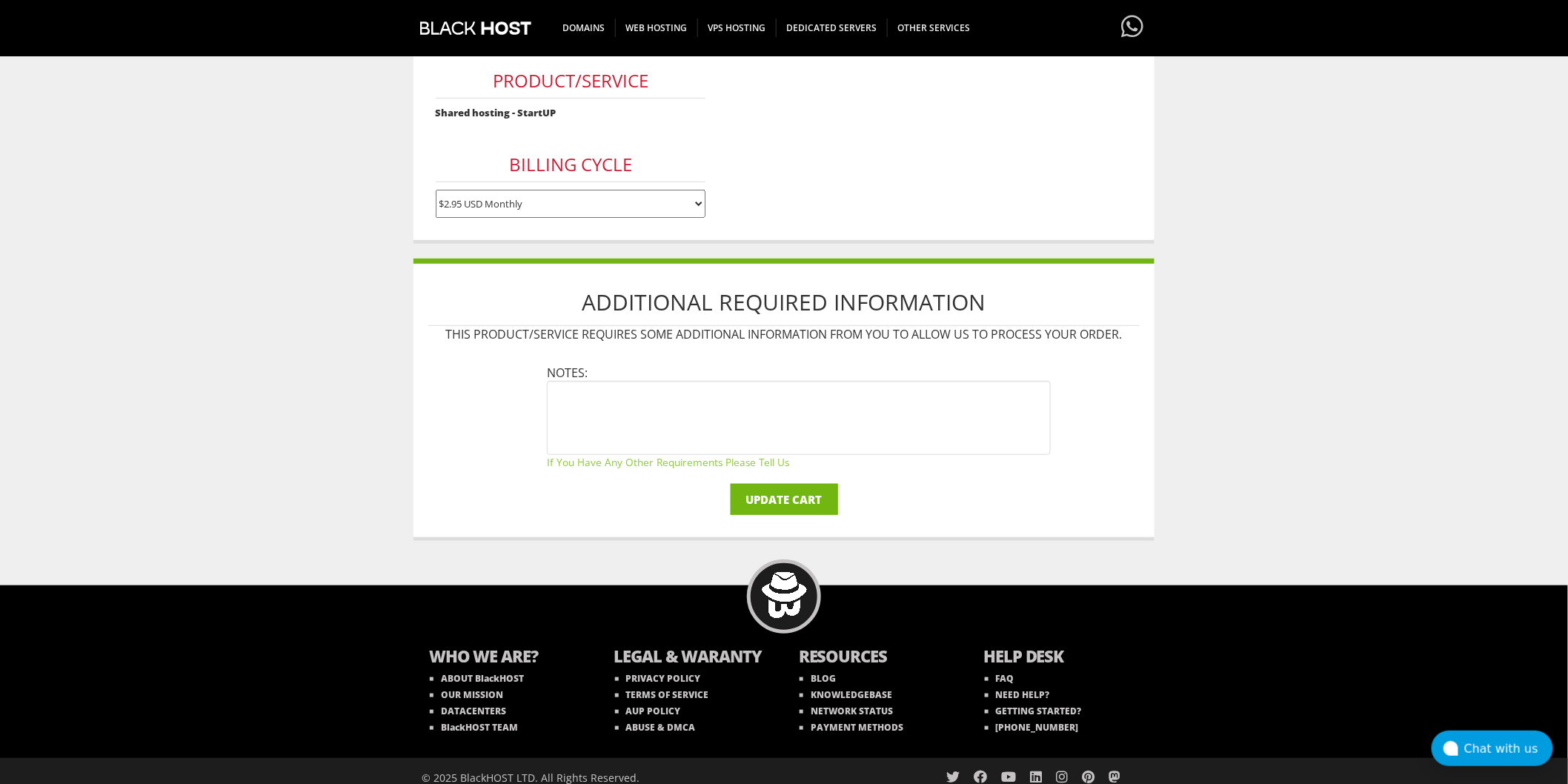
click at [821, 492] on input "Update Cart" at bounding box center [784, 499] width 108 height 31
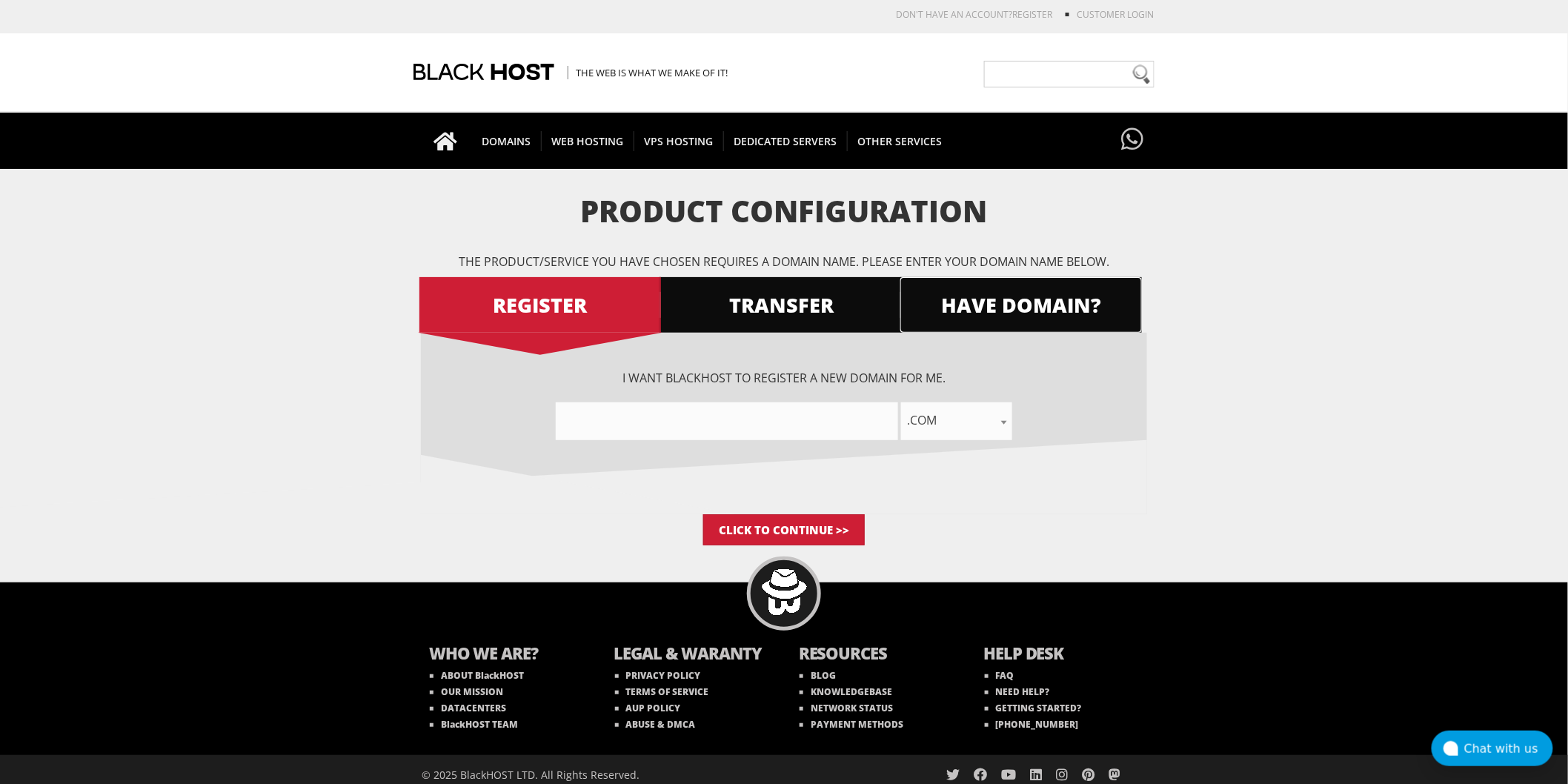
click at [994, 316] on span "HAVE DOMAIN?" at bounding box center [1021, 305] width 242 height 26
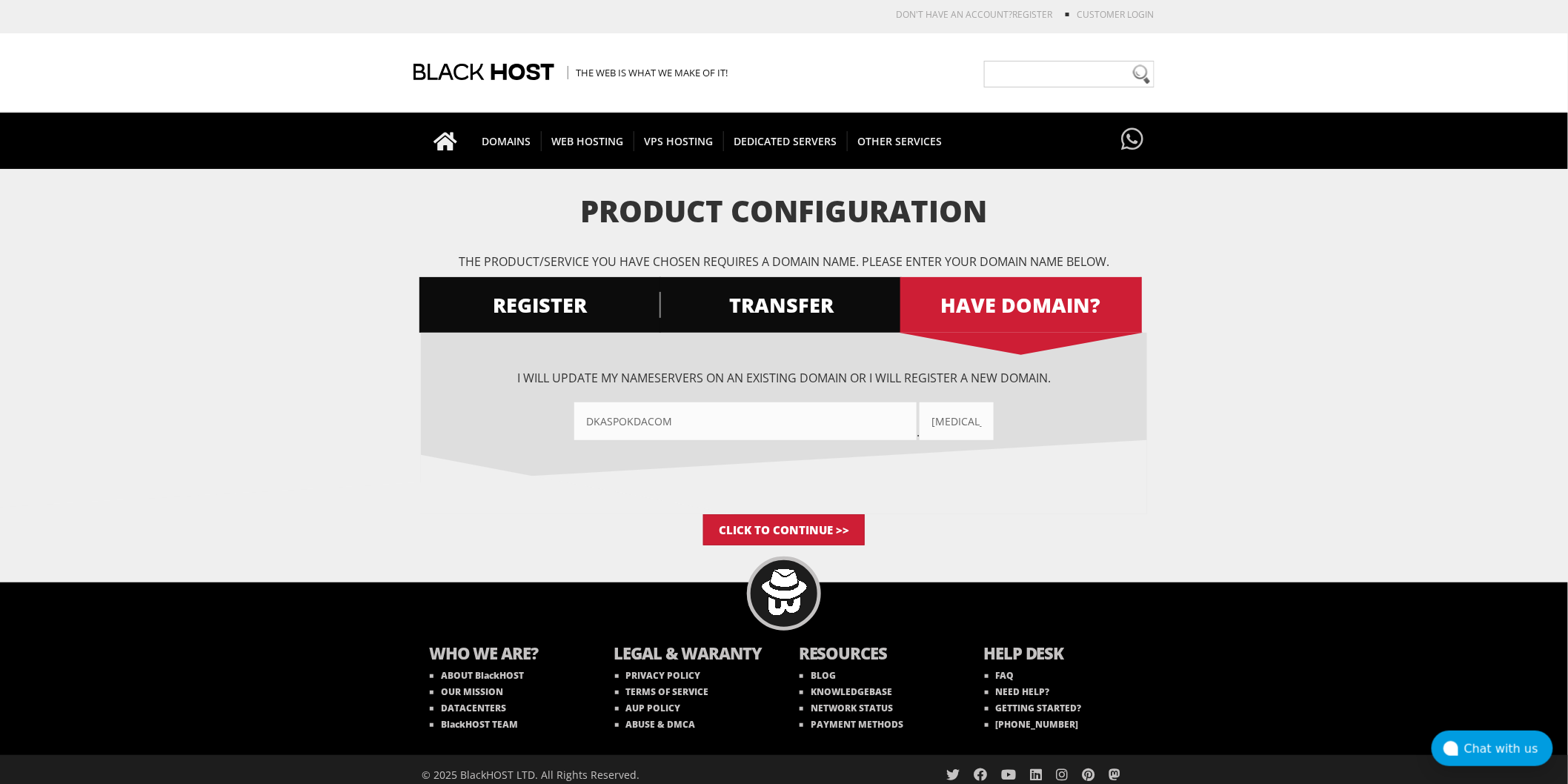
click at [691, 418] on input"] "dkaspokdacom" at bounding box center [745, 421] width 342 height 38
type input"] "cake-test"
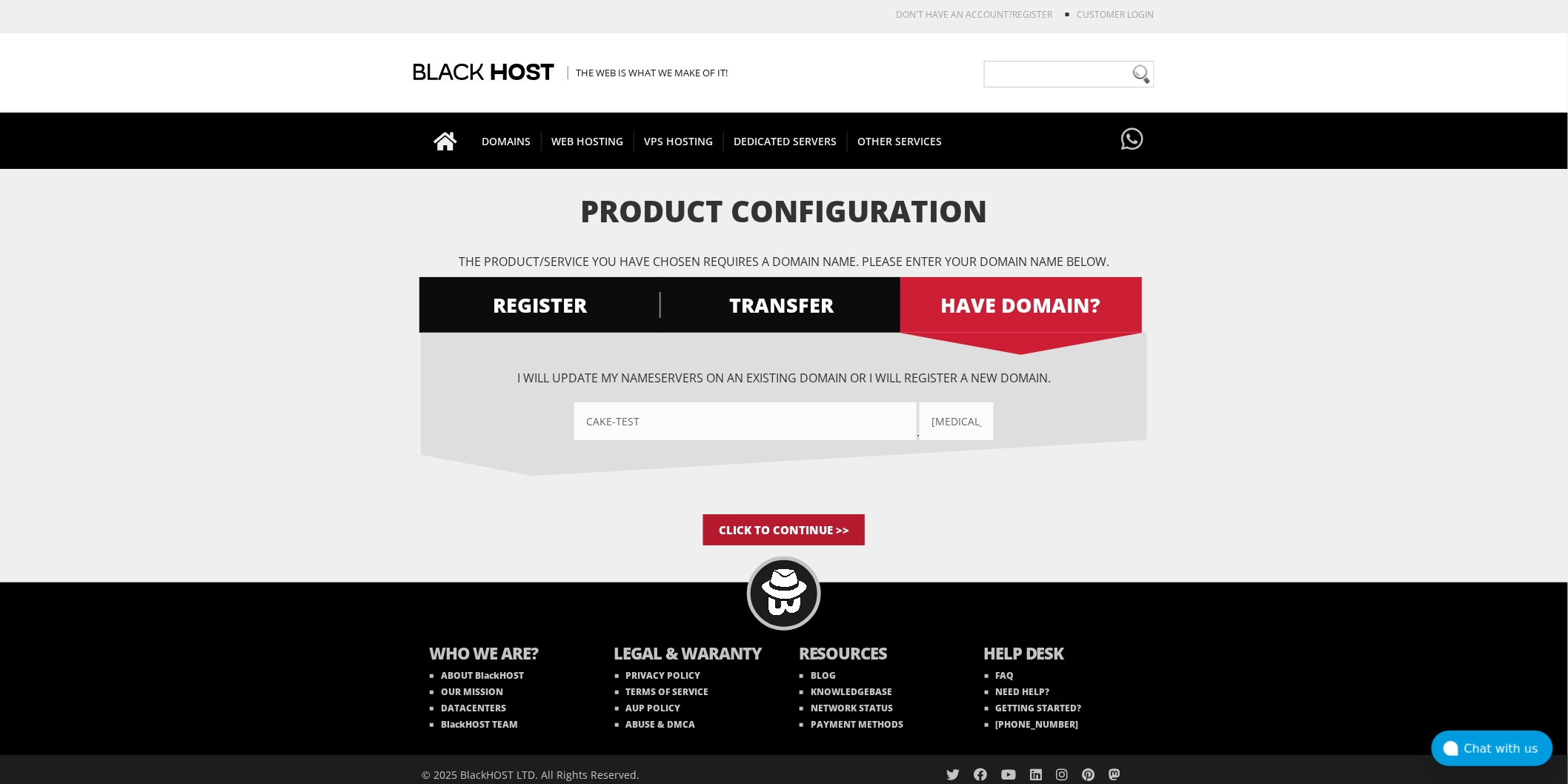
click at [793, 534] on input "Click to Continue >>" at bounding box center [784, 529] width 161 height 31
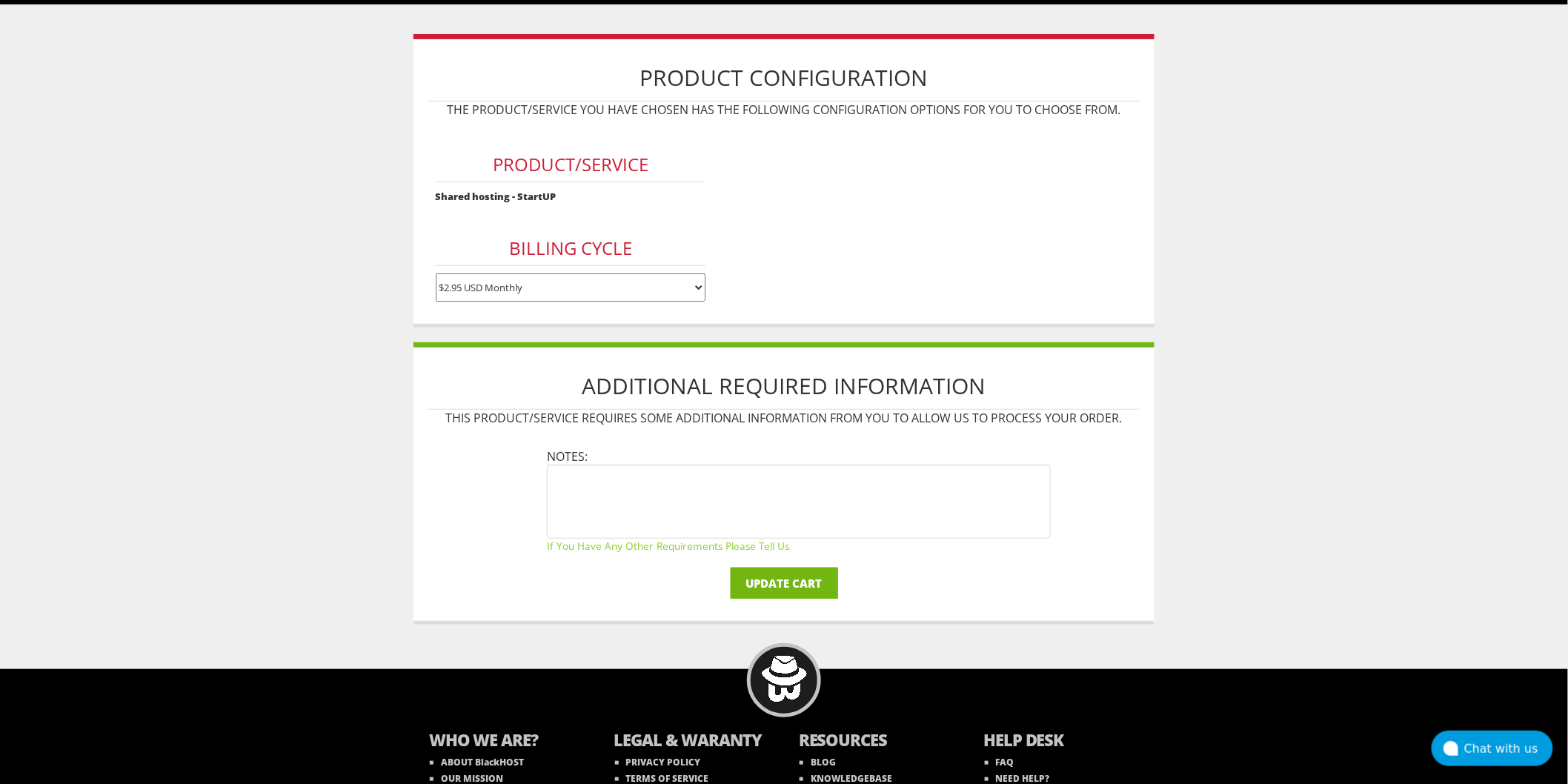
click at [801, 585] on input "Update Cart" at bounding box center [784, 582] width 108 height 31
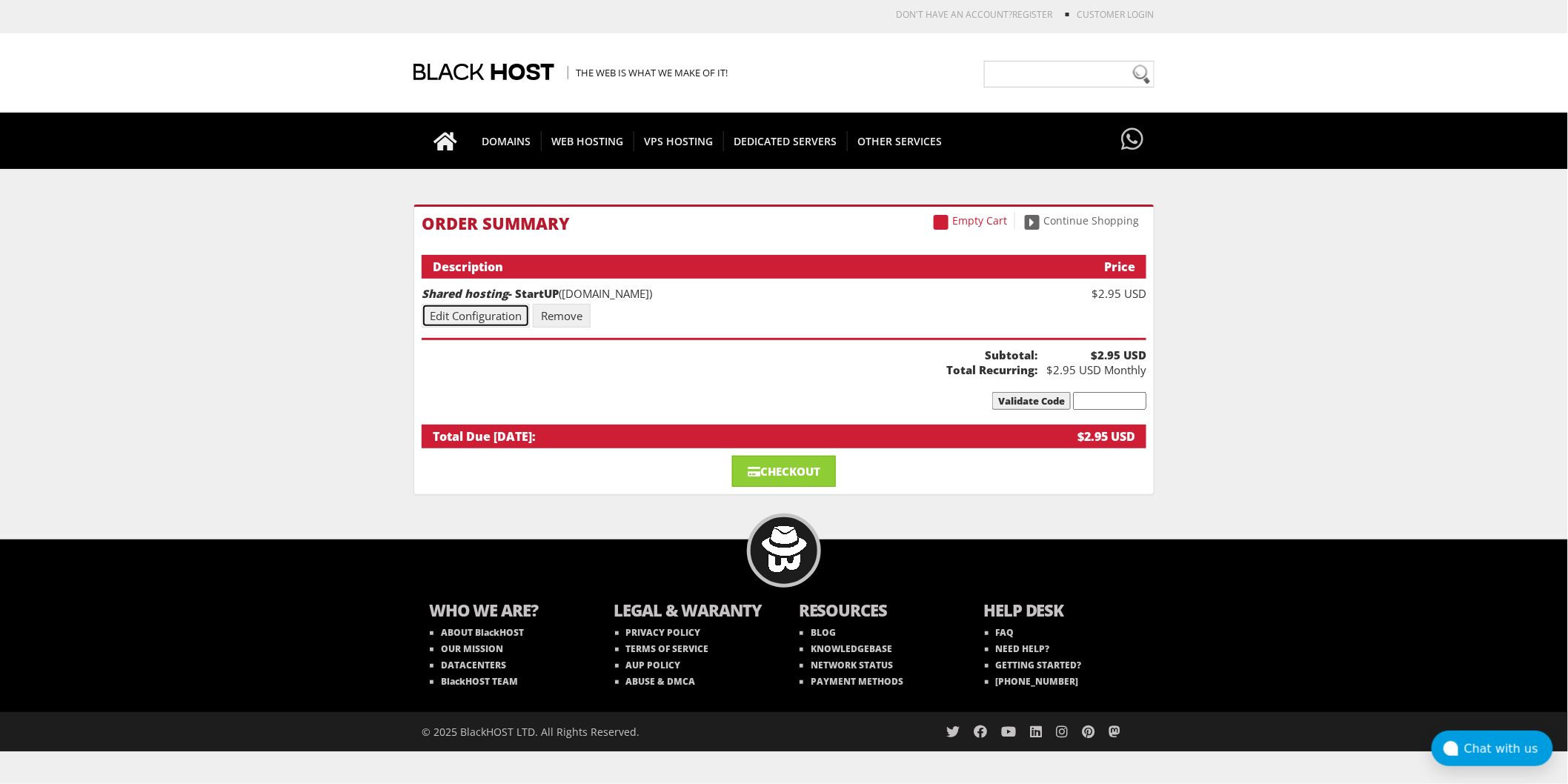
click at [505, 309] on link "Edit Configuration" at bounding box center [475, 315] width 108 height 23
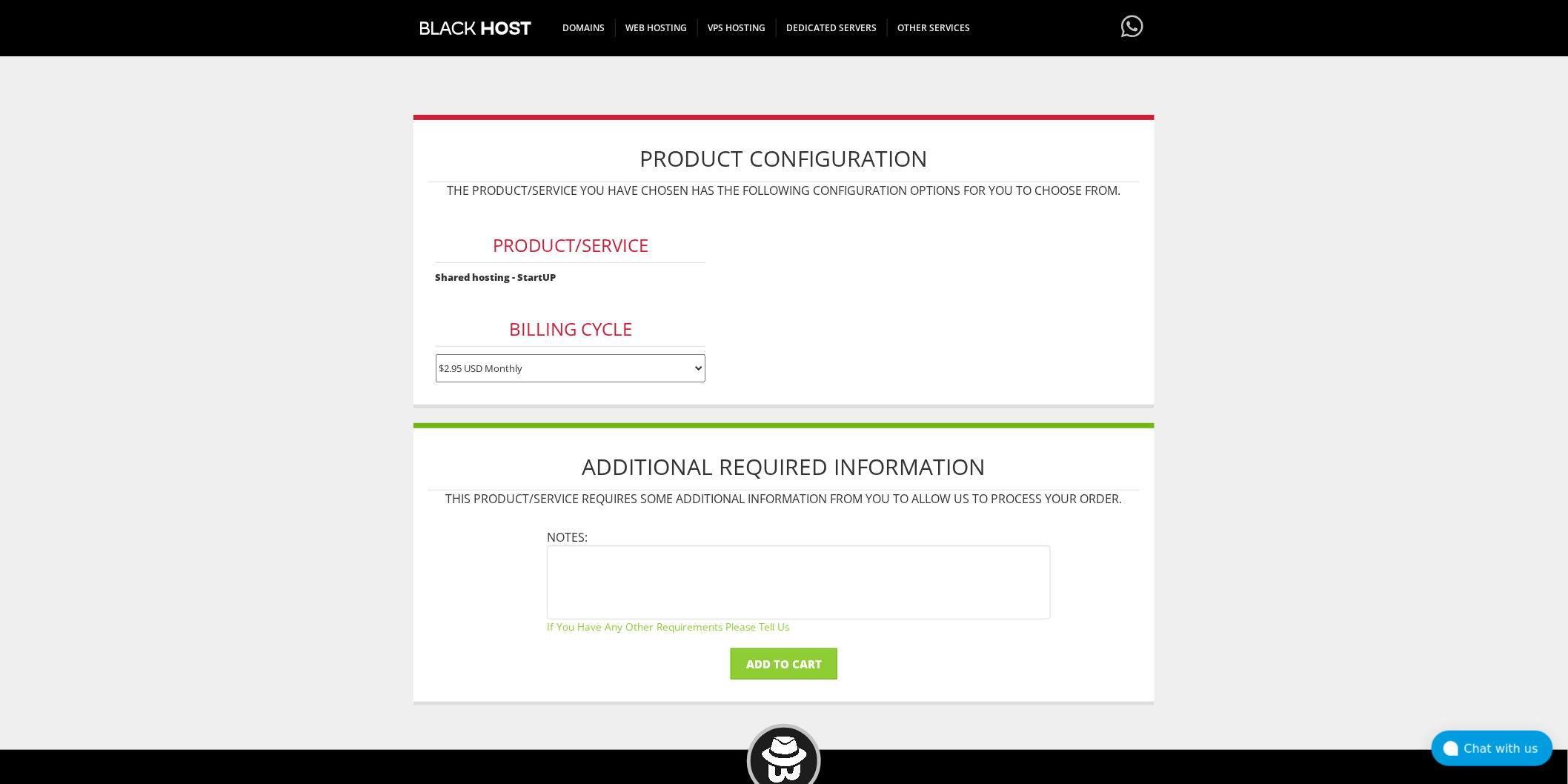
scroll to position [164, 0]
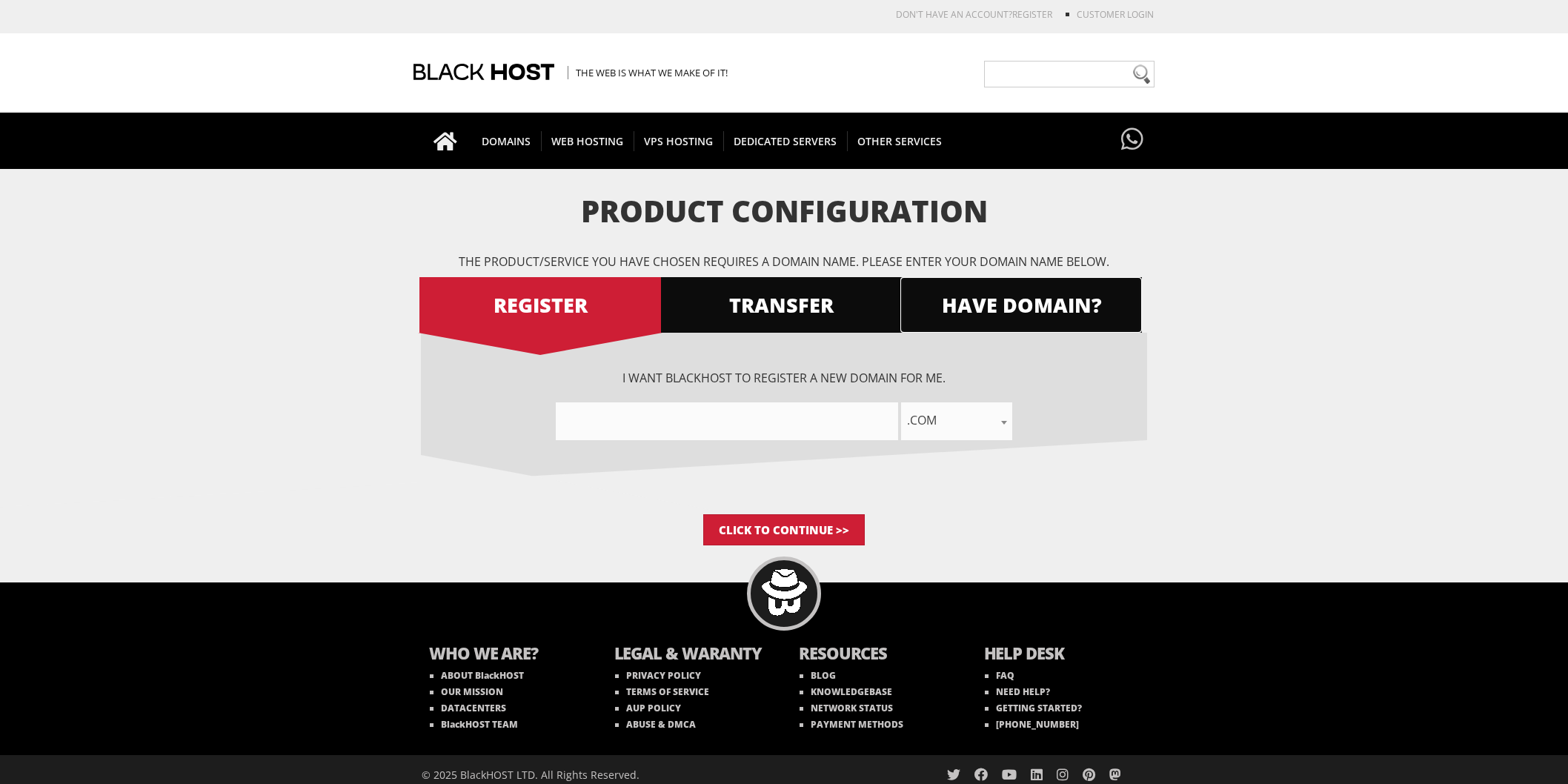
click at [1003, 307] on span "HAVE DOMAIN?" at bounding box center [1021, 305] width 242 height 26
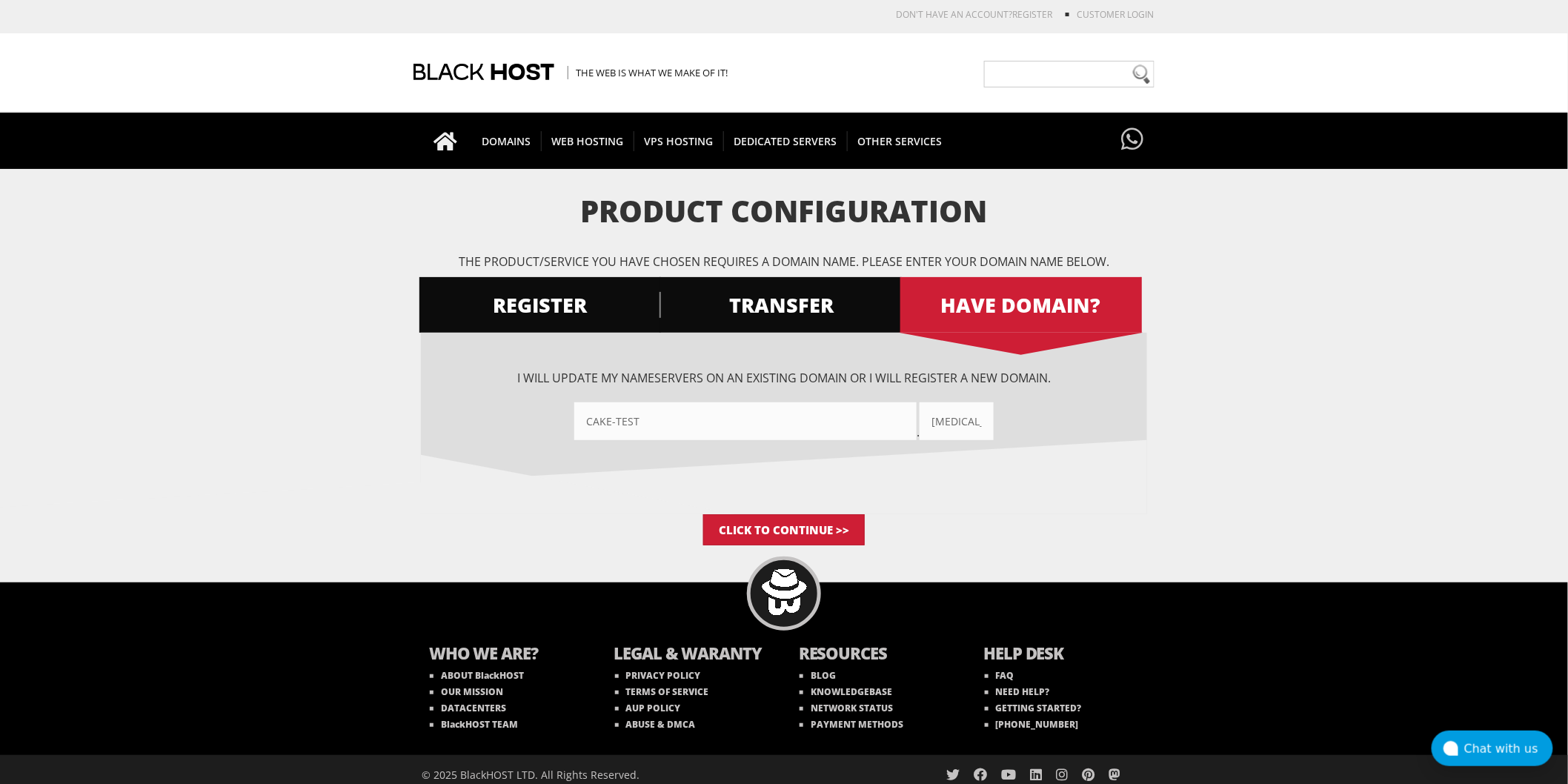
click at [831, 512] on div "I want BlackHOST to register a new domain for me. .com .net .org .us .info .biz…" at bounding box center [784, 424] width 726 height 182
click at [840, 524] on input "Click to Continue >>" at bounding box center [784, 529] width 161 height 31
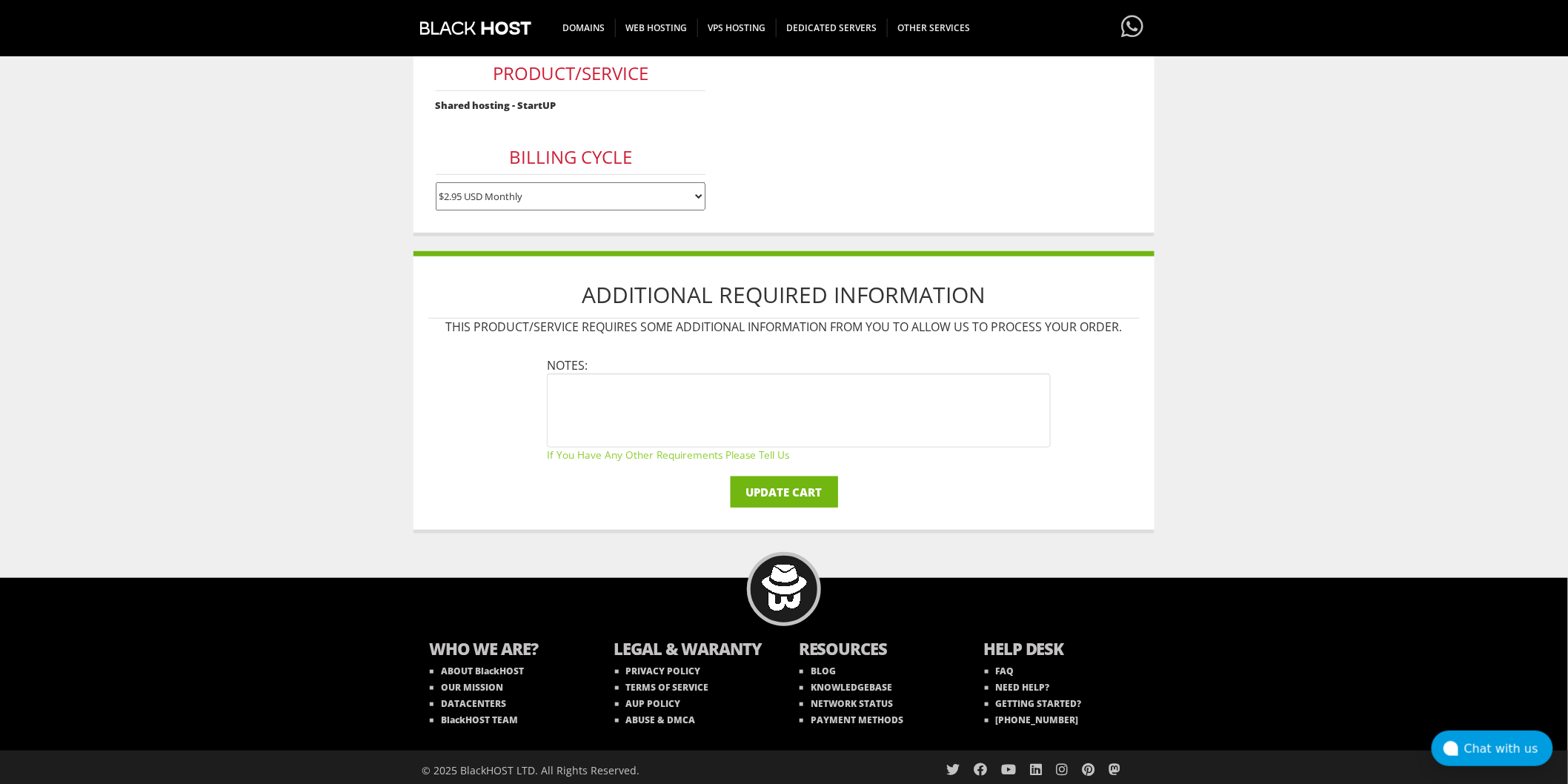
click at [817, 483] on input "Update Cart" at bounding box center [784, 491] width 108 height 31
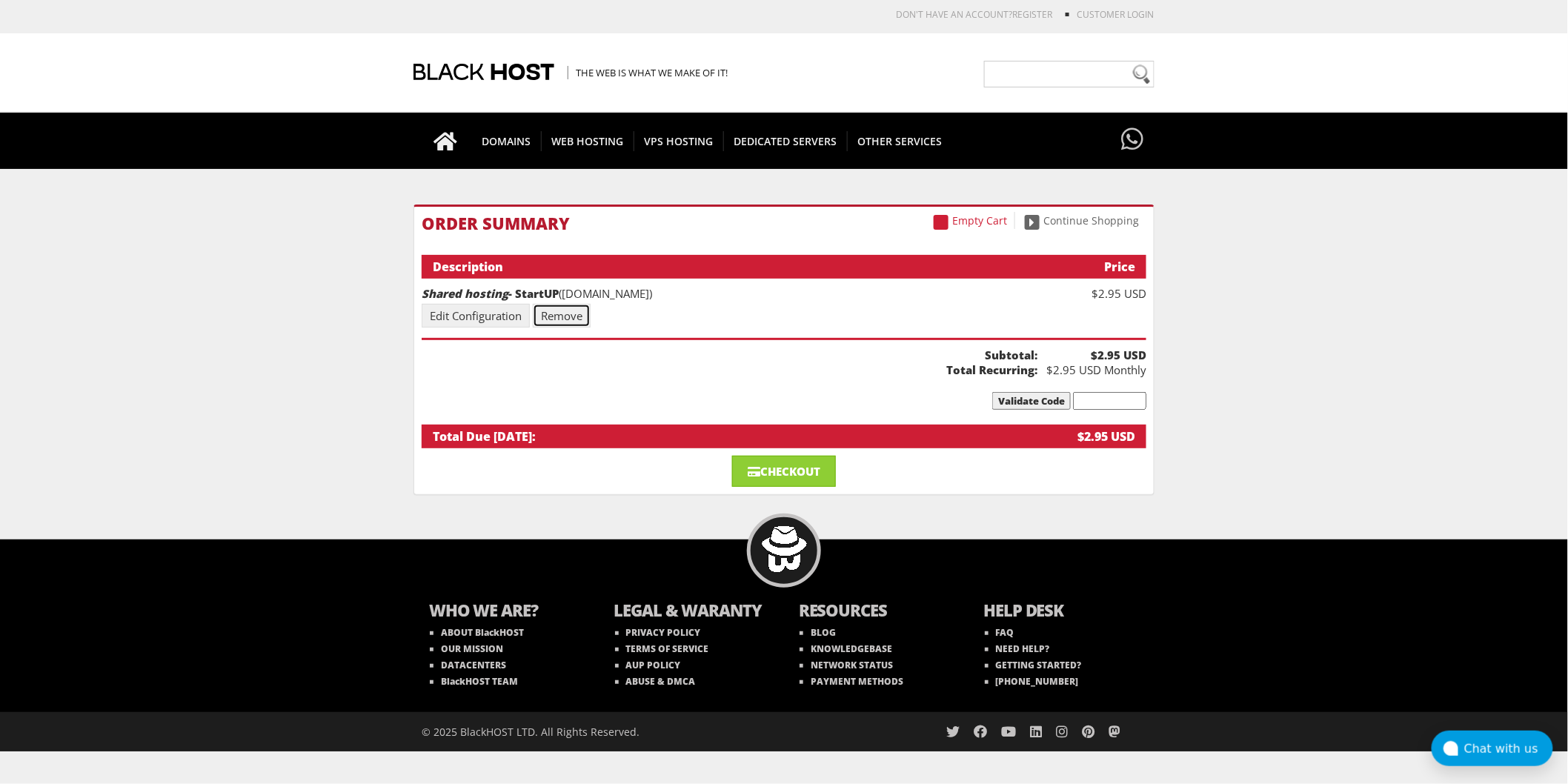
click at [587, 312] on link "Remove" at bounding box center [562, 315] width 58 height 23
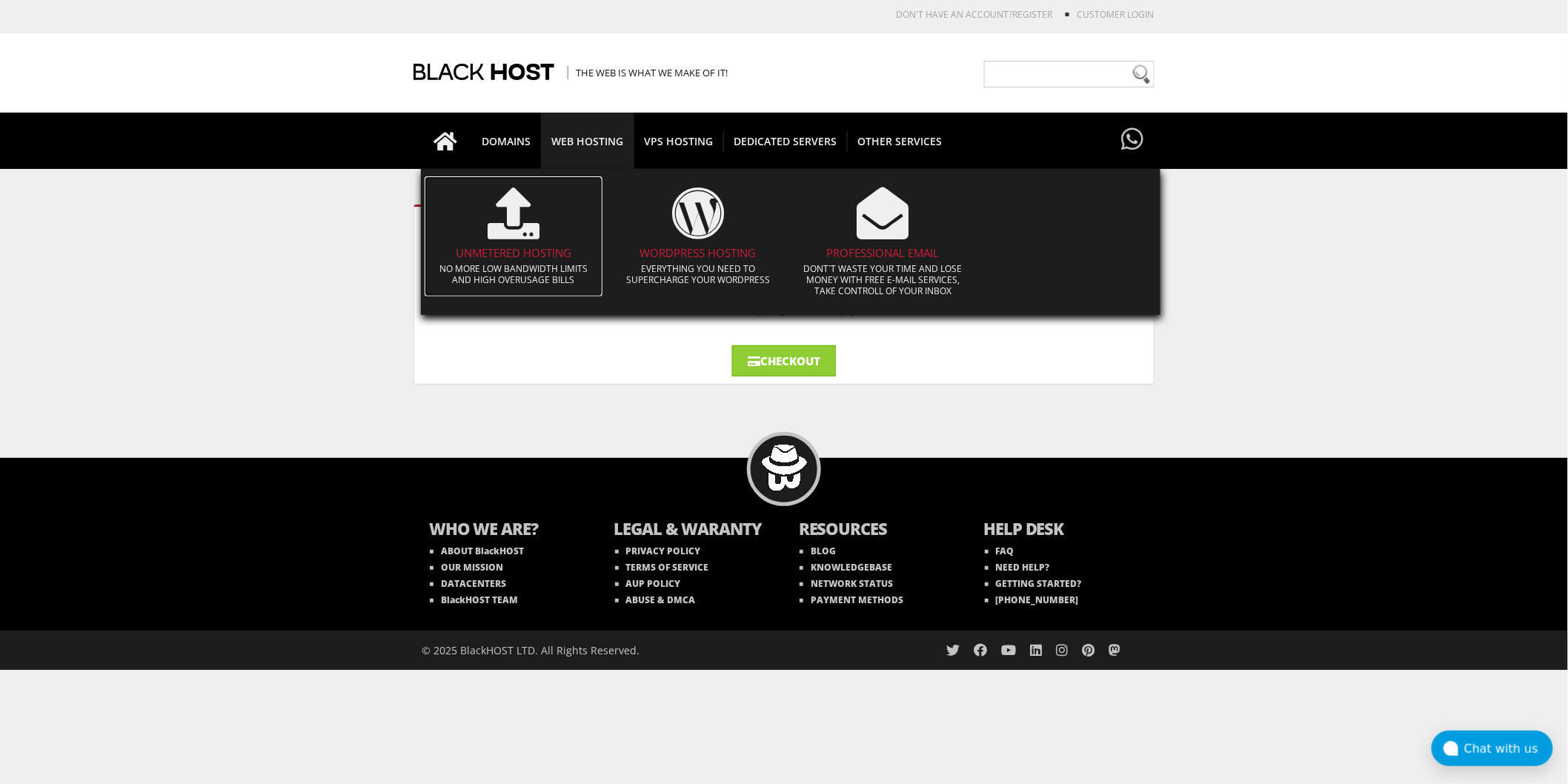
click at [531, 219] on icon at bounding box center [513, 213] width 52 height 52
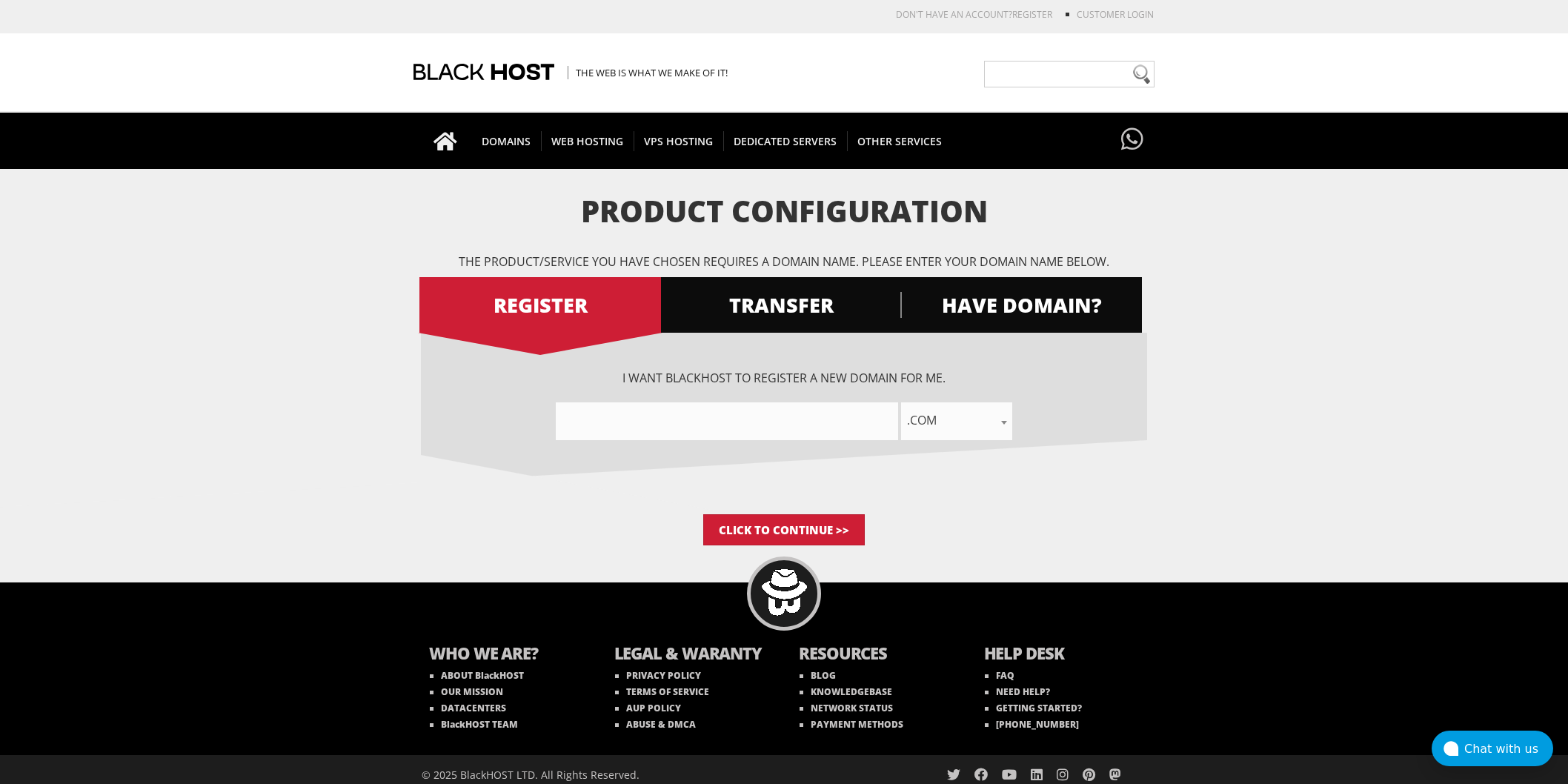
click at [774, 390] on div "I want BlackHOST to register a new domain for me. .com .net .org .us .info .biz…" at bounding box center [784, 404] width 726 height 70
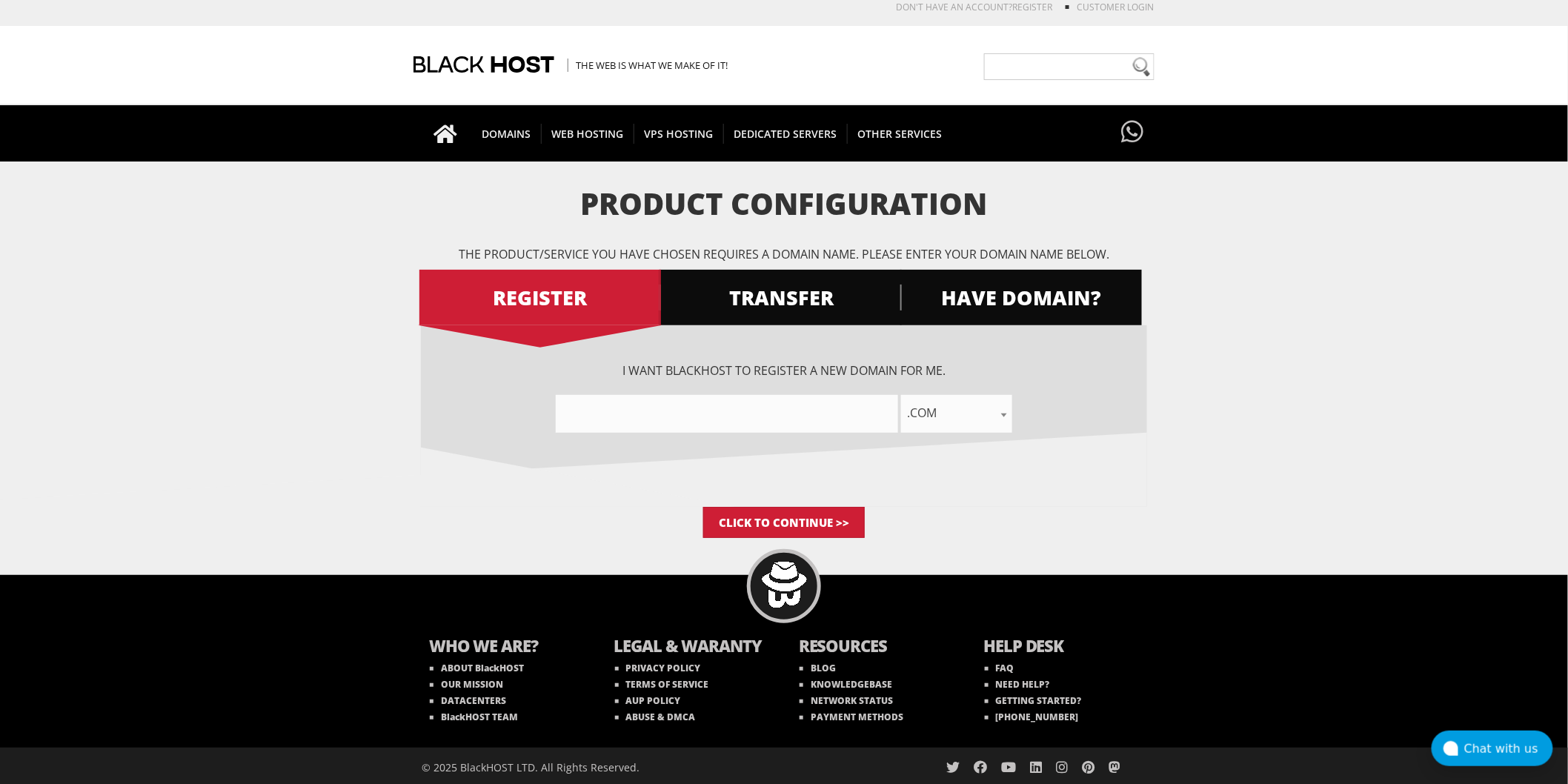
click at [775, 399] on input"] "text" at bounding box center [727, 414] width 342 height 38
type input"] "cake"
click at [1035, 316] on link "HAVE DOMAIN?" at bounding box center [1021, 297] width 242 height 55
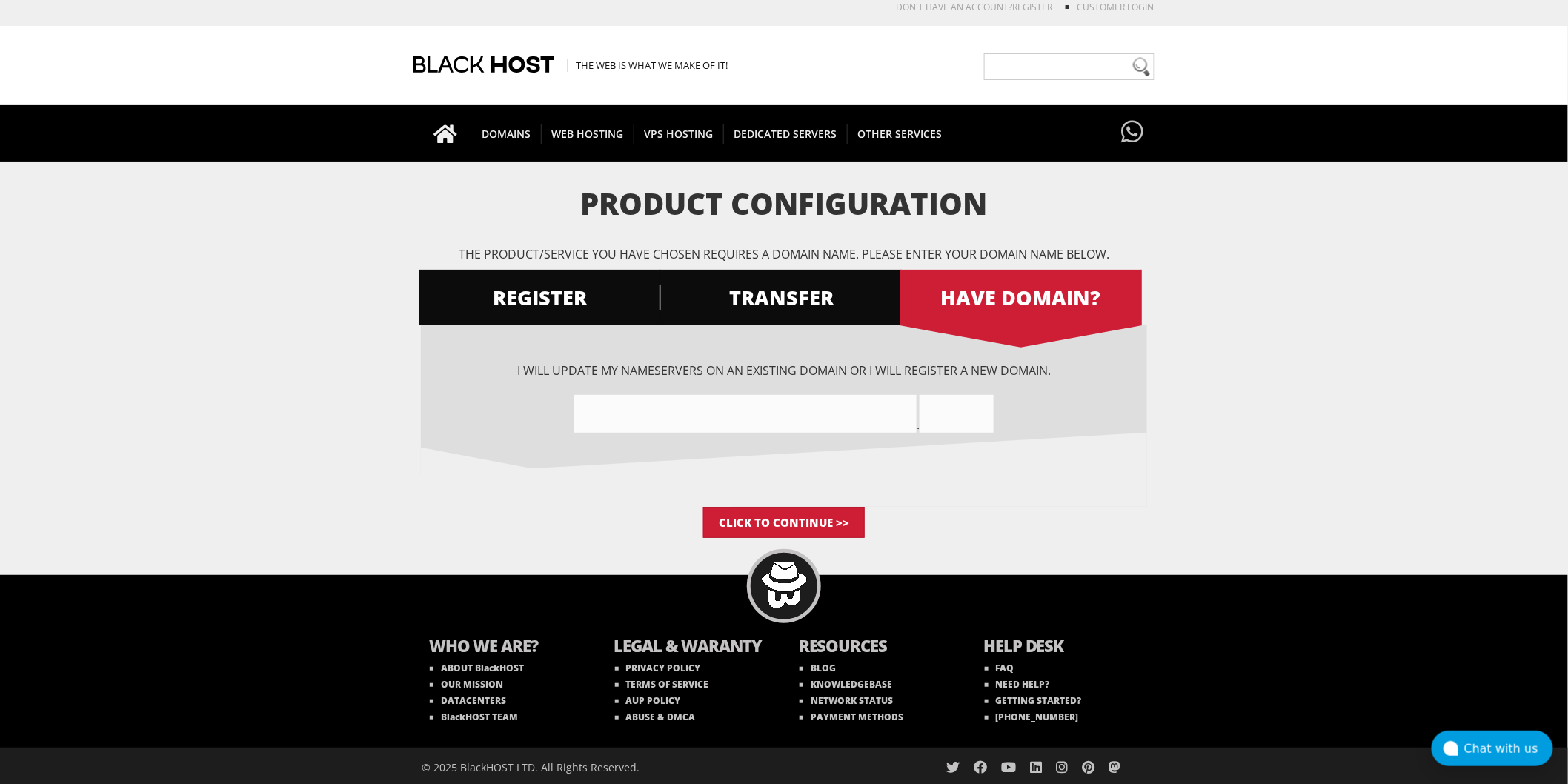
click at [733, 415] on input"] "text" at bounding box center [745, 414] width 342 height 38
type input"] "cake-test"
click at [915, 410] on div "cake-test ." at bounding box center [784, 414] width 726 height 38
click at [964, 416] on input "text" at bounding box center [956, 414] width 74 height 38
type input "icu"
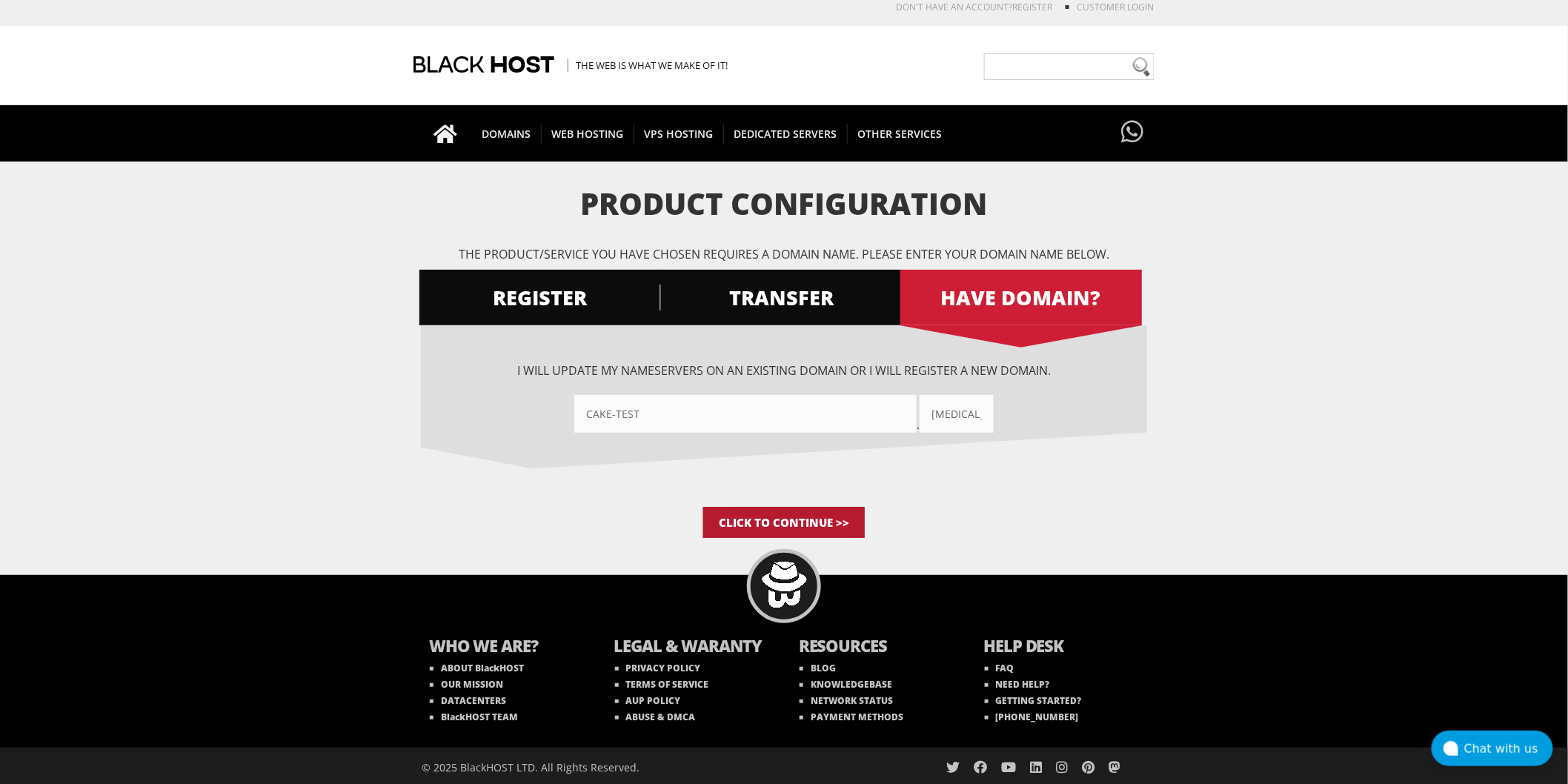
drag, startPoint x: 841, startPoint y: 504, endPoint x: 845, endPoint y: 514, distance: 10.8
click at [838, 505] on div "Product Configuration The product/service you have chosen requires a domain nam…" at bounding box center [784, 363] width 726 height 351
click at [845, 514] on input "Click to Continue >>" at bounding box center [784, 521] width 161 height 31
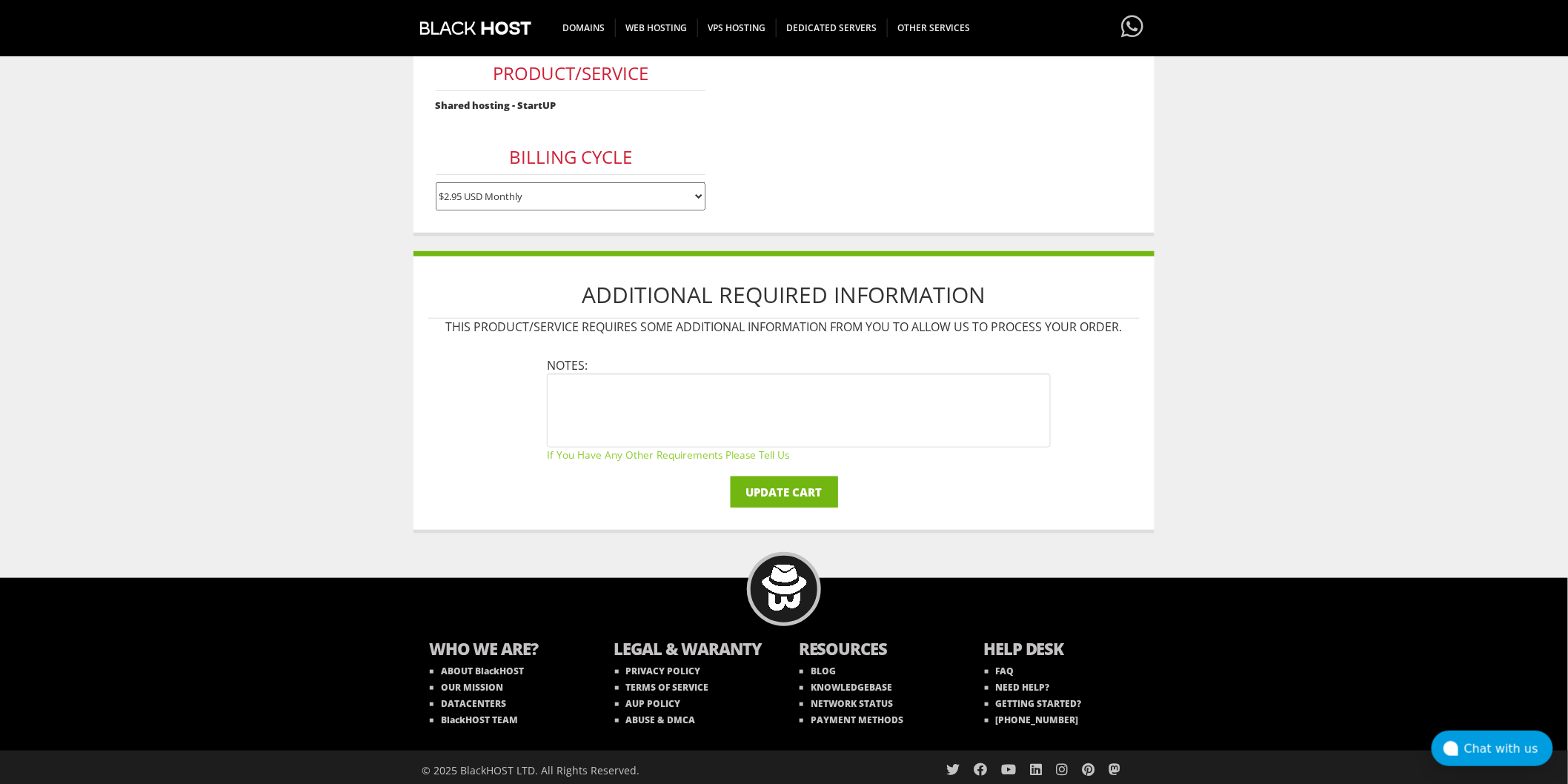
click at [795, 486] on input "Update Cart" at bounding box center [784, 491] width 108 height 31
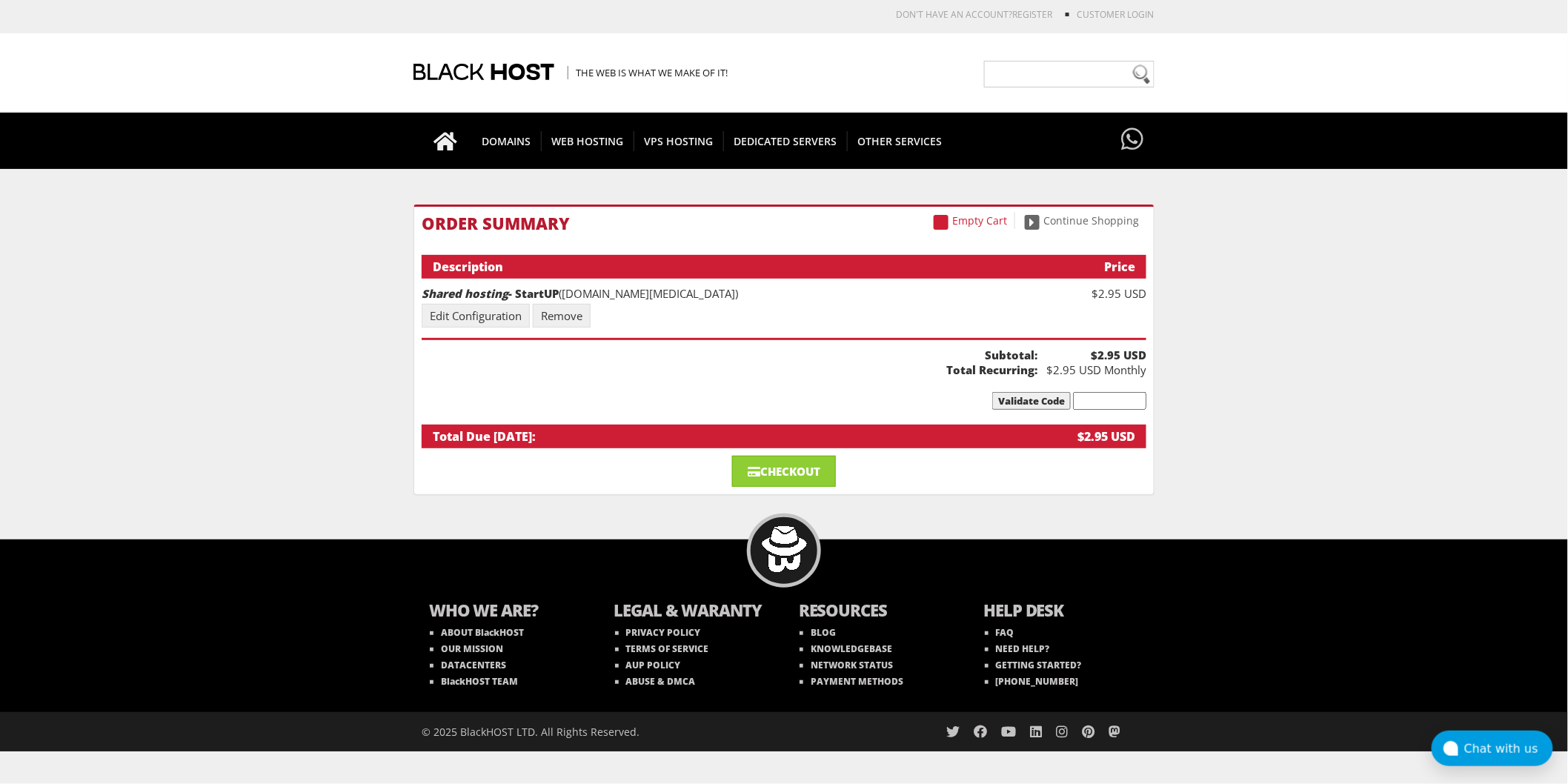
click at [796, 305] on li "Shared hosting - StartUP ([DOMAIN_NAME][MEDICAL_DATA]) $2.95 USD Edit Configura…" at bounding box center [784, 313] width 725 height 54
click at [499, 309] on link "Edit Configuration" at bounding box center [475, 315] width 108 height 23
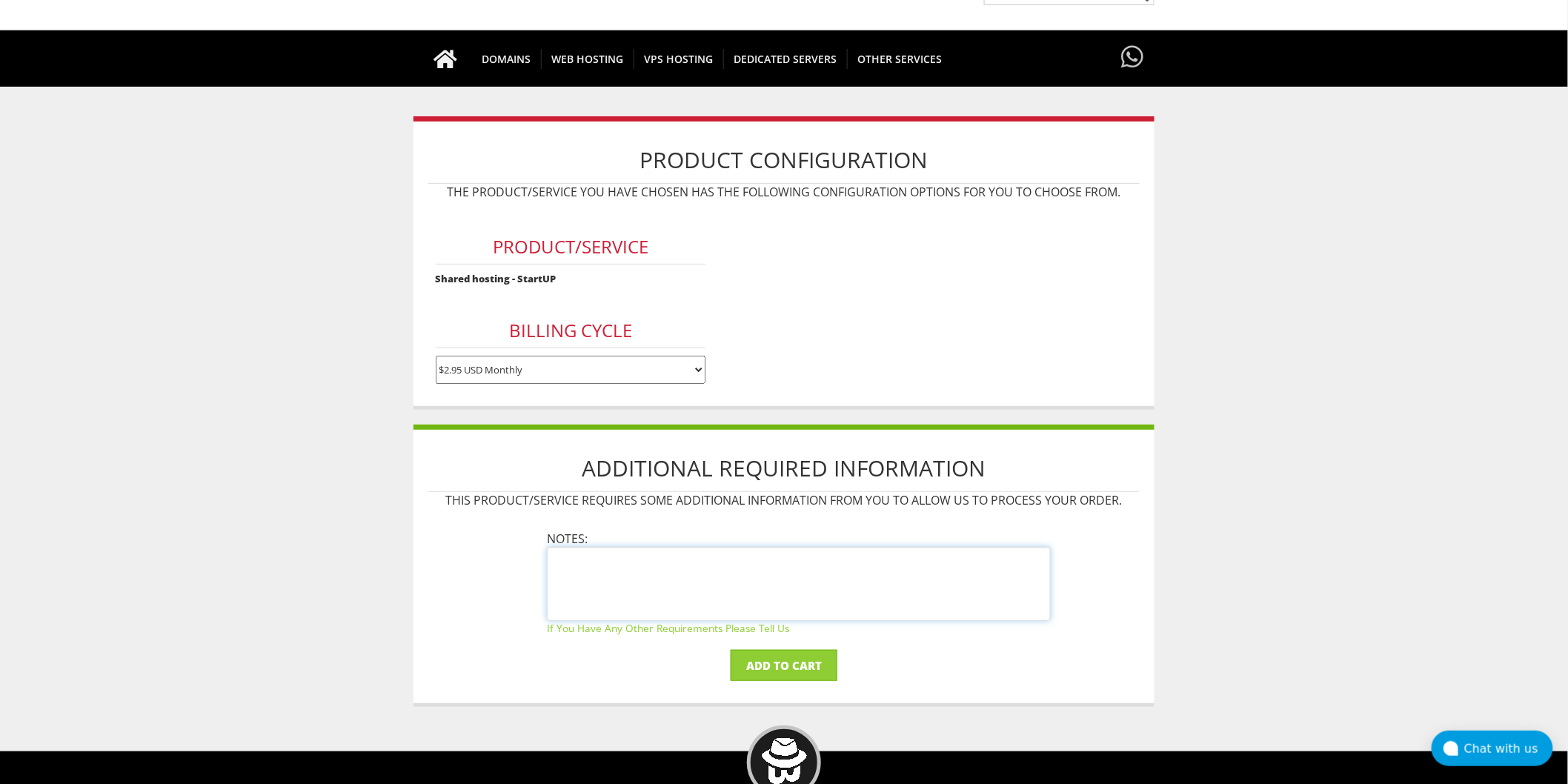
click at [665, 549] on textarea at bounding box center [798, 583] width 504 height 74
paste textarea "dns1.regway.com"
paste textarea "dns2.regway.com"
paste textarea "dns3.regway.com"
paste textarea "dns4.regway.com"
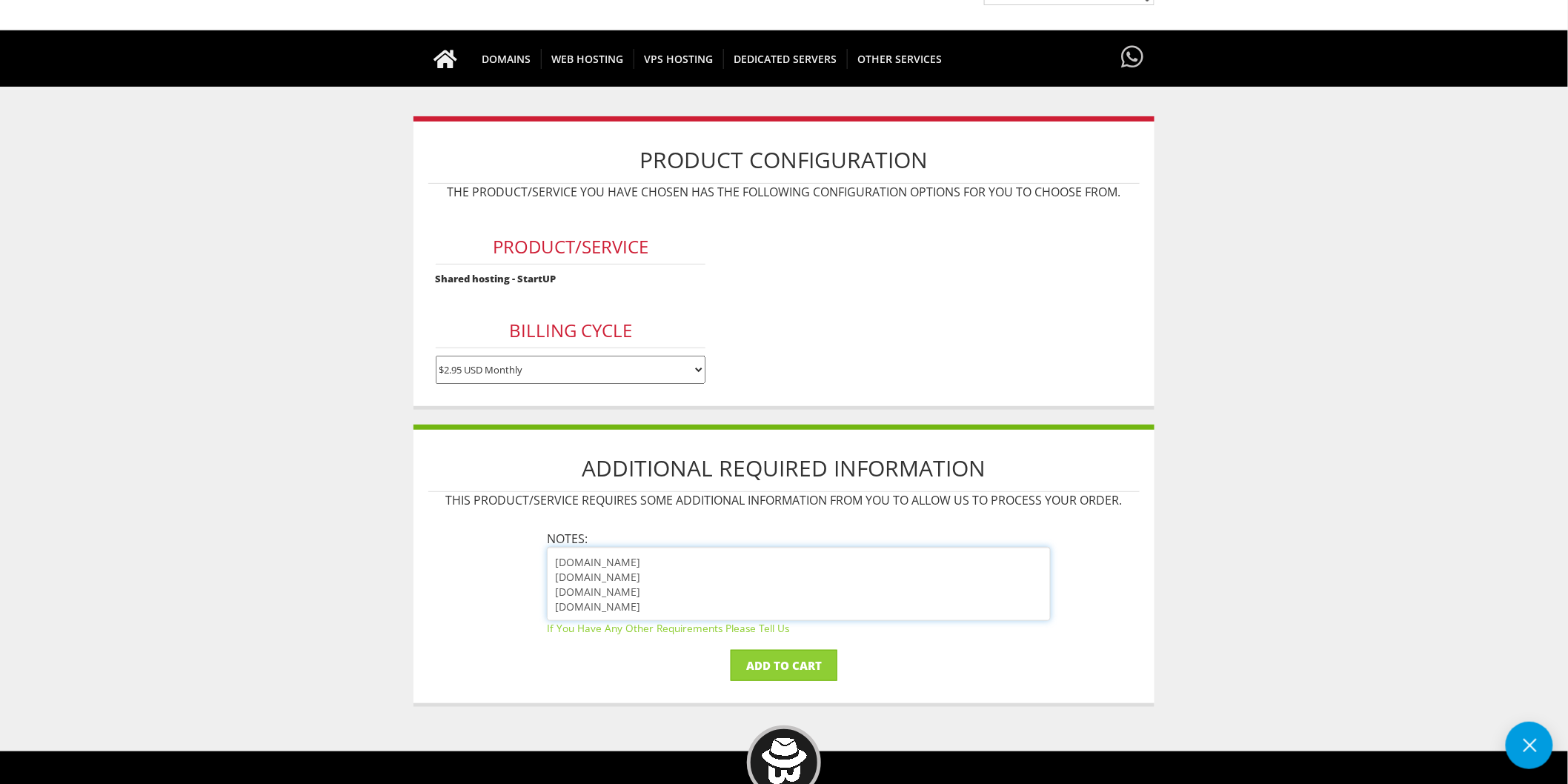
click at [556, 561] on textarea "dns1.regway.com dns2.regway.com dns3.regway.com dns4.regway.com" at bounding box center [798, 583] width 504 height 74
click at [650, 565] on textarea "dns1.regway.com dns2.regway.com dns3.regway.com dns4.regway.com" at bounding box center [798, 583] width 504 height 74
click at [647, 556] on textarea "dns1.regway.com dns2.regway.com dns3.regway.com dns4.regway.com" at bounding box center [798, 583] width 504 height 74
paste textarea "server.chatgpt.com"
drag, startPoint x: 660, startPoint y: 551, endPoint x: 588, endPoint y: 556, distance: 72.2
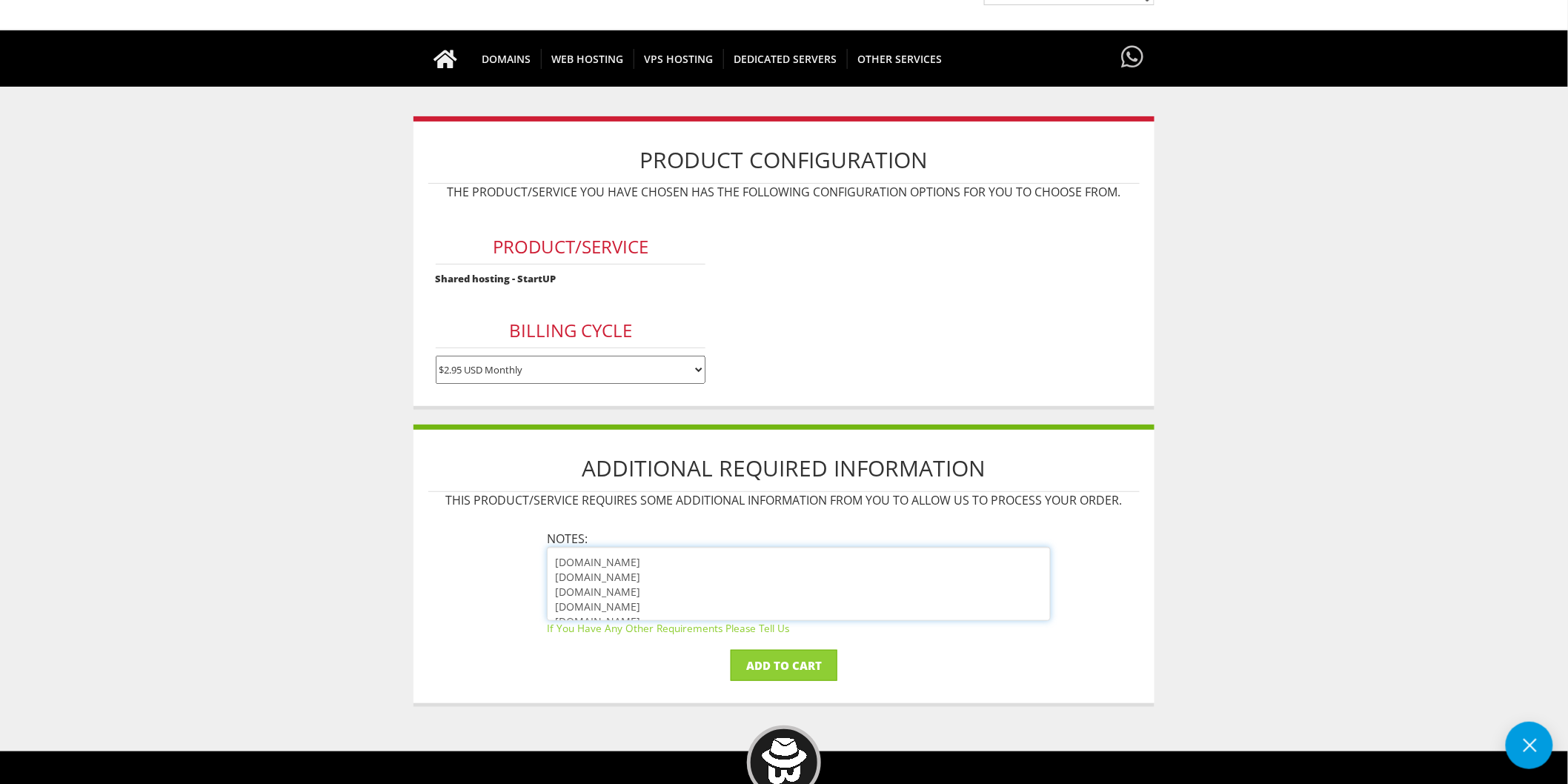
click at [588, 556] on textarea "server.chatgpt.com dns1.regway.com dns2.regway.com dns3.regway.com dns4.regway.…" at bounding box center [798, 583] width 504 height 74
click at [732, 595] on textarea "server.cake-test.icu dns1.regway.com dns2.regway.com dns3.regway.com dns4.regwa…" at bounding box center [798, 583] width 504 height 74
click at [701, 612] on textarea "server.cake-test.icu dns1.regway.com dns2.regway.com dns3.regway.com dns4.regwa…" at bounding box center [798, 583] width 504 height 74
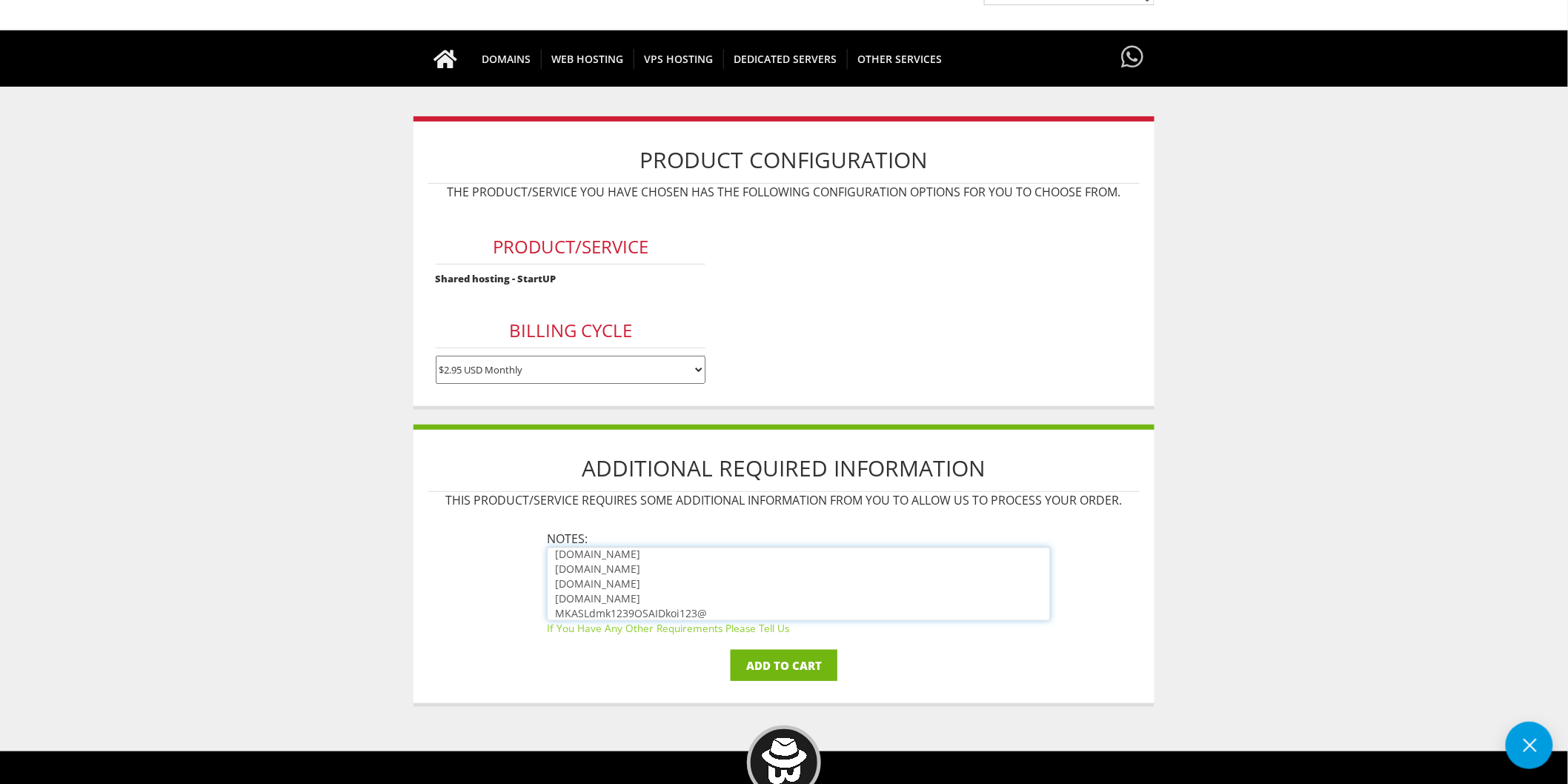
type textarea "server.cake-test.icu dns1.regway.com dns2.regway.com dns3.regway.com dns4.regwa…"
click at [813, 662] on input "Add to Cart" at bounding box center [784, 665] width 107 height 31
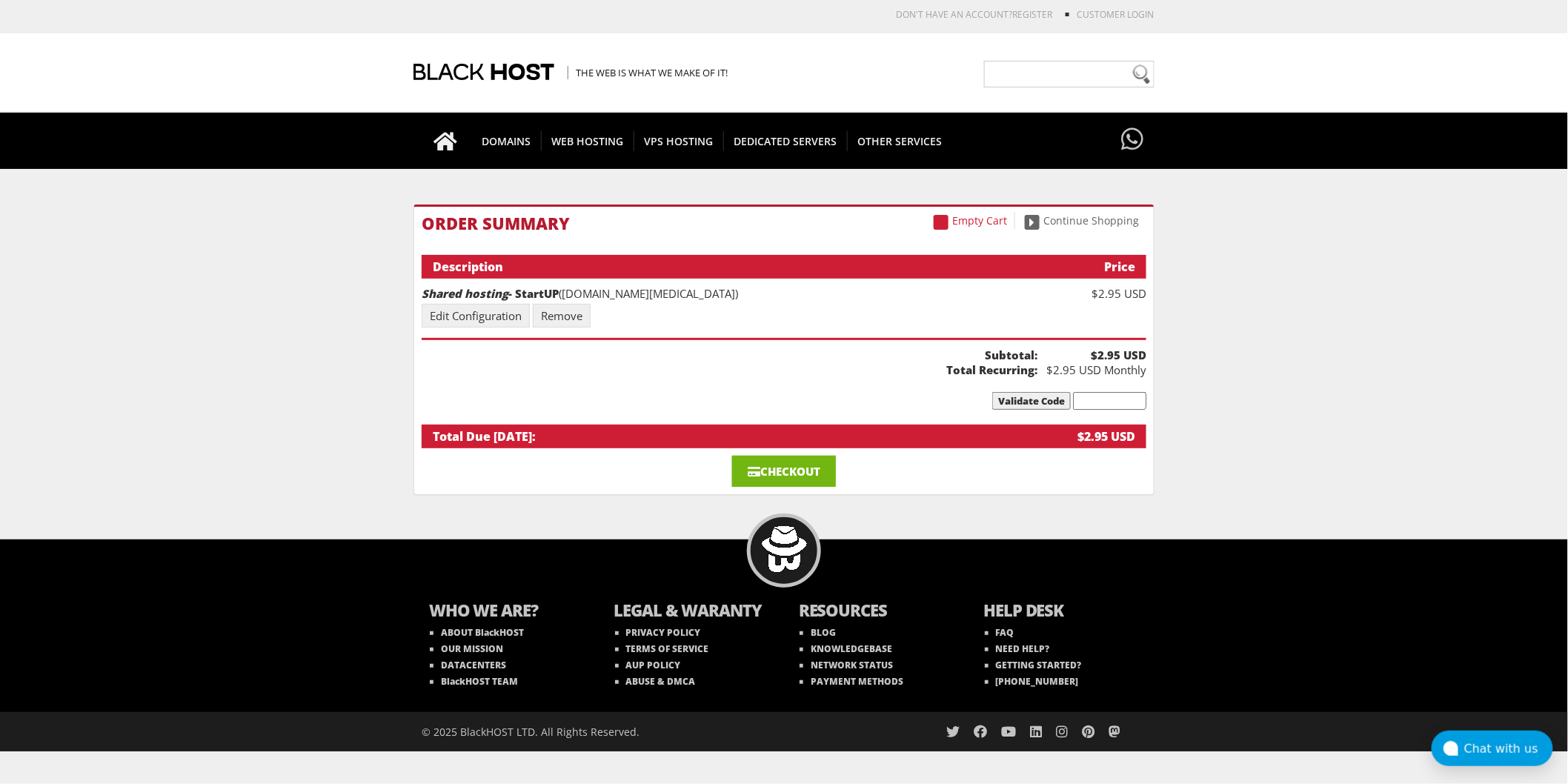
click at [812, 465] on link "Checkout" at bounding box center [784, 471] width 104 height 31
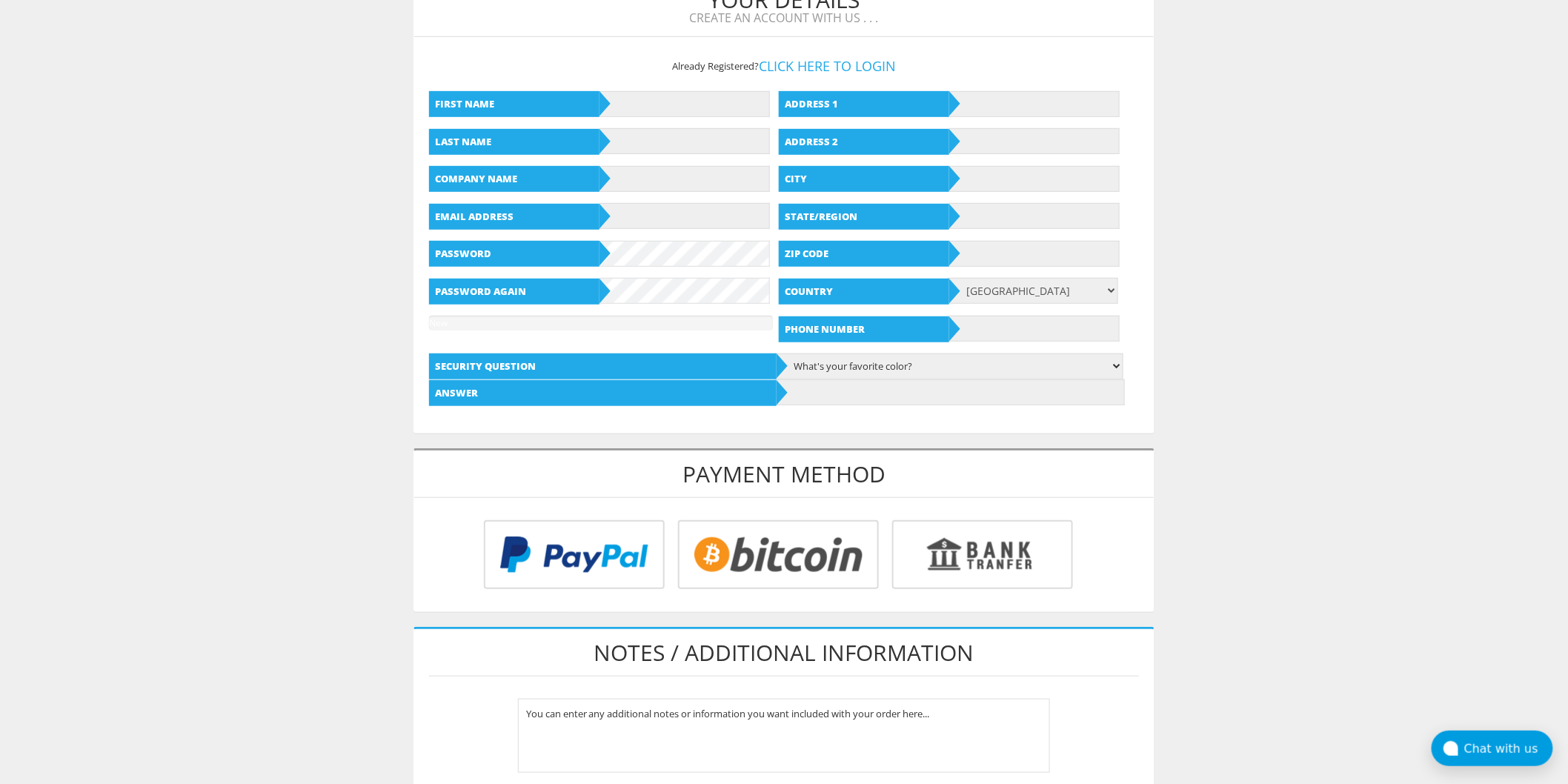
scroll to position [83, 0]
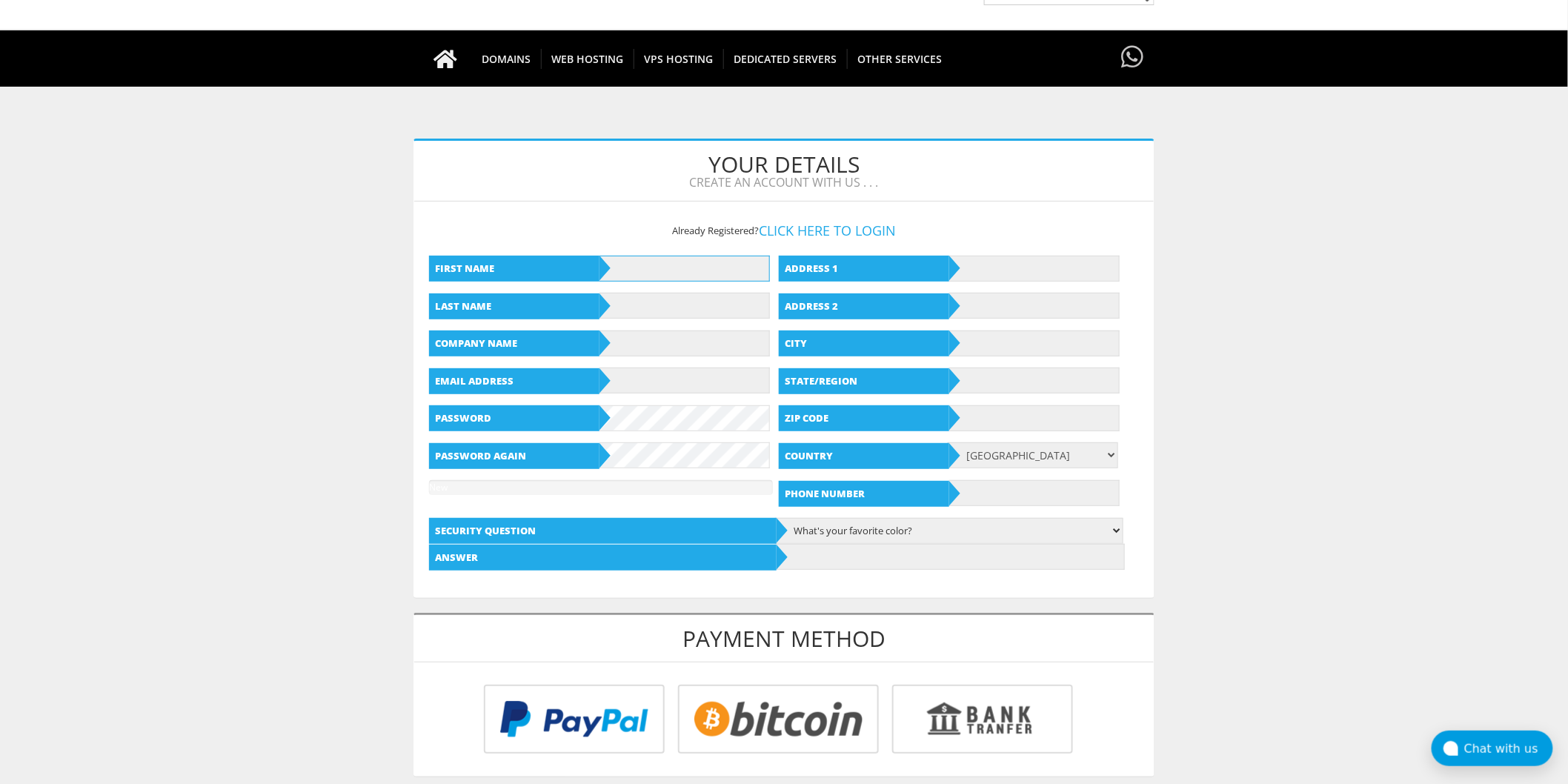
click at [654, 277] on input "text" at bounding box center [685, 269] width 171 height 26
type input "[PERSON_NAME]"
drag, startPoint x: 686, startPoint y: 309, endPoint x: 660, endPoint y: 302, distance: 26.9
click at [685, 307] on input "text" at bounding box center [685, 306] width 171 height 26
type input "Kdsxx"
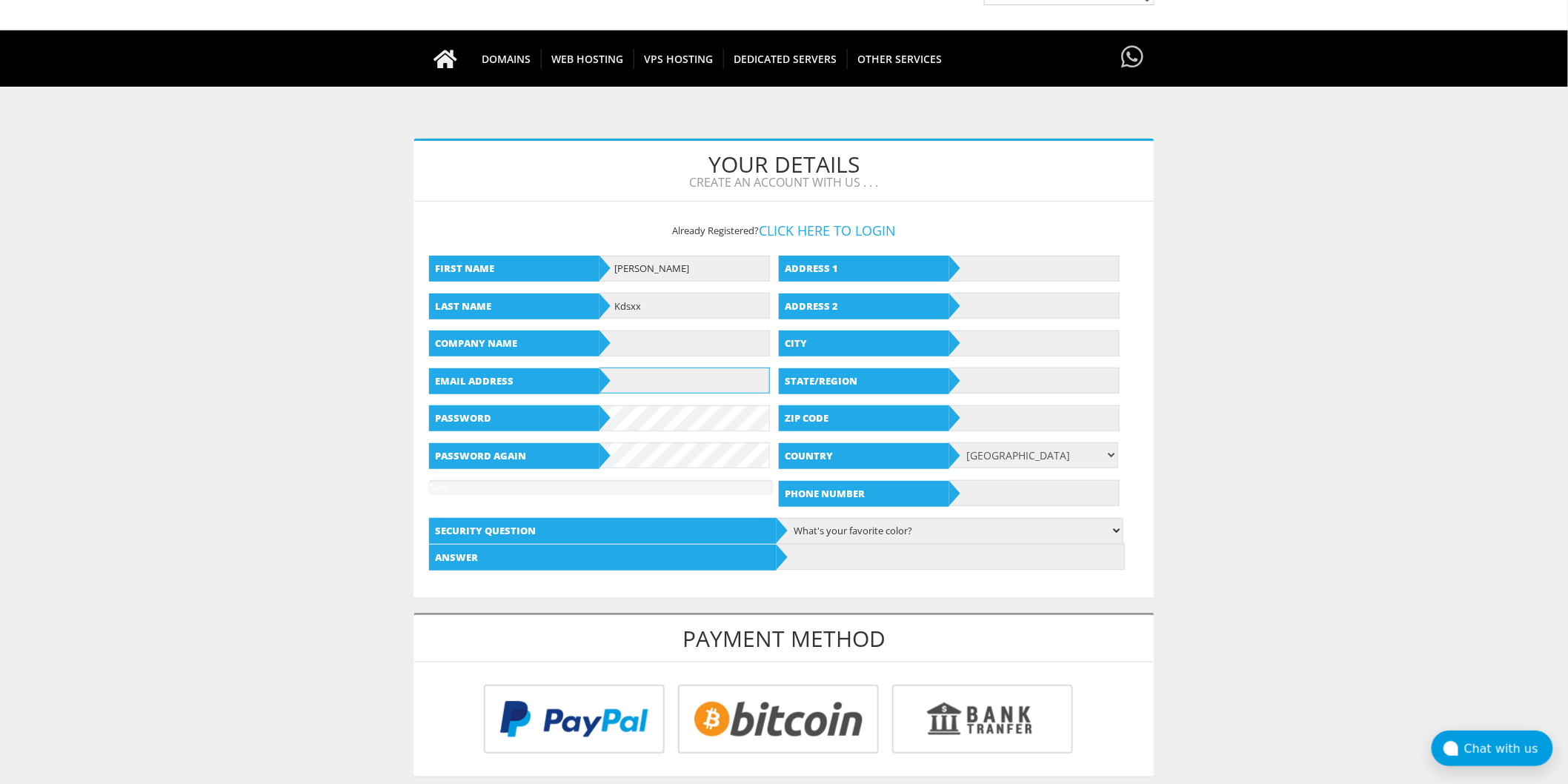
type input "[EMAIL_ADDRESS][DOMAIN_NAME]"
type input "[STREET_ADDRESS]"
type input "Soldotna"
type input "[US_STATE]"
type input "99669"
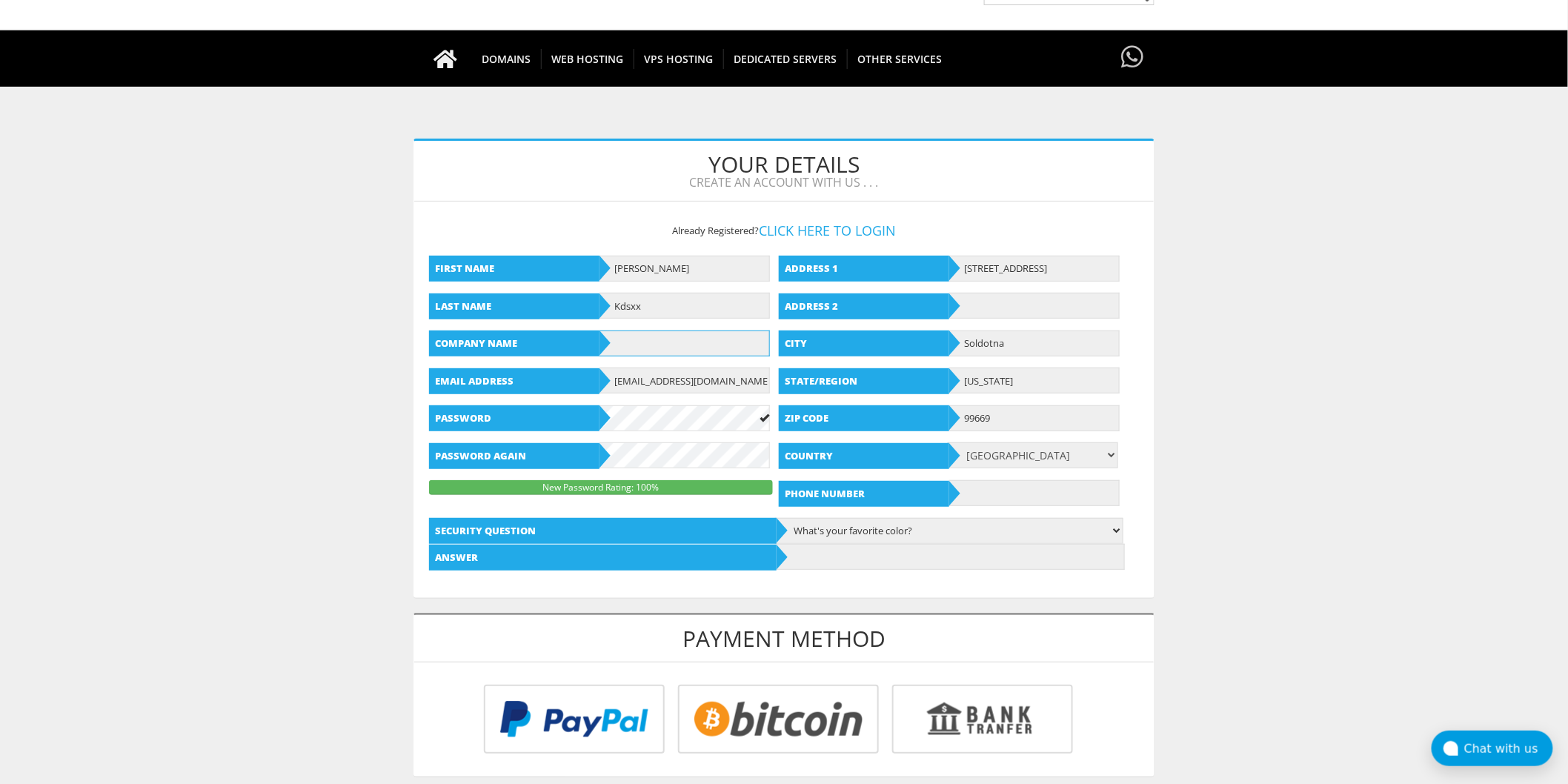
click at [661, 339] on input "text" at bounding box center [685, 343] width 171 height 26
type input "123"
click at [1331, 476] on body "CAD CHF EUR GBP JPY MKD RUB USD Don't have an account? REGISTER Customer Login …" at bounding box center [784, 655] width 1568 height 1459
click at [894, 552] on input "text" at bounding box center [950, 557] width 348 height 26
click at [999, 499] on input "text" at bounding box center [1034, 493] width 171 height 26
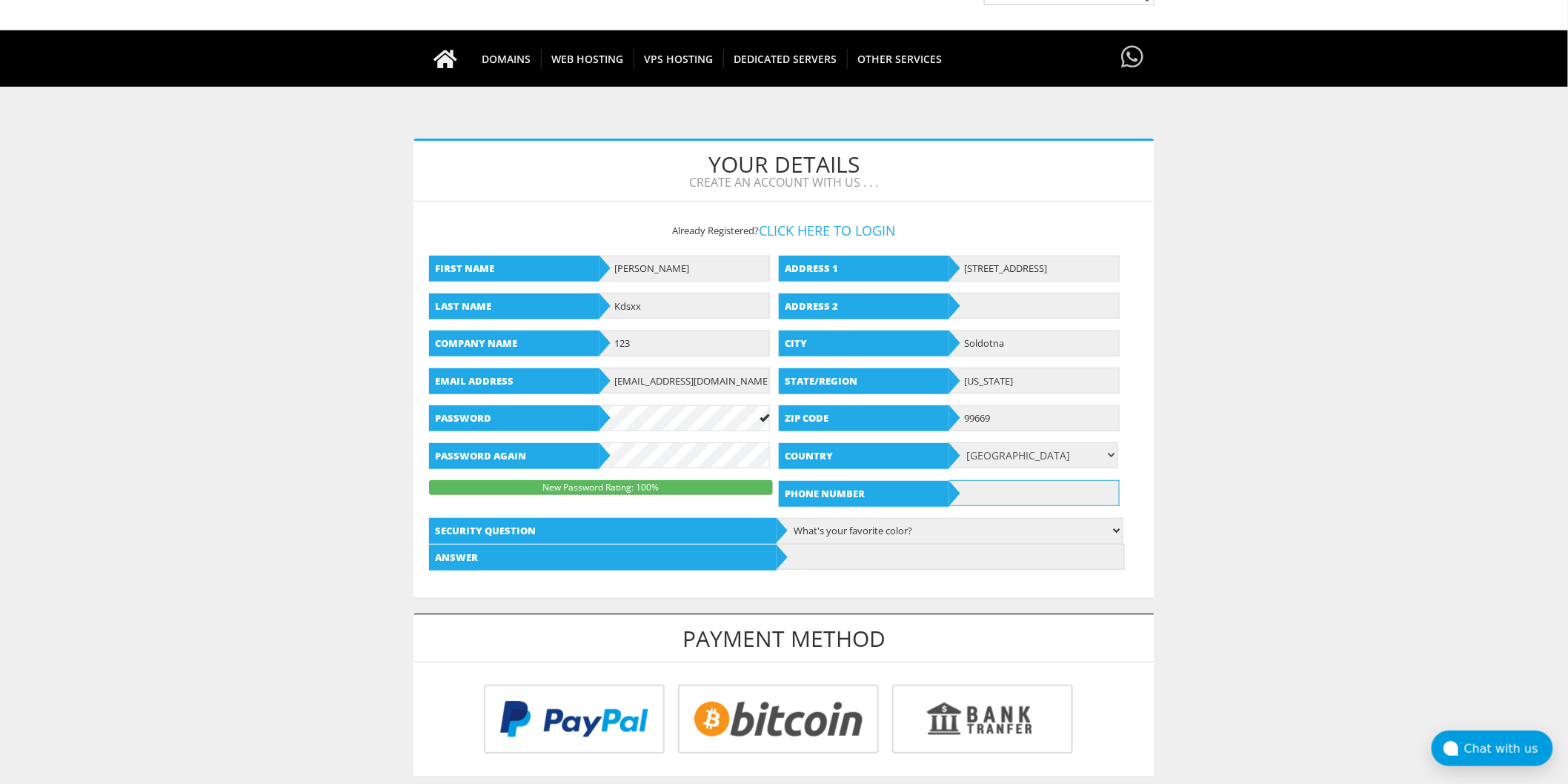
paste input "[PHONE_NUMBER]"
type input "[PHONE_NUMBER]"
click at [910, 553] on input "text" at bounding box center [950, 557] width 348 height 26
click at [898, 531] on select "What's your favorite color? What is the first name of the person you first kiss…" at bounding box center [948, 531] width 348 height 26
drag, startPoint x: 898, startPoint y: 531, endPoint x: 886, endPoint y: 549, distance: 21.6
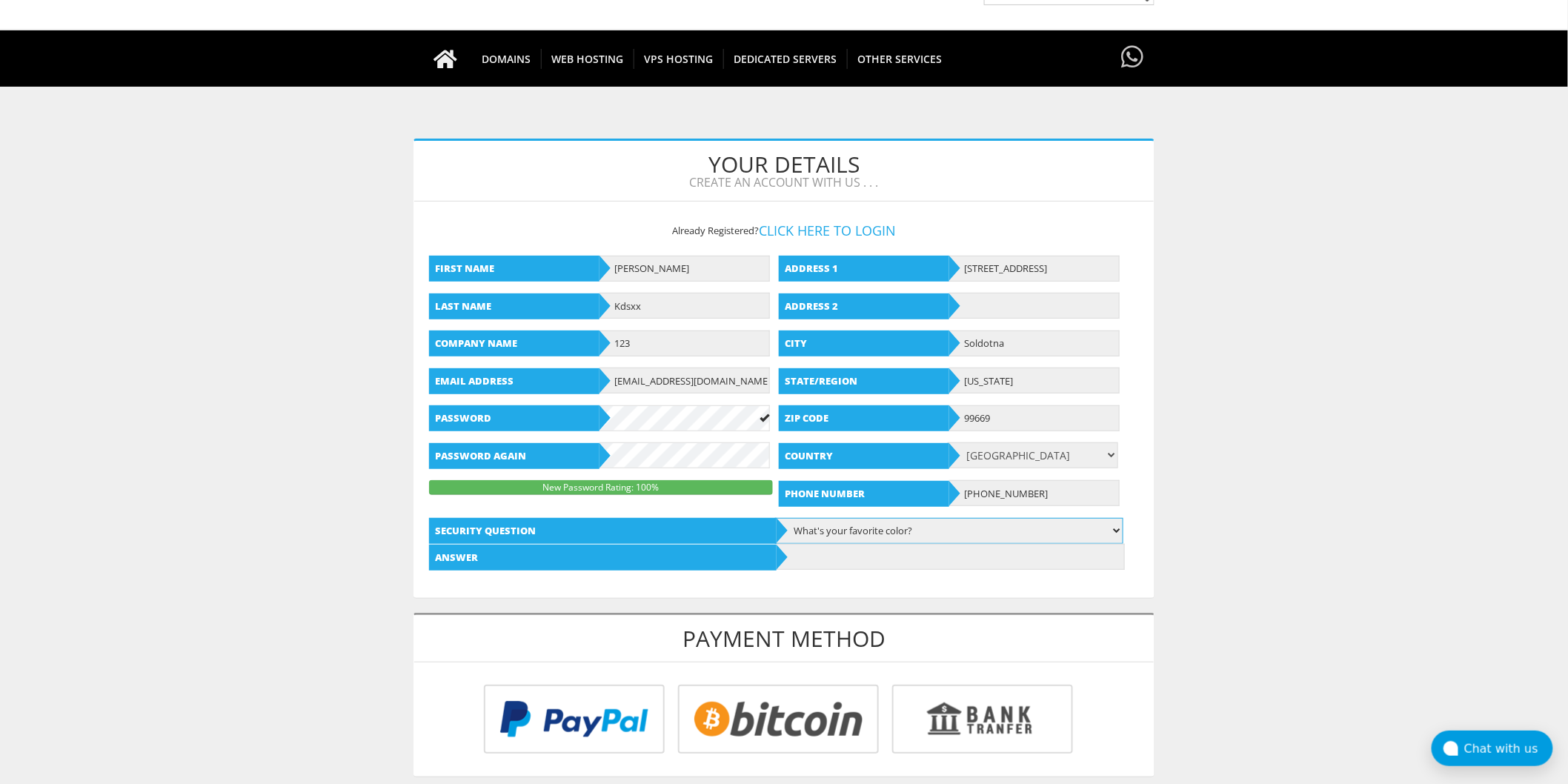
click at [898, 531] on select "What's your favorite color? What is the first name of the person you first kiss…" at bounding box center [948, 531] width 348 height 26
click at [868, 558] on input "text" at bounding box center [950, 557] width 348 height 26
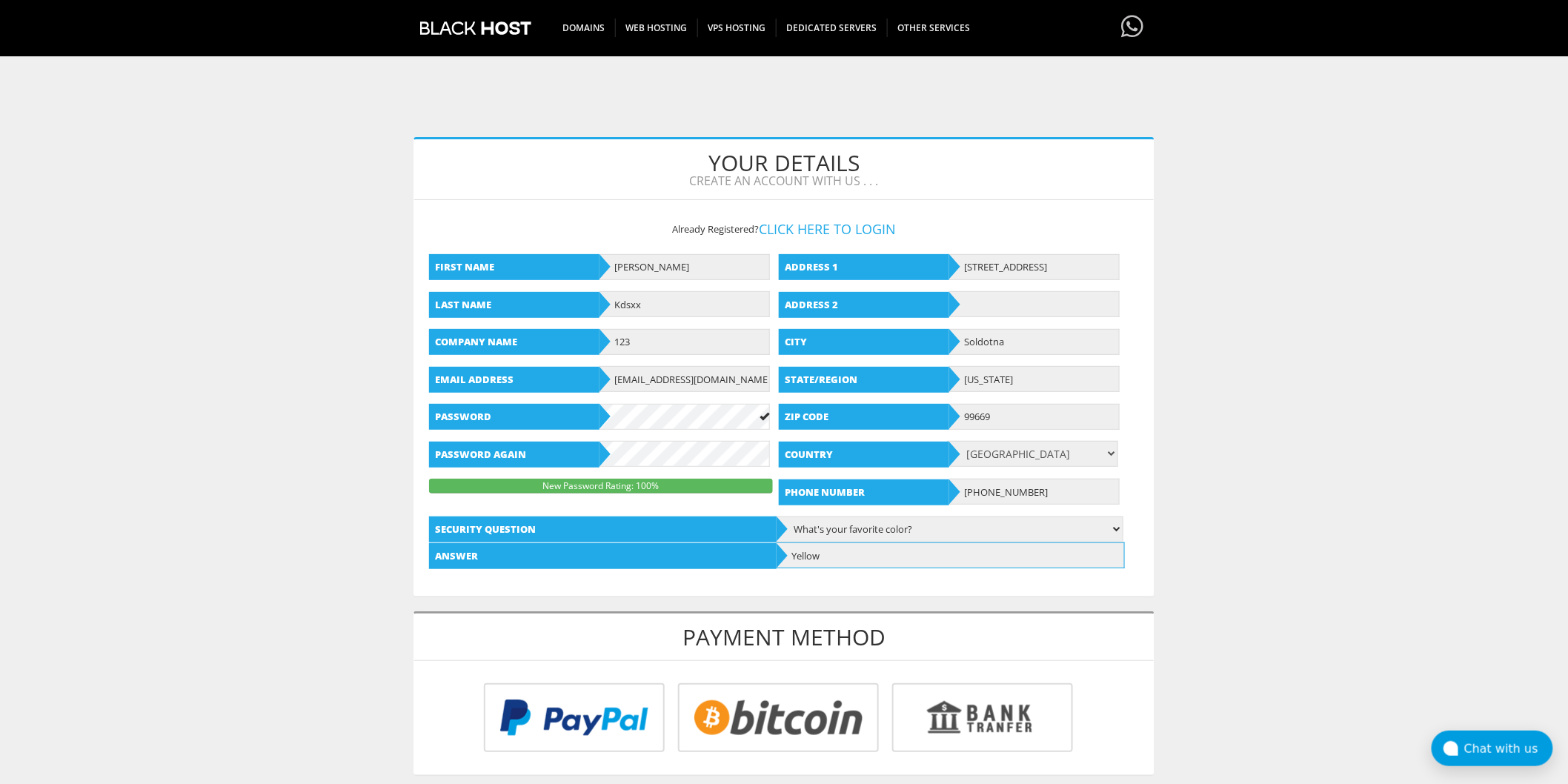
scroll to position [329, 0]
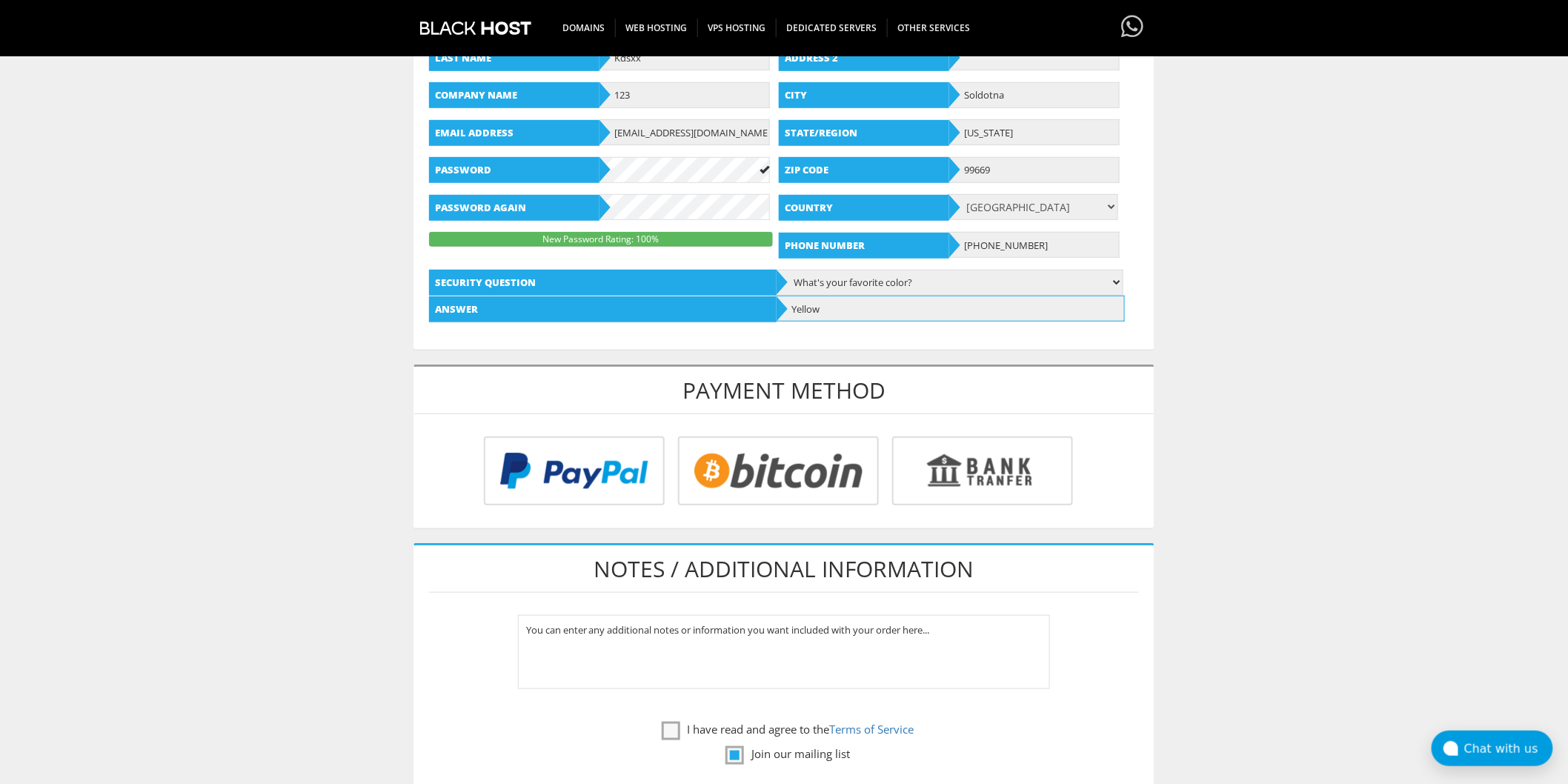
type input "Yellow"
click at [817, 475] on input "radio" at bounding box center [776, 473] width 201 height 68
radio input "true"
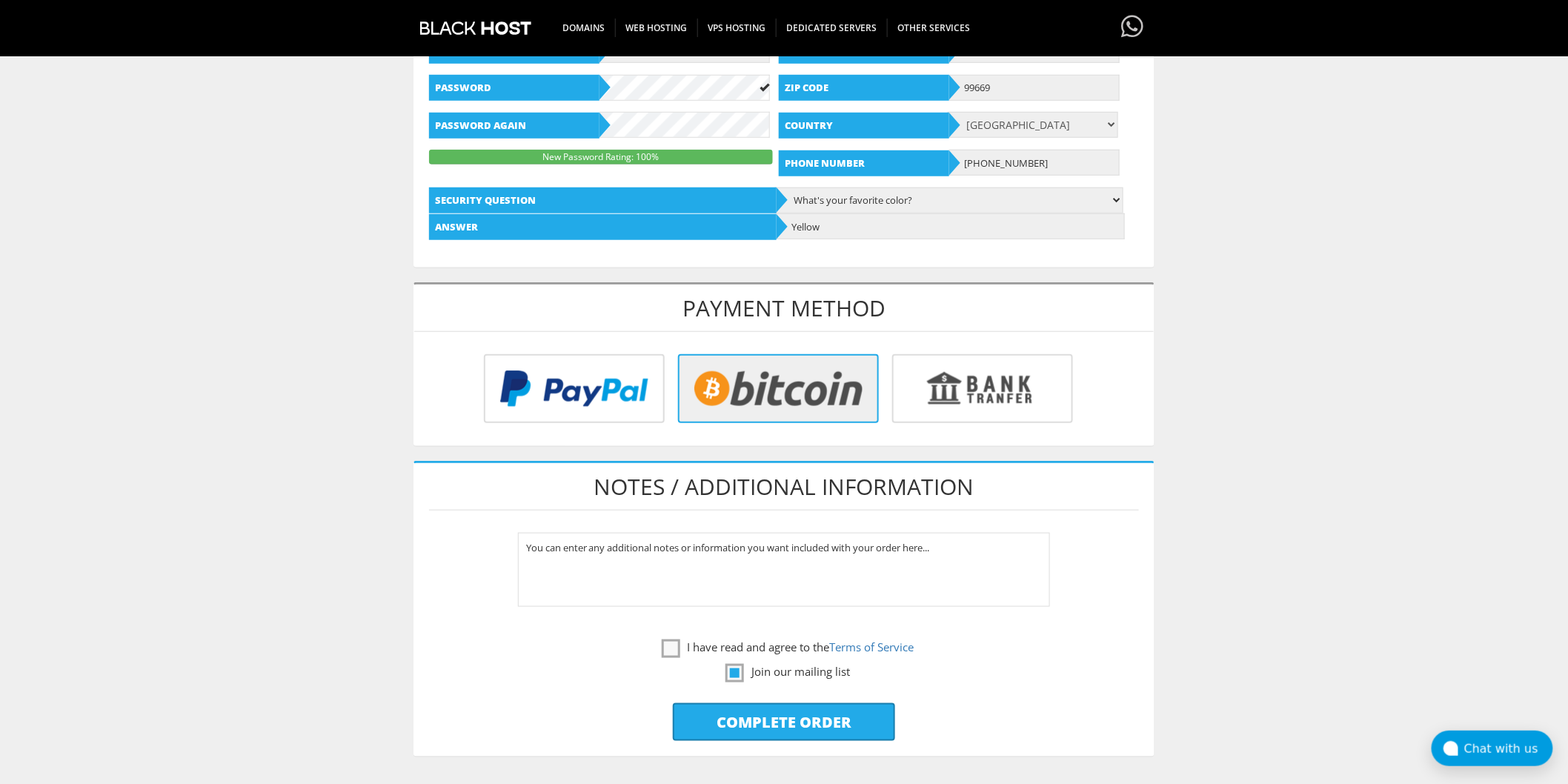
scroll to position [576, 0]
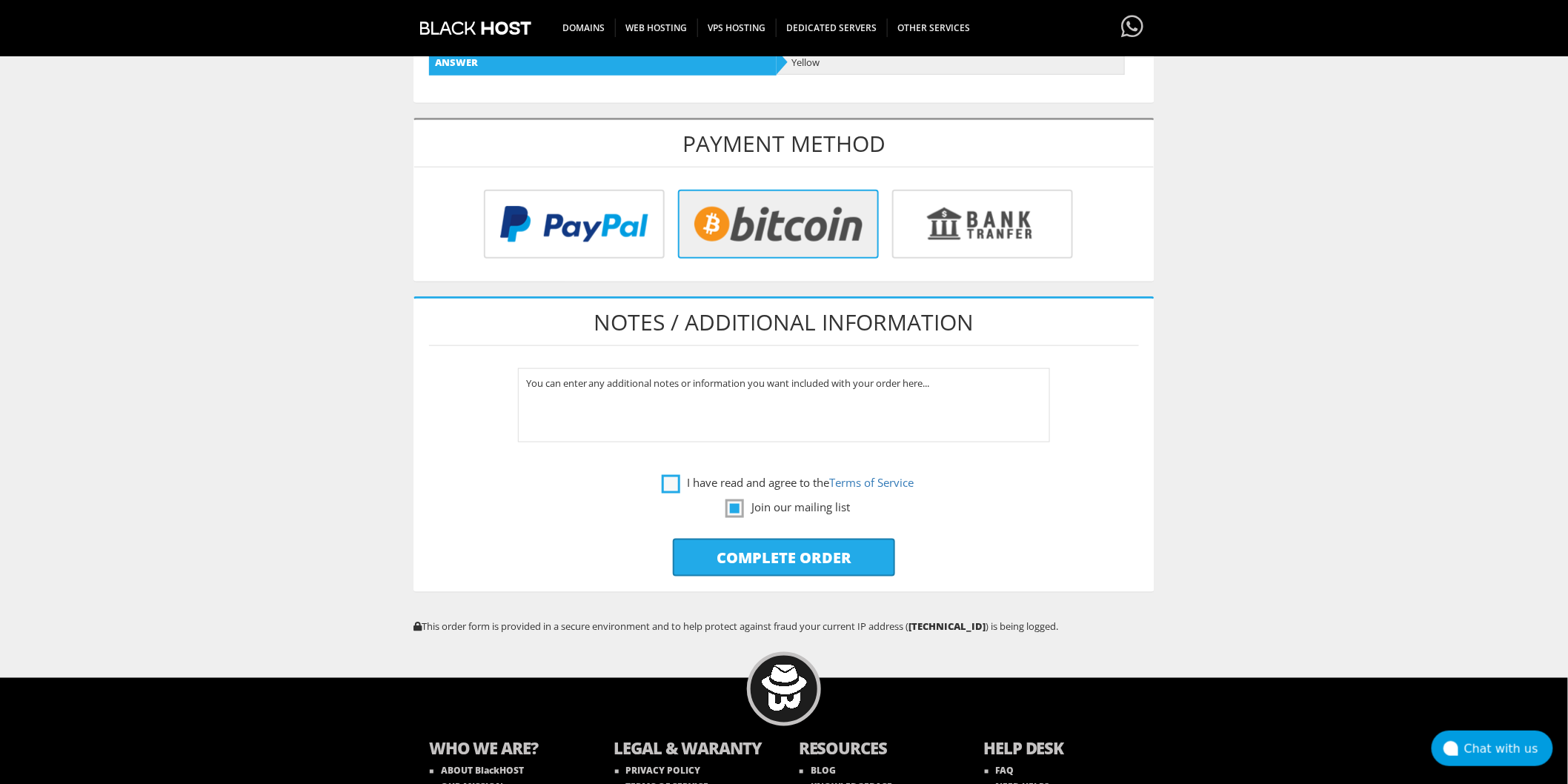
click at [668, 482] on label "I have read and agree to the Terms of Service" at bounding box center [787, 483] width 252 height 19
checkbox input "true"
click at [810, 554] on input "Complete Order" at bounding box center [783, 557] width 222 height 38
type input "Please Wait..."
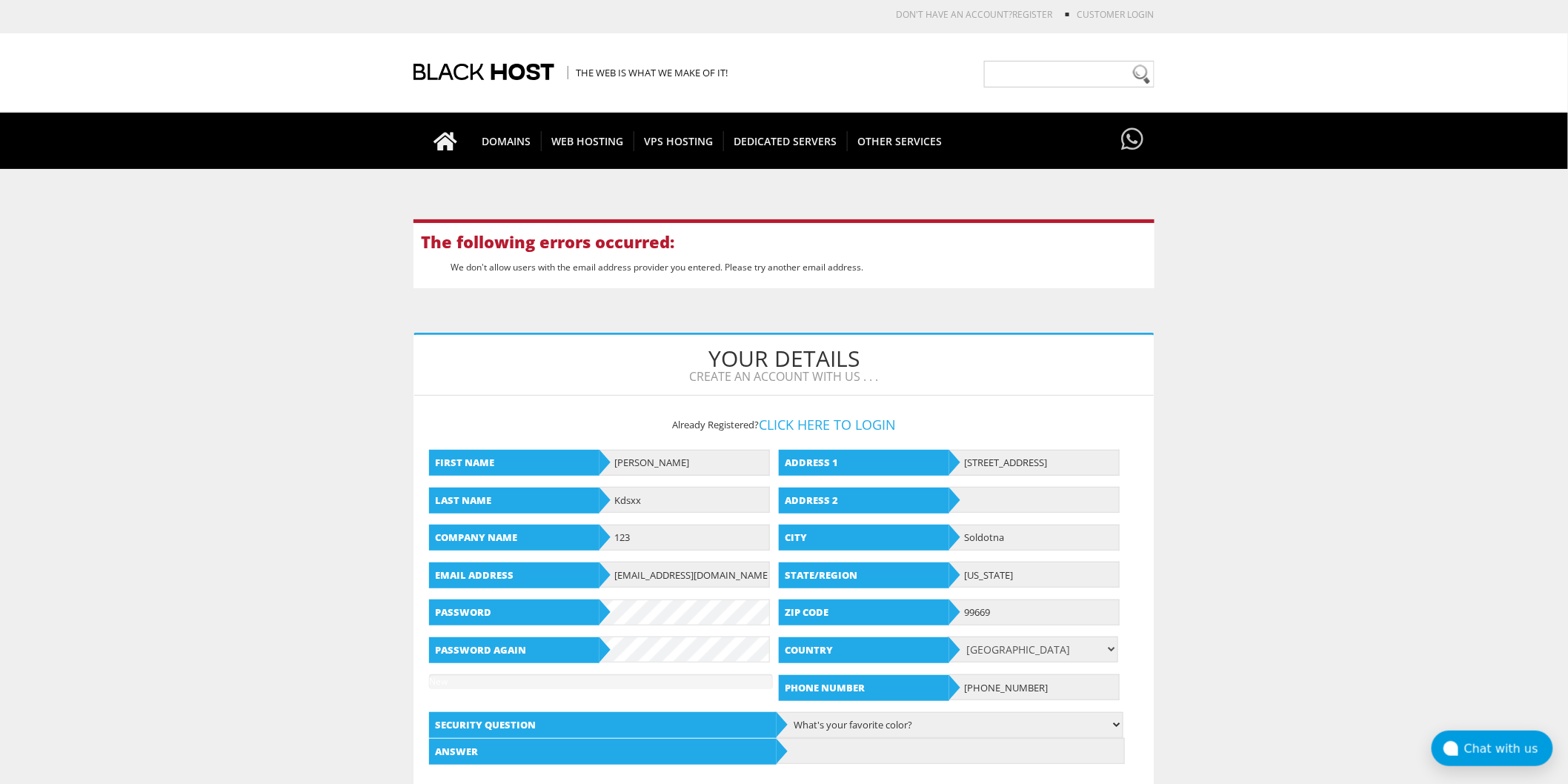
click at [883, 260] on div "The following errors occurred: We don't allow users with the email address prov…" at bounding box center [784, 253] width 741 height 68
drag, startPoint x: 868, startPoint y: 264, endPoint x: 412, endPoint y: 242, distance: 456.5
click at [412, 242] on body "CAD CHF EUR GBP JPY MKD RUB USD Don't have an account? REGISTER Customer Login …" at bounding box center [784, 793] width 1568 height 1572
copy div "The following errors occurred: We don't allow users with the email address prov…"
click at [720, 577] on input "[EMAIL_ADDRESS][DOMAIN_NAME]" at bounding box center [685, 575] width 171 height 26
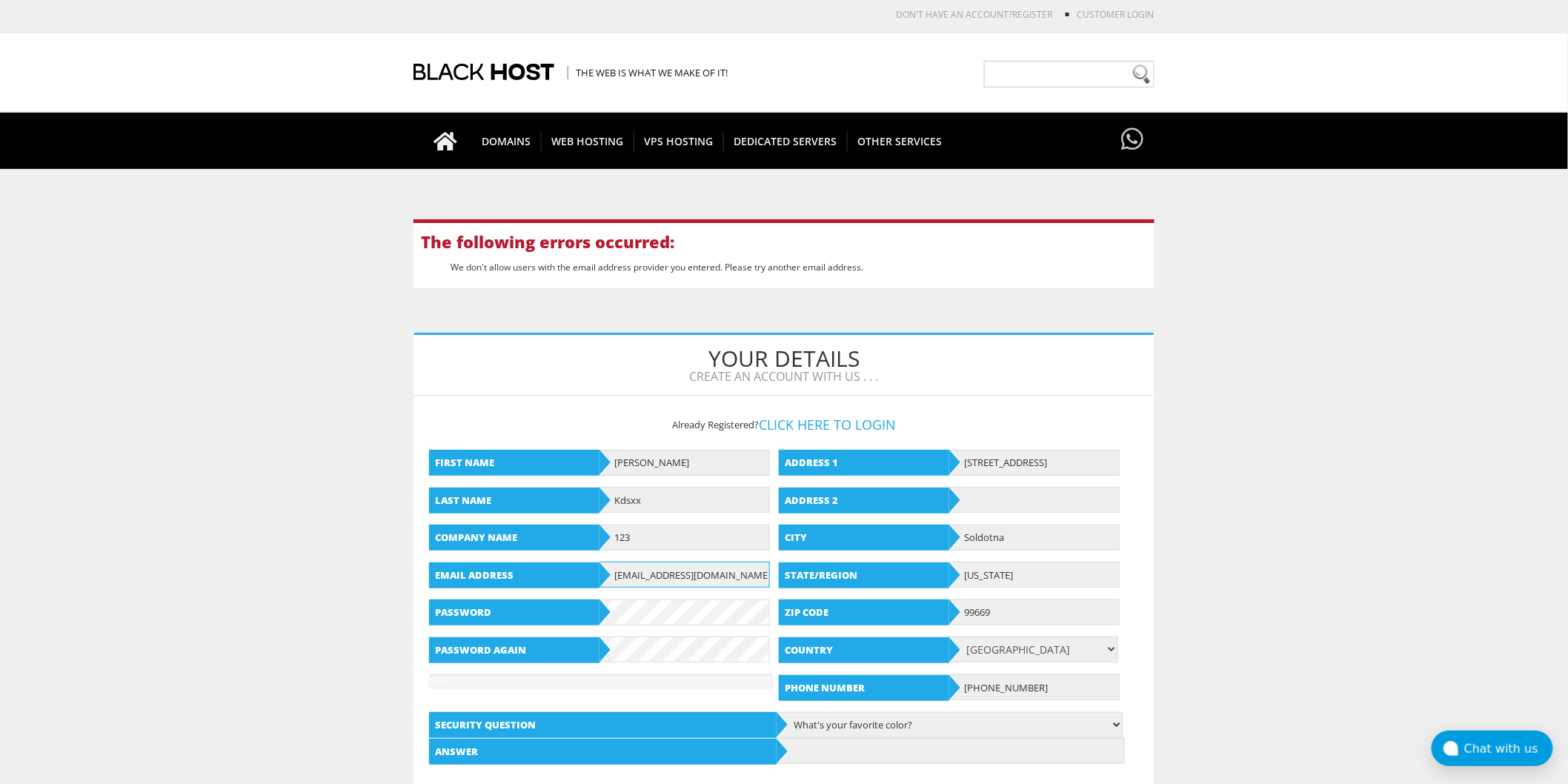
paste input "asdjnkj12m3klllz"
paste input "[DOMAIN_NAME]"
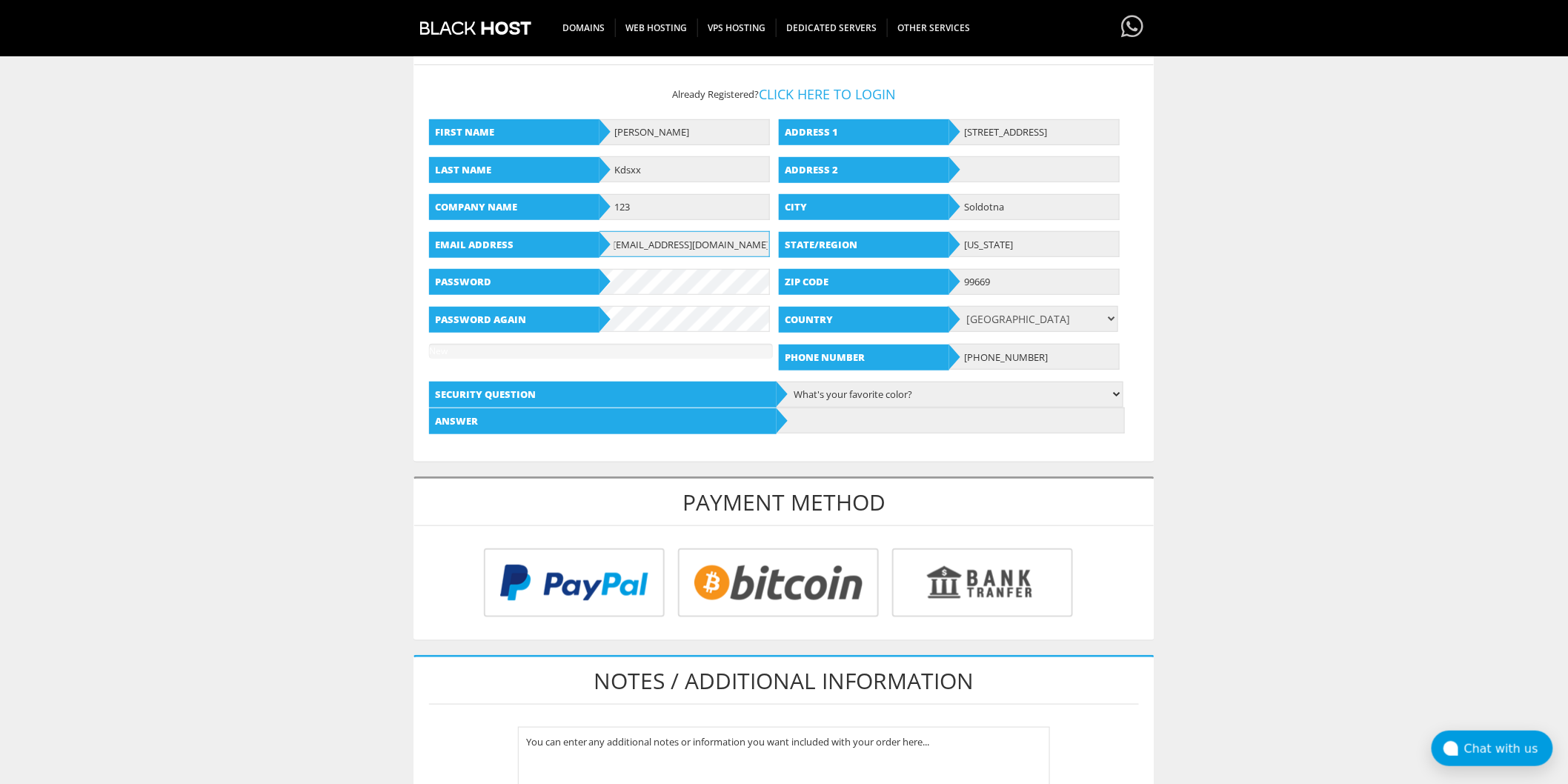
type input "[EMAIL_ADDRESS][DOMAIN_NAME]"
click at [795, 573] on input "radio" at bounding box center [776, 585] width 201 height 68
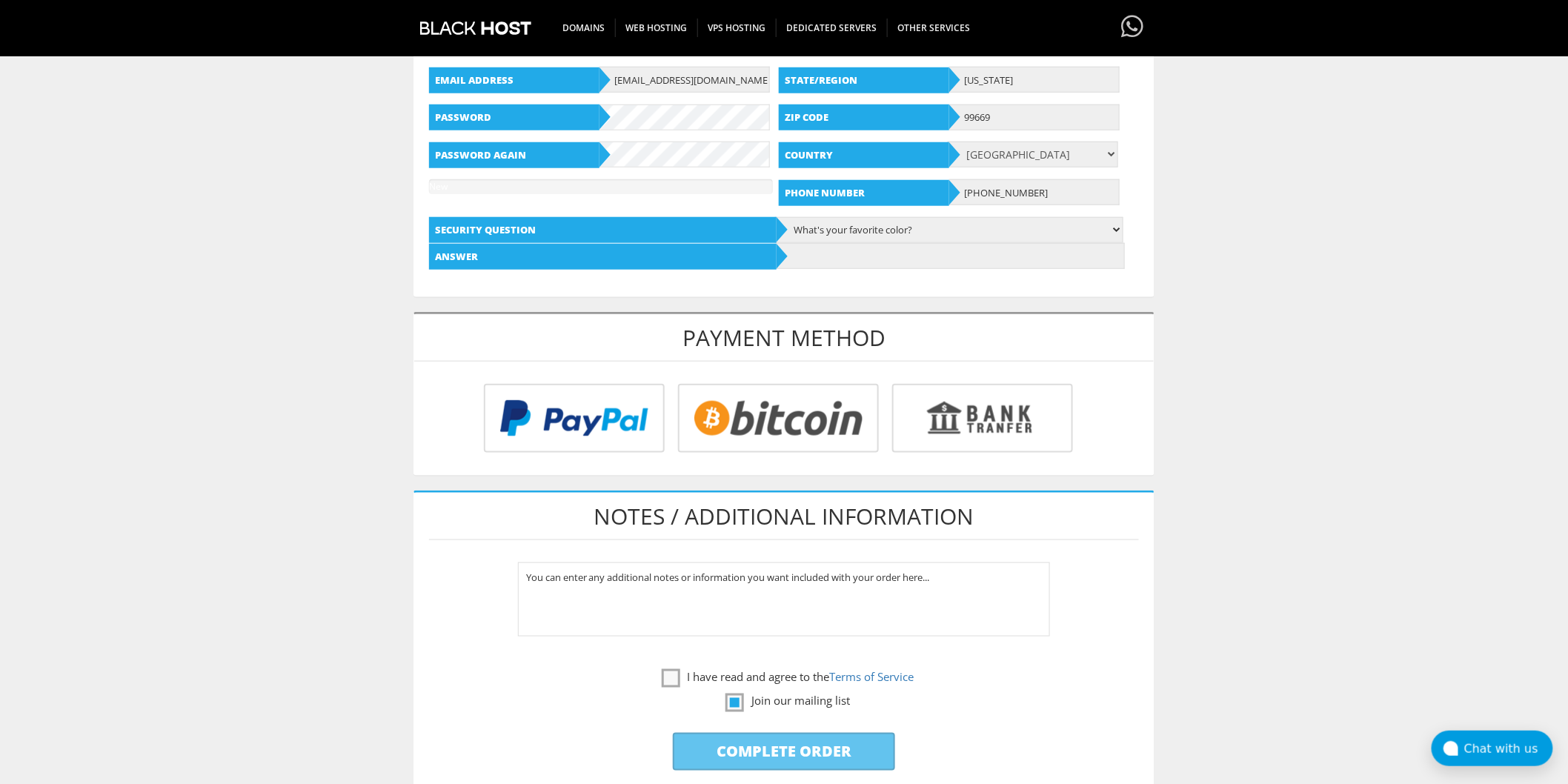
click at [794, 404] on input "radio" at bounding box center [776, 420] width 201 height 68
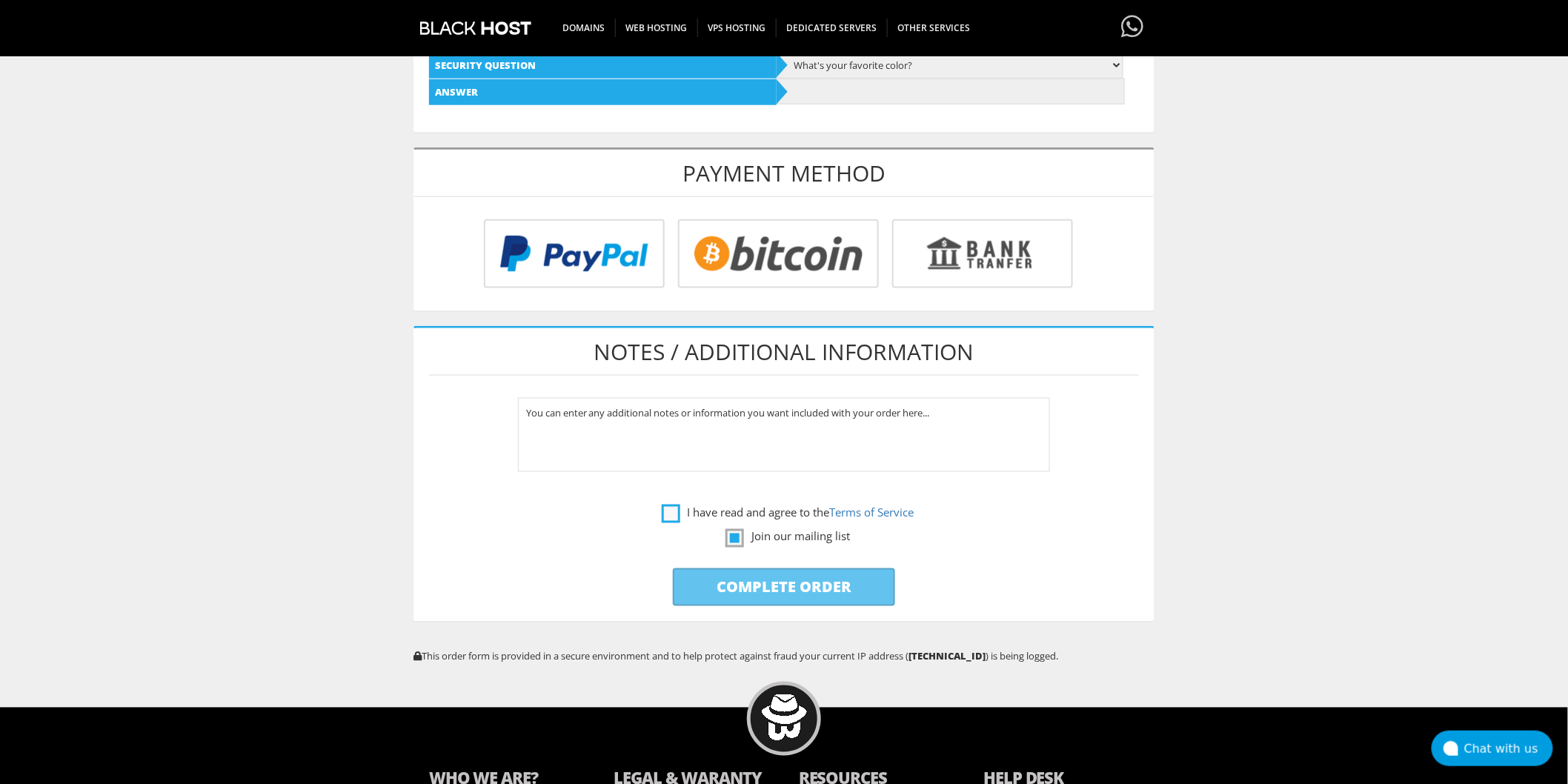
click at [675, 505] on label "I have read and agree to the Terms of Service" at bounding box center [787, 512] width 252 height 19
checkbox input "true"
click at [789, 282] on input "radio" at bounding box center [776, 256] width 201 height 68
click at [789, 279] on input "radio" at bounding box center [776, 256] width 201 height 68
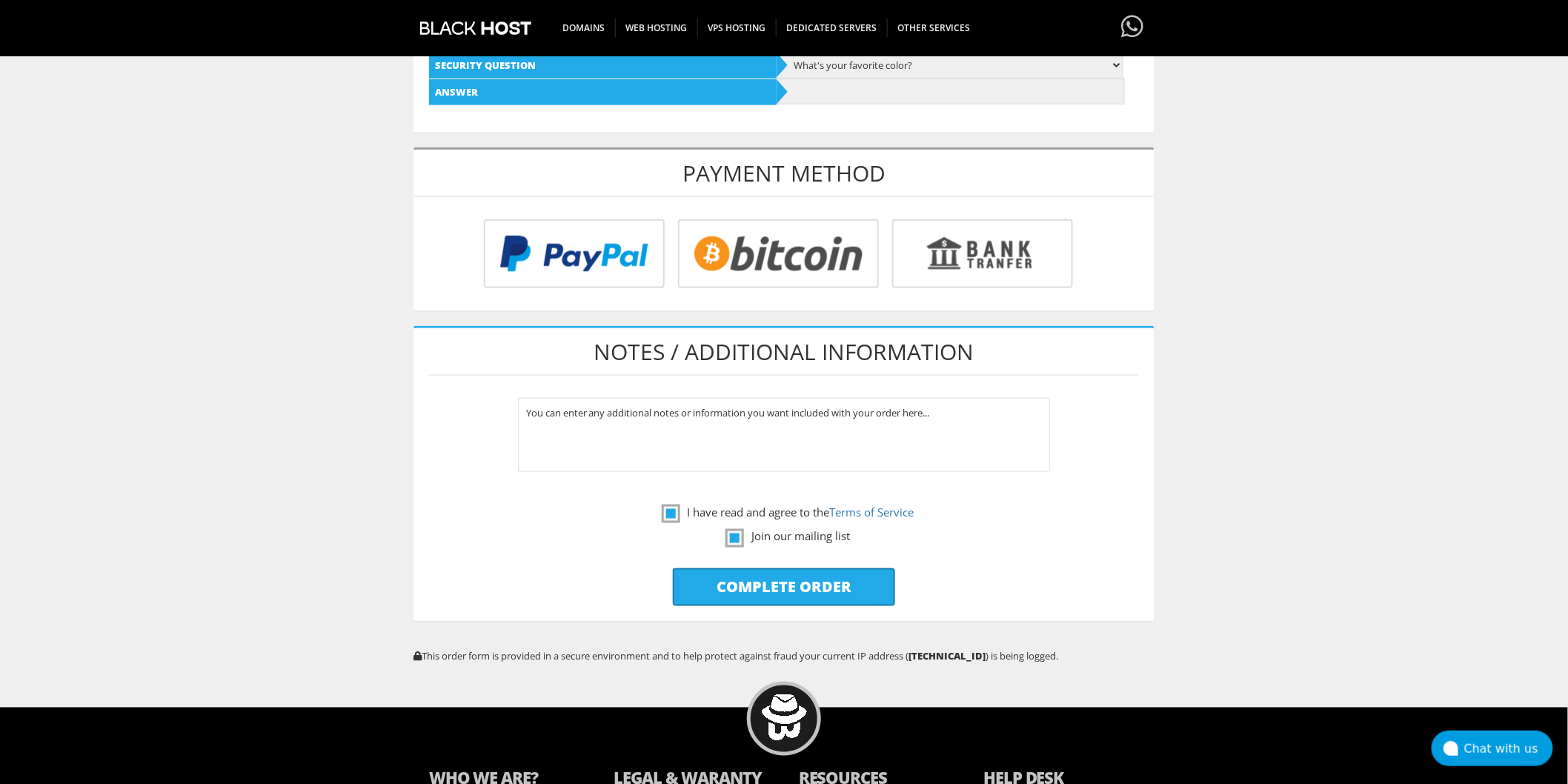
click at [855, 579] on input "Complete Order" at bounding box center [783, 587] width 222 height 38
type input "Please Wait..."
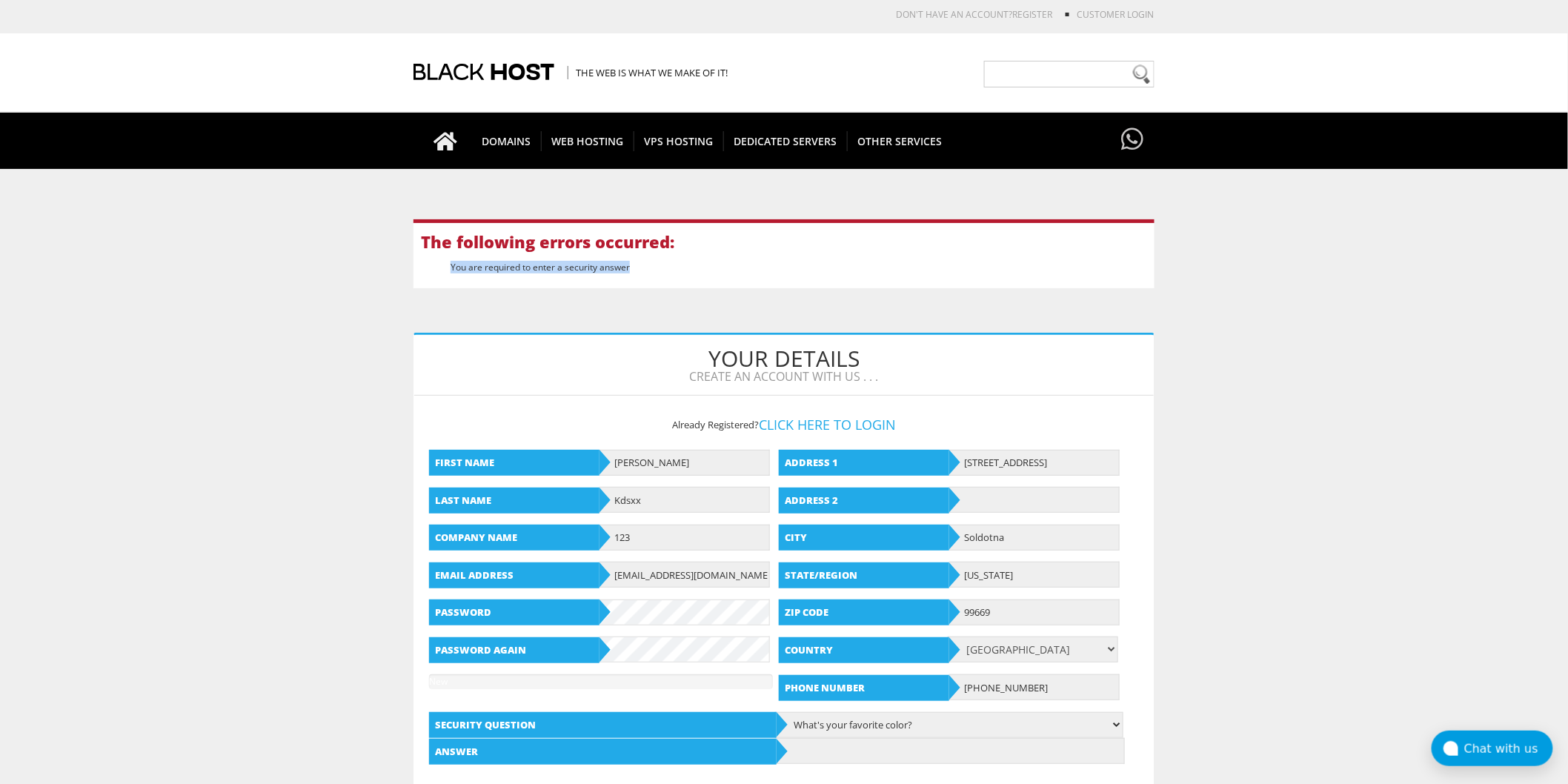
drag, startPoint x: 636, startPoint y: 273, endPoint x: 447, endPoint y: 276, distance: 189.0
click at [447, 276] on div "The following errors occurred: You are required to enter a security answer" at bounding box center [784, 253] width 741 height 68
copy li "You are required to enter a security answer"
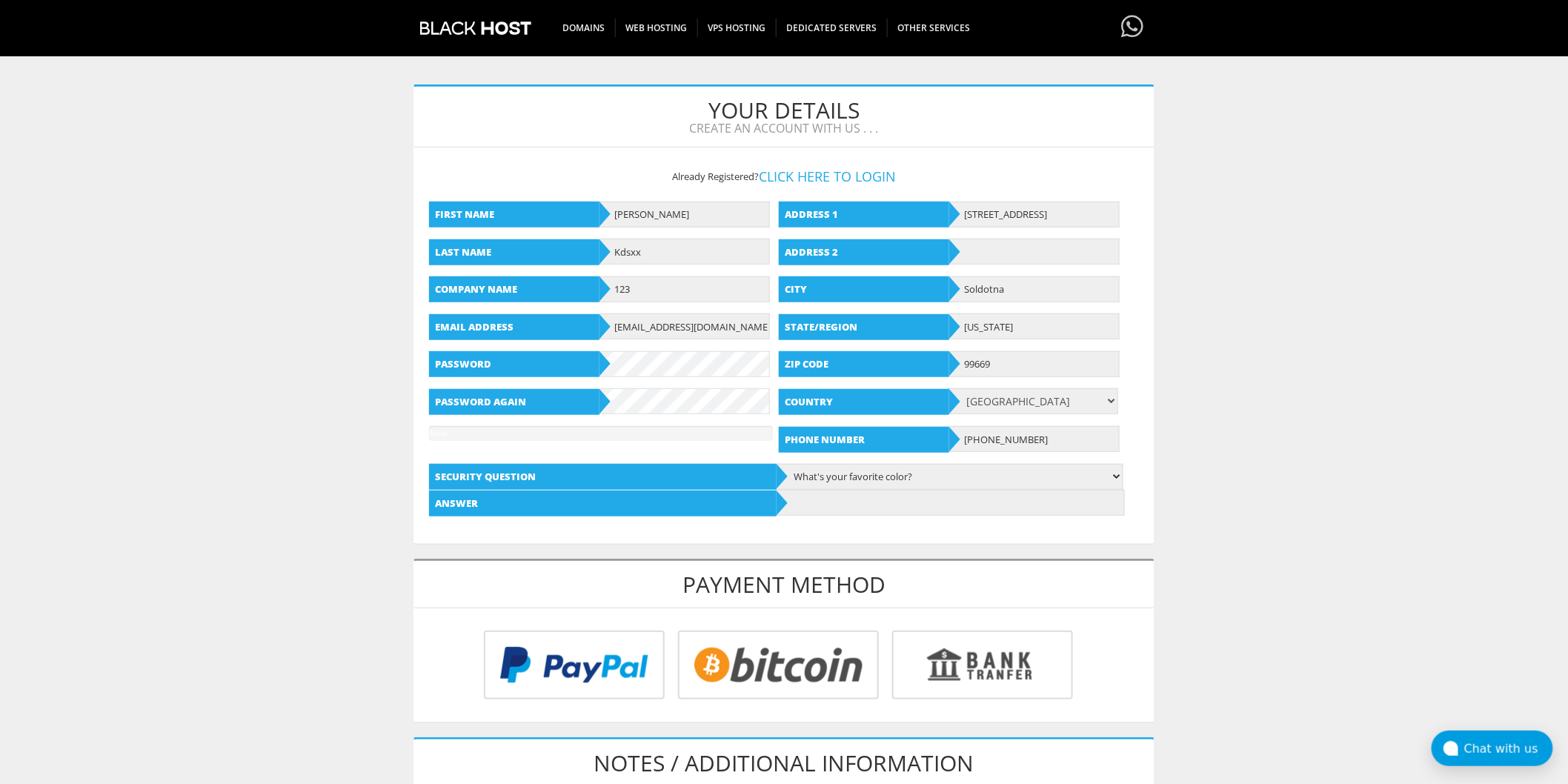
click at [905, 517] on form "Your Details Create an account with us . . . Already Registered? Click here to …" at bounding box center [784, 314] width 739 height 457
click at [898, 508] on input "text" at bounding box center [950, 503] width 348 height 26
type input "Yellow"
click at [804, 656] on input "radio" at bounding box center [776, 667] width 201 height 68
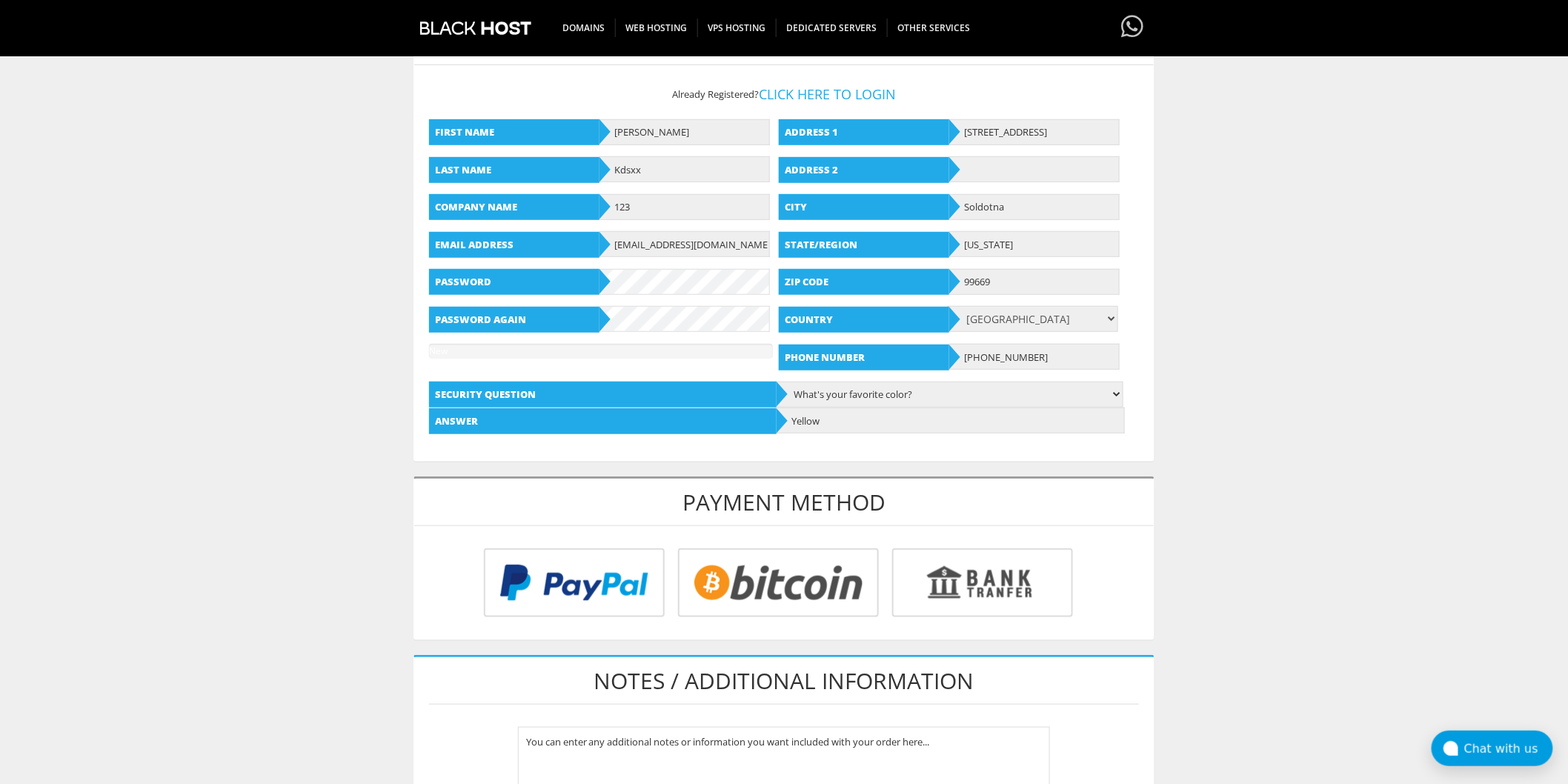
scroll to position [658, 0]
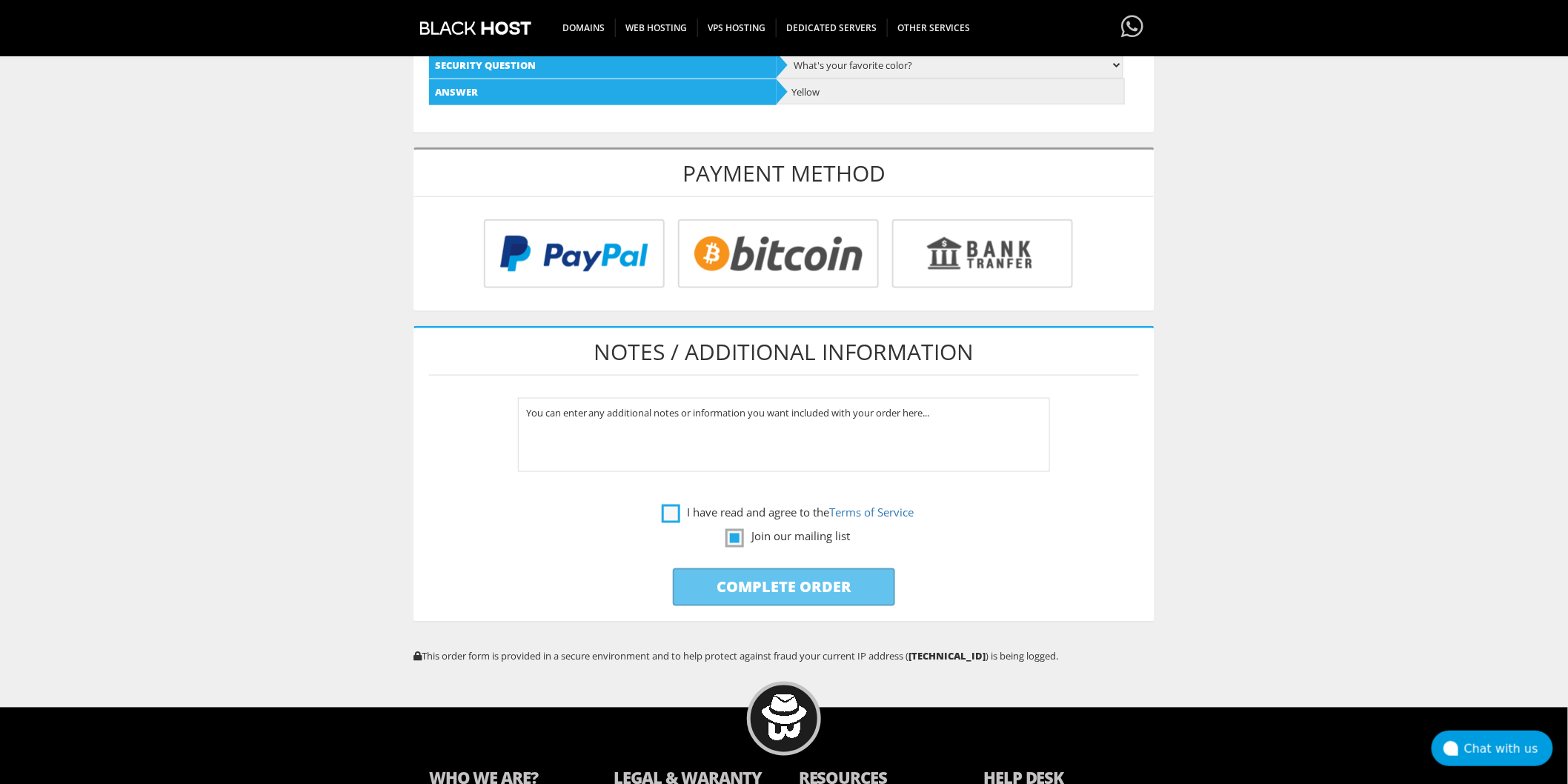
click at [694, 504] on label "I have read and agree to the Terms of Service" at bounding box center [787, 512] width 252 height 19
checkbox input "true"
drag, startPoint x: 739, startPoint y: 580, endPoint x: 768, endPoint y: 589, distance: 30.4
click at [741, 582] on input "Complete Order" at bounding box center [783, 587] width 222 height 38
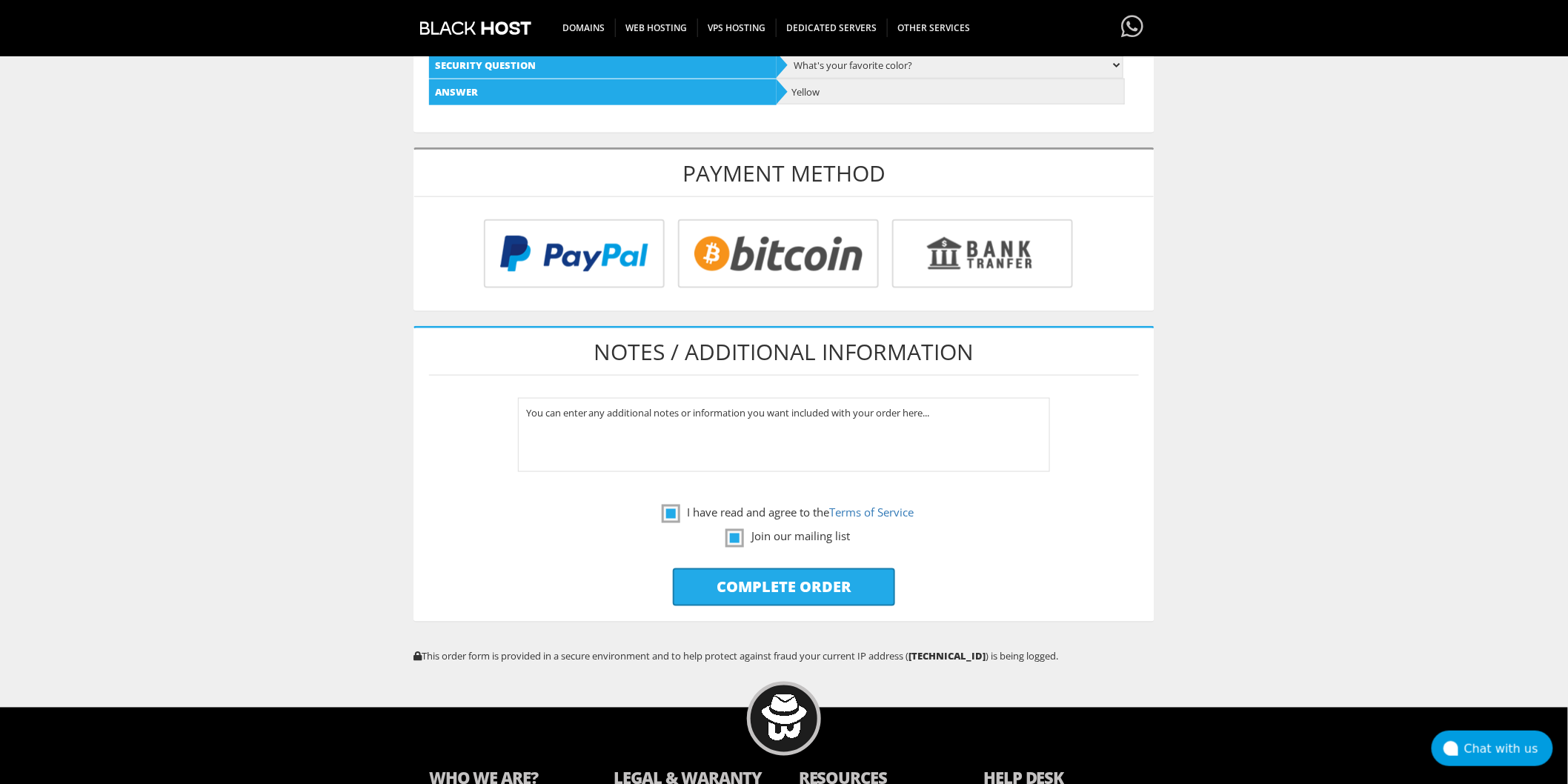
type input "Please Wait..."
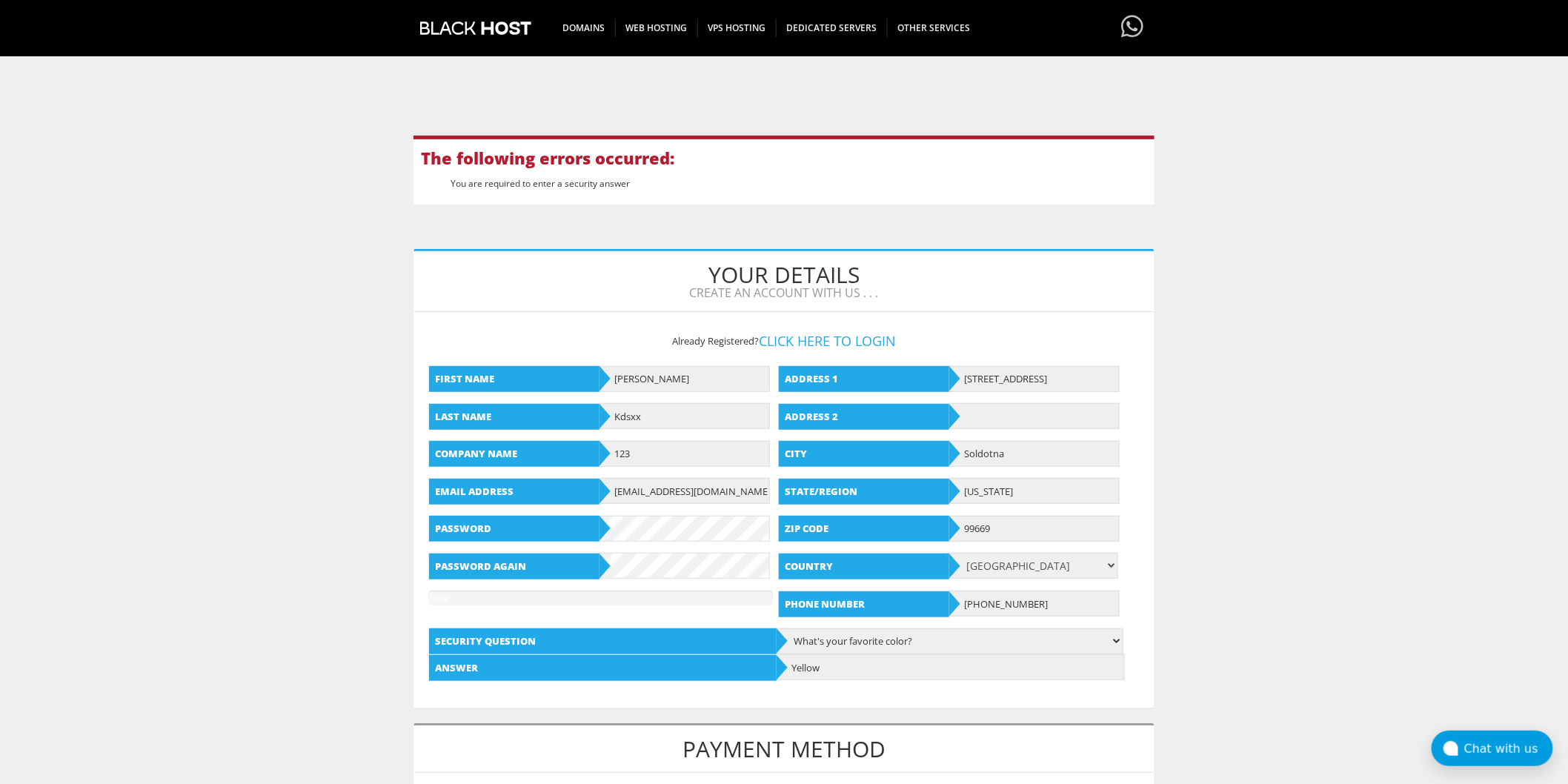
scroll to position [329, 0]
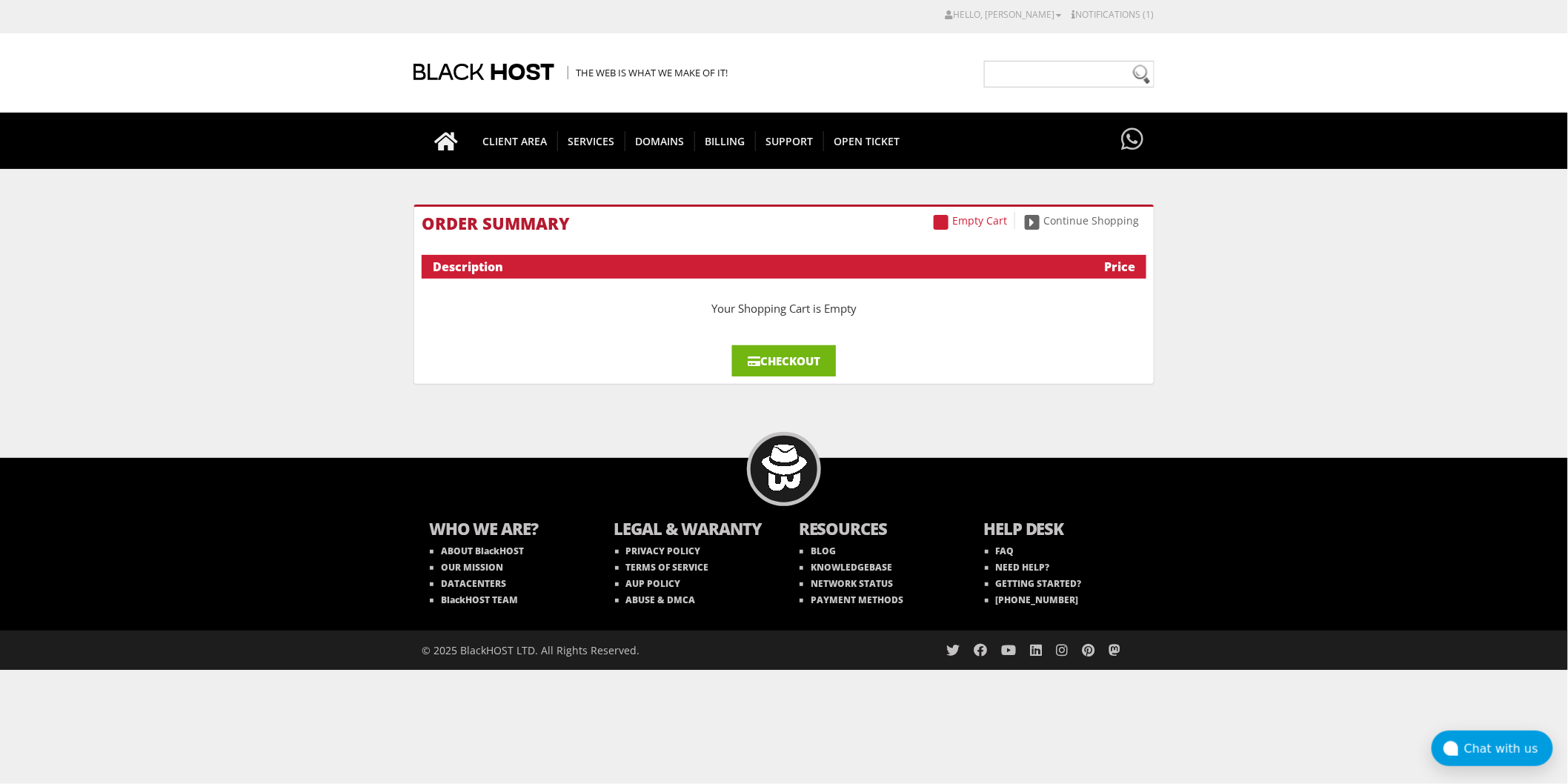
drag, startPoint x: 0, startPoint y: 0, endPoint x: 818, endPoint y: 371, distance: 898.2
click at [818, 371] on link "Checkout" at bounding box center [784, 360] width 104 height 31
click at [1108, 16] on link "Notifications (1)" at bounding box center [1112, 14] width 83 height 12
click at [1092, 77] on link "Pay Now" at bounding box center [1087, 75] width 37 height 14
